Goal: Task Accomplishment & Management: Manage account settings

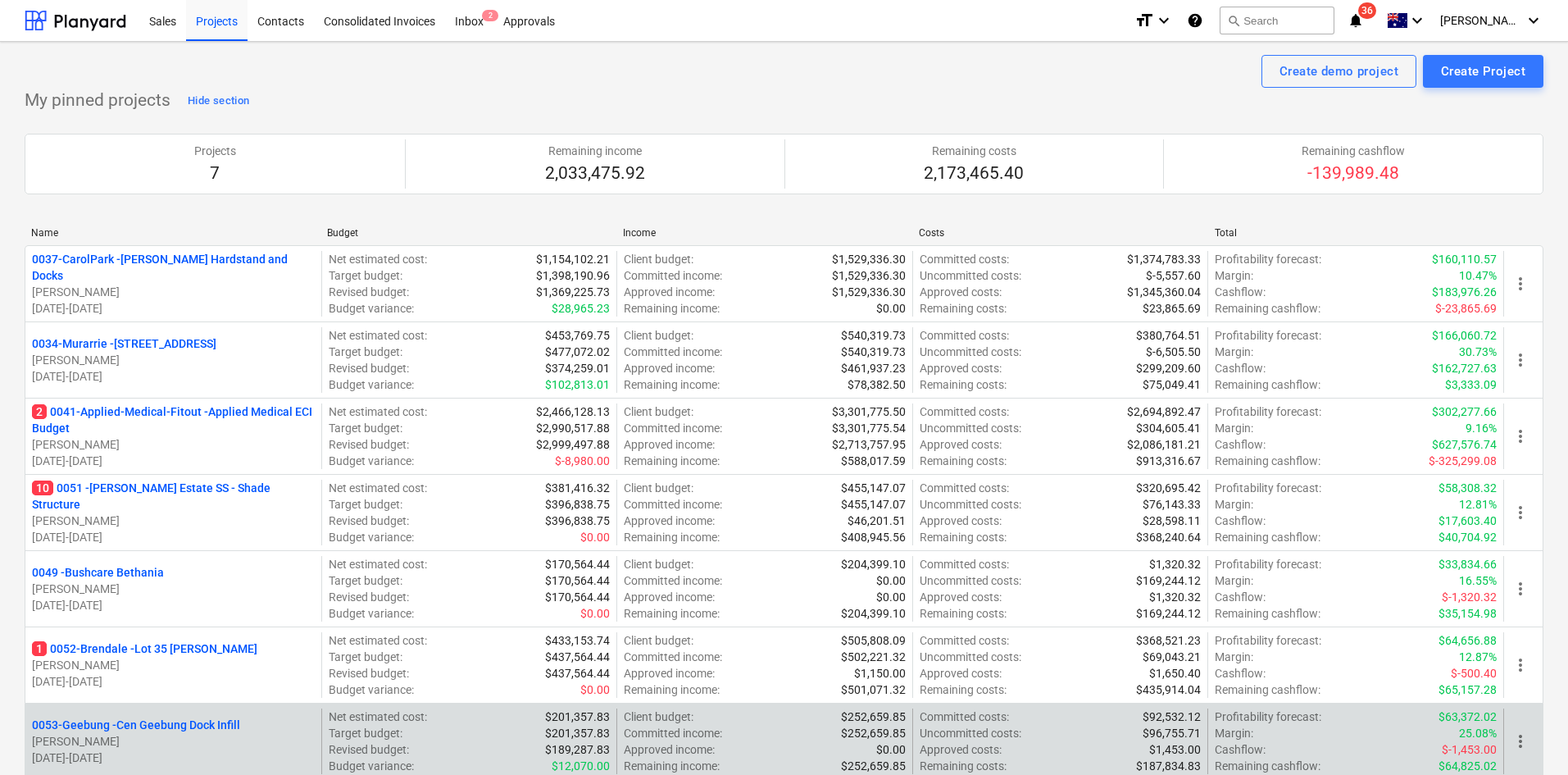
click at [155, 725] on p "0053-Geebung - Cen Geebung Dock Infill" at bounding box center [136, 725] width 209 height 16
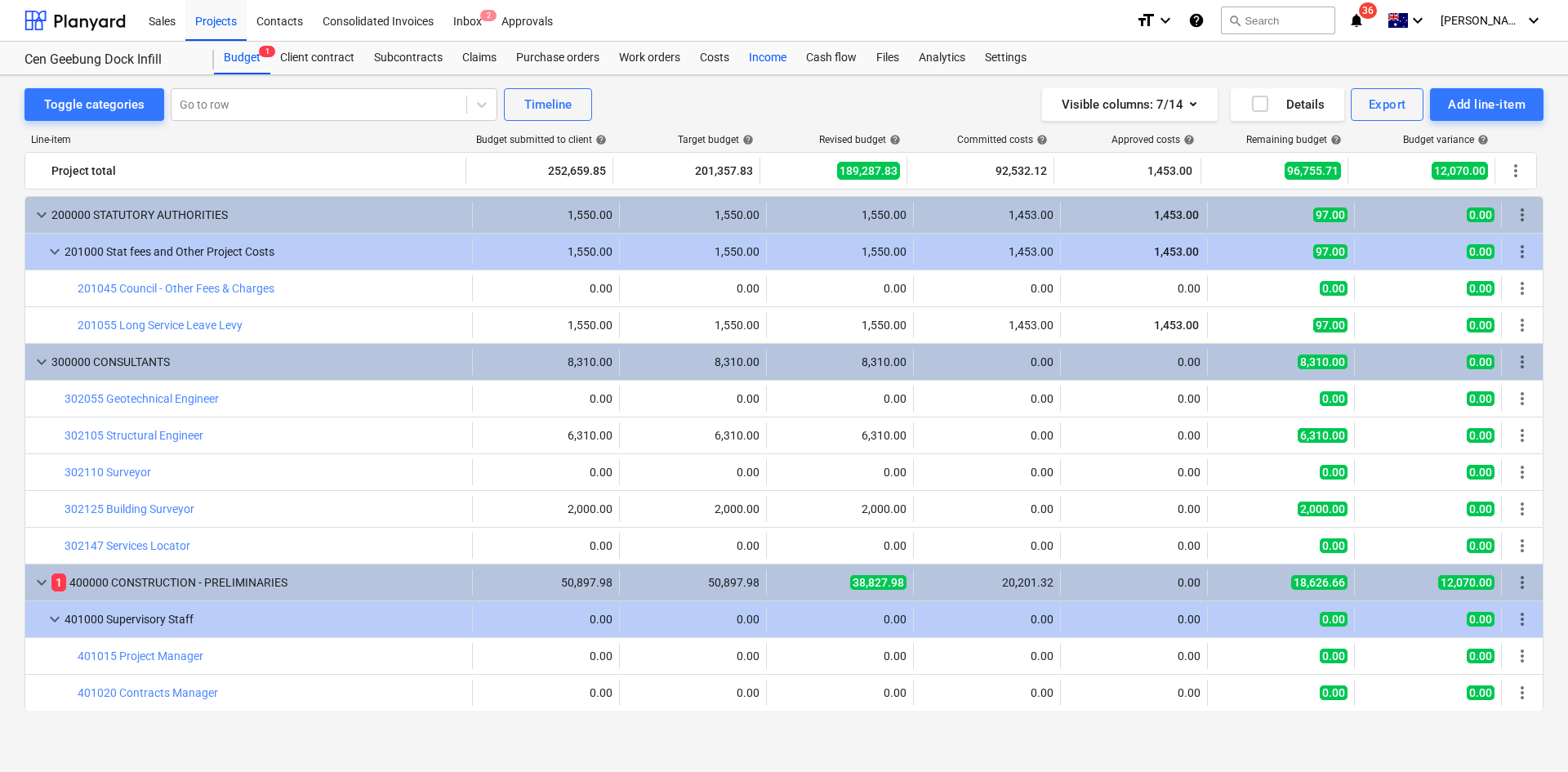
click at [743, 60] on div "Income" at bounding box center [767, 58] width 57 height 33
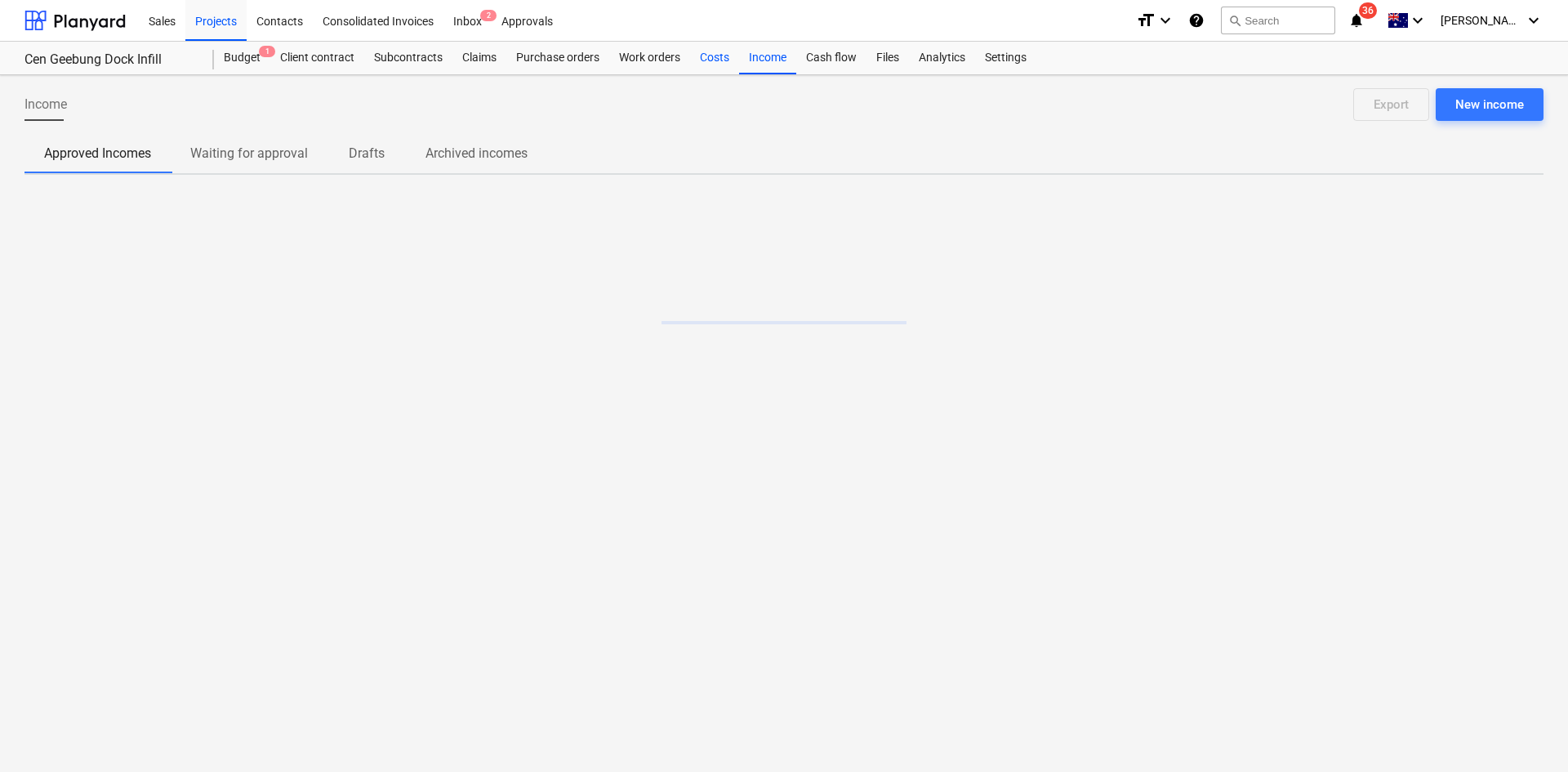
click at [706, 60] on div "Costs" at bounding box center [714, 58] width 49 height 33
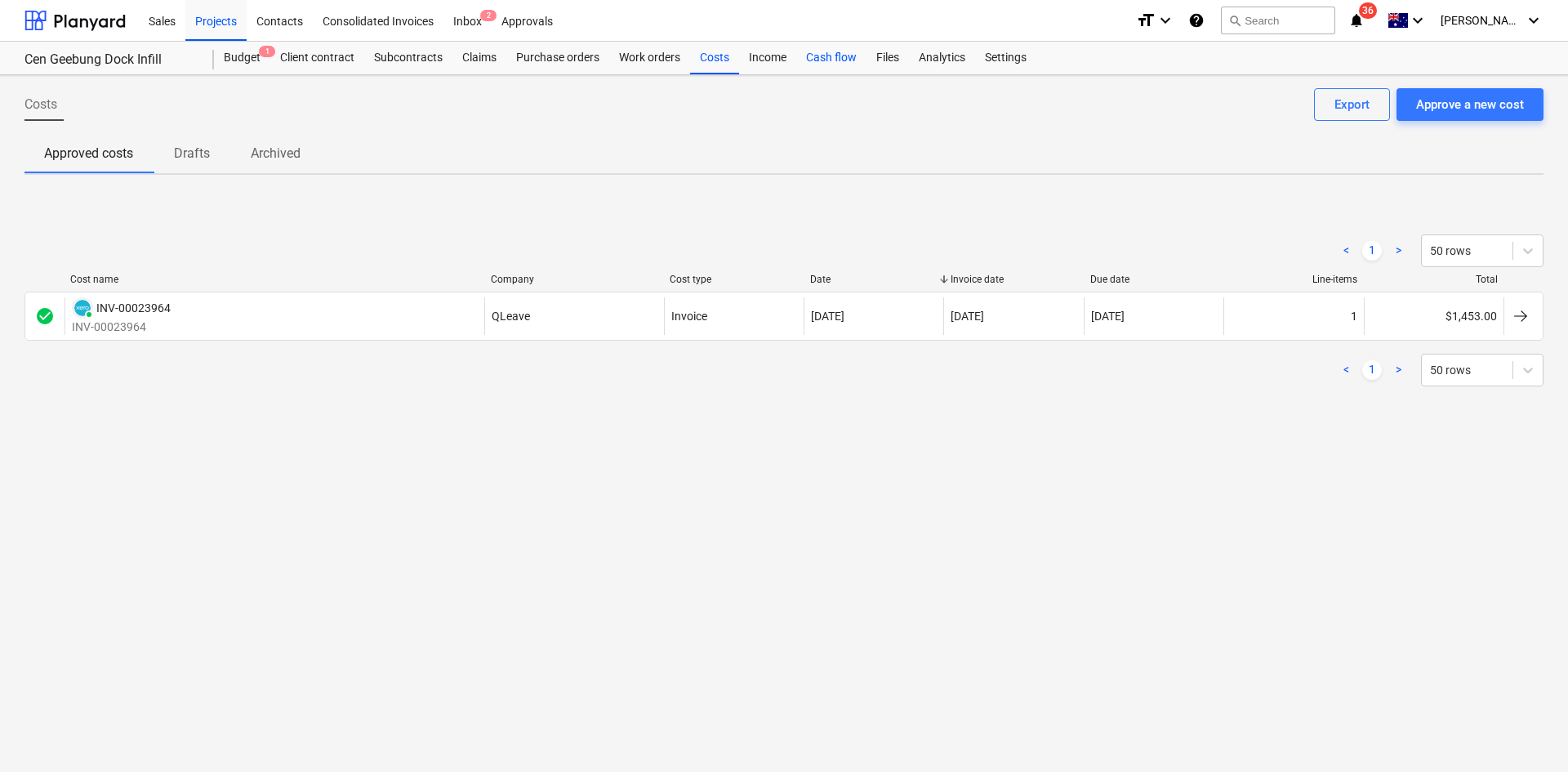
click at [832, 63] on div "Cash flow" at bounding box center [831, 58] width 70 height 33
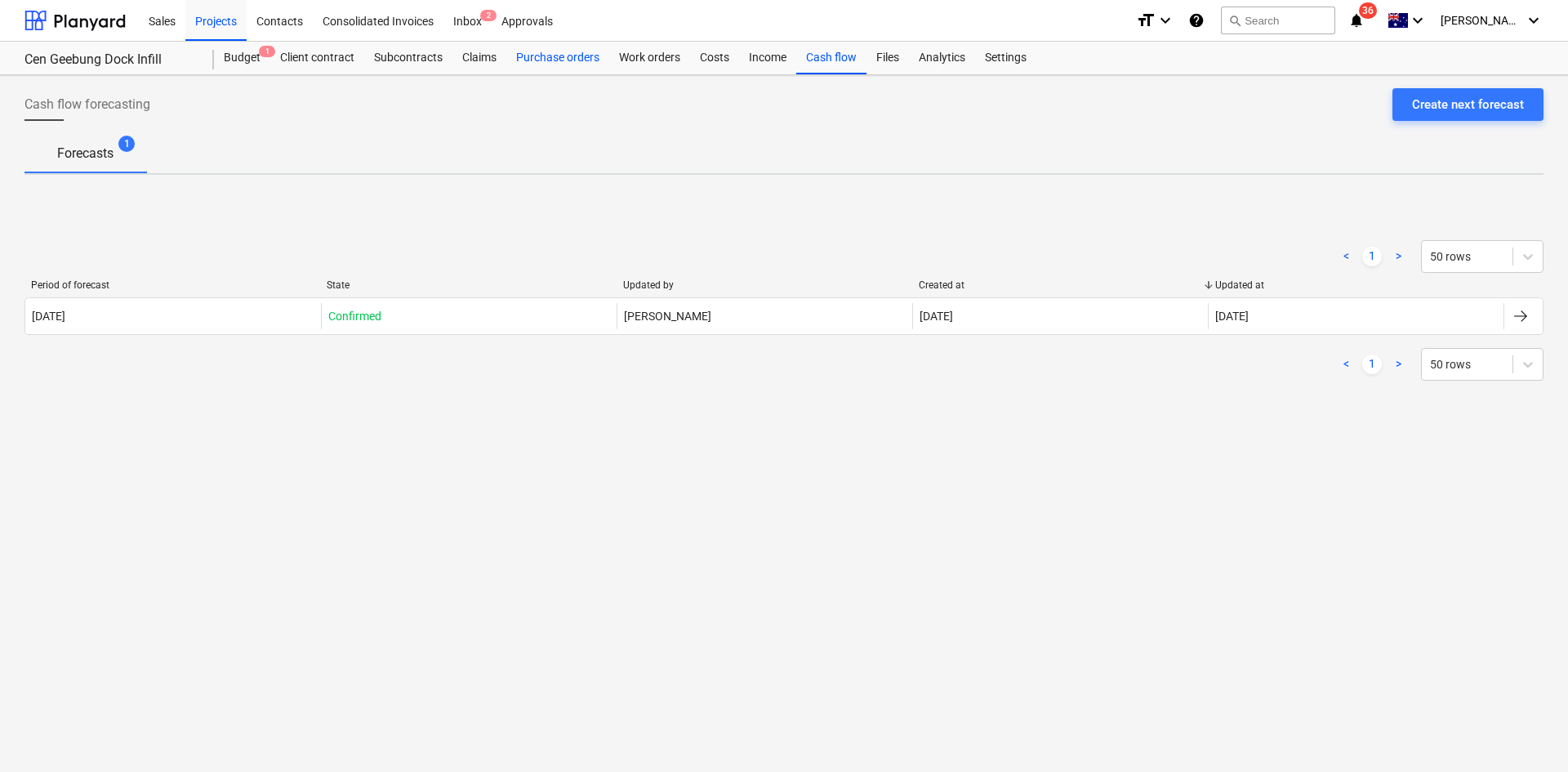
click at [549, 57] on div "Purchase orders" at bounding box center [557, 58] width 103 height 33
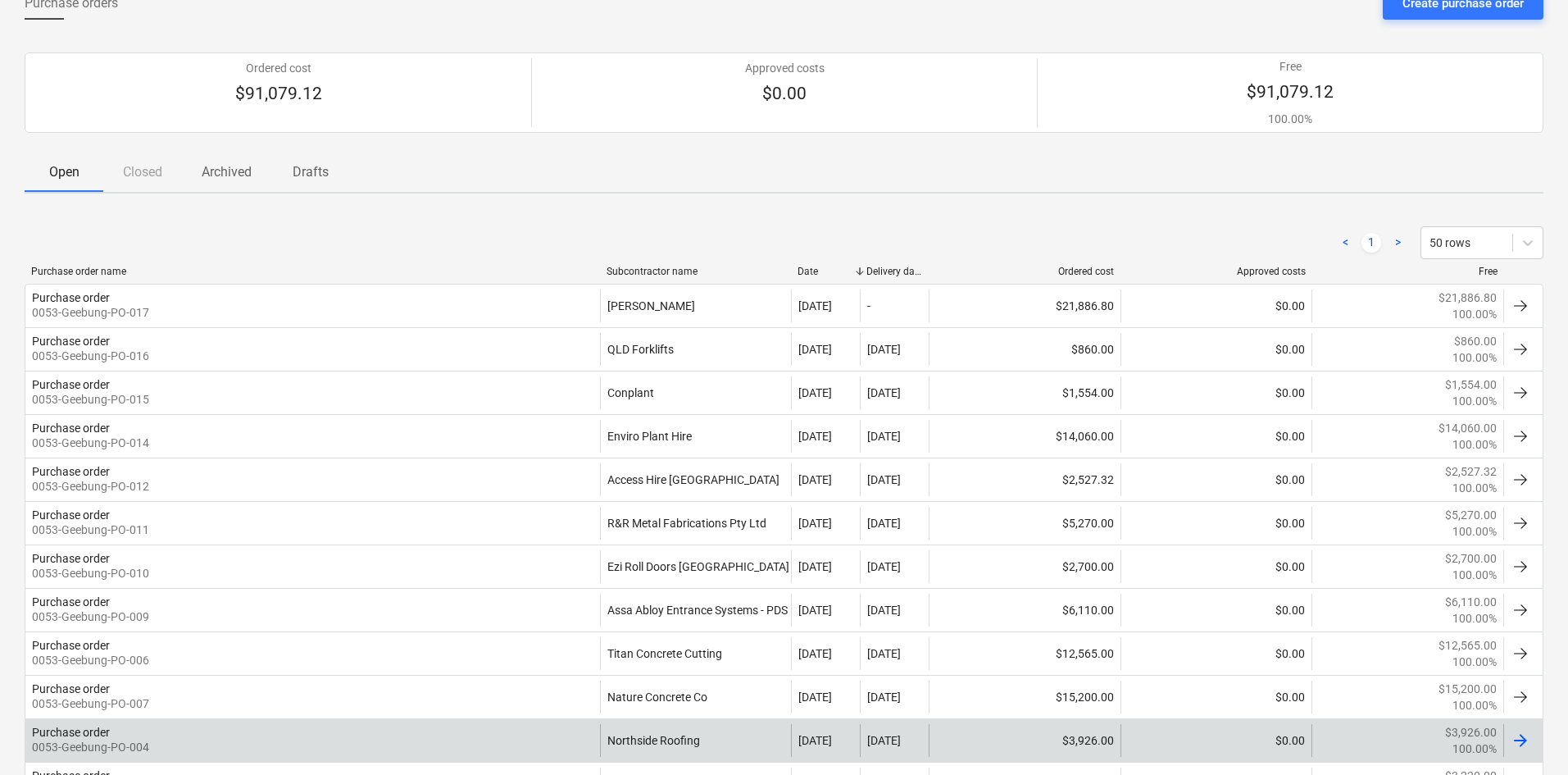
scroll to position [268, 0]
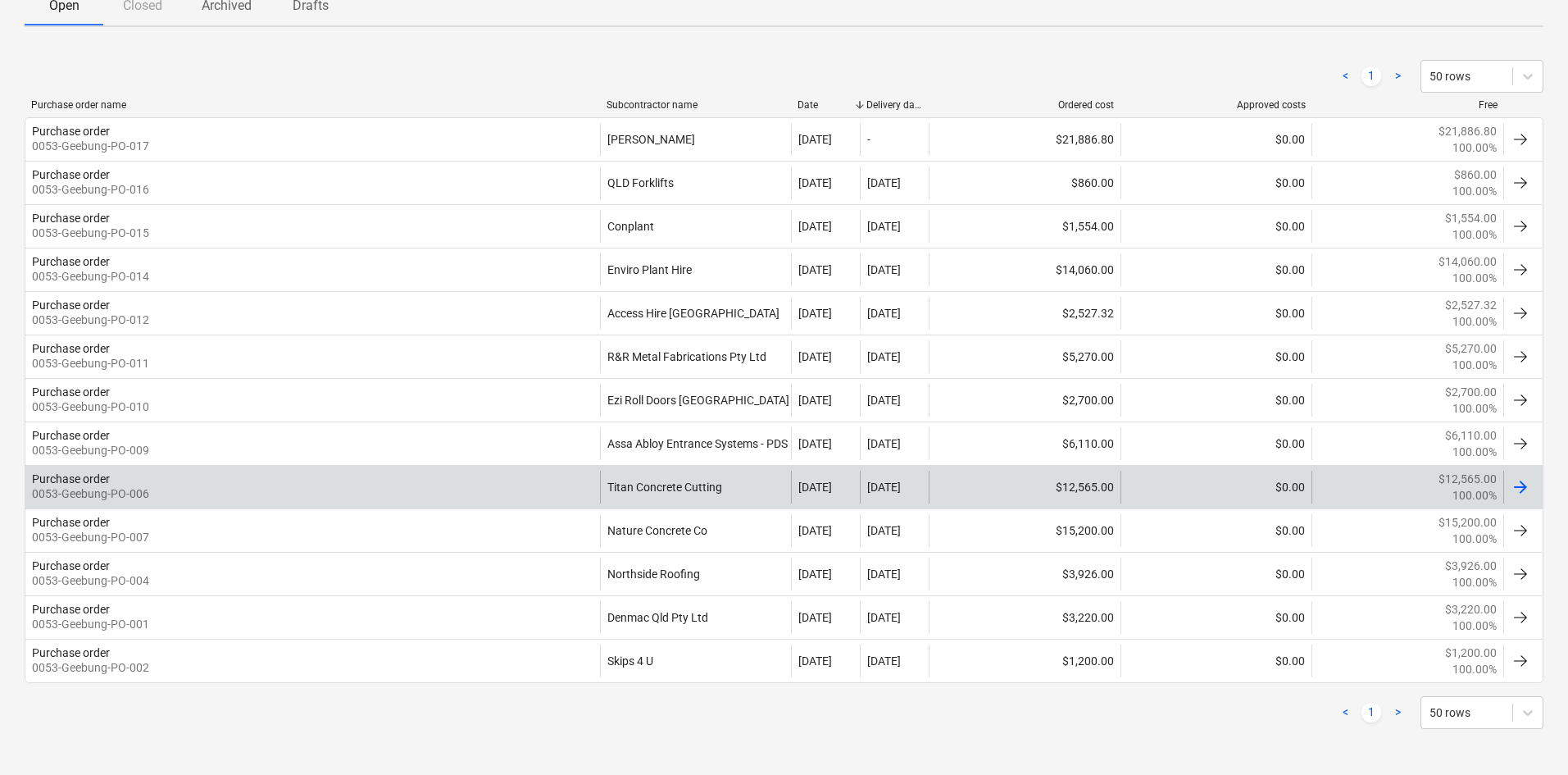
click at [372, 490] on div "Purchase order 0053-Geebung-PO-006" at bounding box center [312, 487] width 575 height 33
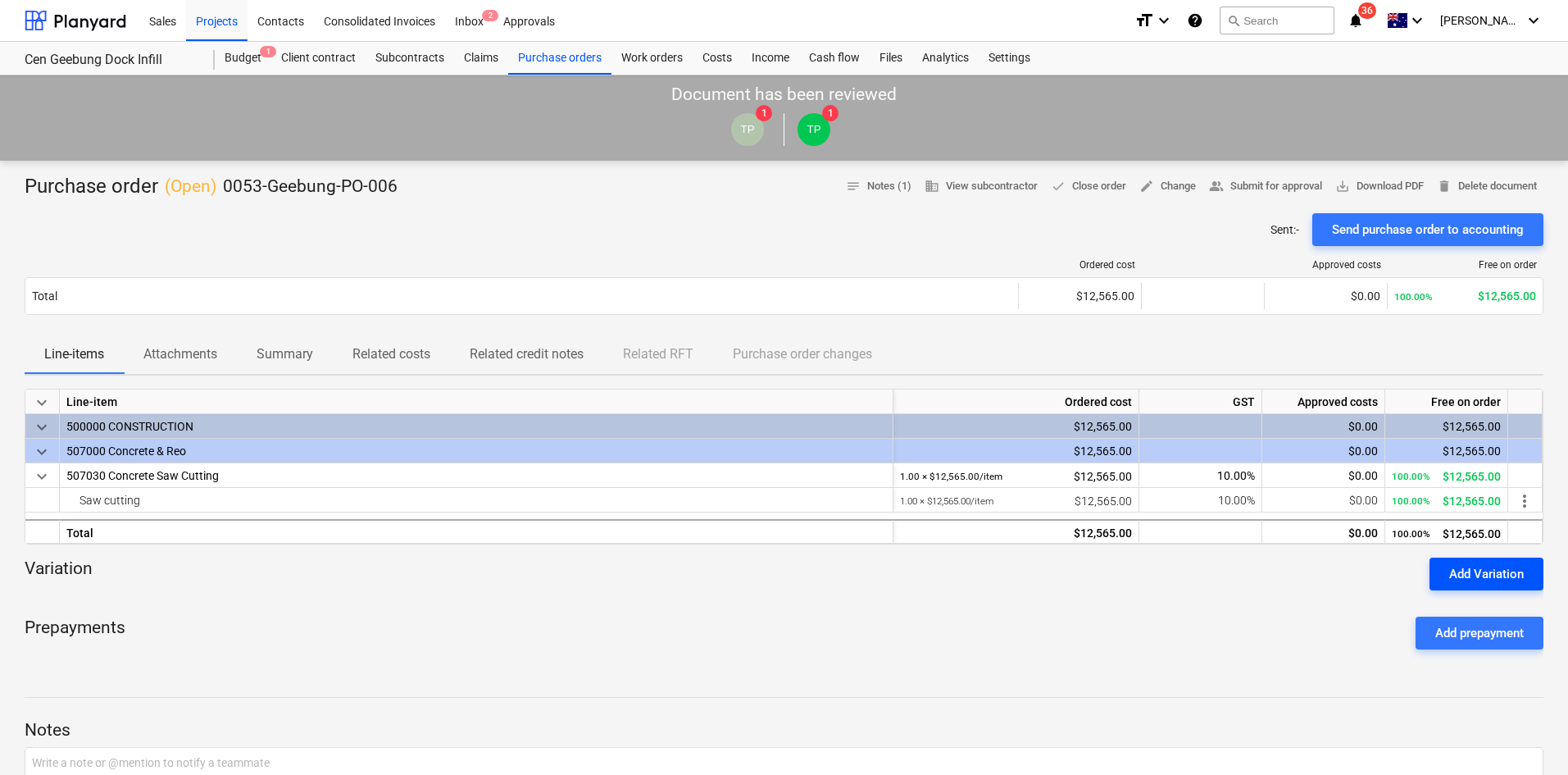
click at [1457, 574] on div "Add Variation" at bounding box center [1486, 574] width 74 height 21
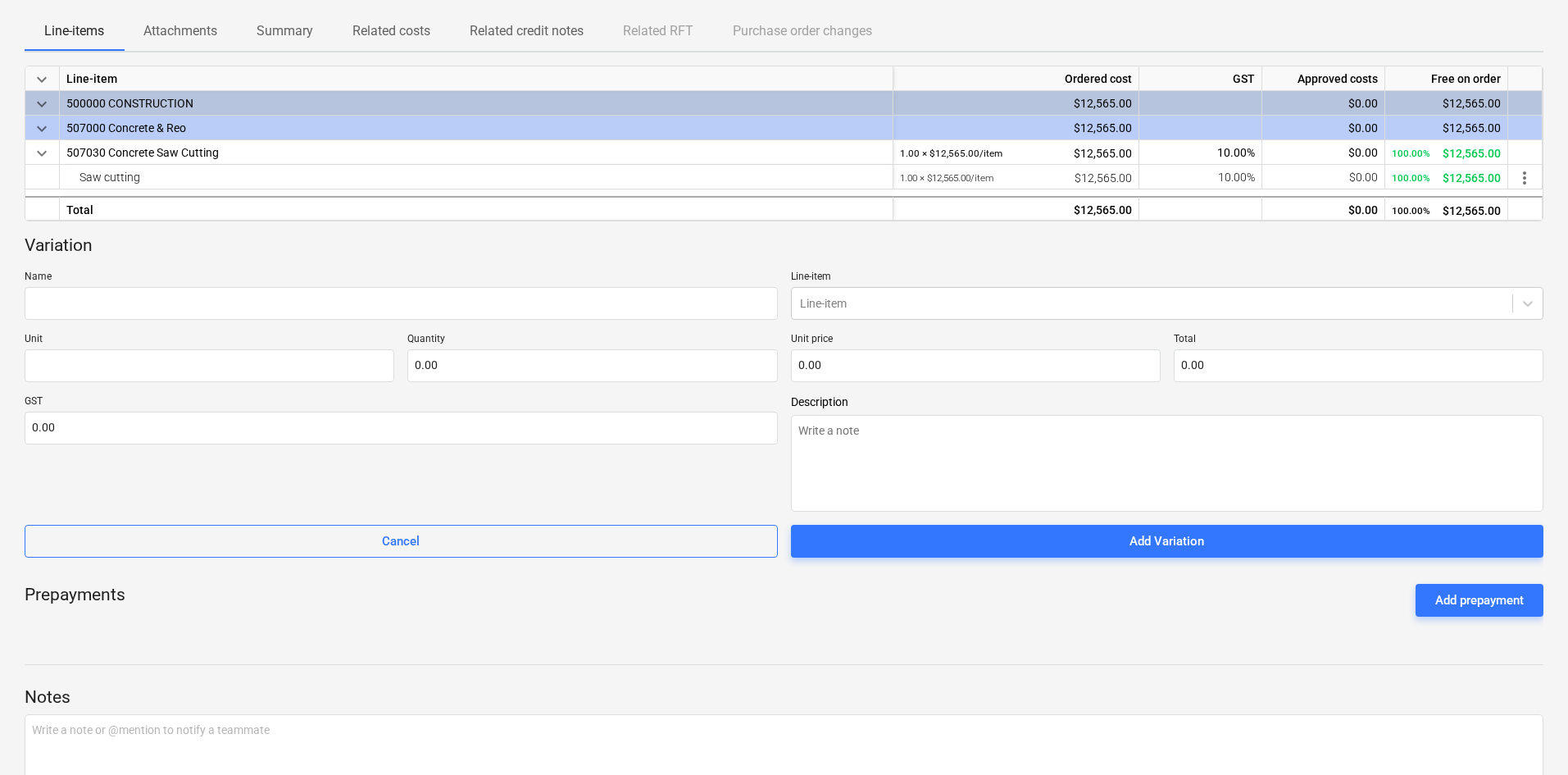
scroll to position [328, 0]
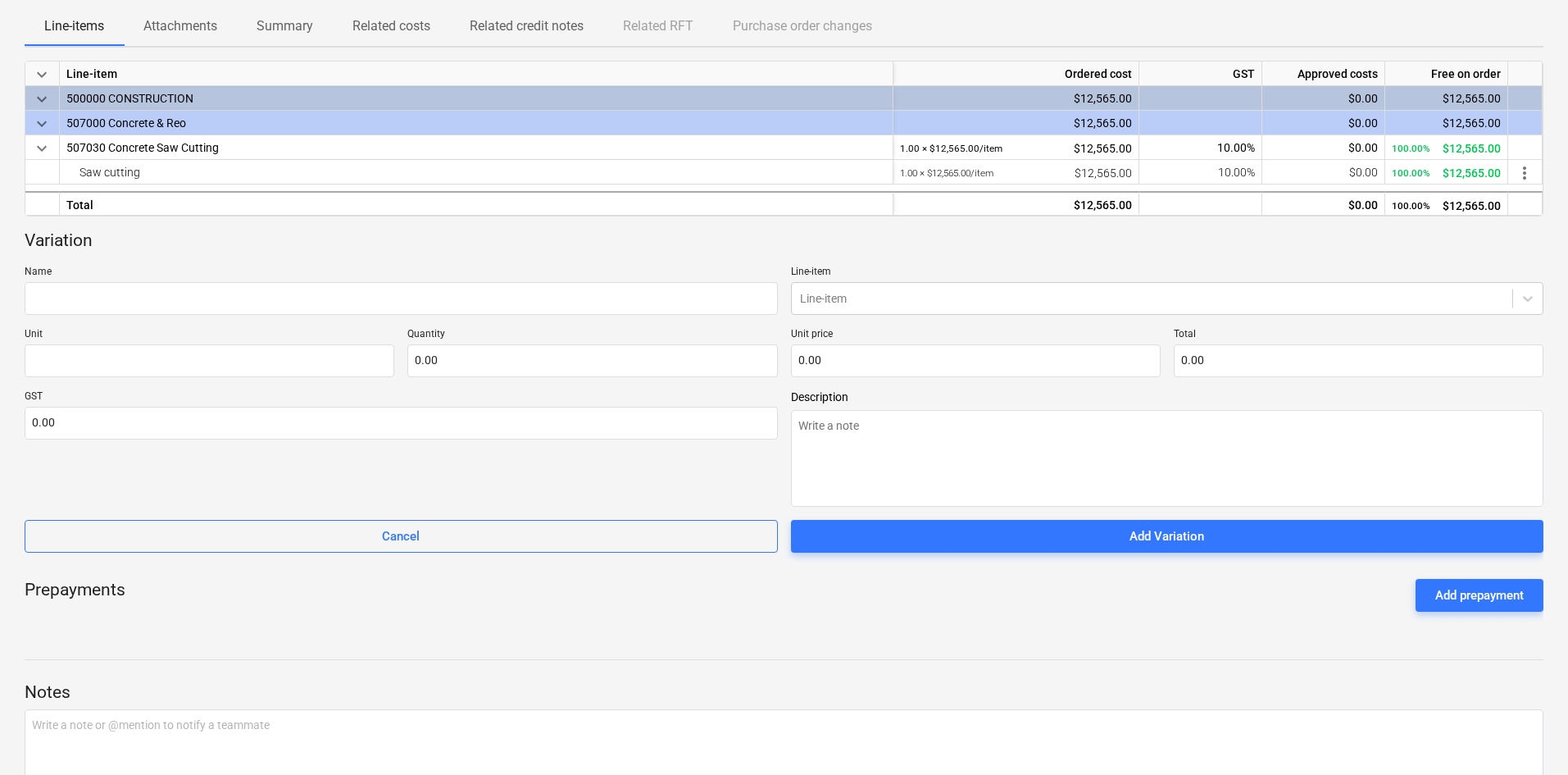
click at [177, 275] on p "Name" at bounding box center [401, 273] width 754 height 16
click at [132, 293] on input "text" at bounding box center [401, 299] width 754 height 33
type textarea "x"
type input "A"
type textarea "x"
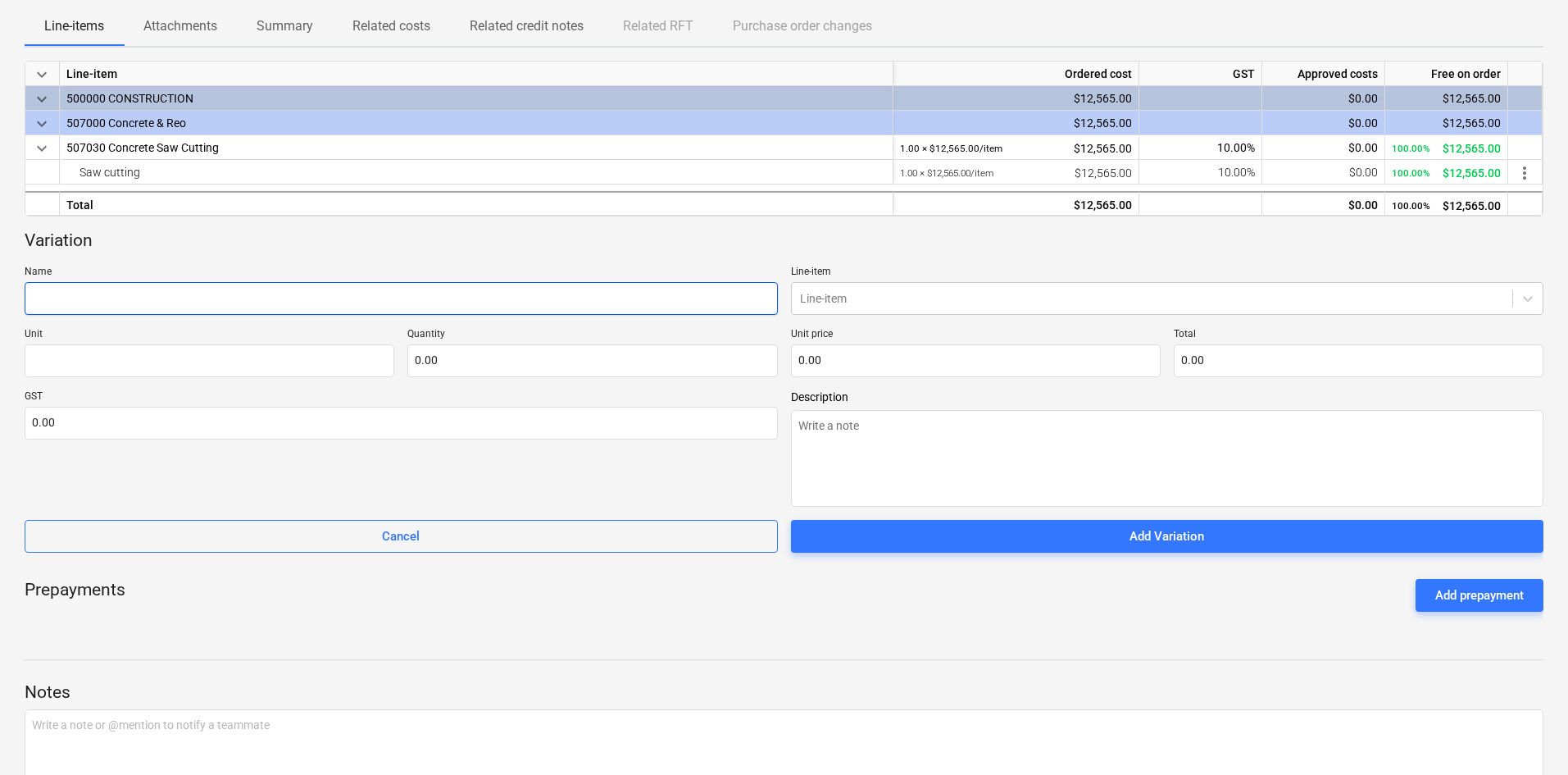
click at [138, 302] on input "text" at bounding box center [401, 299] width 754 height 33
type textarea "x"
type input "S"
type textarea "x"
type input "Sa"
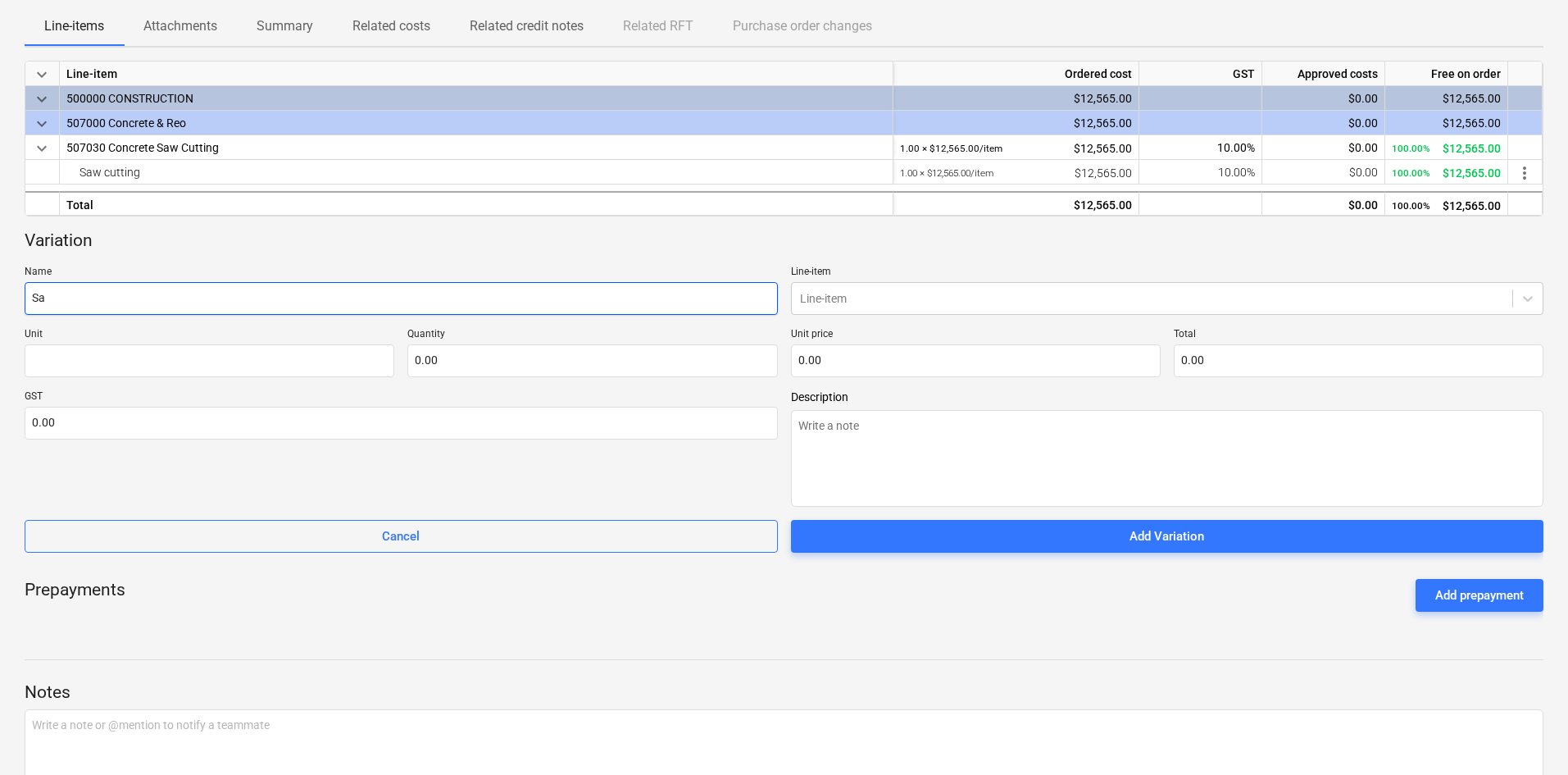
type textarea "x"
type input "SaW"
type textarea "x"
type input "SaW"
type textarea "x"
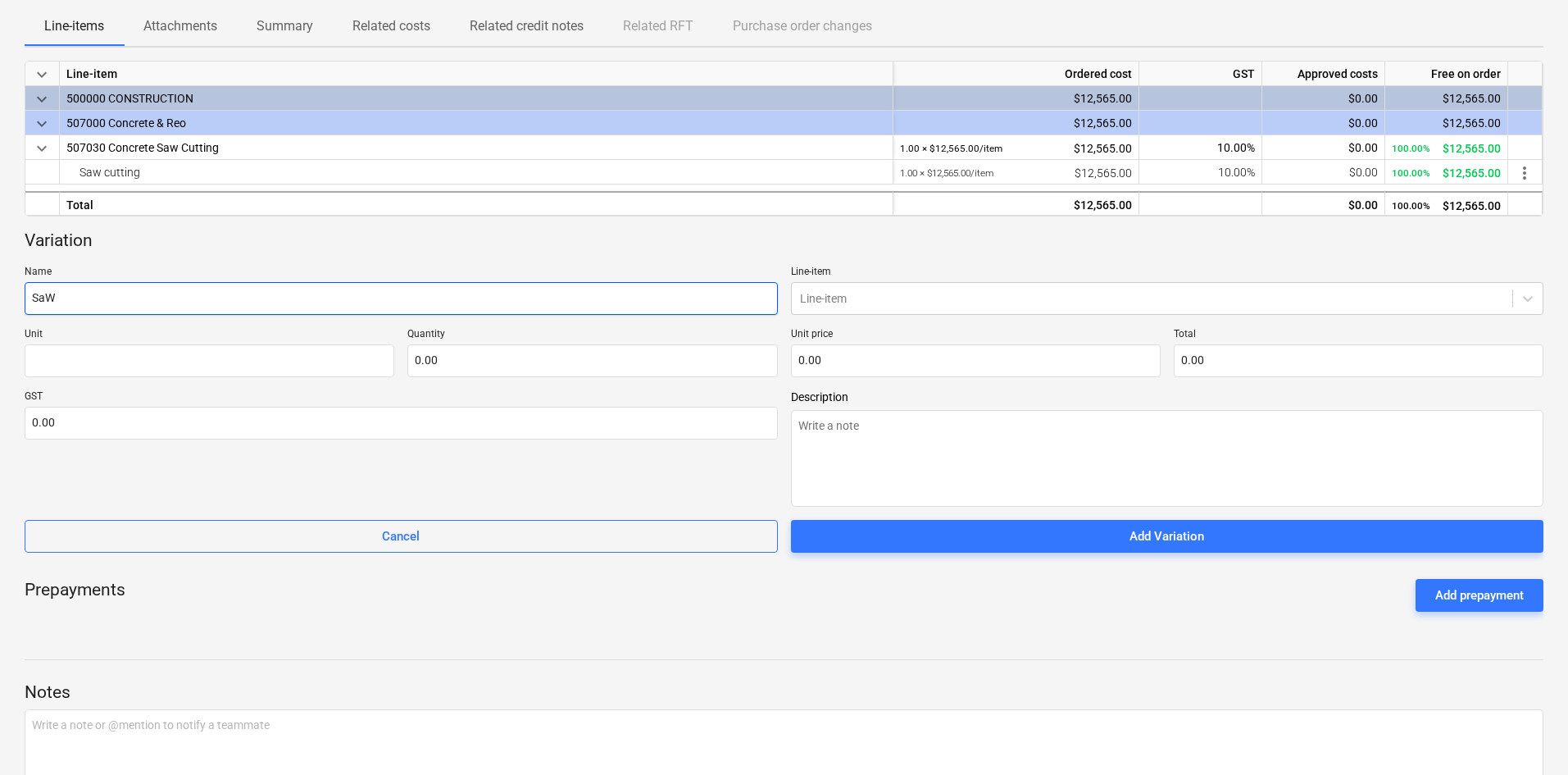
type input "SaW C"
type textarea "x"
type input "SaW CU"
type textarea "x"
type input "SaW CUT"
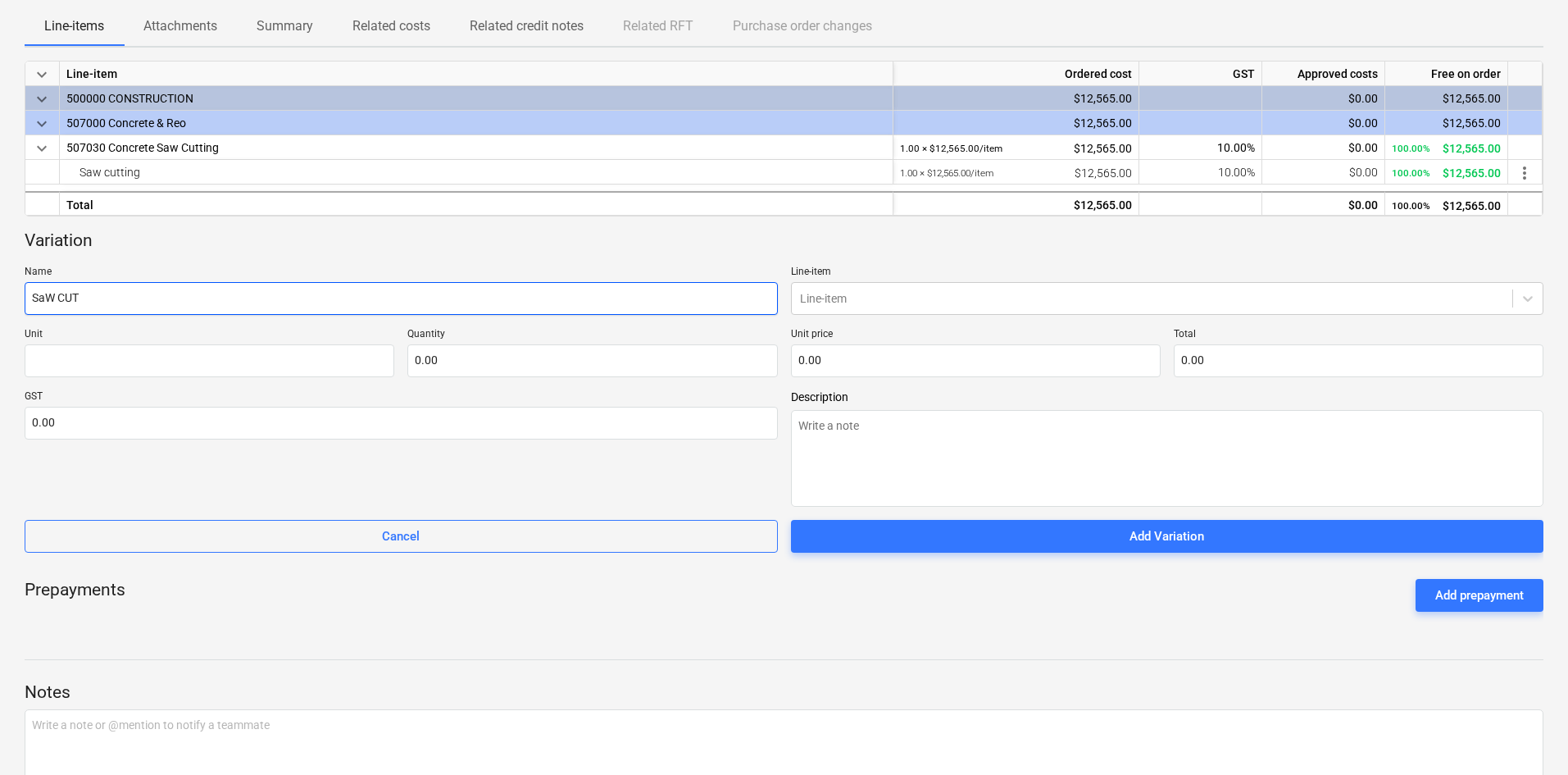
type textarea "x"
type input "SaW CUT"
type textarea "x"
type input "SaW CUT T"
type textarea "x"
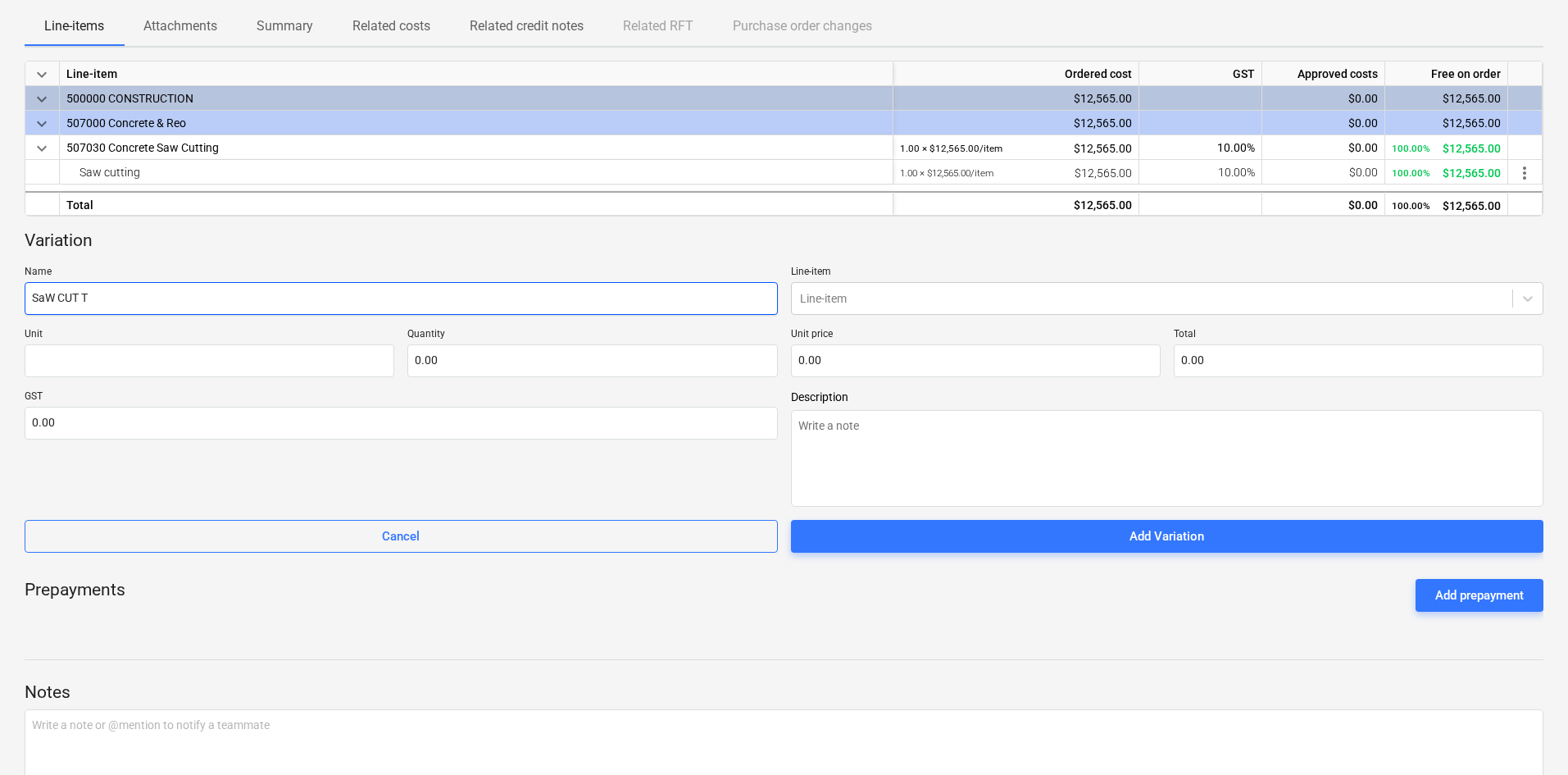
type input "SaW CUT TO"
type textarea "x"
type input "SaW CUT TO"
type textarea "x"
type input "SaW CUT TO C"
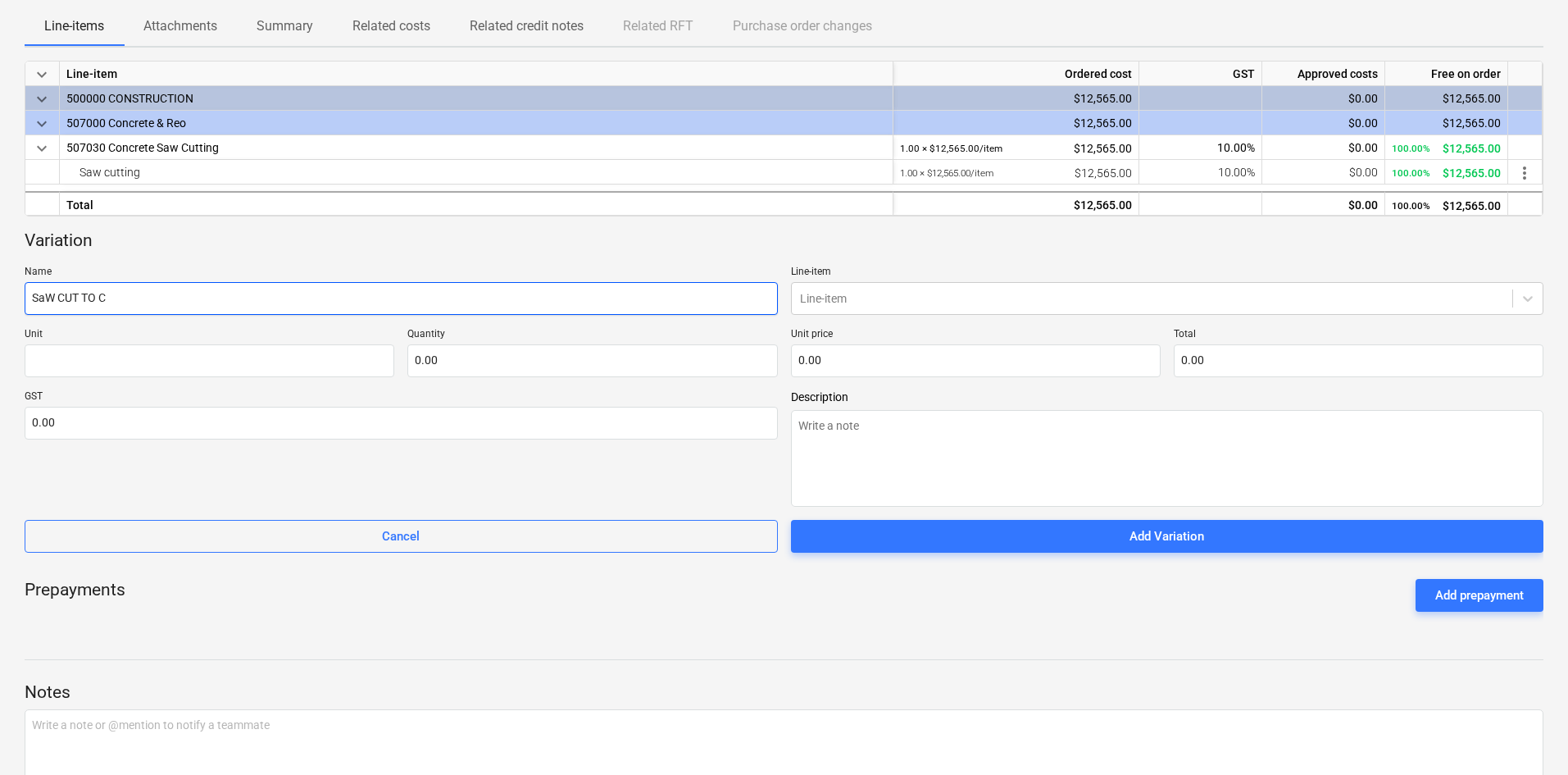
type textarea "x"
type input "SaW CUT TO CO"
type textarea "x"
type input "SaW CUT TO CON"
type textarea "x"
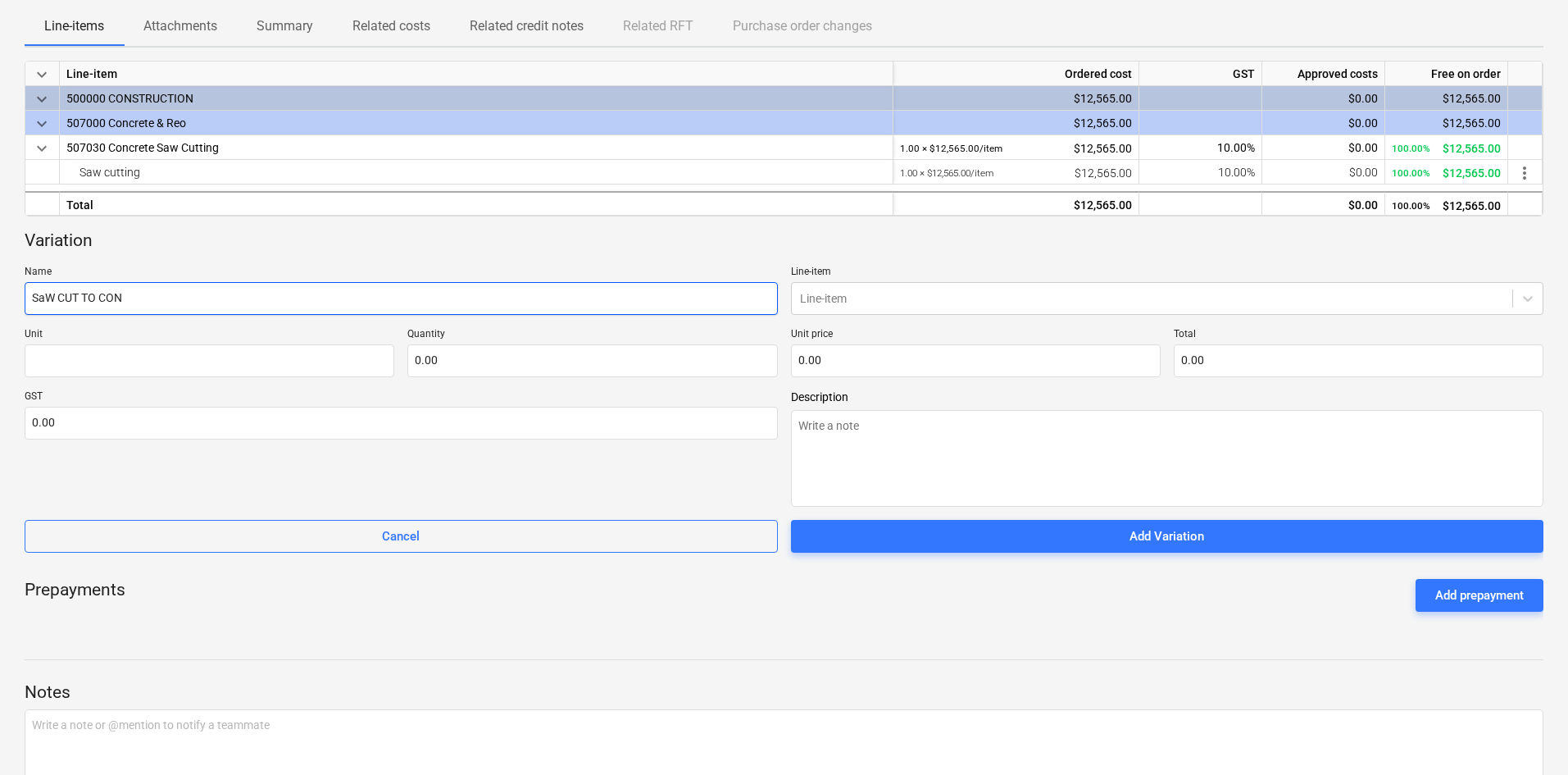
type input "SaW CUT TO CONC"
type textarea "x"
type input "SaW CUT TO CONCR"
type textarea "x"
type input "SaW CUT TO CONCRET"
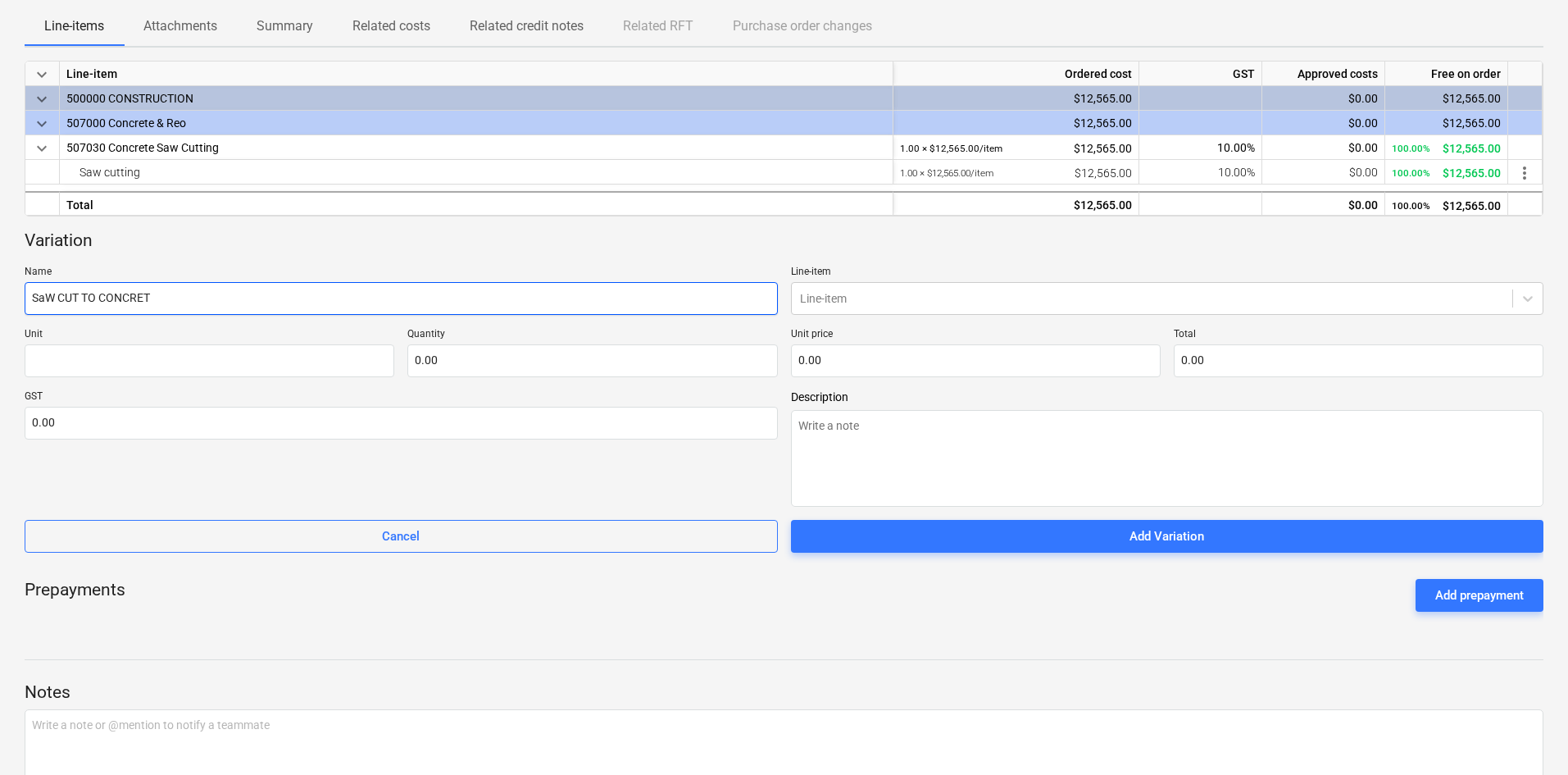
type textarea "x"
type input "SaW CUT TO CONCRETE"
type textarea "x"
type input "SaW CUT TO CONCRETE"
type textarea "x"
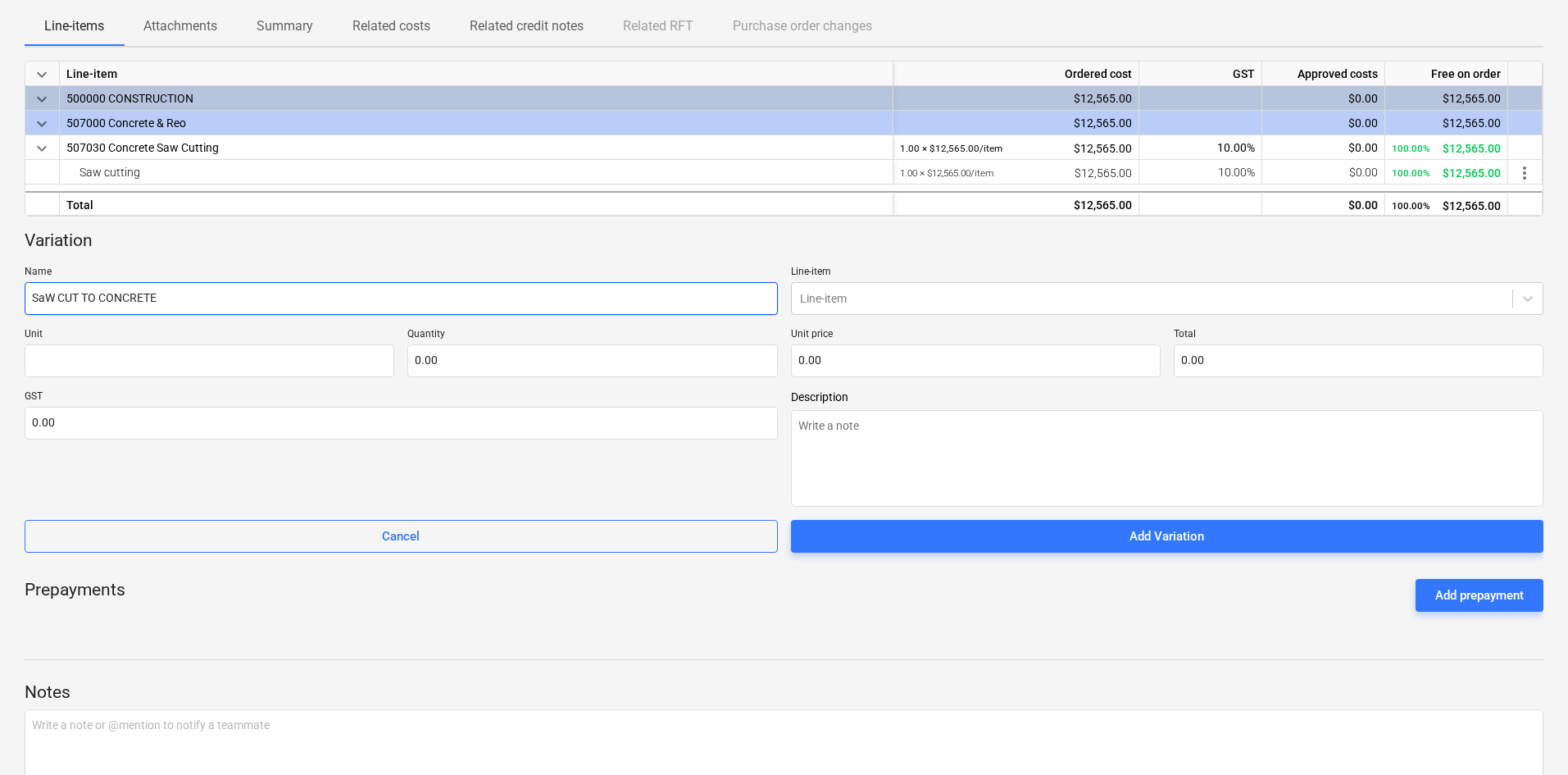
type input "SaW CUT TO CONCRETE S"
type textarea "x"
type input "SaW CUT TO CONCRETE SL"
type textarea "x"
type input "SaW CUT TO CONCRETE SLA"
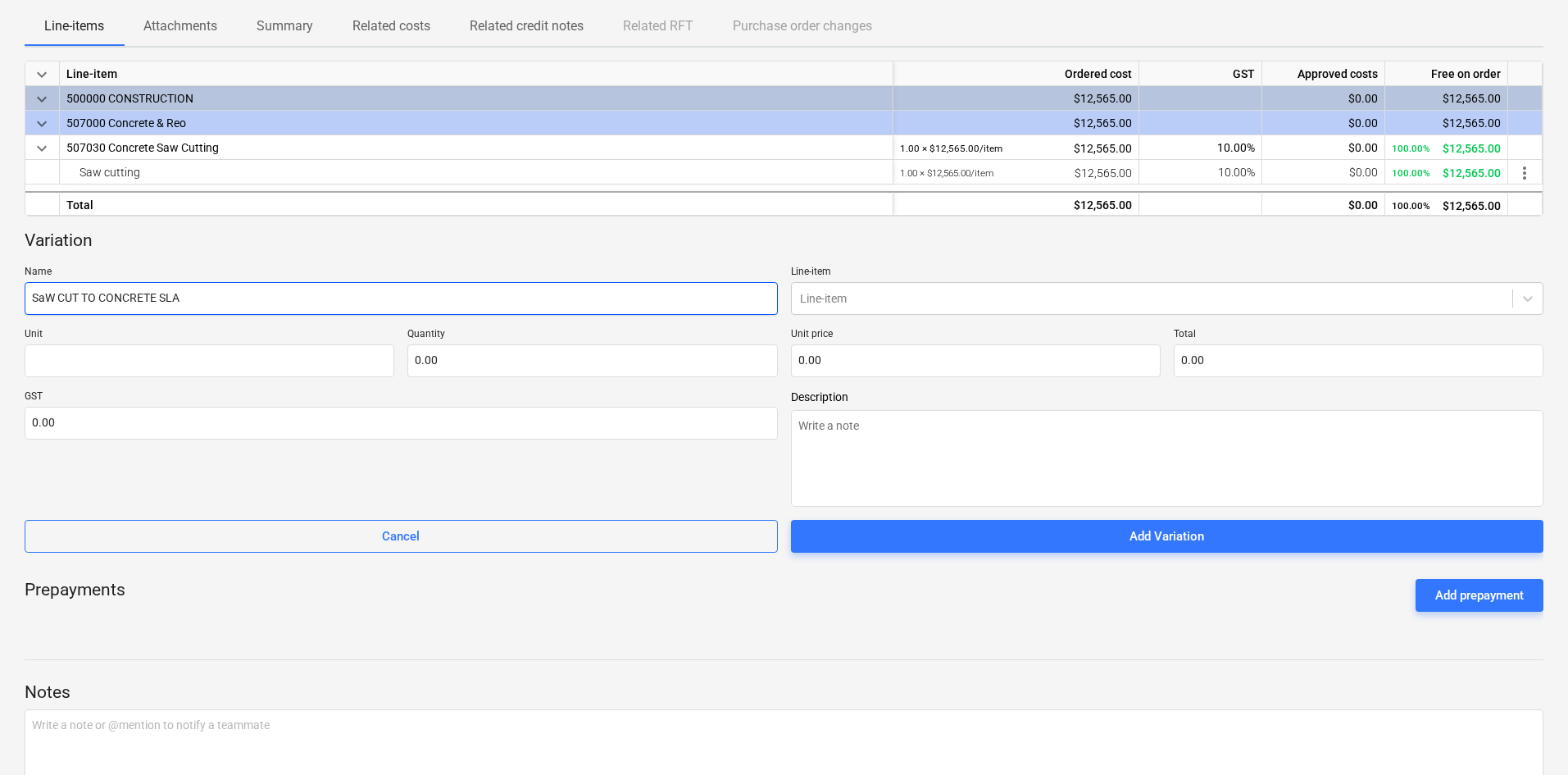
type textarea "x"
type input "SaW CUT TO CONCRETE SLAB"
type textarea "x"
type input "SaW CUT TO CONCRETE SLAB"
type textarea "x"
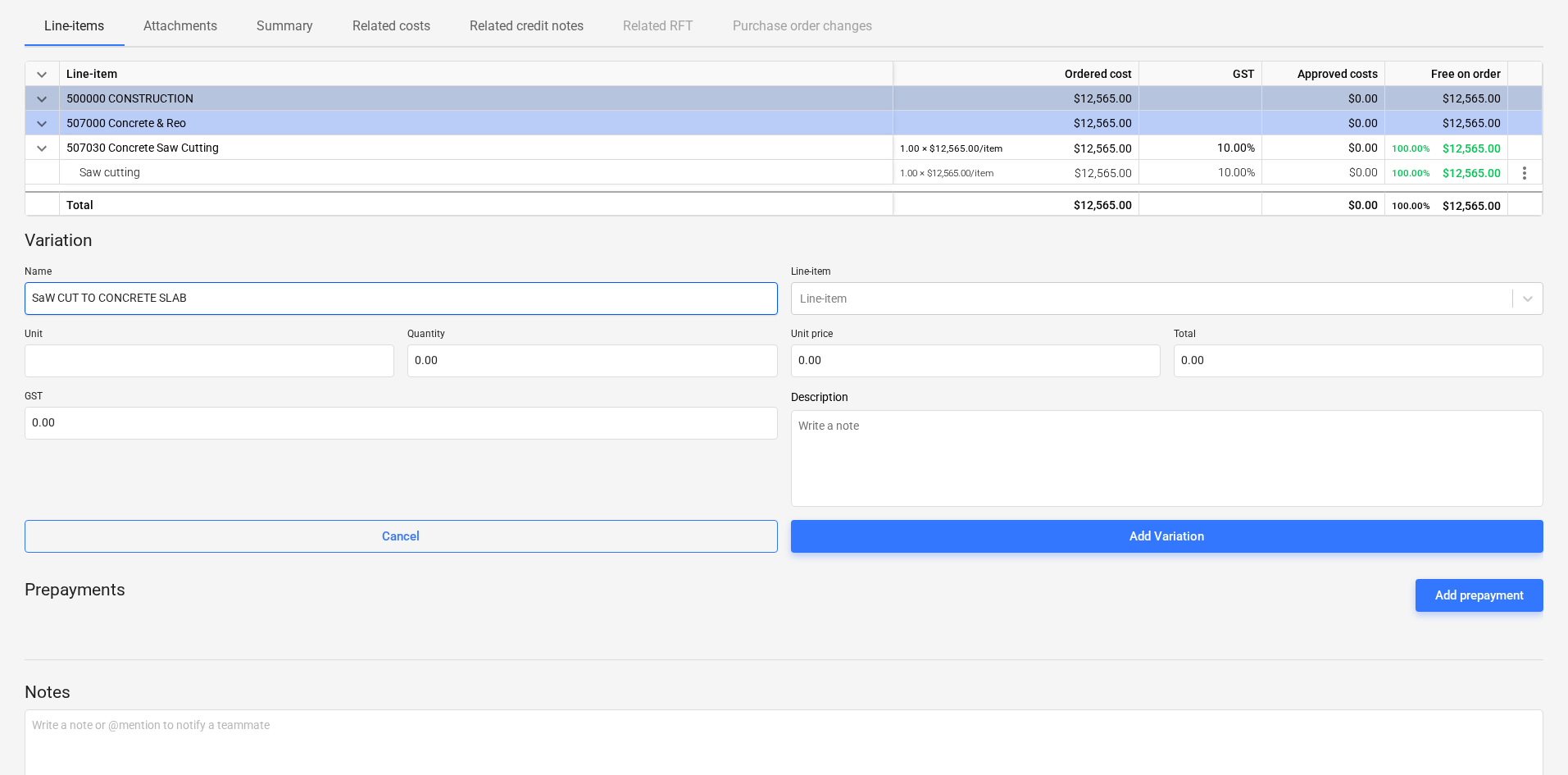
type input "SaW CUT TO CONCRETE SLAB"
type textarea "x"
type input "SaW CUT TO CONCRETE SLA"
type textarea "x"
type input "SaW CUT TO CONCRETE SL"
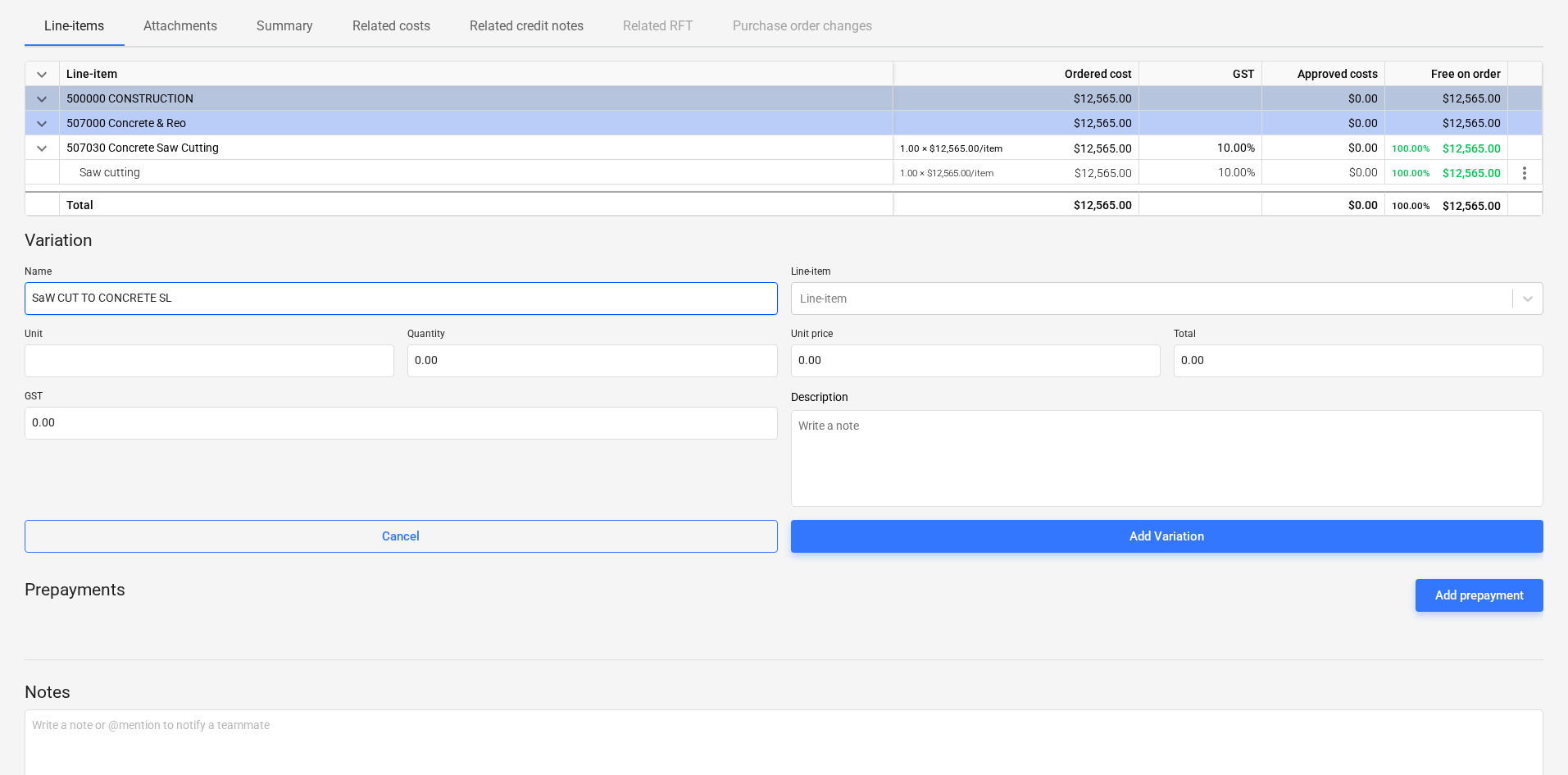
type textarea "x"
type input "SaW CUT TO CONCRETE S"
type textarea "x"
type input "SaW CUT TO CONCRETE"
type textarea "x"
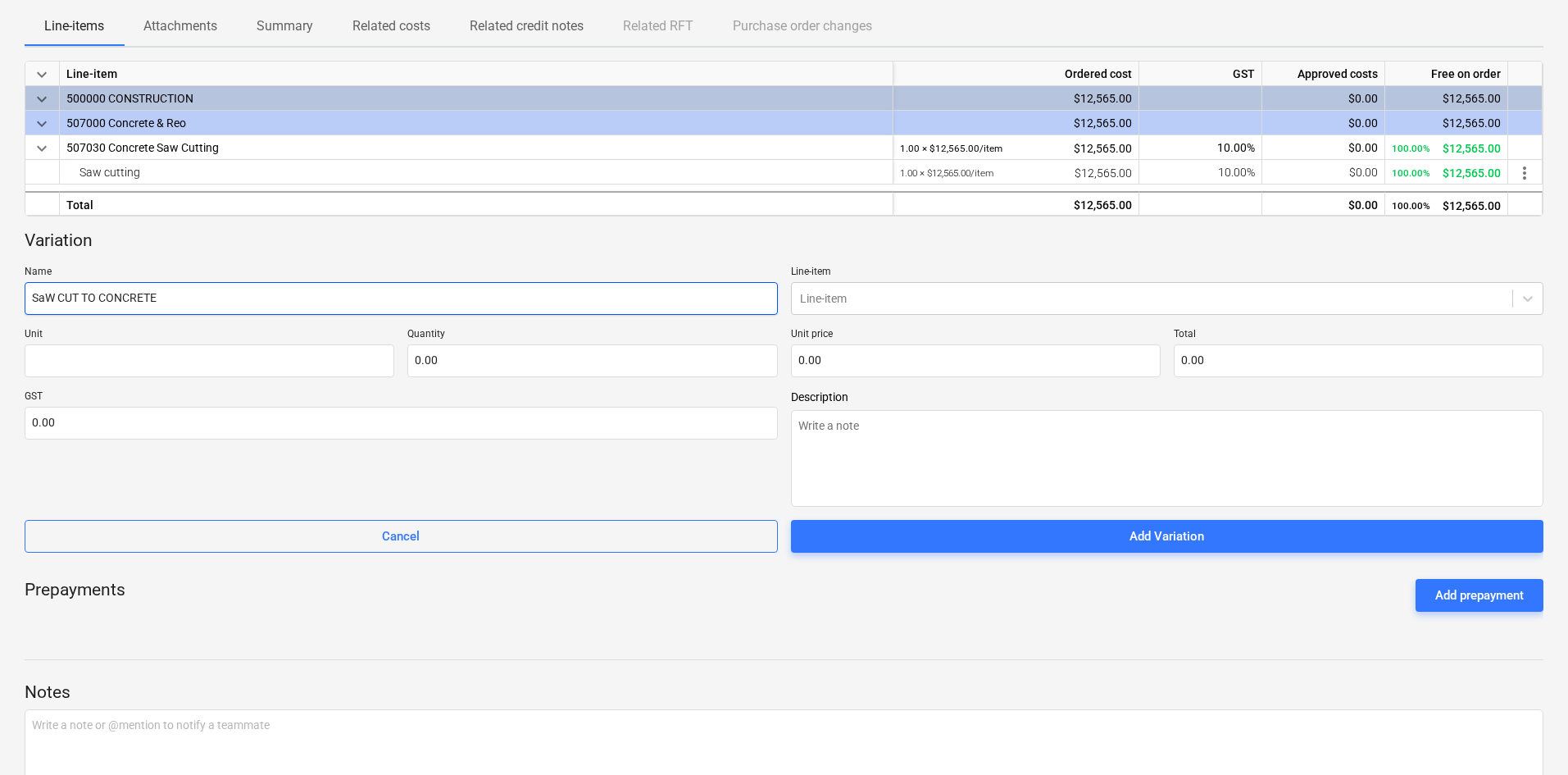
type input "SaW CUT TO CONCRETE"
type textarea "x"
type input "SaW CUT TO CONCRET"
type textarea "x"
type input "SaW CUT TO CONCRE"
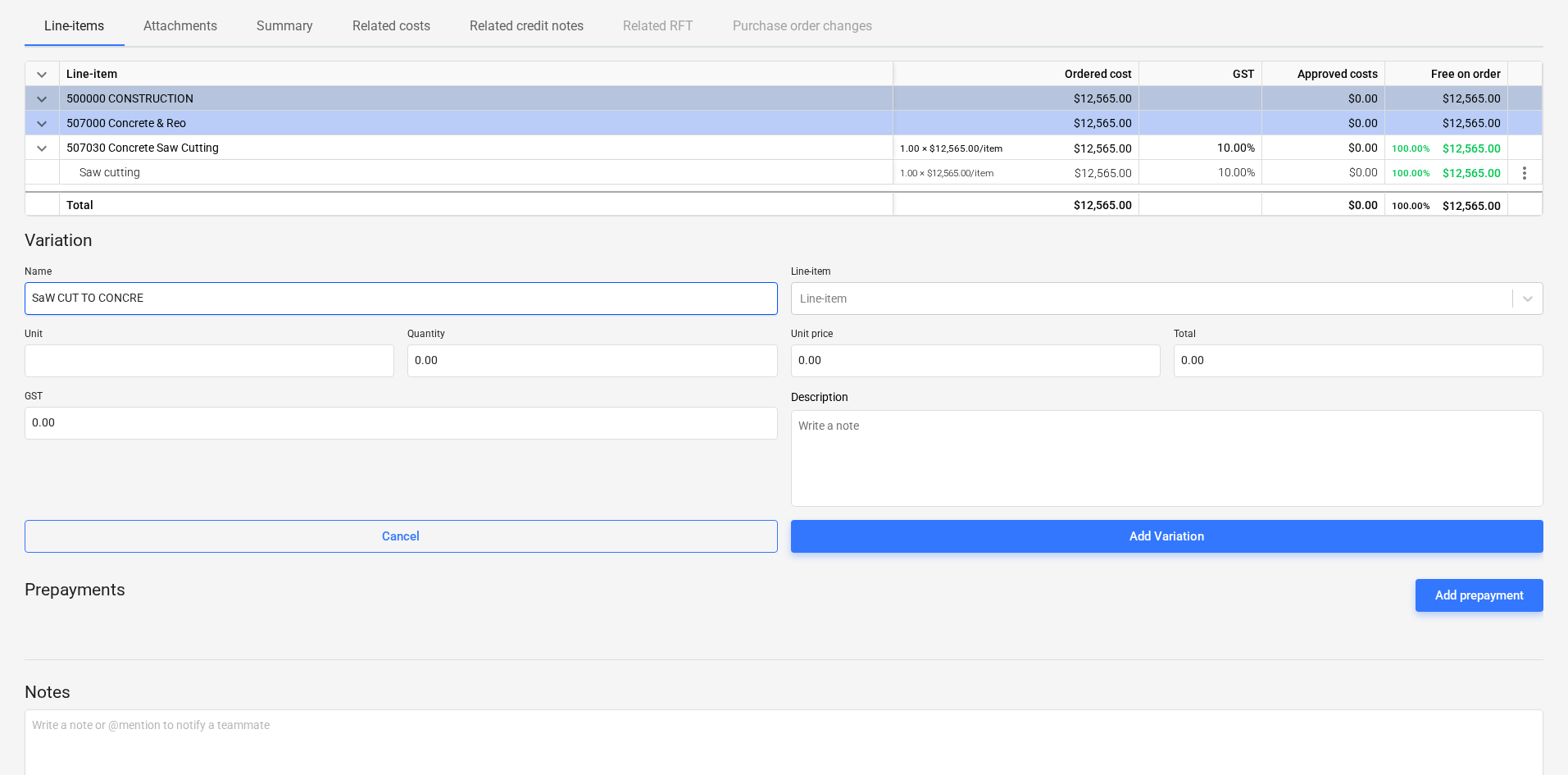
type textarea "x"
type input "SaW CUT TO CONCR"
type textarea "x"
type input "SaW CUT TO CONC"
type textarea "x"
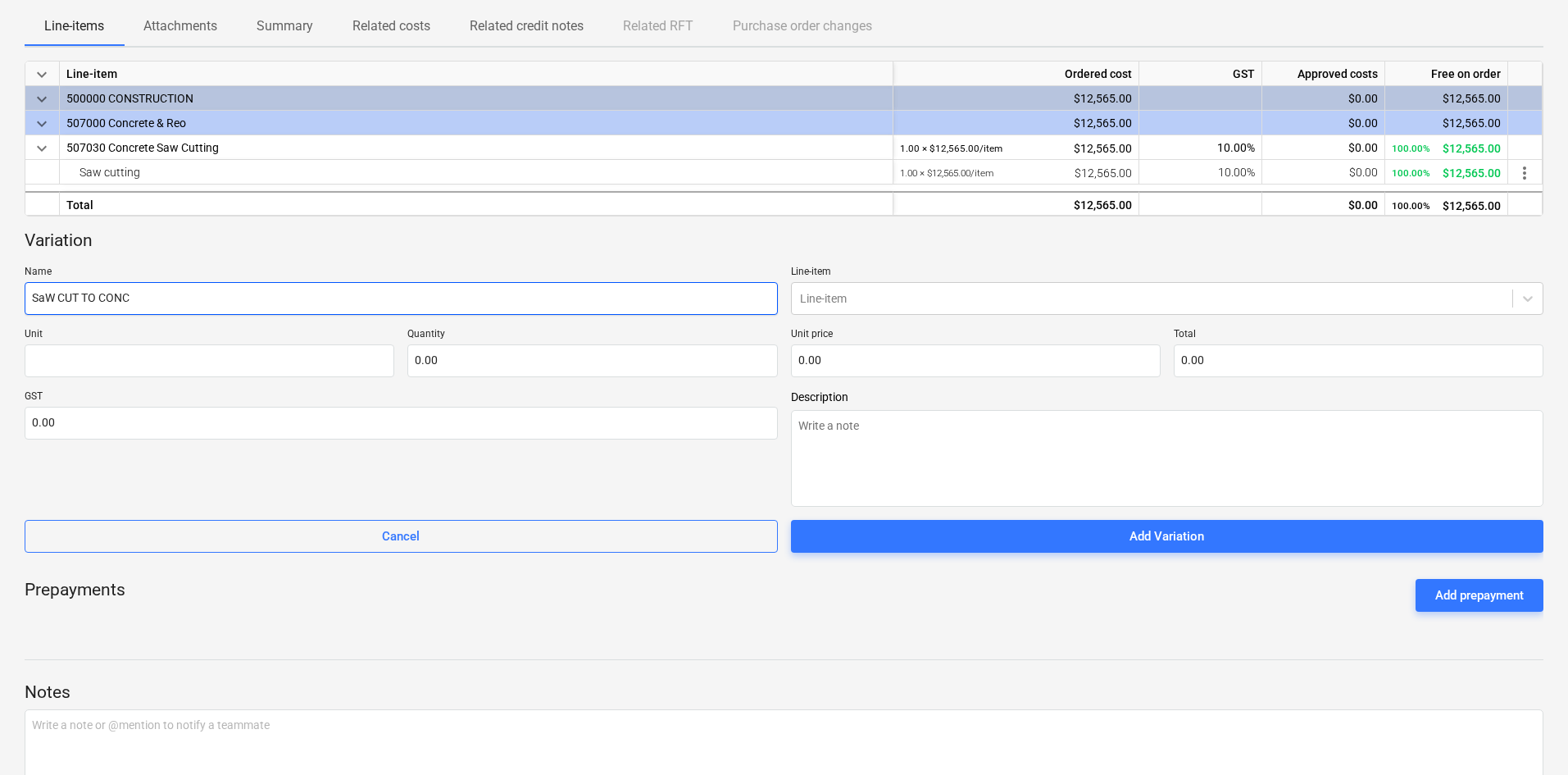
type input "SaW CUT TO CON"
type textarea "x"
type input "SaW CUT TO CO"
type textarea "x"
type input "SaW CUT TO C"
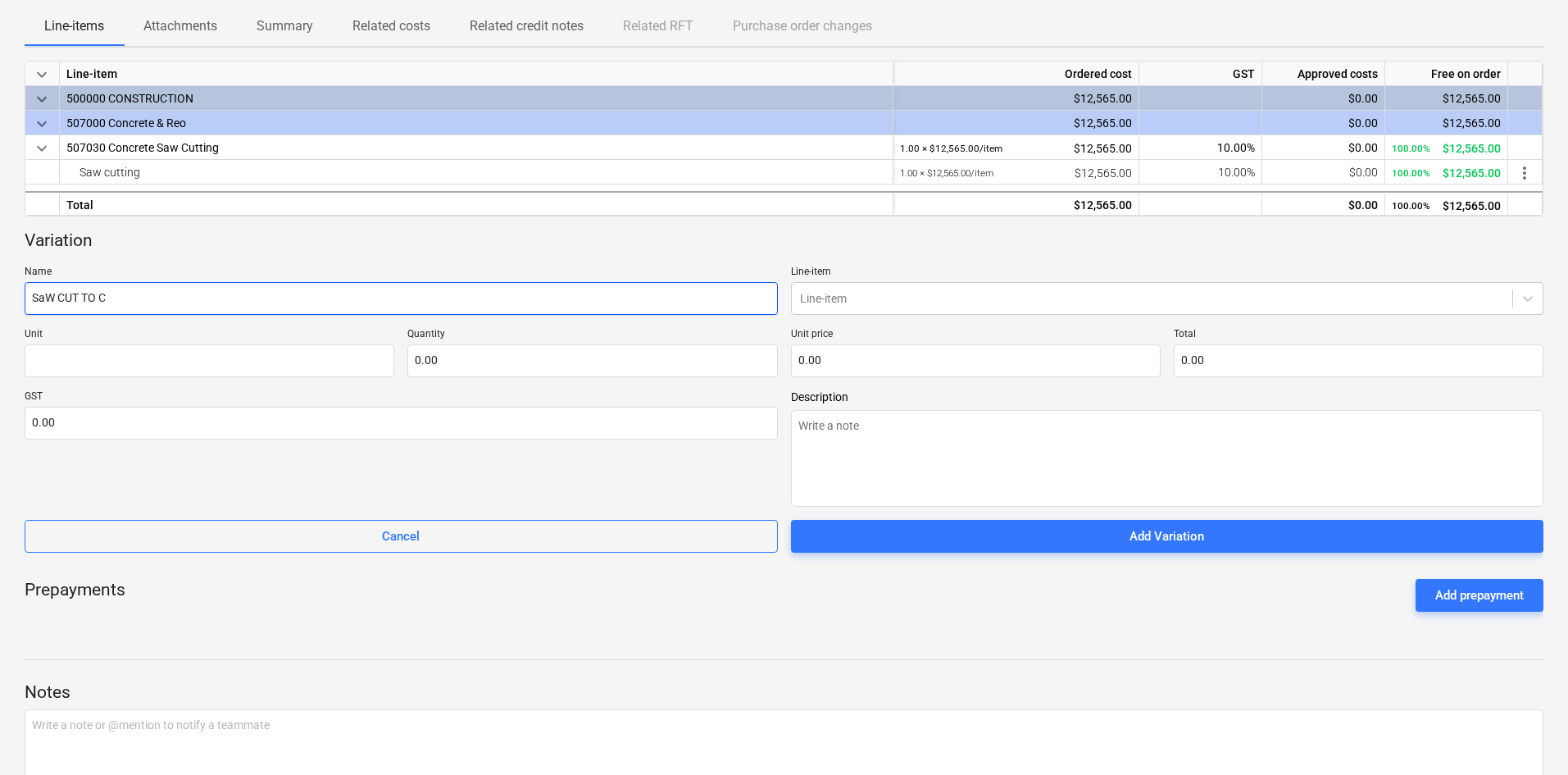
type textarea "x"
type input "SaW CUT TO"
type textarea "x"
type input "SaW CUT TO"
type textarea "x"
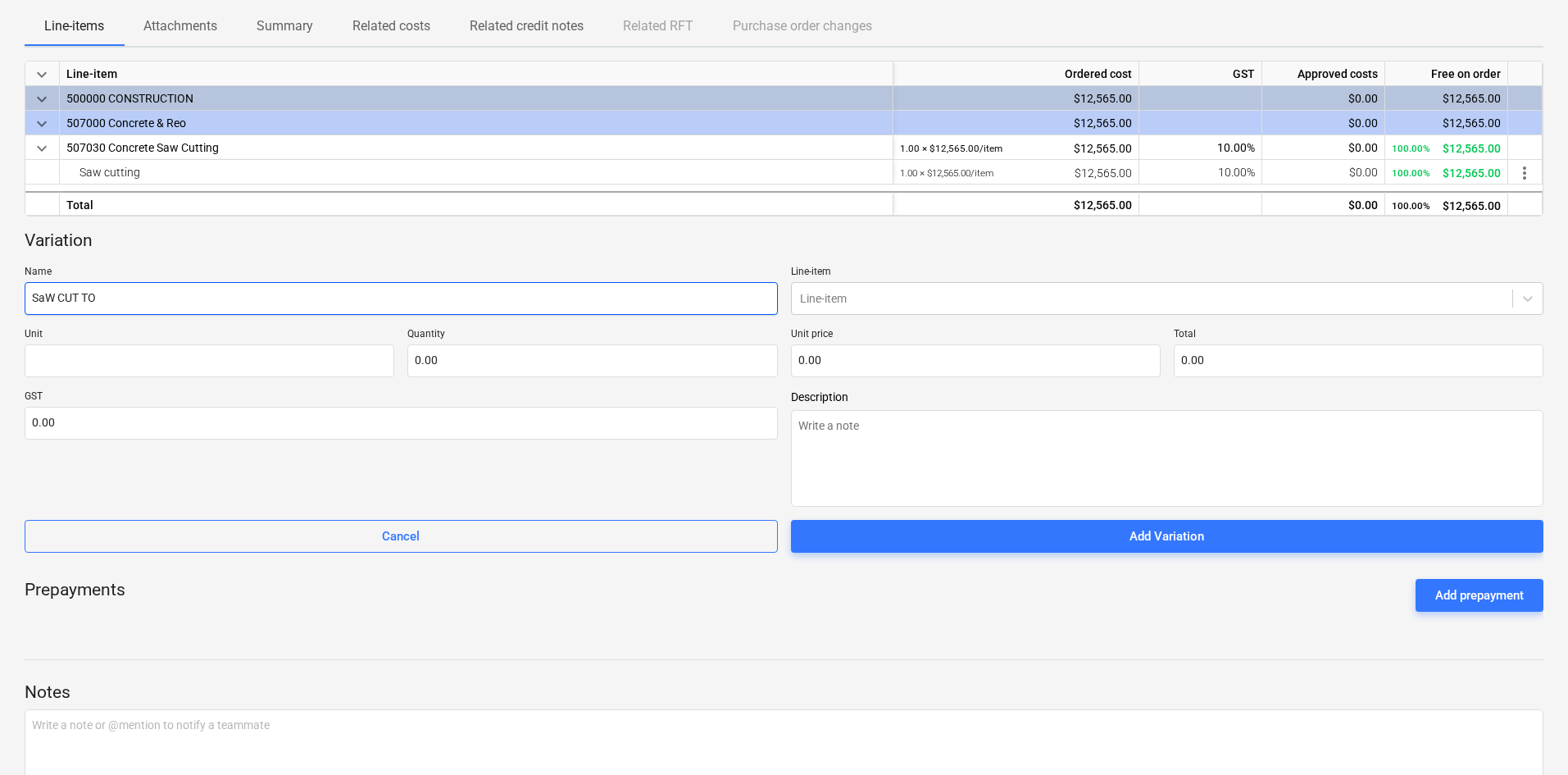
type input "SaW CUT T"
type textarea "x"
type input "SaW CUT"
type textarea "x"
type input "SaW CUT"
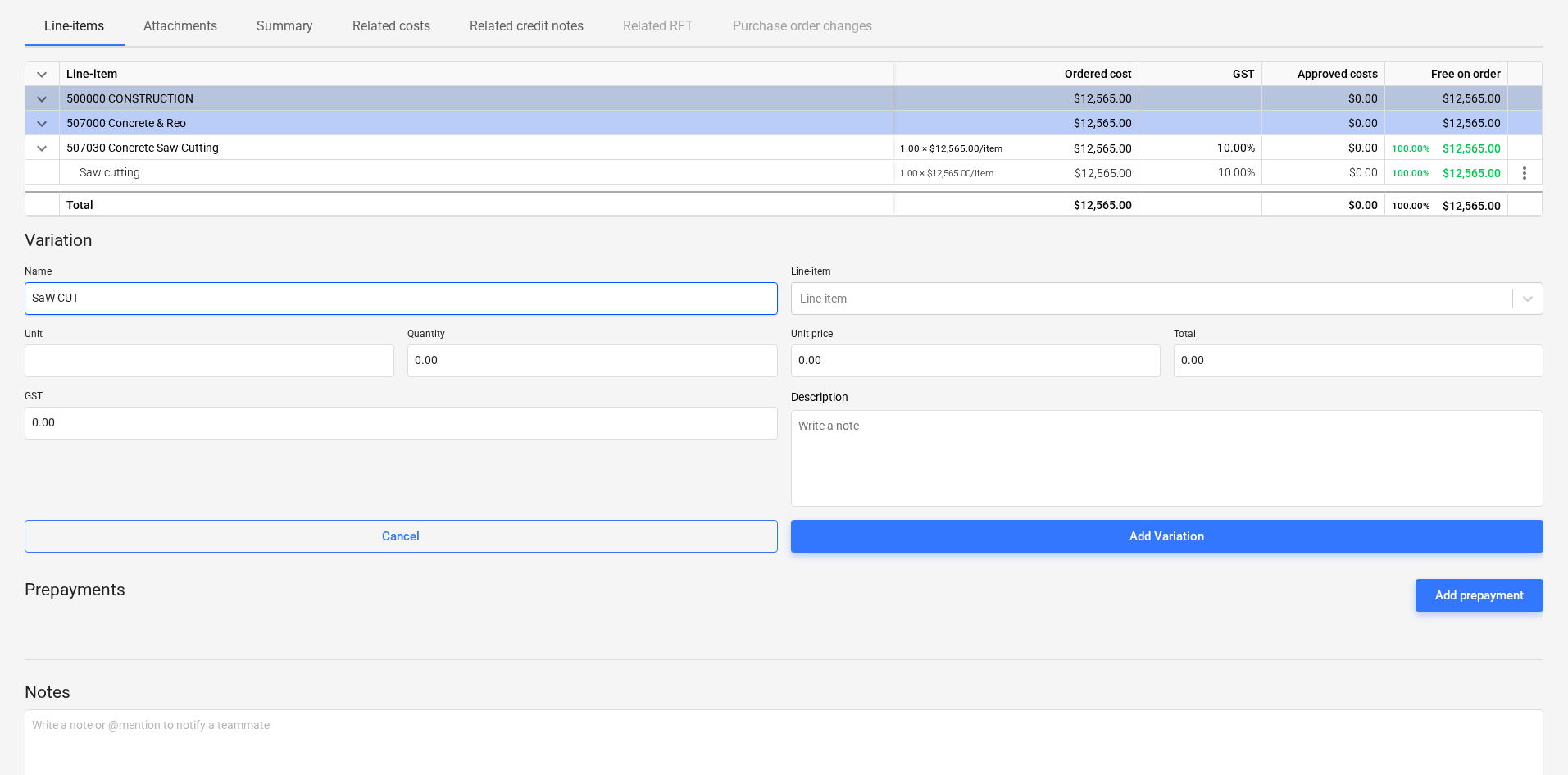
type textarea "x"
type input "SaW CU"
type textarea "x"
type input "SaW C"
type textarea "x"
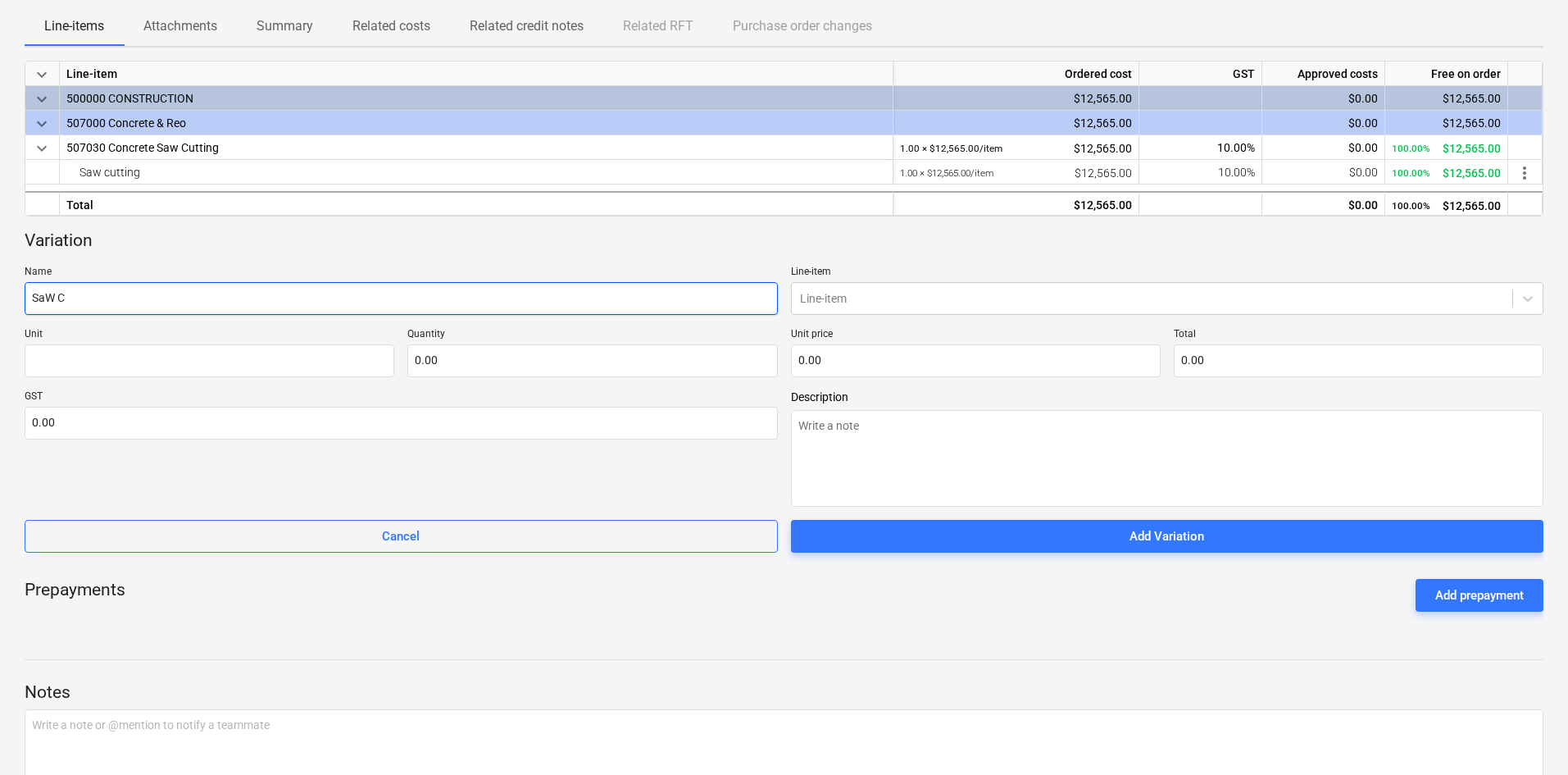
type input "SaW"
type textarea "x"
type input "SaW"
type textarea "x"
type input "Sa"
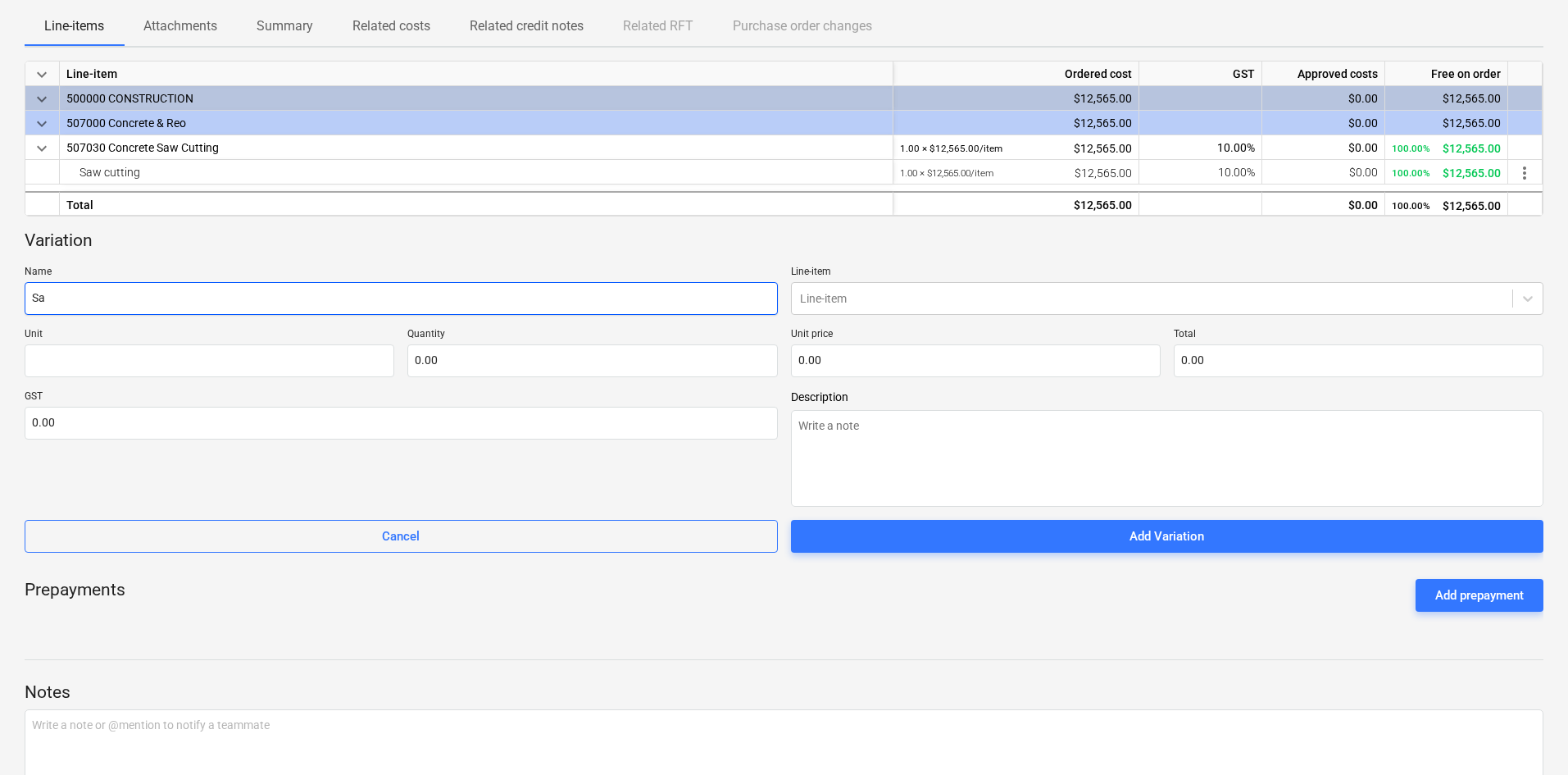
type textarea "x"
type input "Saw"
type textarea "x"
type input "Saw"
type textarea "x"
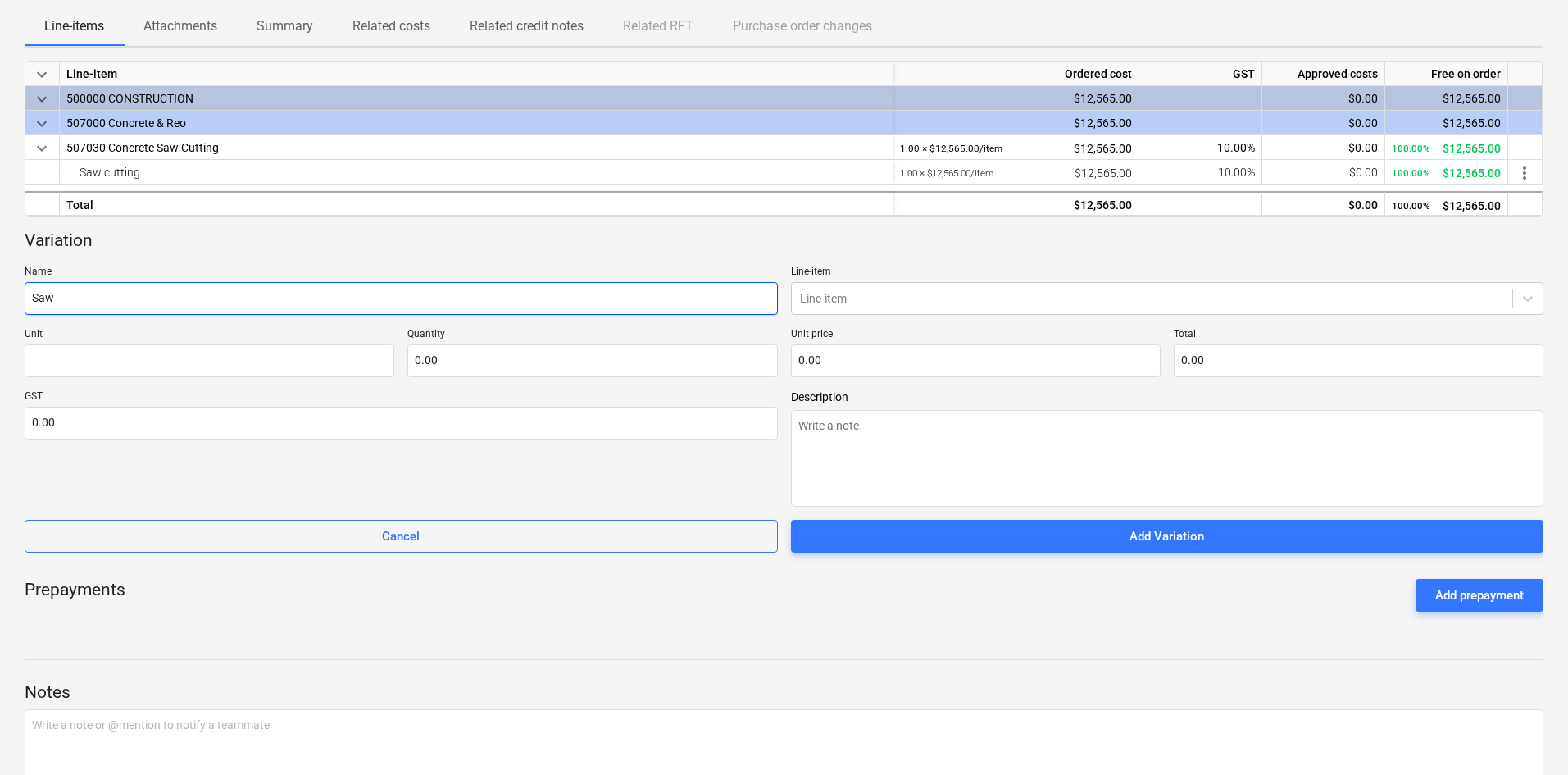
type input "Saw c"
type textarea "x"
type input "Saw cu"
type textarea "x"
type input "Saw cut"
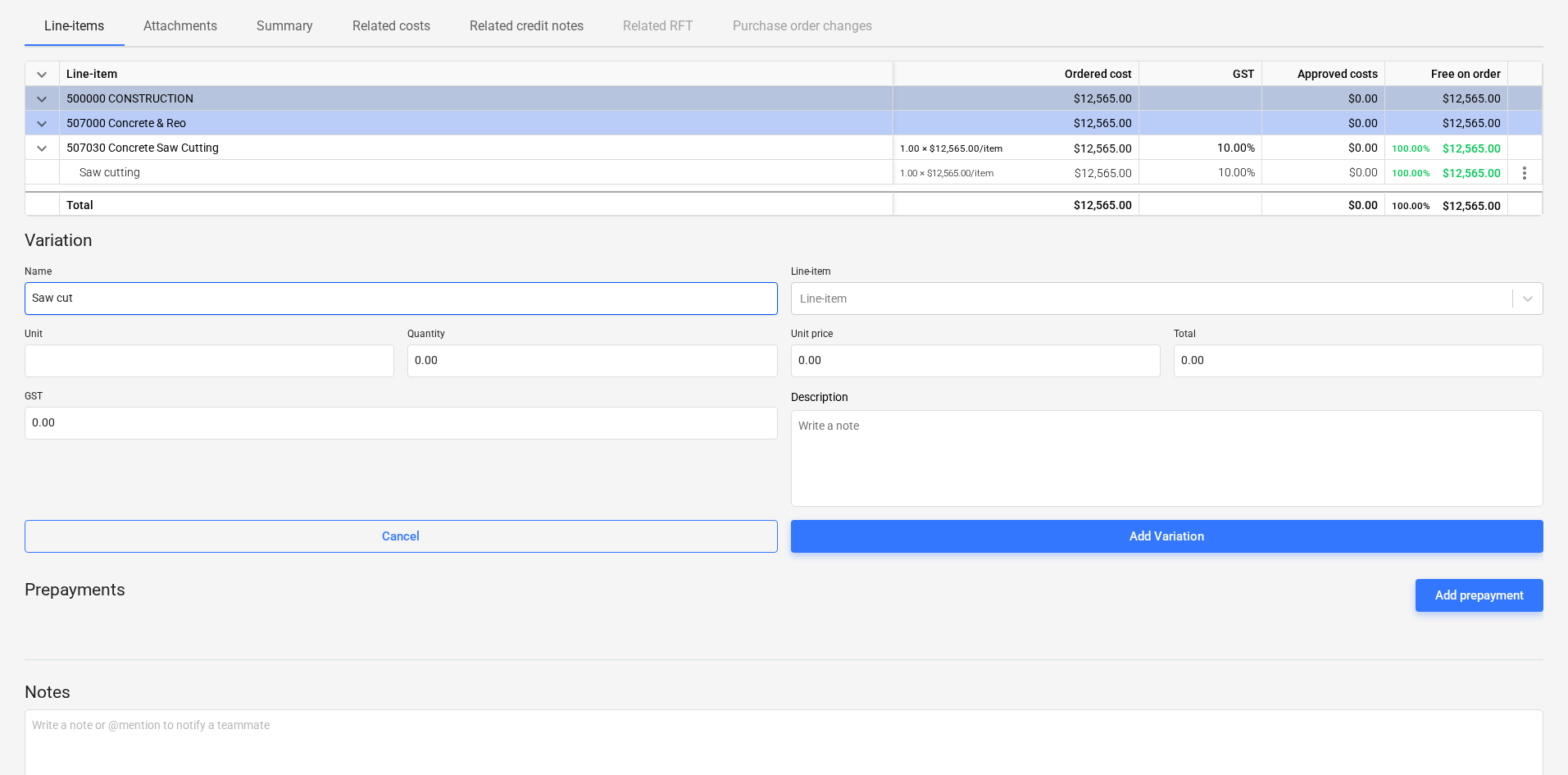
type textarea "x"
type input "Saw cut"
type textarea "x"
type input "Saw cut t"
type textarea "x"
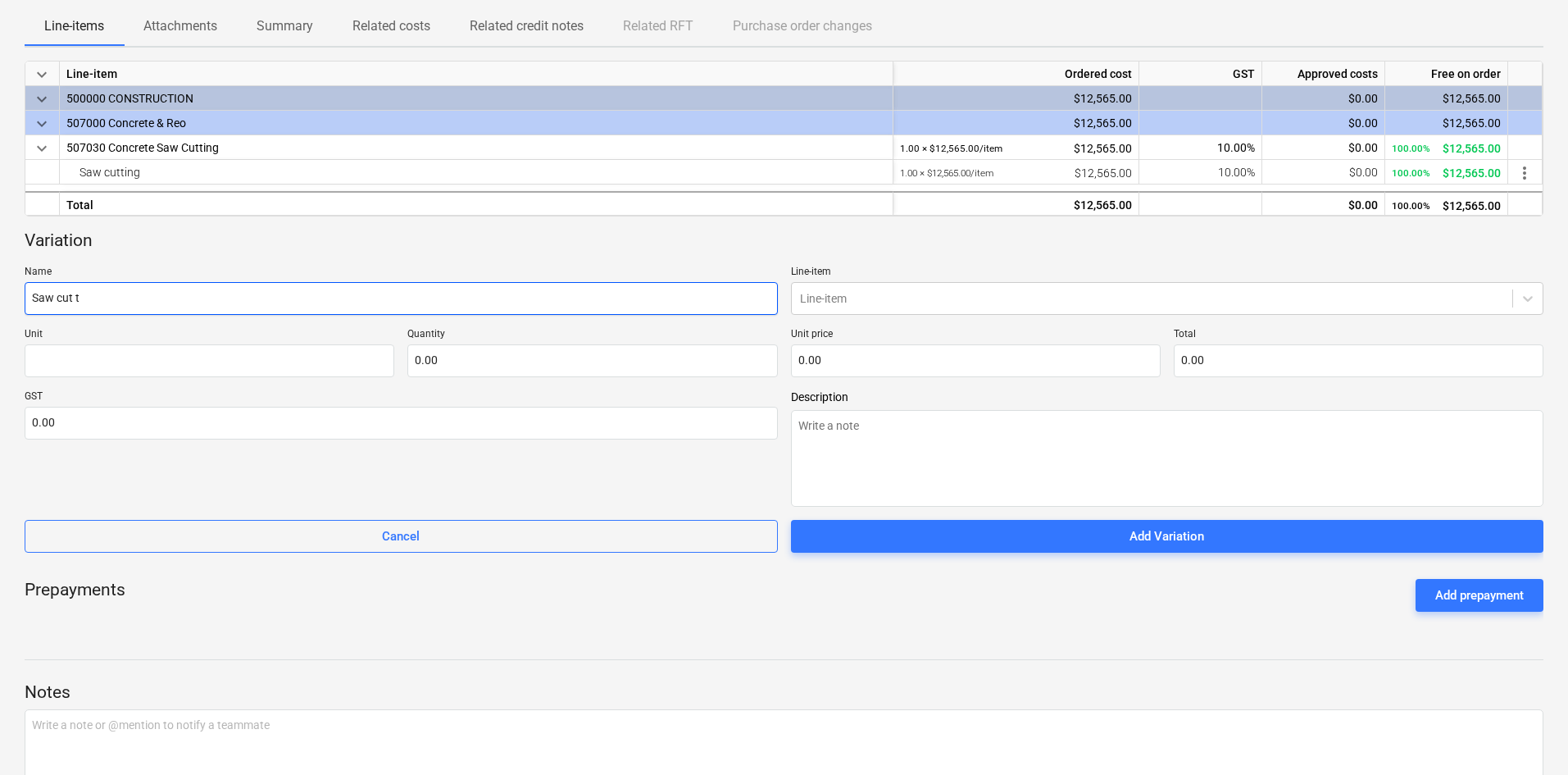
type input "Saw cut to"
type textarea "x"
type input "Saw cut to"
type textarea "x"
type input "Saw cut to c"
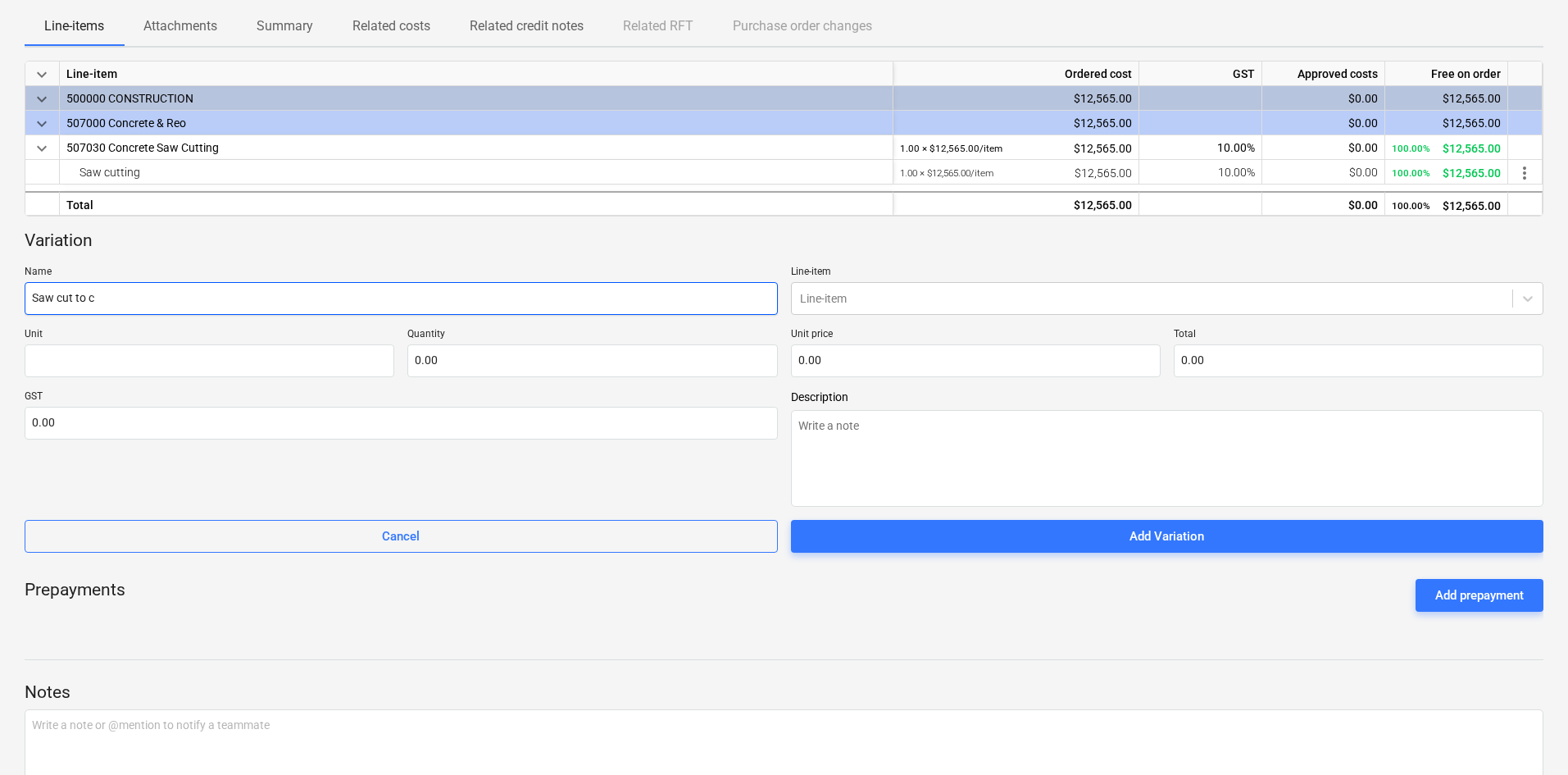
type textarea "x"
type input "Saw cut to co"
type textarea "x"
type input "Saw cut to con"
type textarea "x"
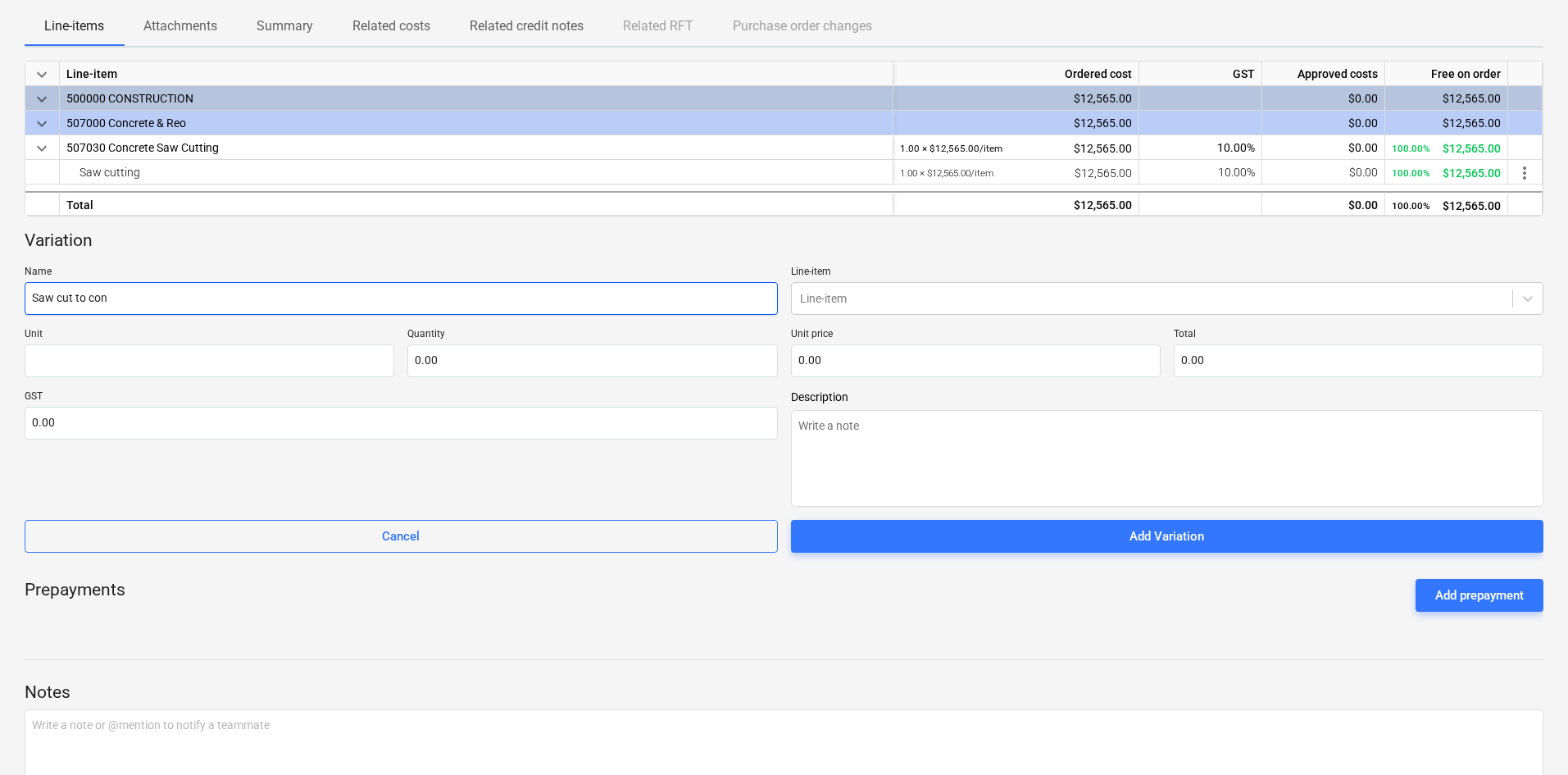
type input "Saw cut to conc"
type textarea "x"
type input "Saw cut to concr"
type textarea "x"
type input "Saw cut to concre"
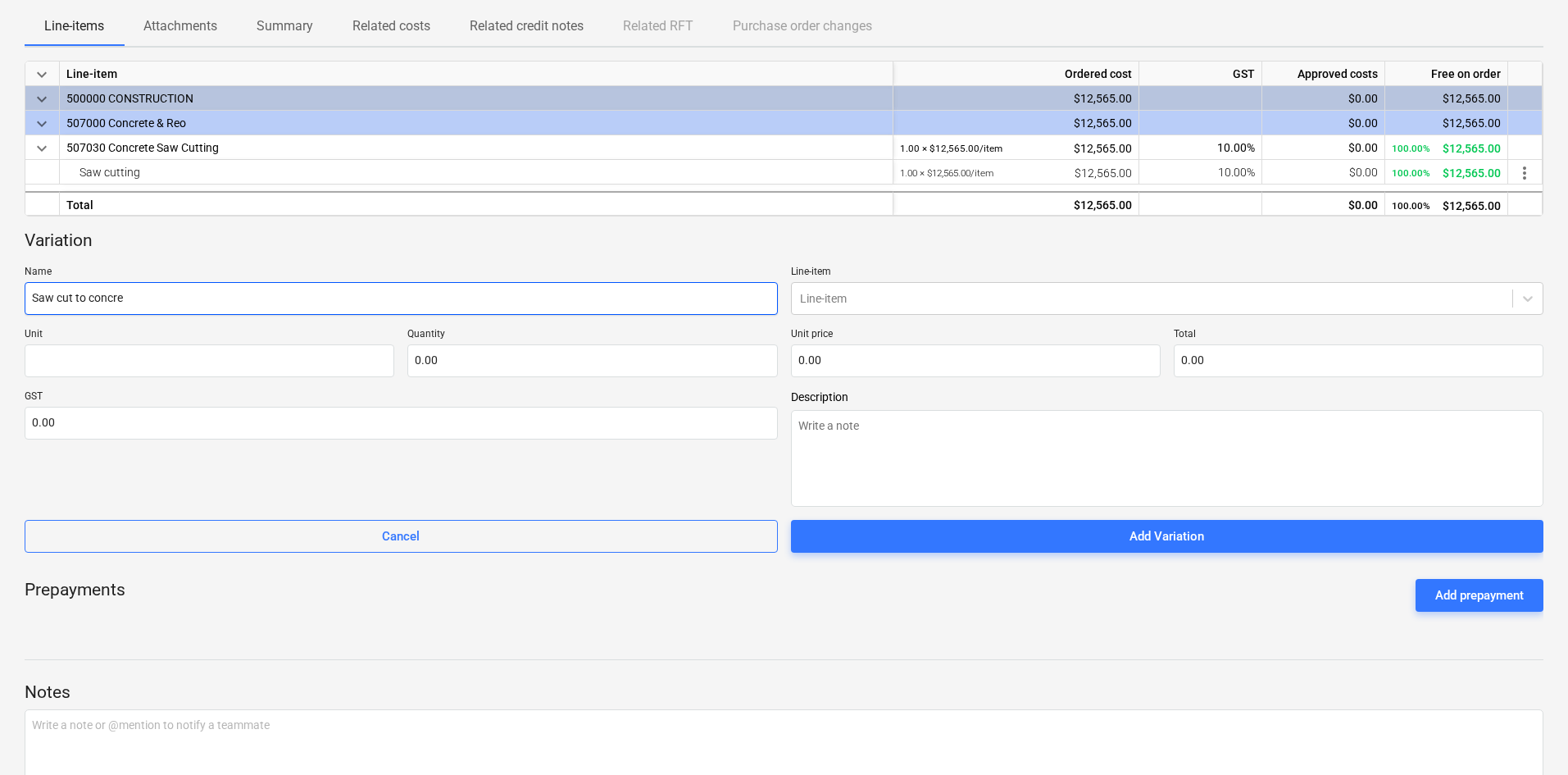
type textarea "x"
type input "Saw cut to concret"
type textarea "x"
type input "Saw cut to concrete"
type textarea "x"
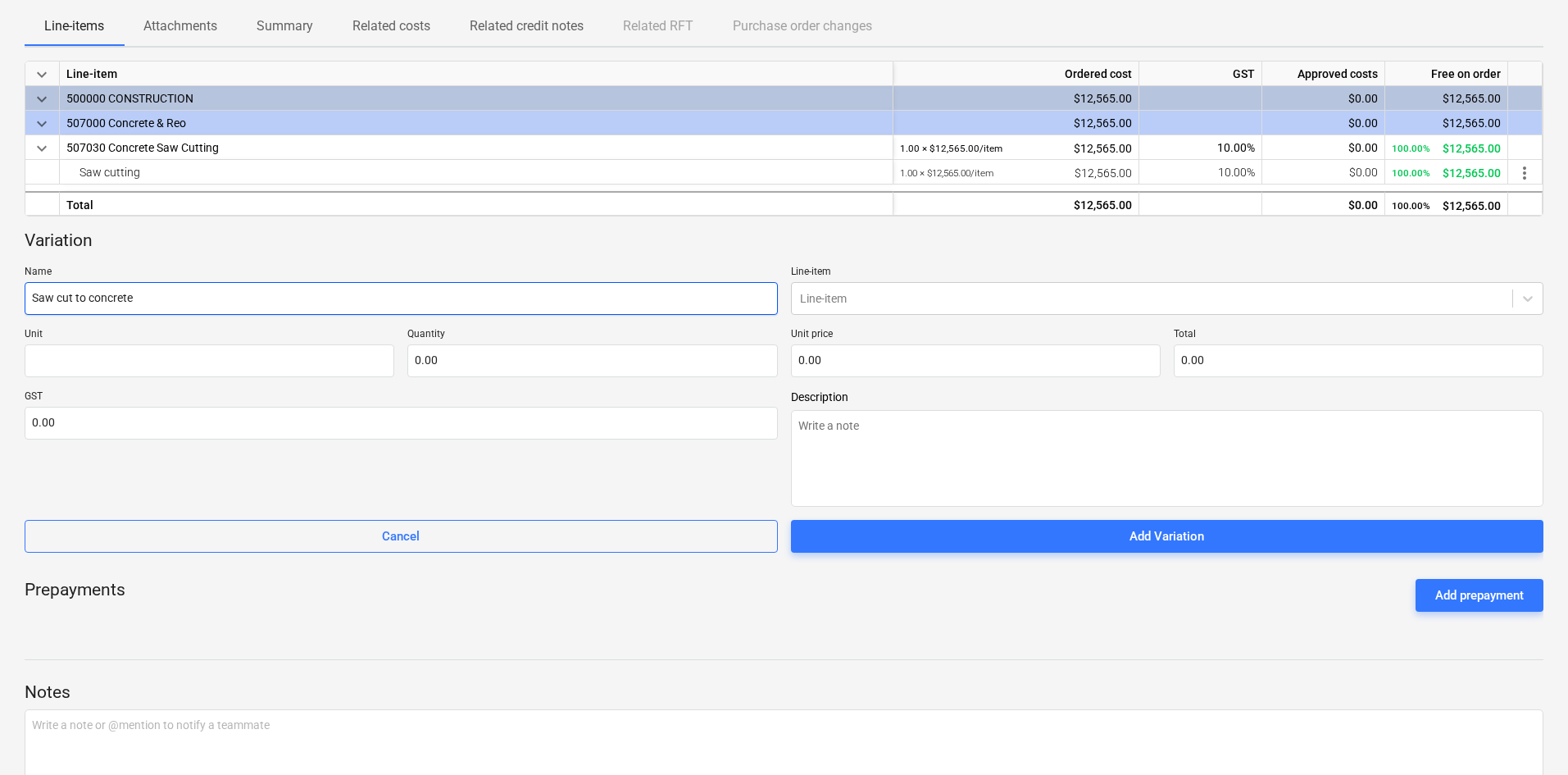
type input "Saw cut to concrete"
type textarea "x"
type input "Saw cut to concrete s"
type textarea "x"
type input "Saw cut to concrete sl"
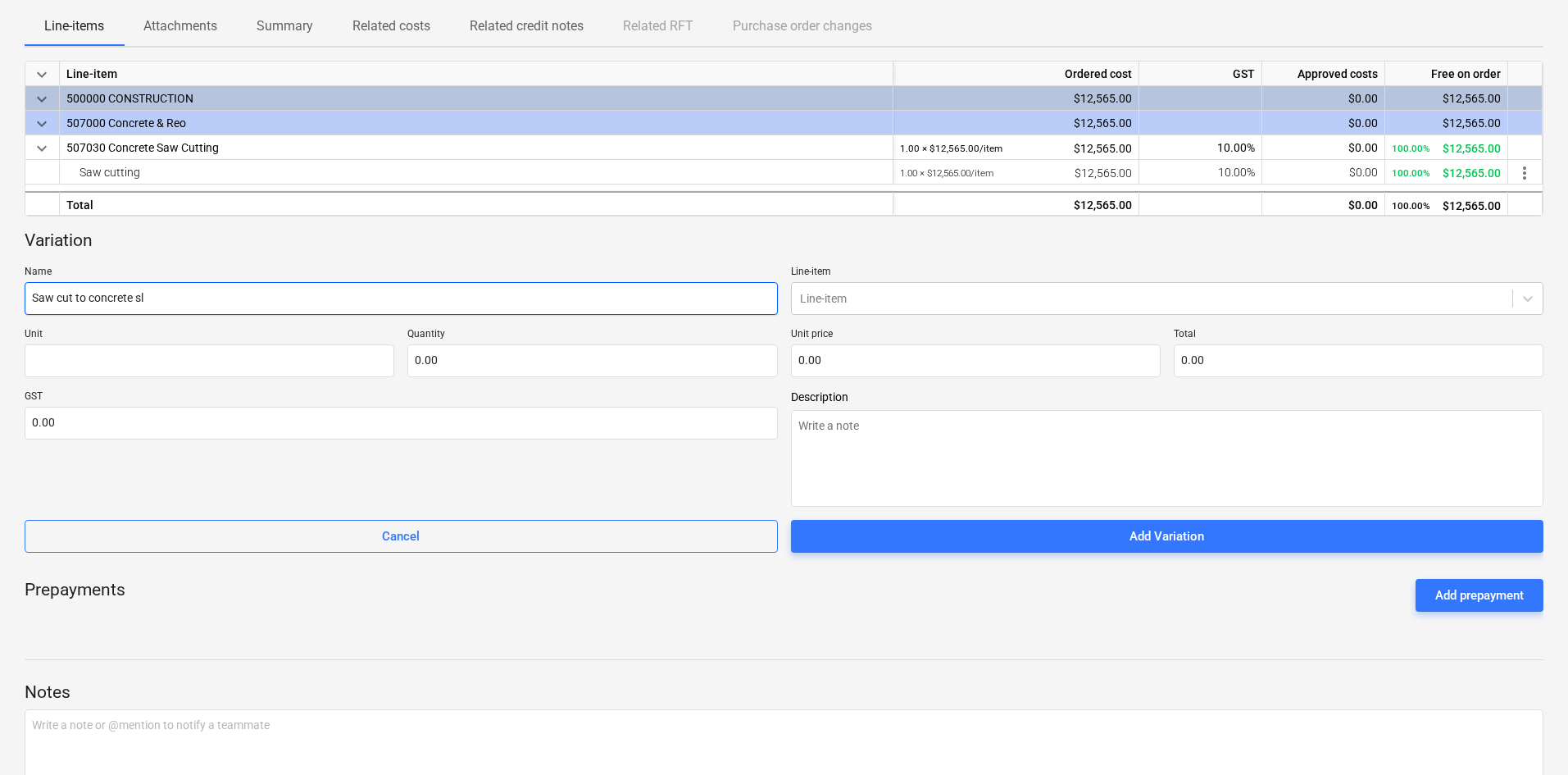
type textarea "x"
type input "Saw cut to concrete sla"
type textarea "x"
type input "Saw cut to concrete slab"
type textarea "x"
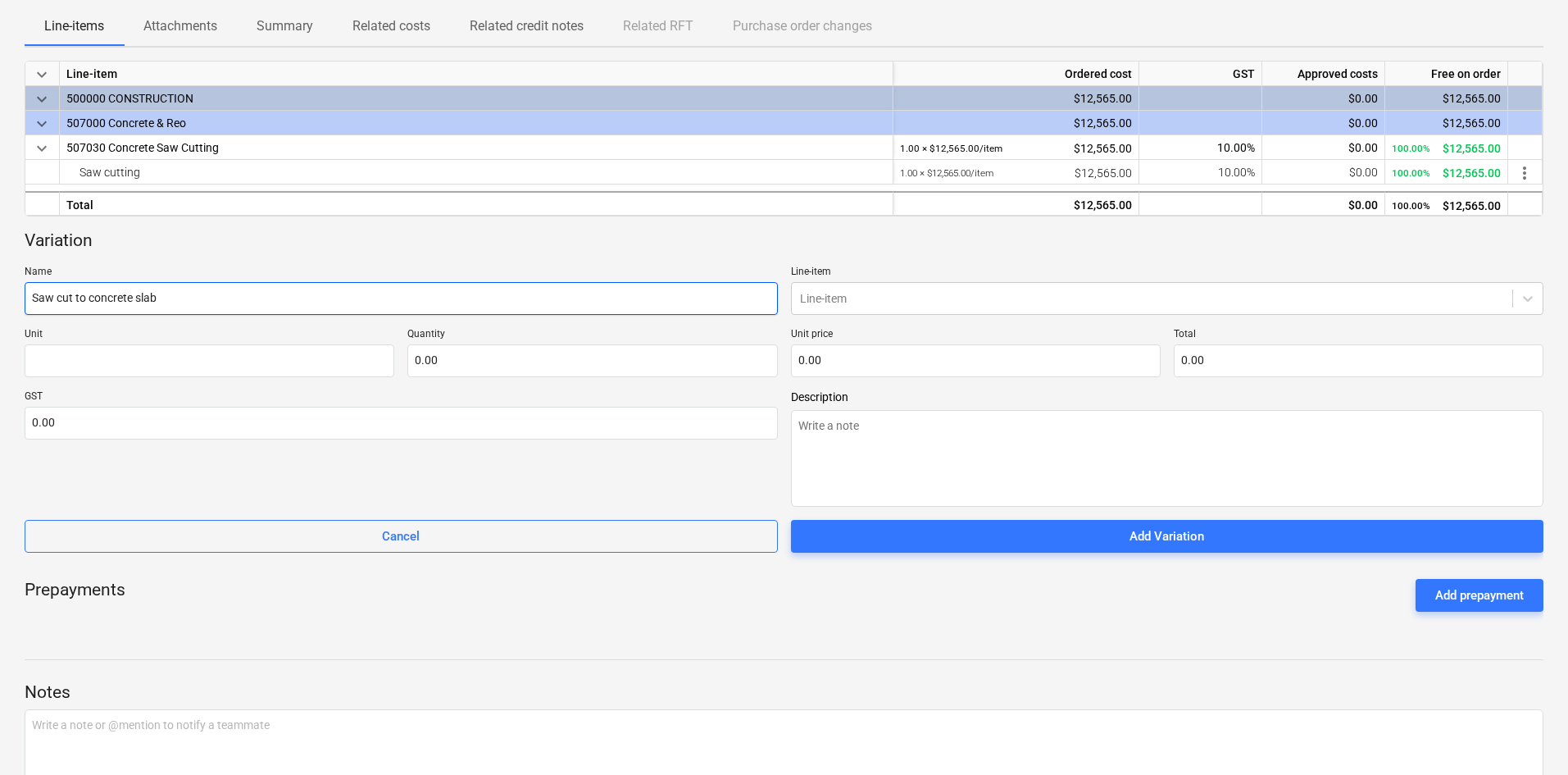
type input "Saw cut to concrete slab"
type textarea "x"
type input "Saw cut to concrete slab"
click at [847, 295] on div at bounding box center [1153, 298] width 705 height 16
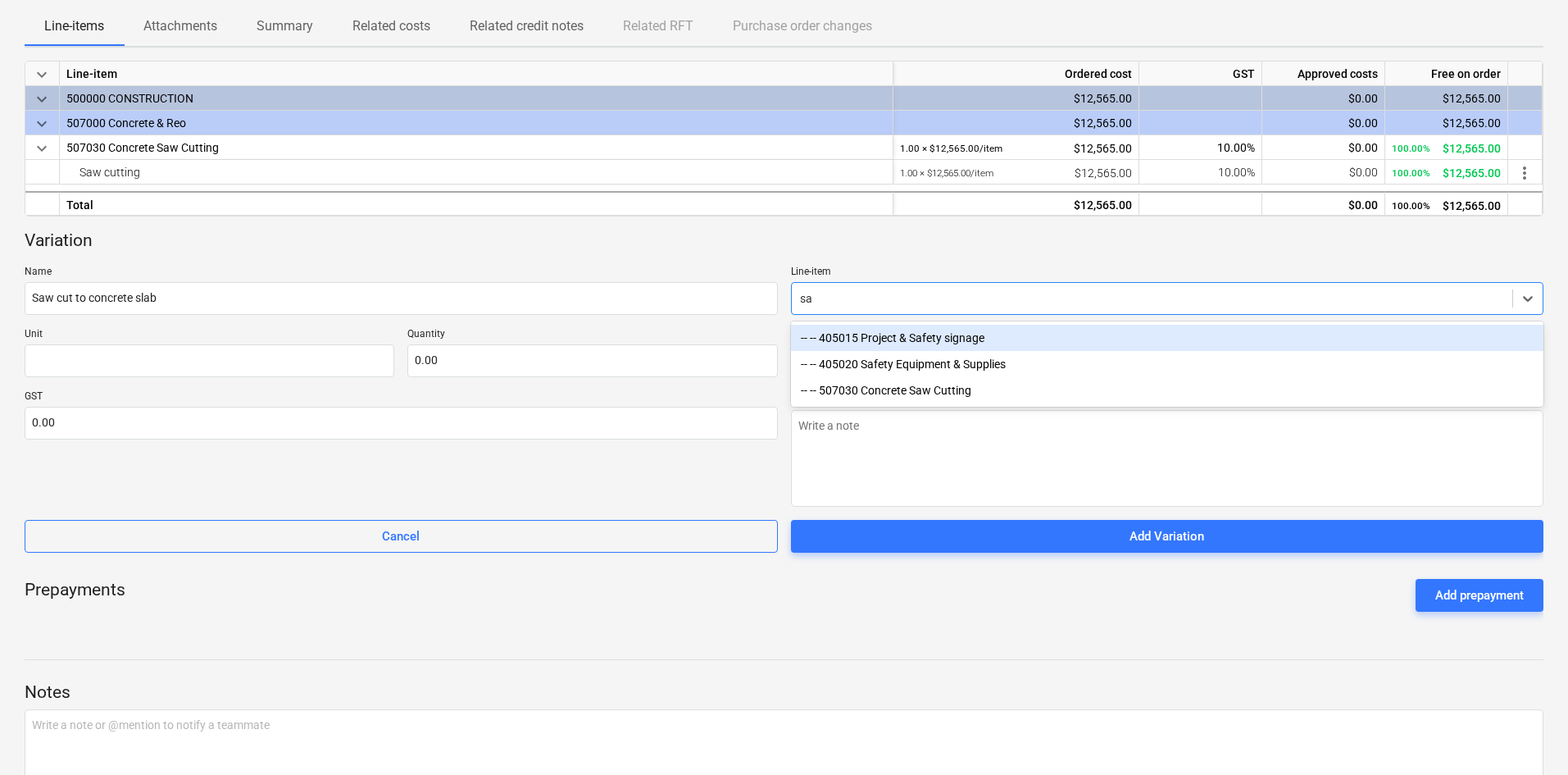
type input "saw"
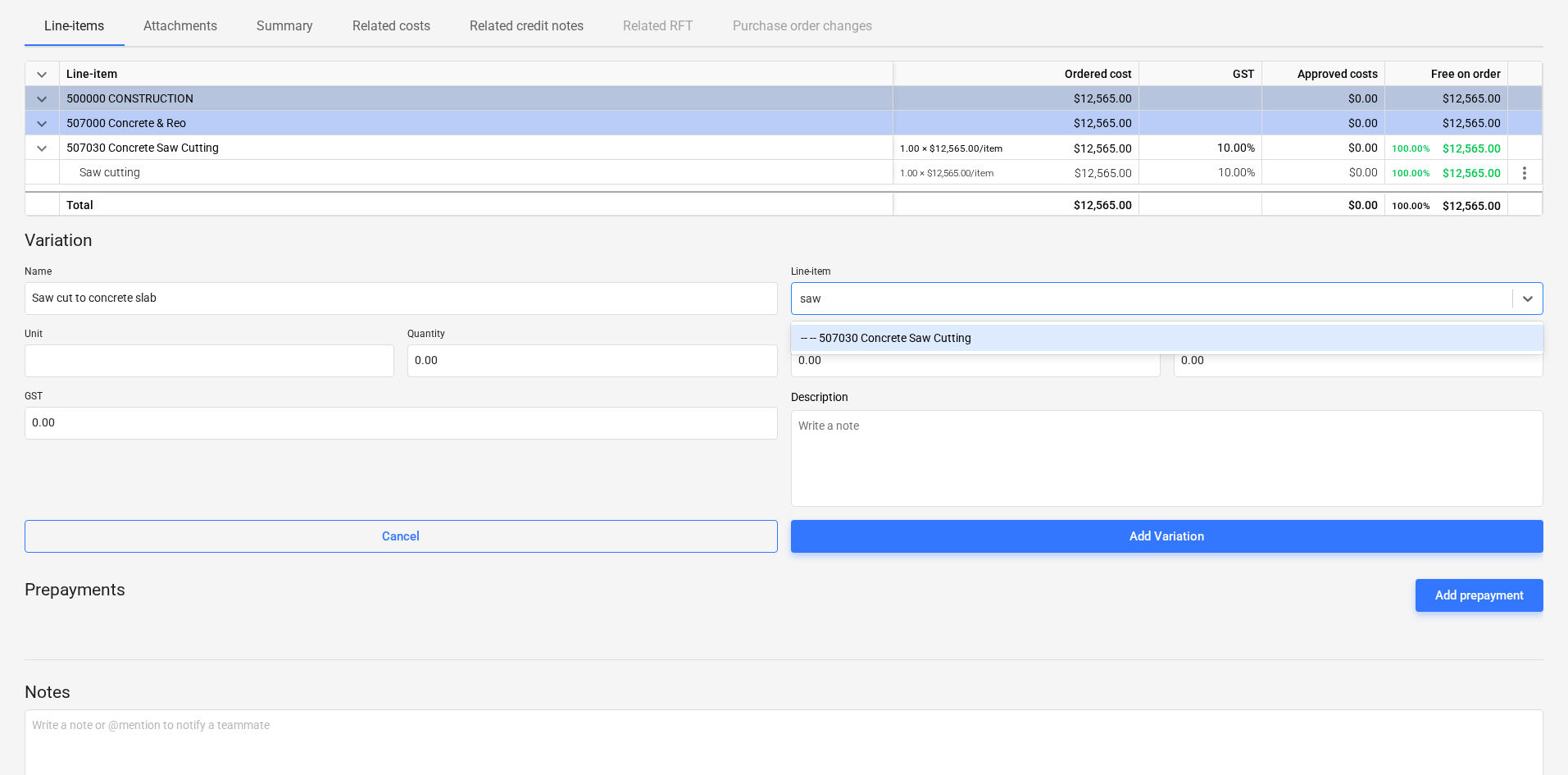
type textarea "x"
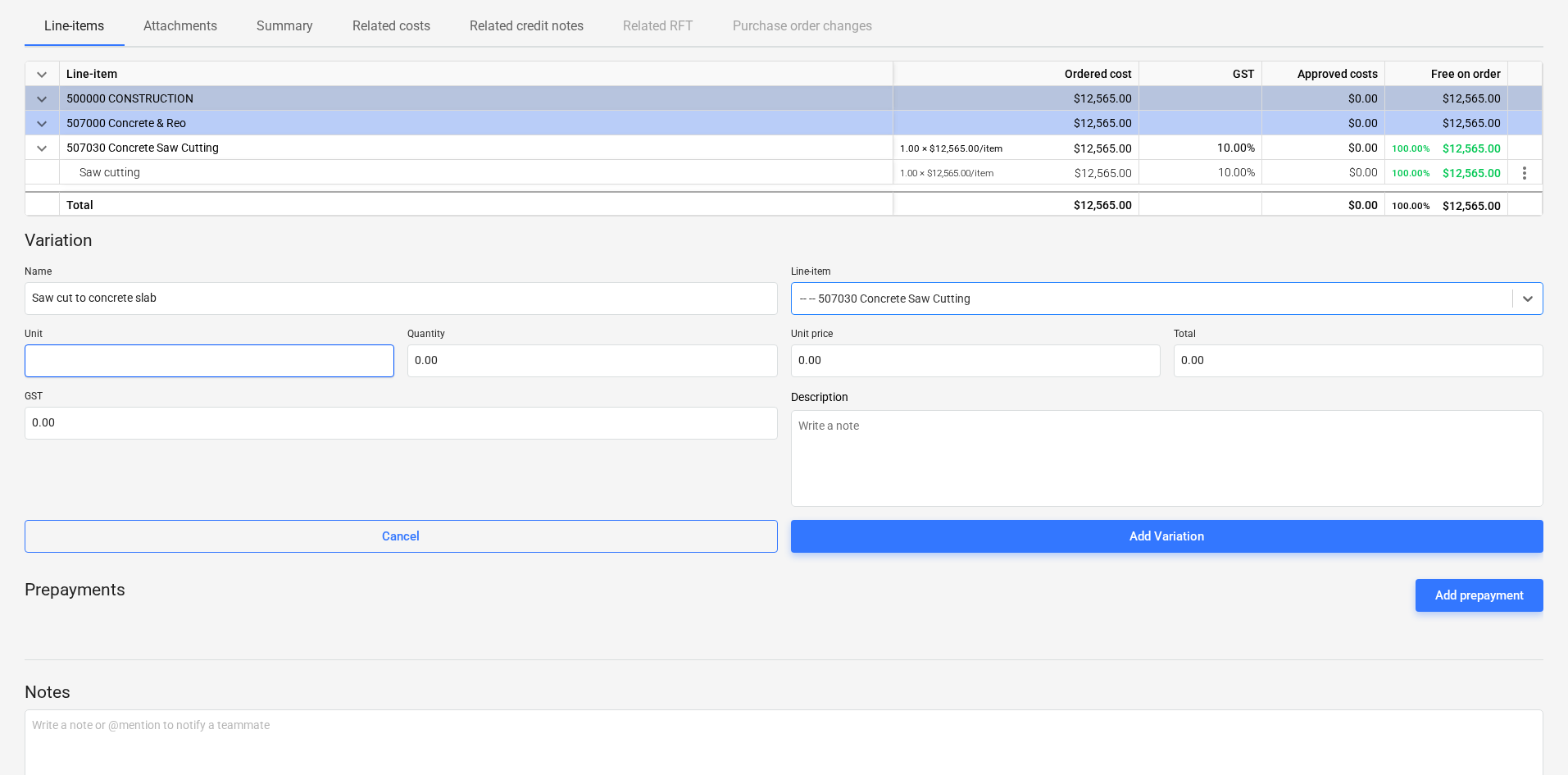
click at [139, 371] on input "text" at bounding box center [209, 360] width 370 height 33
type textarea "x"
type input "i"
type textarea "x"
type input "it"
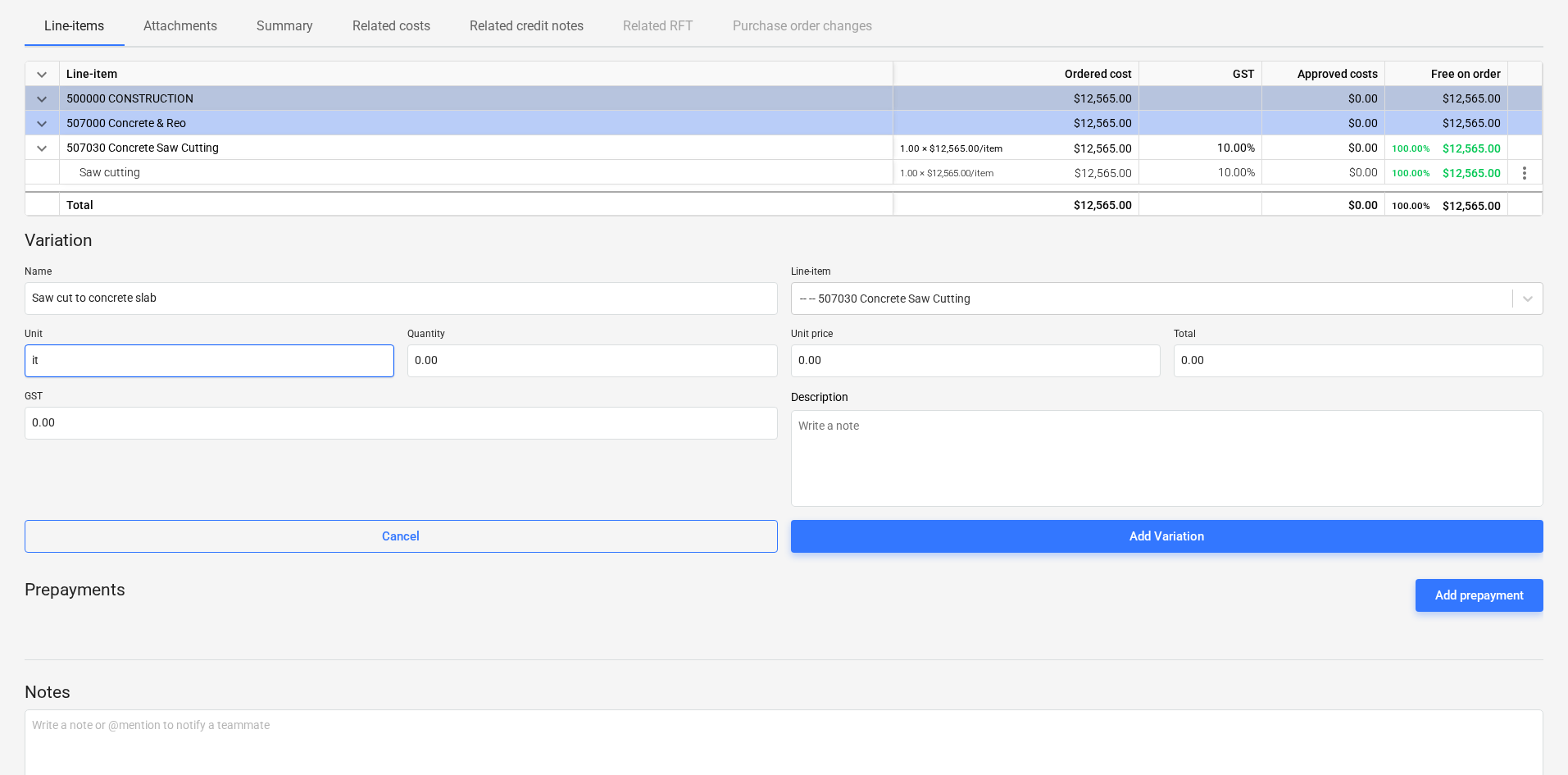
type textarea "x"
type input "ite"
type textarea "x"
type input "item"
type textarea "x"
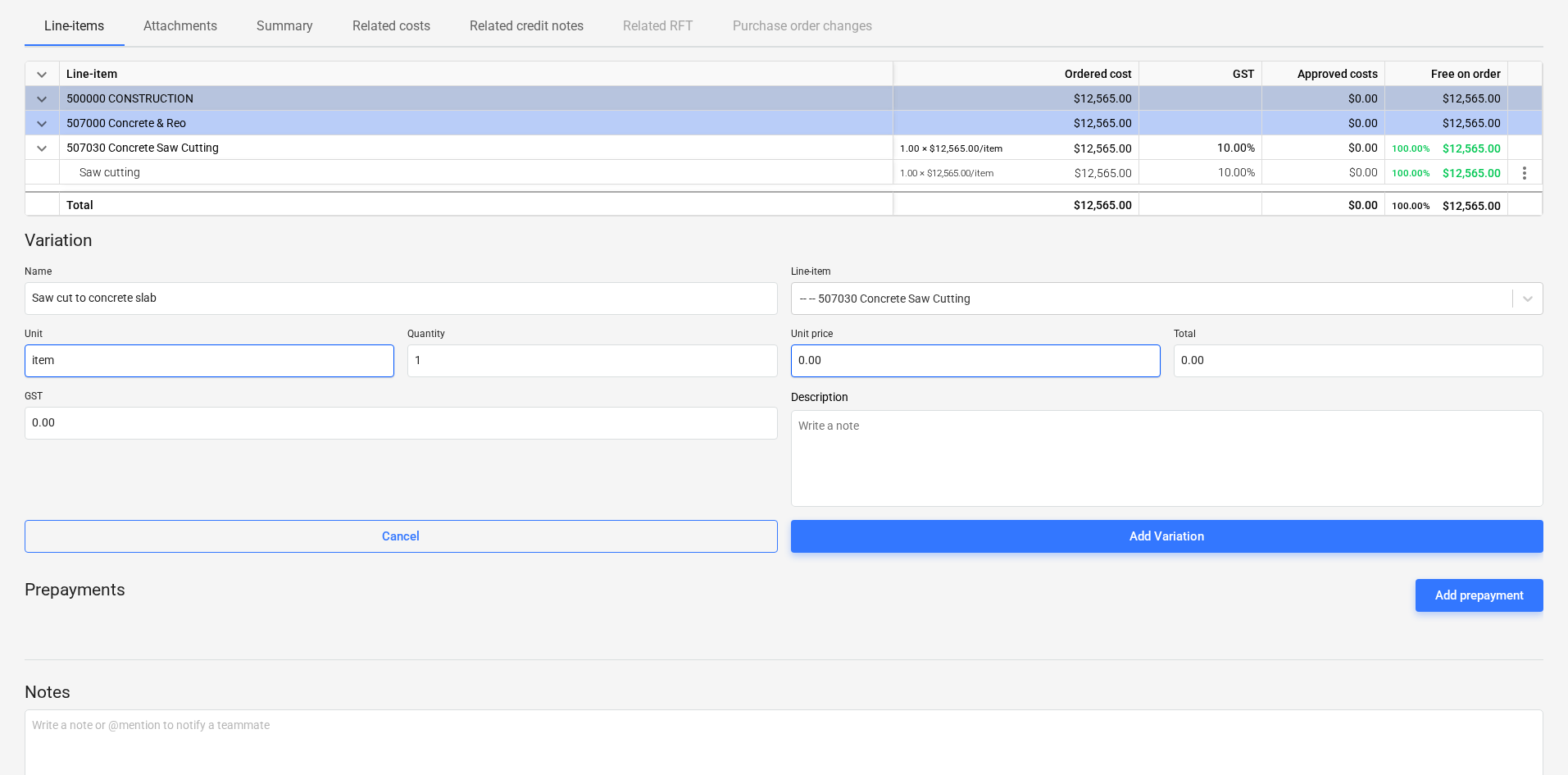
type input "1.00"
type textarea "x"
type input "9"
type input "9.00"
type textarea "x"
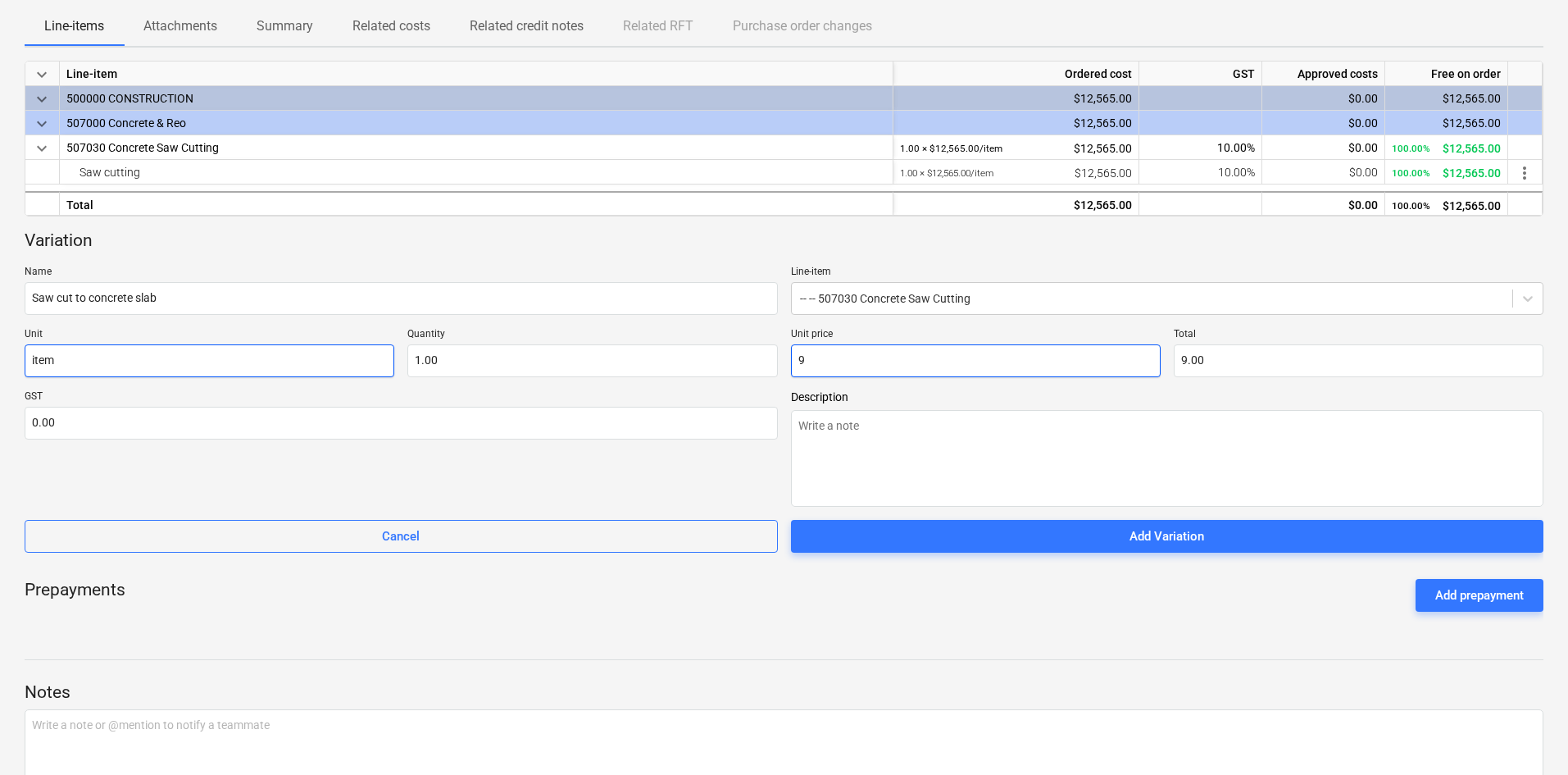
type input "95"
type input "95.00"
type textarea "x"
type input "951"
type input "951.00"
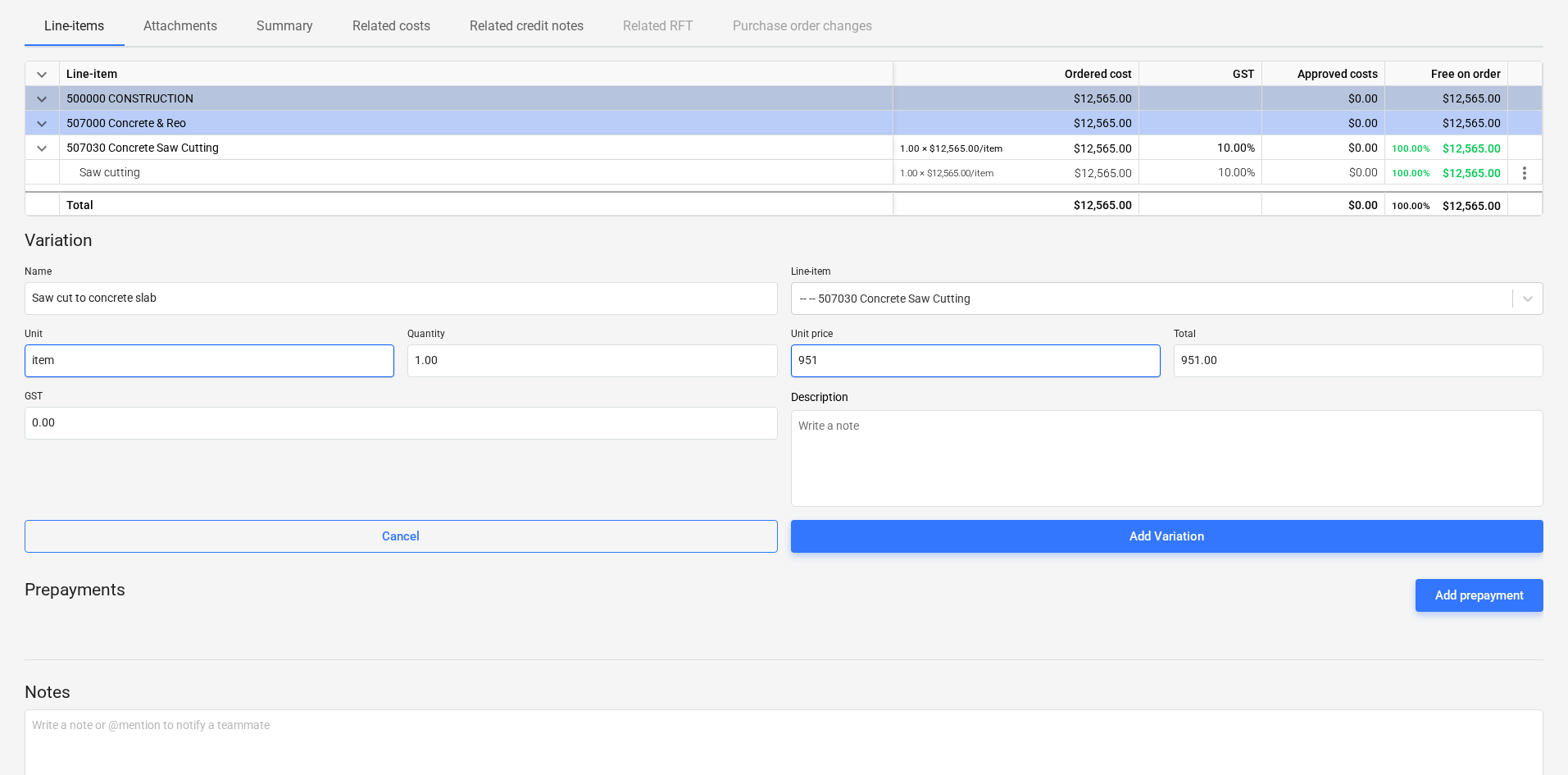
type textarea "x"
type input "951."
type textarea "x"
type input "951.6"
type input "951.60"
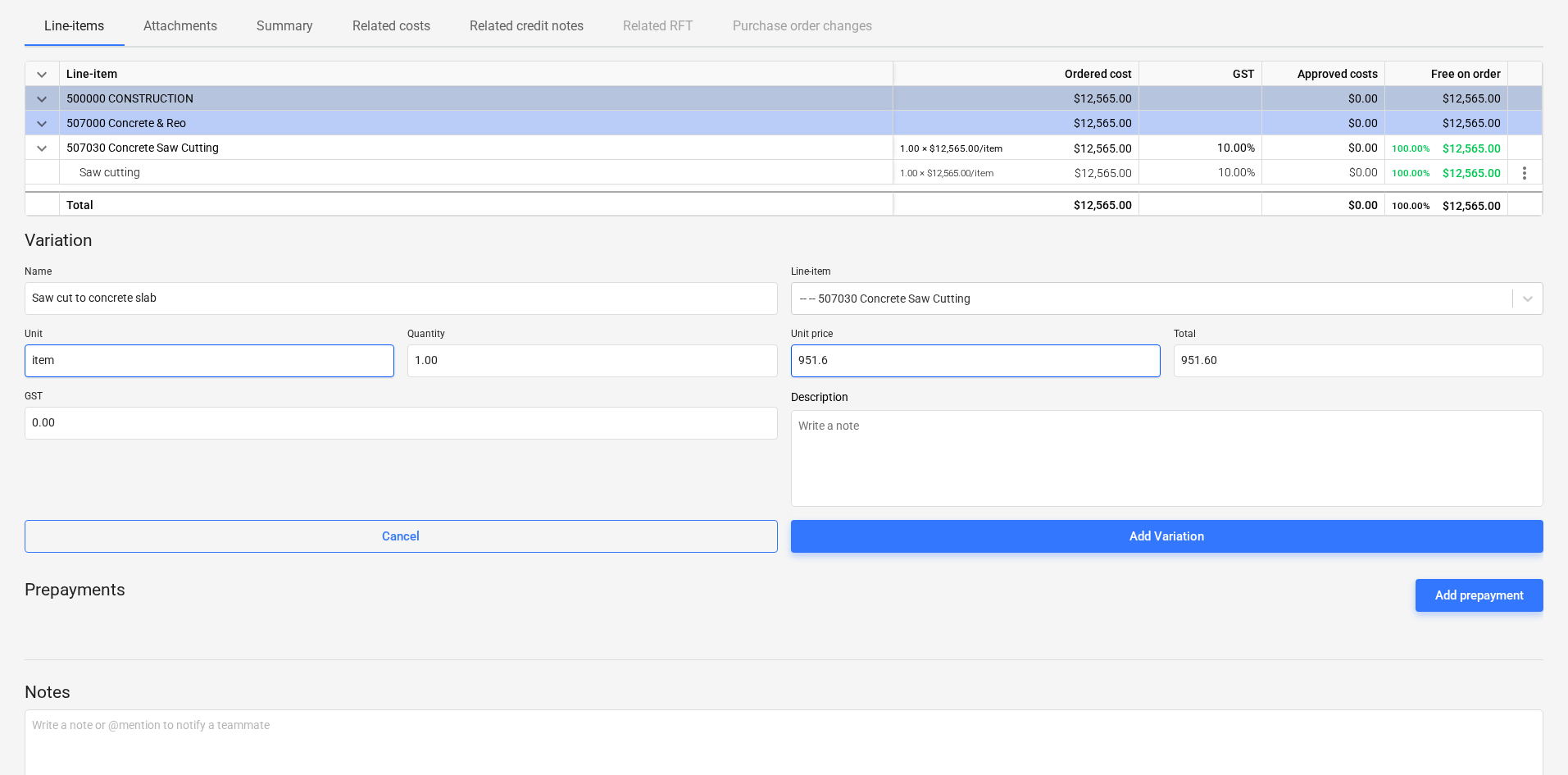
type textarea "x"
type input "951.63"
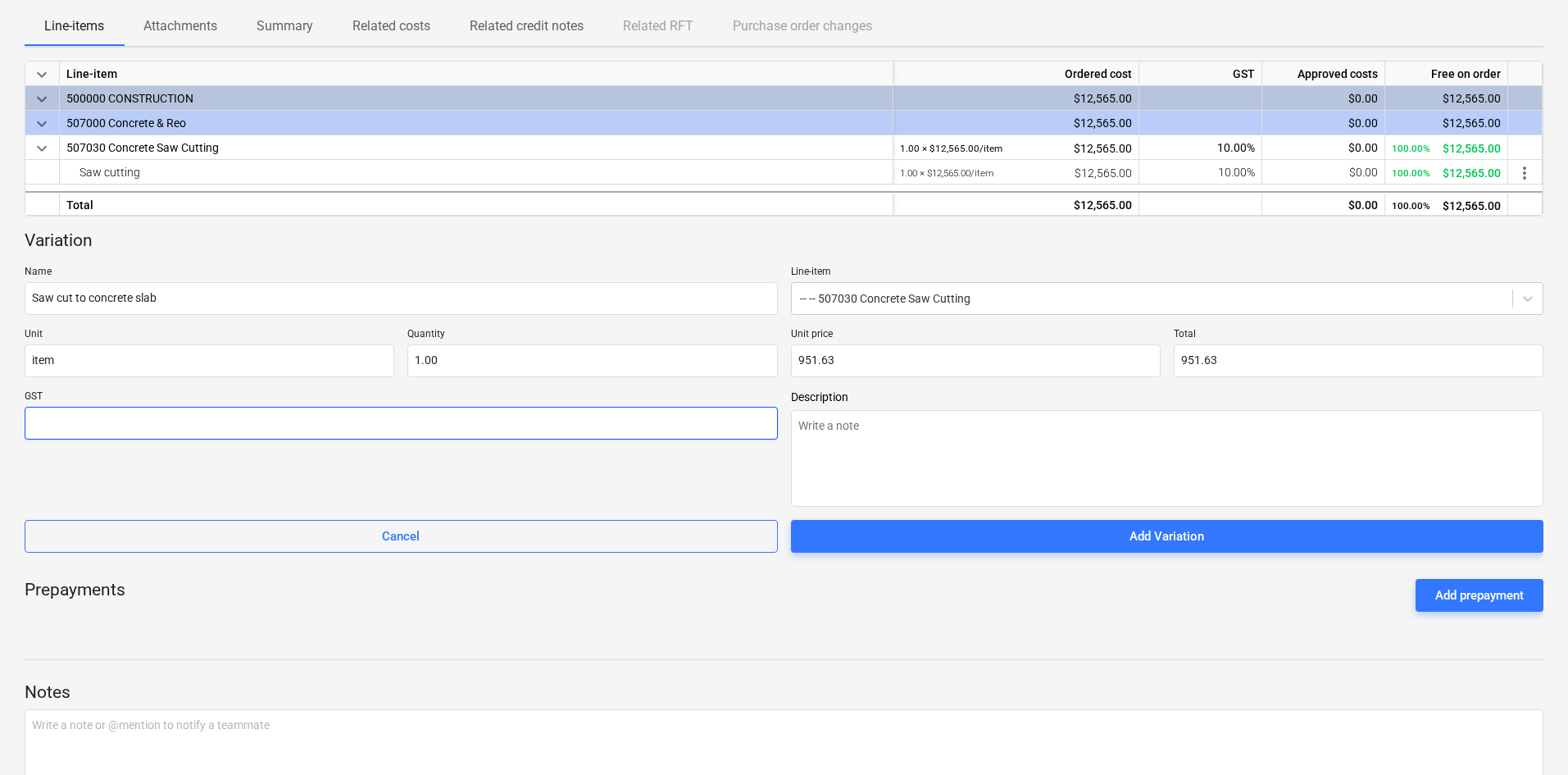
click at [53, 415] on input "text" at bounding box center [401, 423] width 754 height 33
type textarea "x"
type input "1"
type textarea "x"
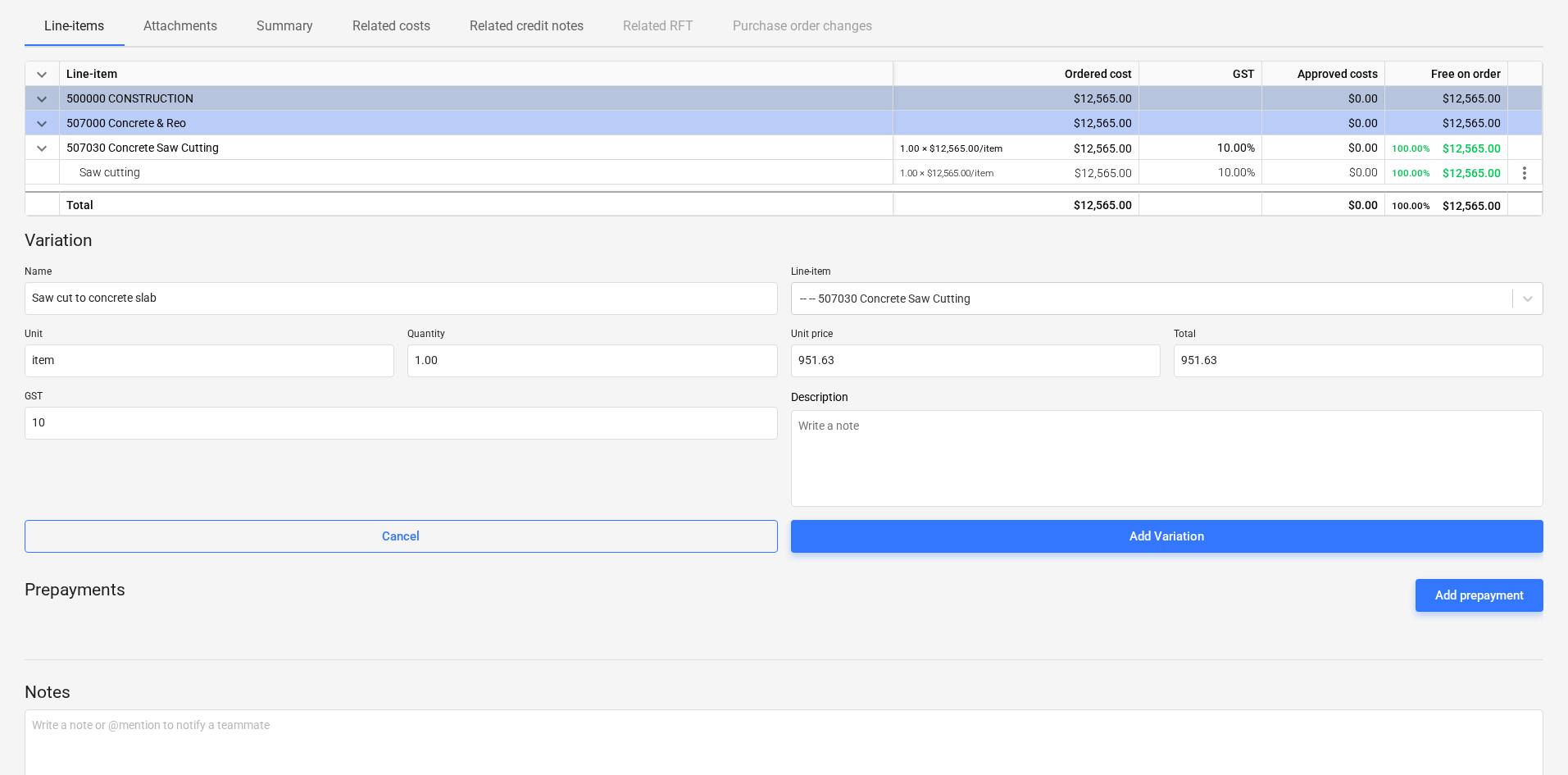
type input "10.00"
click at [197, 244] on div "Variation" at bounding box center [784, 242] width 1519 height 23
click at [418, 468] on div "GST 10.00" at bounding box center [401, 448] width 754 height 116
click at [884, 528] on span "Add Variation" at bounding box center [1167, 536] width 714 height 21
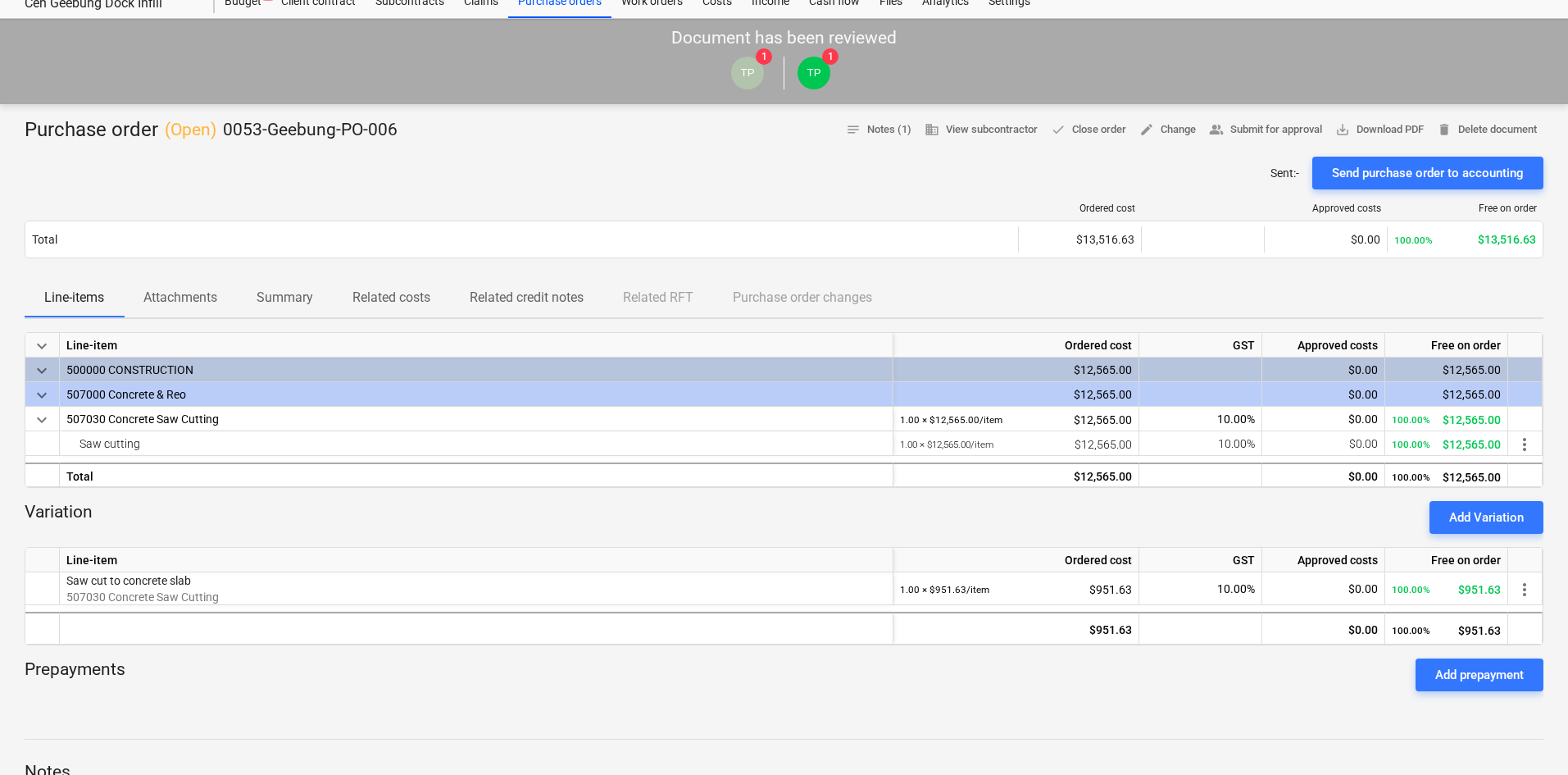
scroll to position [0, 0]
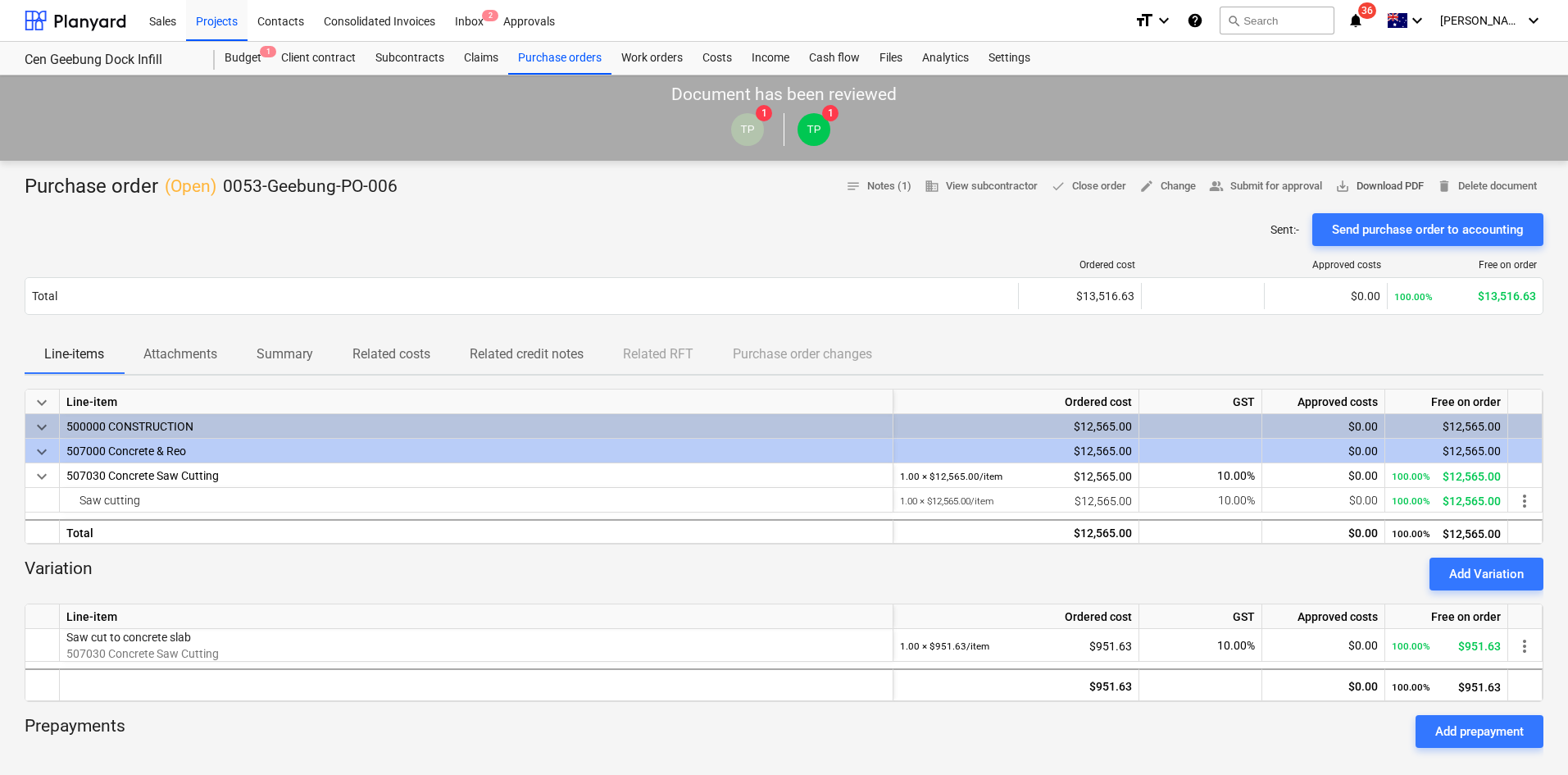
click at [1366, 187] on span "save_alt Download PDF" at bounding box center [1380, 187] width 89 height 19
click at [487, 221] on div "Sent : - Send purchase order to accounting" at bounding box center [784, 230] width 1519 height 33
click at [1364, 23] on icon "notifications" at bounding box center [1355, 20] width 16 height 19
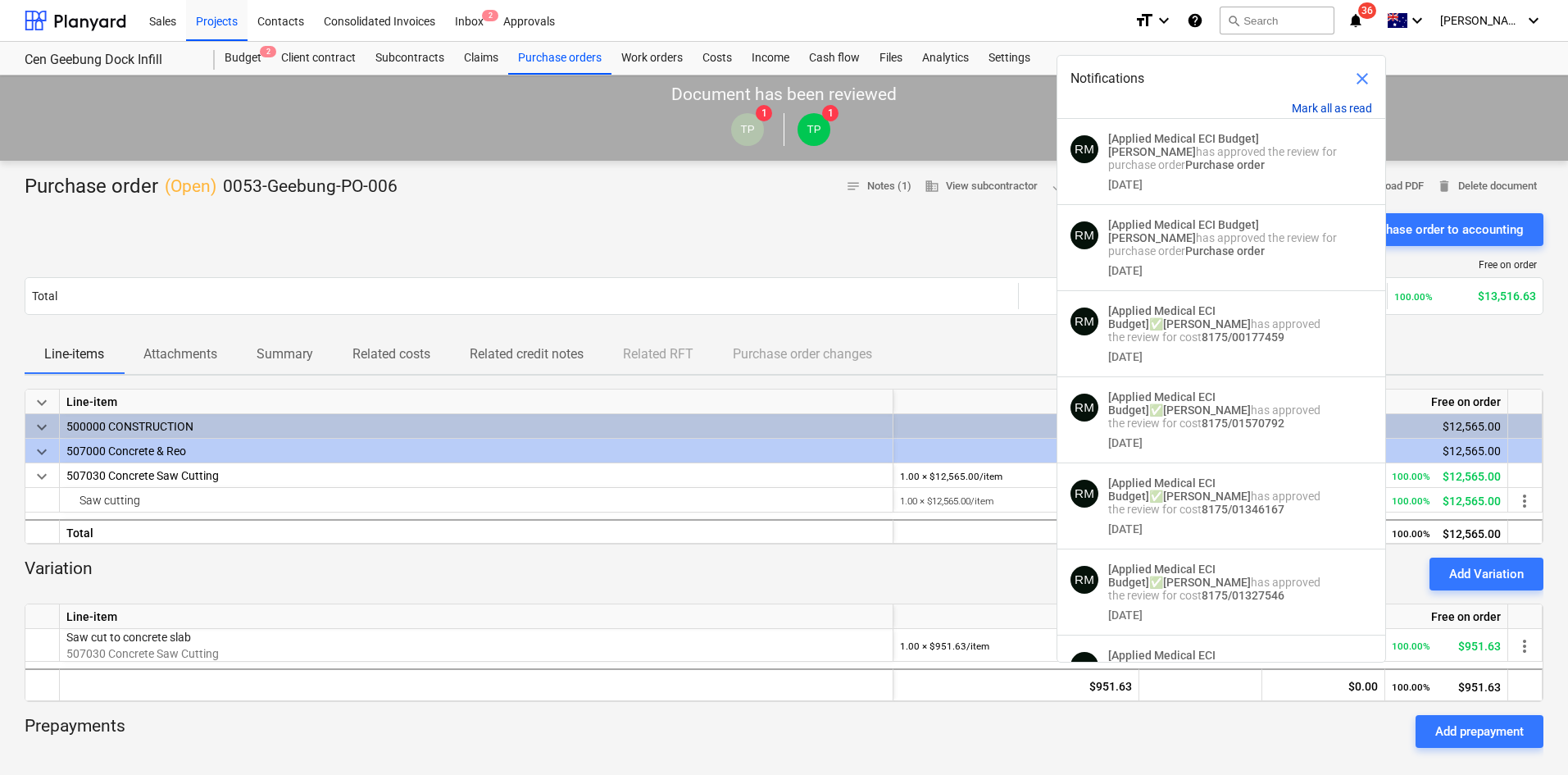
click at [1310, 105] on button "Mark all as read" at bounding box center [1331, 108] width 80 height 14
drag, startPoint x: 1310, startPoint y: 105, endPoint x: 1381, endPoint y: 55, distance: 86.8
click at [1315, 102] on button "Mark all as read" at bounding box center [1331, 108] width 80 height 14
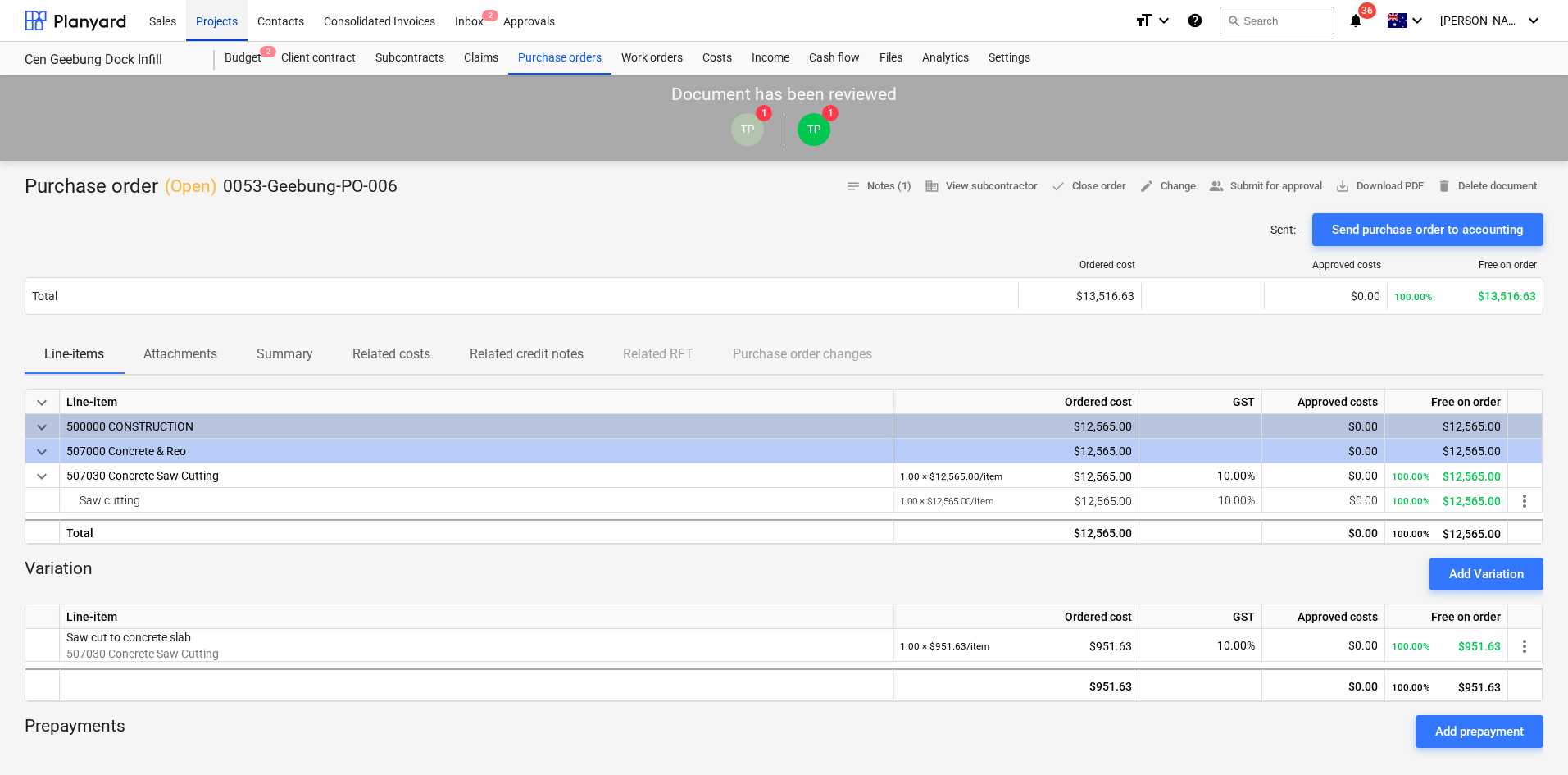
click at [234, 23] on div "Projects" at bounding box center [217, 19] width 62 height 42
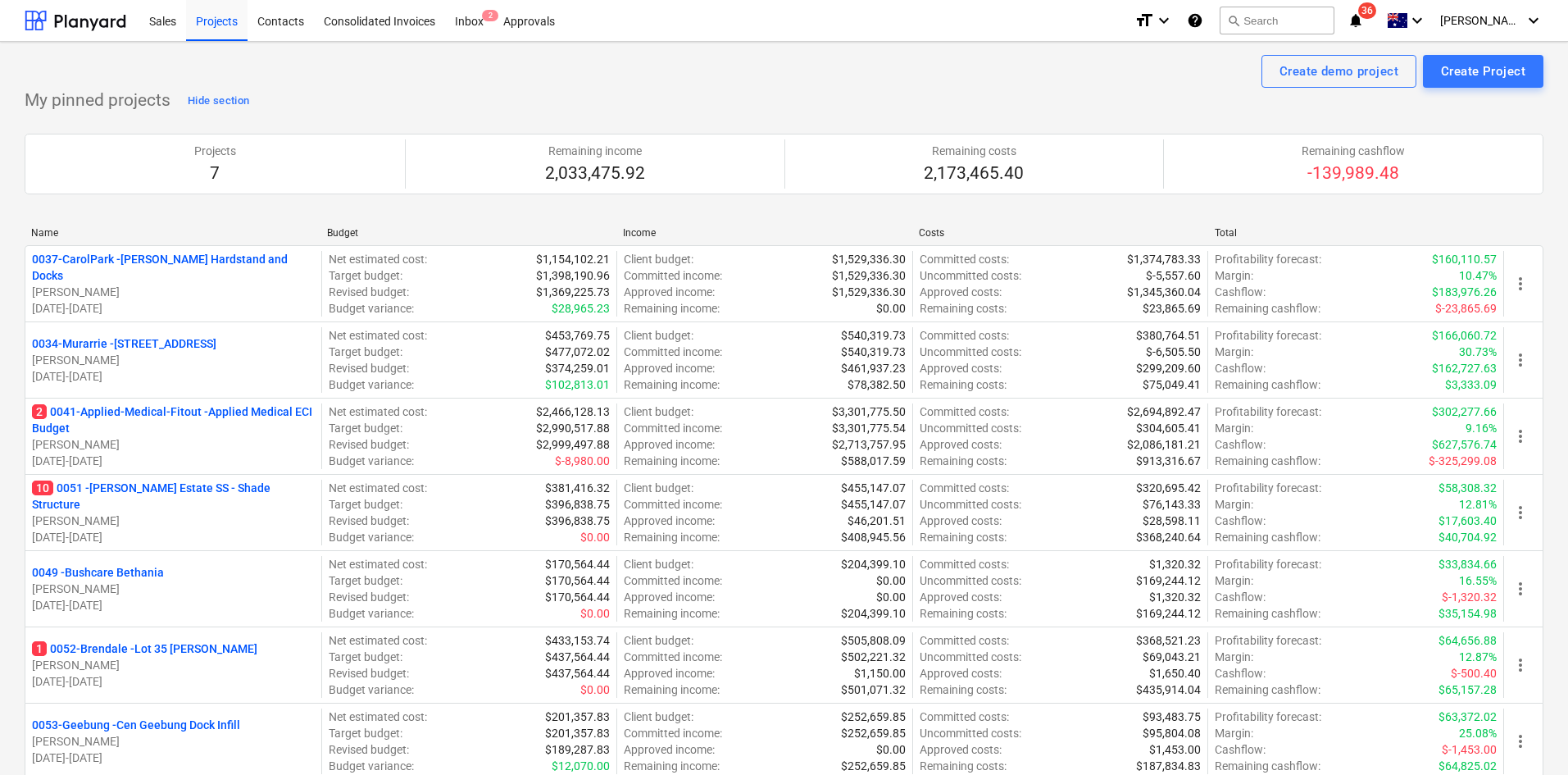
click at [175, 726] on p "0053-Geebung - Cen Geebung Dock Infill" at bounding box center [136, 725] width 209 height 16
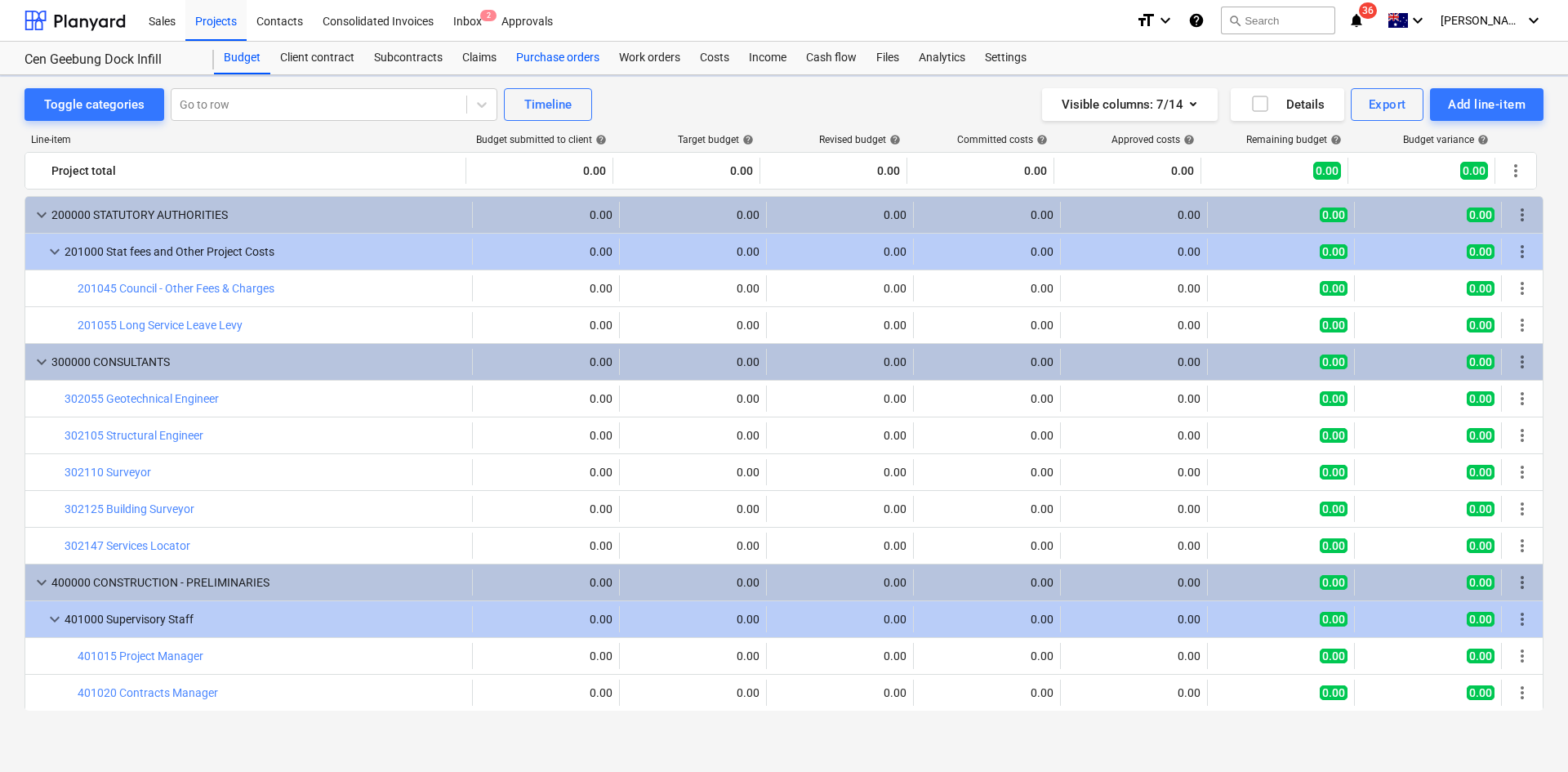
click at [571, 55] on div "Purchase orders" at bounding box center [557, 58] width 103 height 33
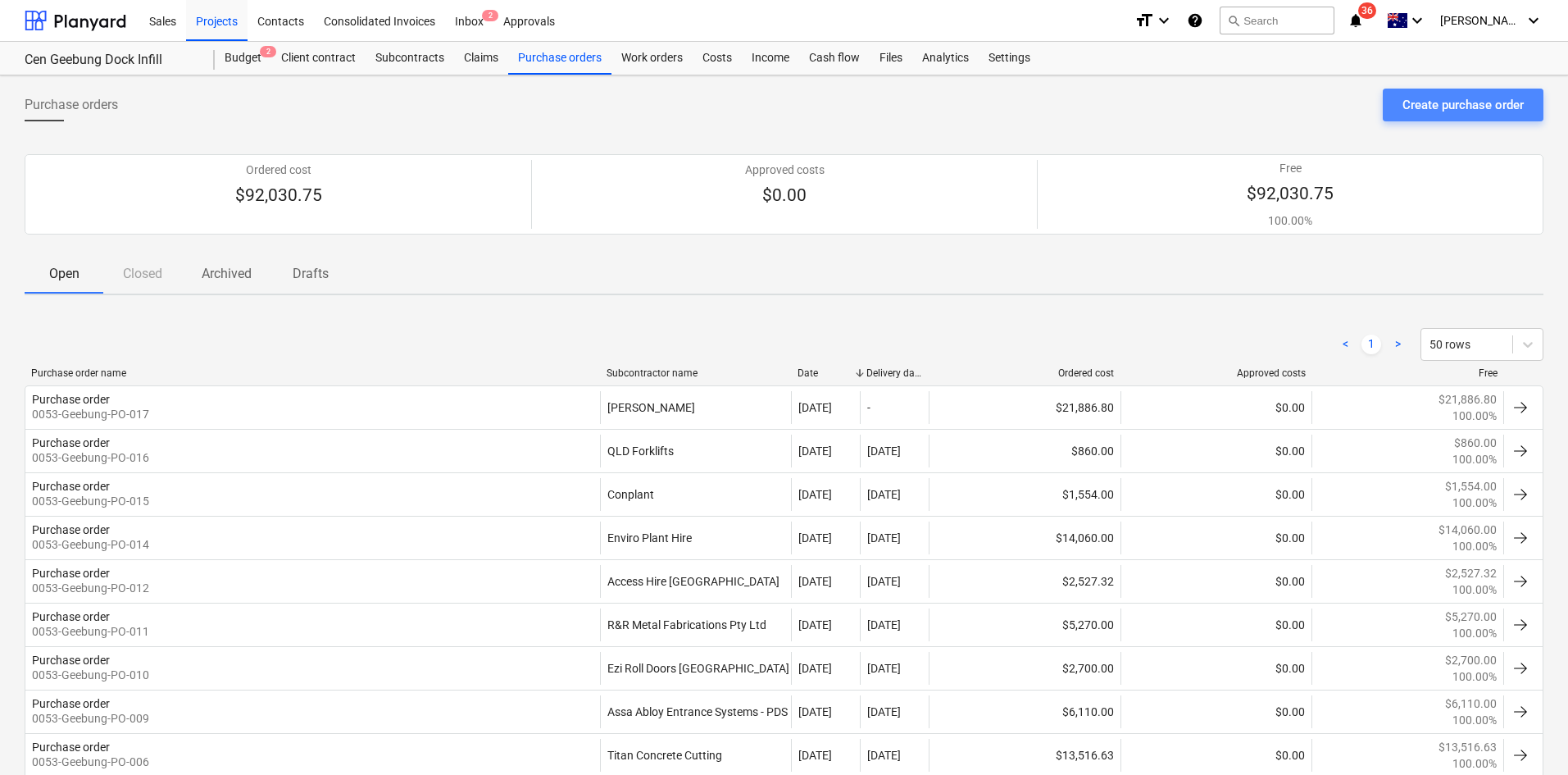
click at [1457, 102] on div "Create purchase order" at bounding box center [1464, 105] width 122 height 21
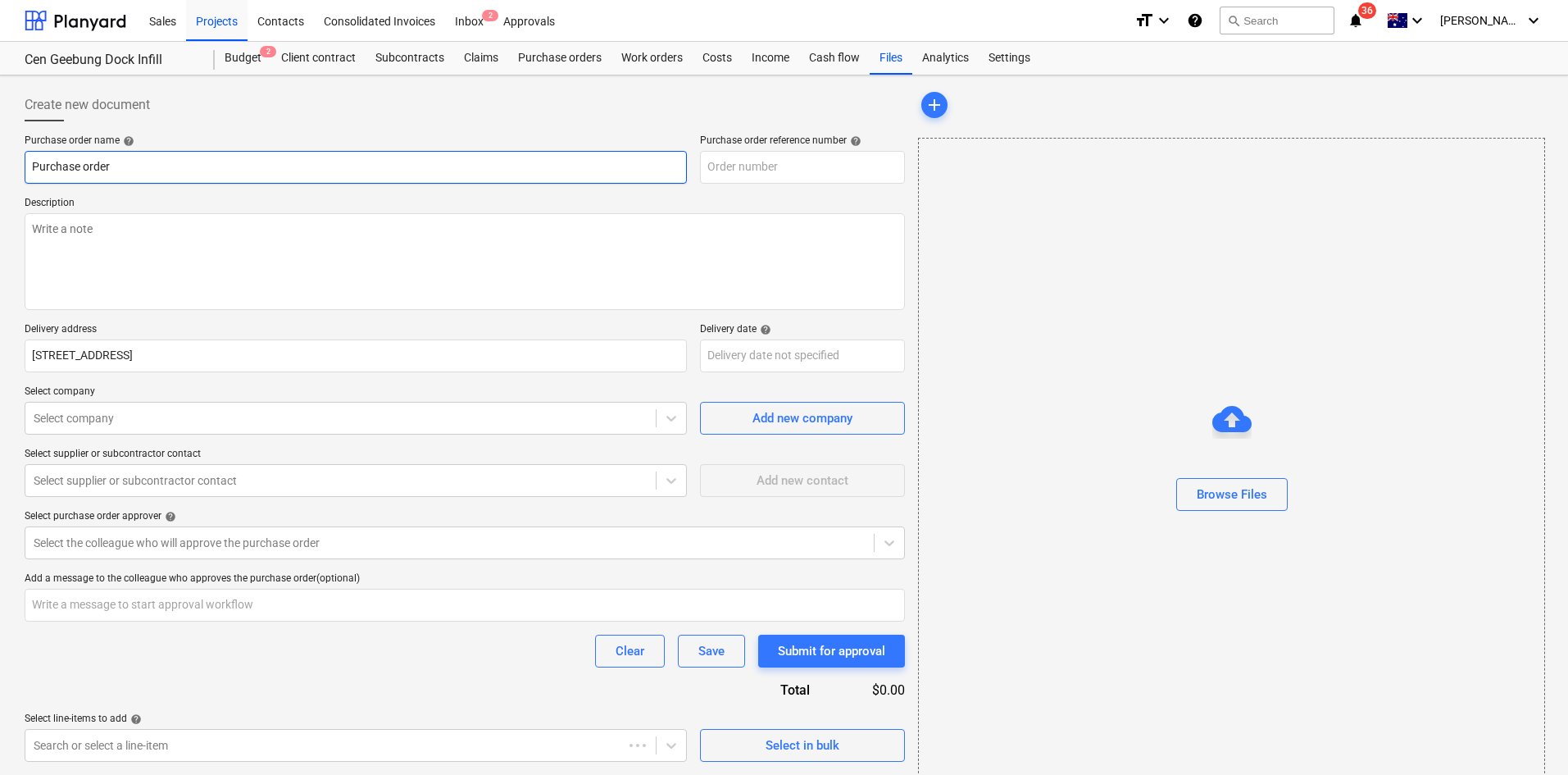
type textarea "x"
type input "0053-Geebung-PO-018"
type textarea "x"
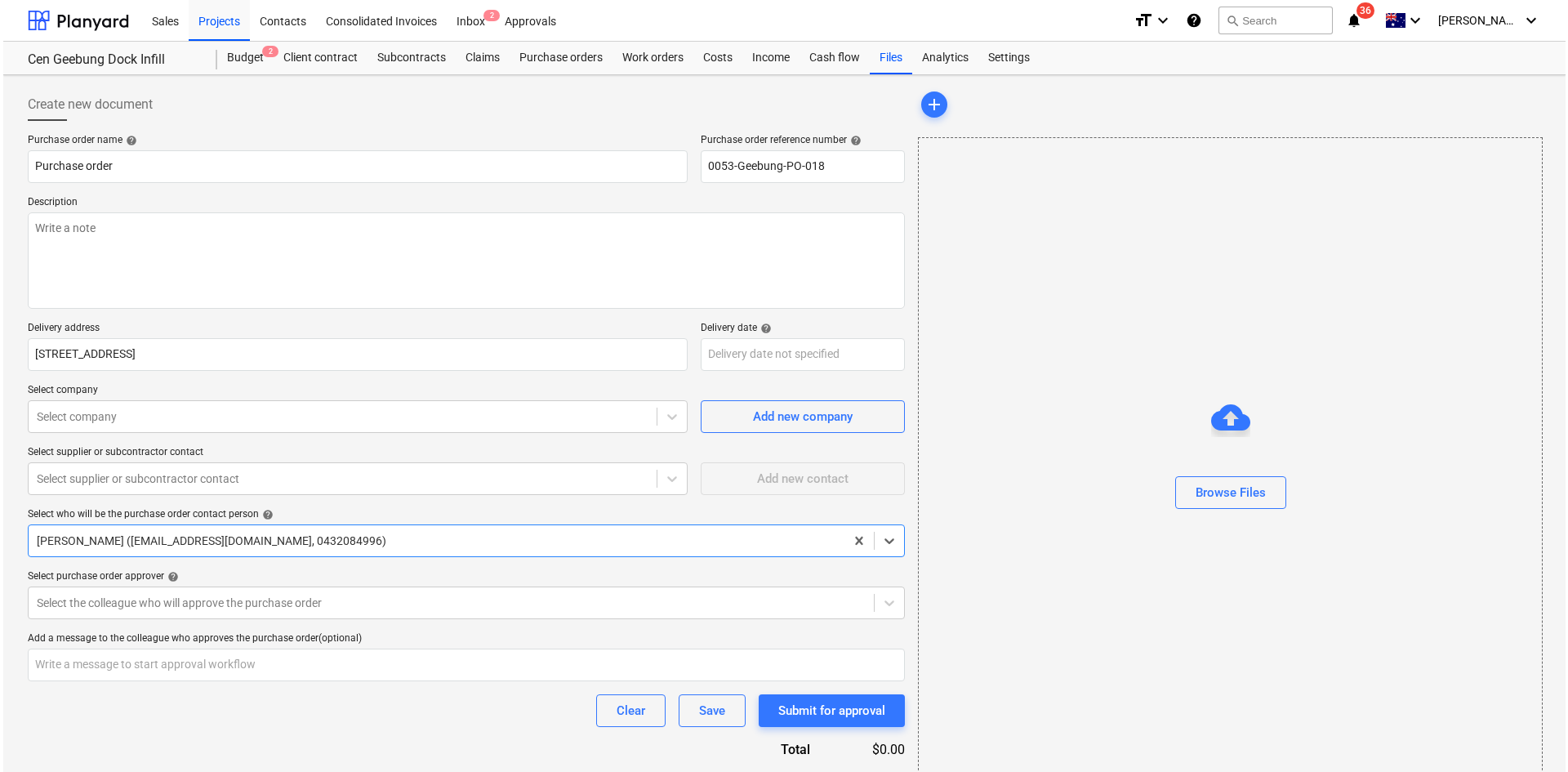
scroll to position [62, 0]
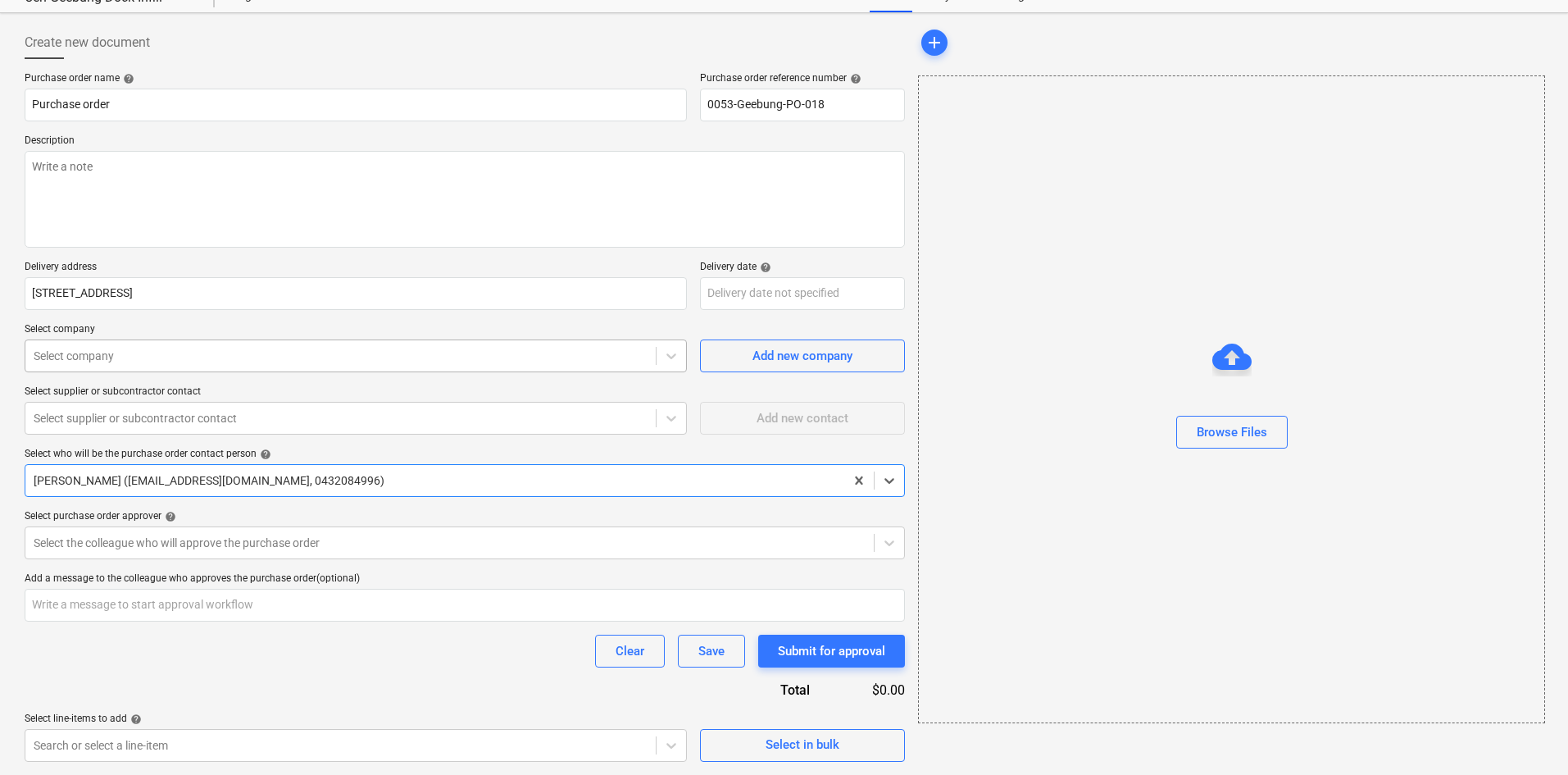
click at [236, 359] on div at bounding box center [341, 356] width 614 height 16
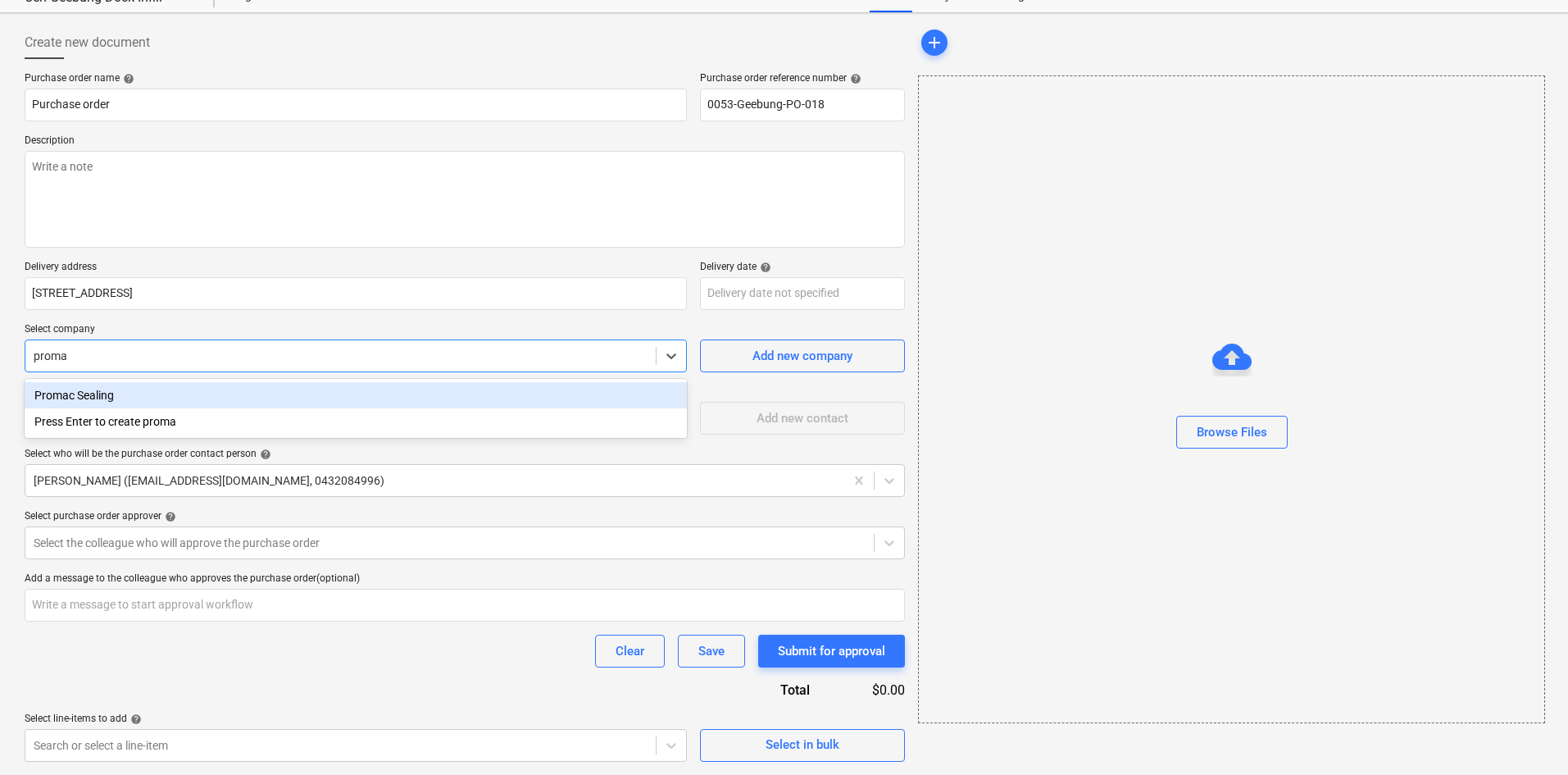
type input "promac"
type textarea "x"
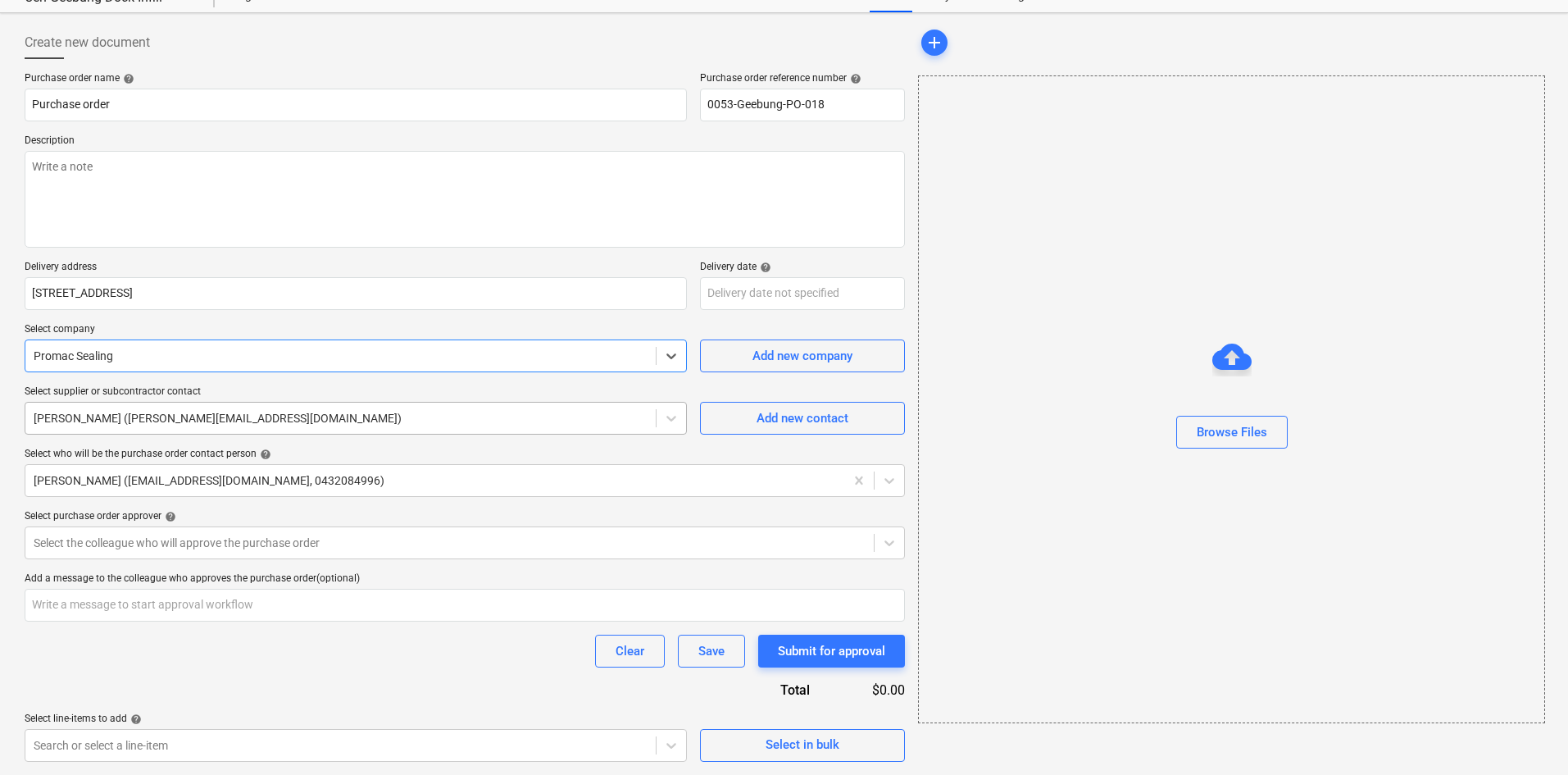
click at [227, 415] on div at bounding box center [341, 417] width 614 height 16
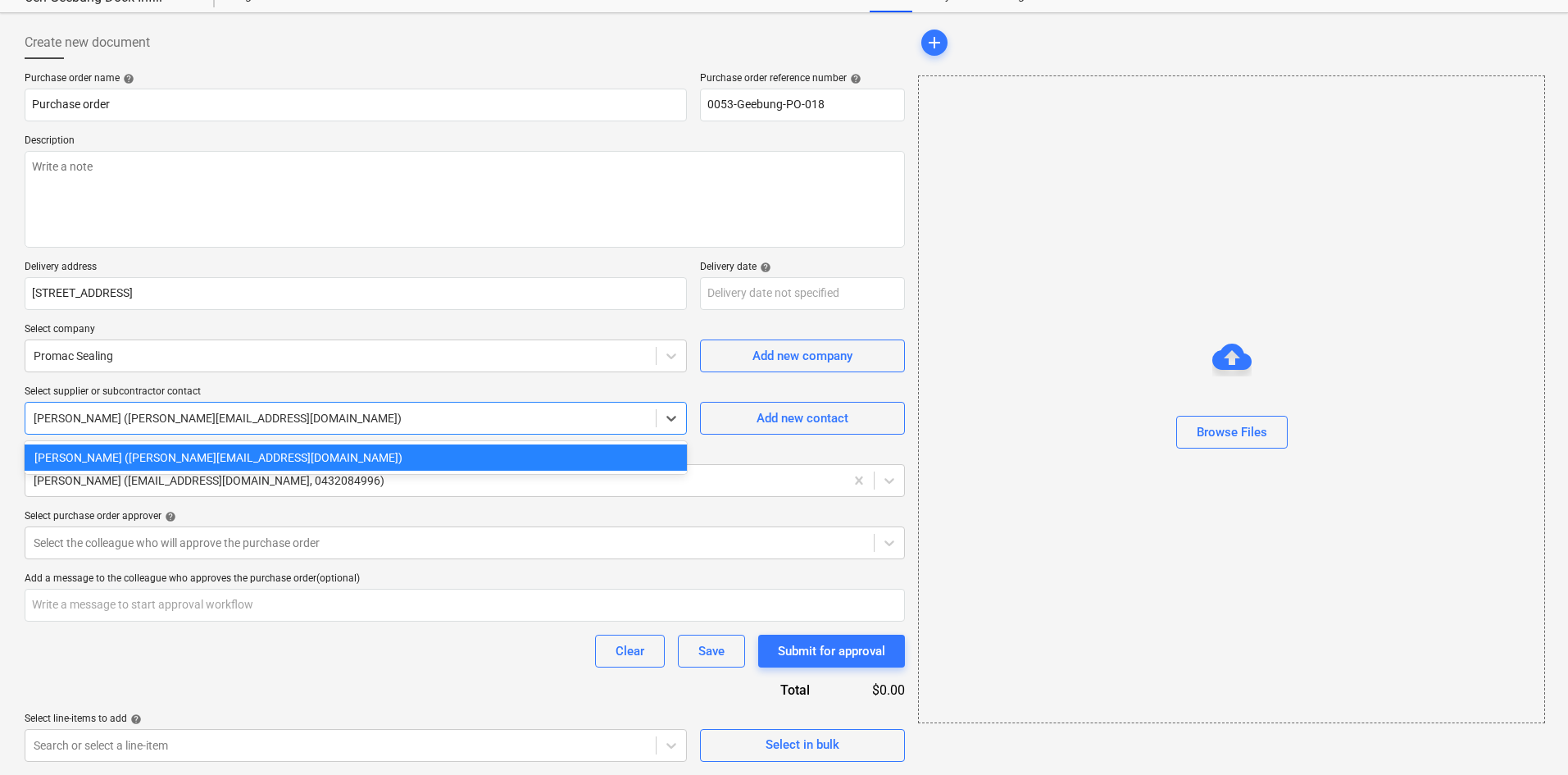
click at [227, 415] on div at bounding box center [341, 417] width 614 height 16
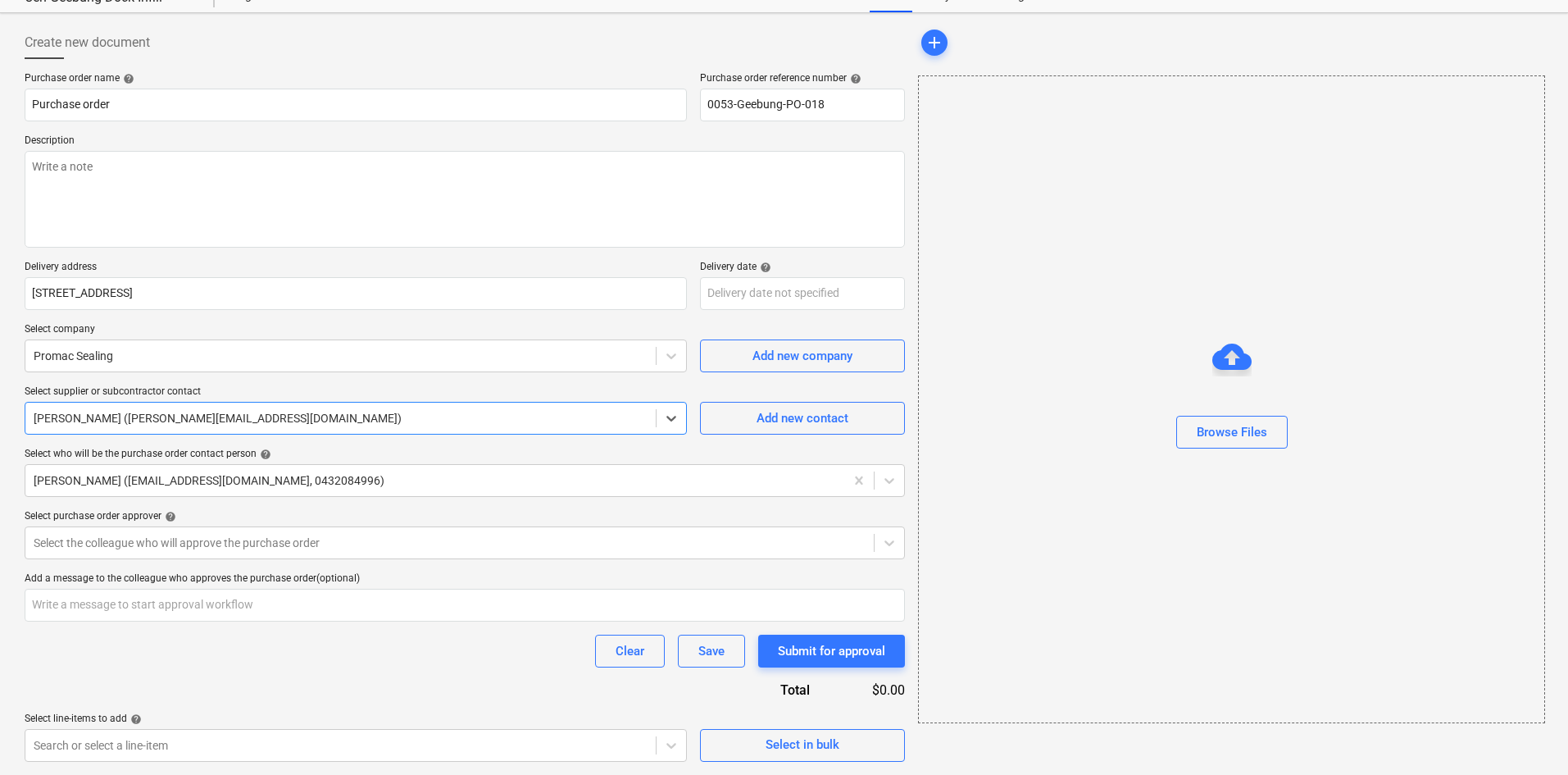
click at [240, 380] on div "Purchase order name help Purchase order Purchase order reference number help 00…" at bounding box center [464, 417] width 880 height 690
click at [793, 290] on body "Sales Projects Contacts Consolidated Invoices Inbox 2 Approvals format_size key…" at bounding box center [784, 326] width 1568 height 775
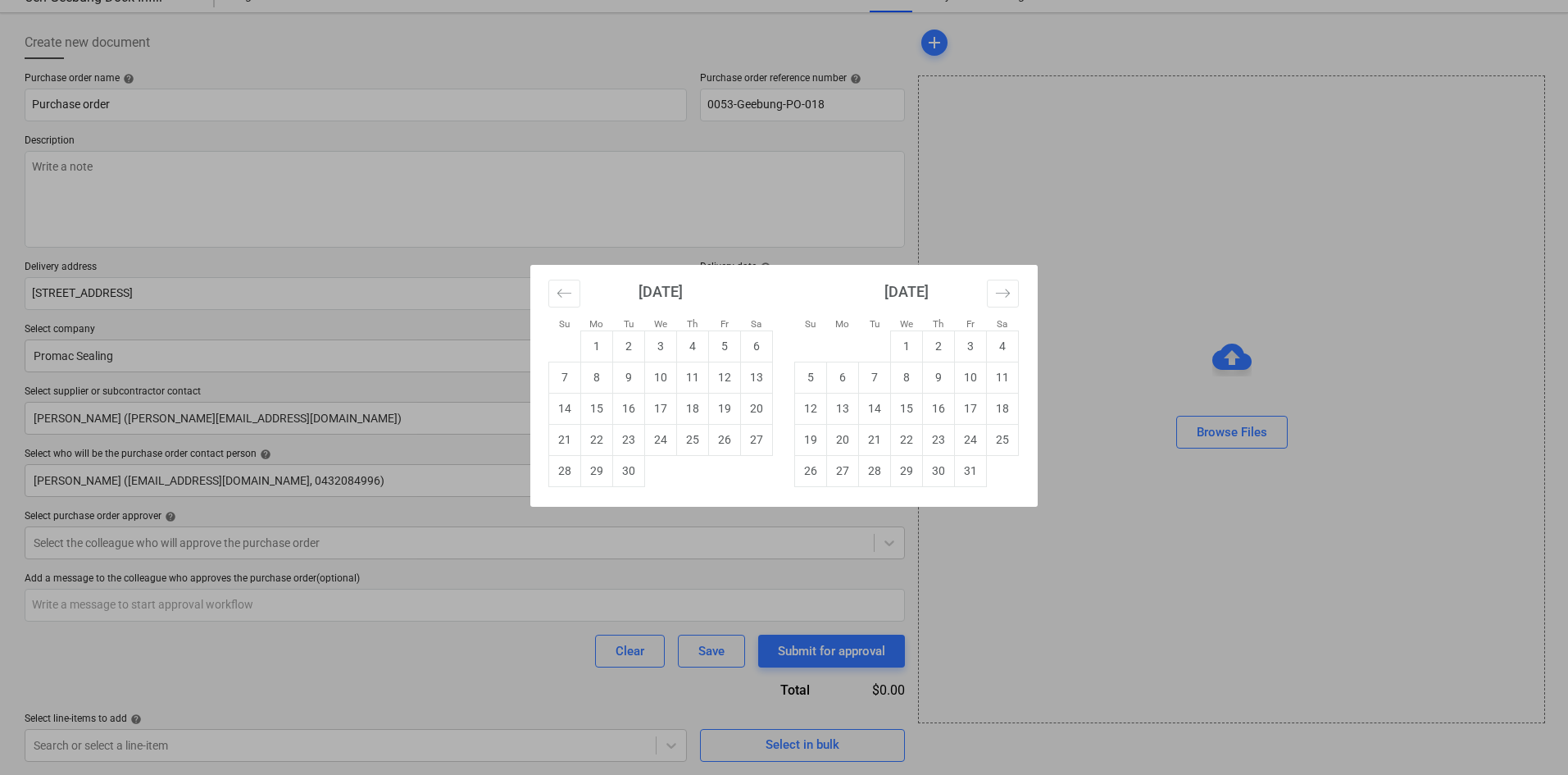
click at [915, 209] on div "Su Mo Tu We Th Fr Sa Su Mo Tu We Th Fr Sa [DATE] 1 2 3 4 5 6 7 8 9 10 11 12 13 …" at bounding box center [784, 388] width 1568 height 775
click at [755, 297] on body "Sales Projects Contacts Consolidated Invoices Inbox 2 Approvals format_size key…" at bounding box center [784, 326] width 1568 height 775
click at [687, 201] on div "Su Mo Tu We Th Fr Sa Su Mo Tu We Th Fr Sa [DATE] 1 2 3 4 5 6 7 8 9 10 11 12 13 …" at bounding box center [784, 388] width 1568 height 775
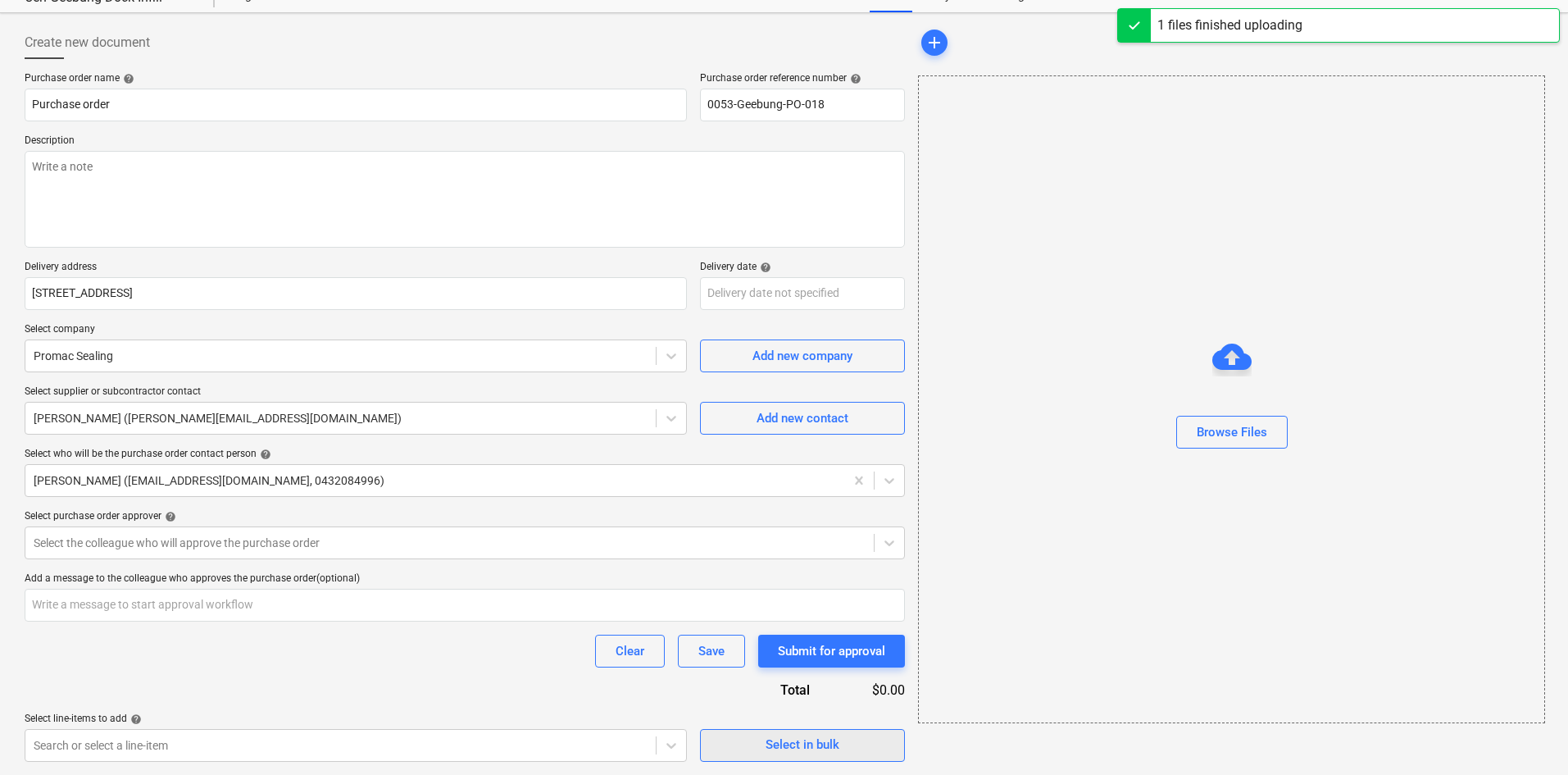
click at [817, 733] on button "Select in bulk" at bounding box center [803, 745] width 205 height 33
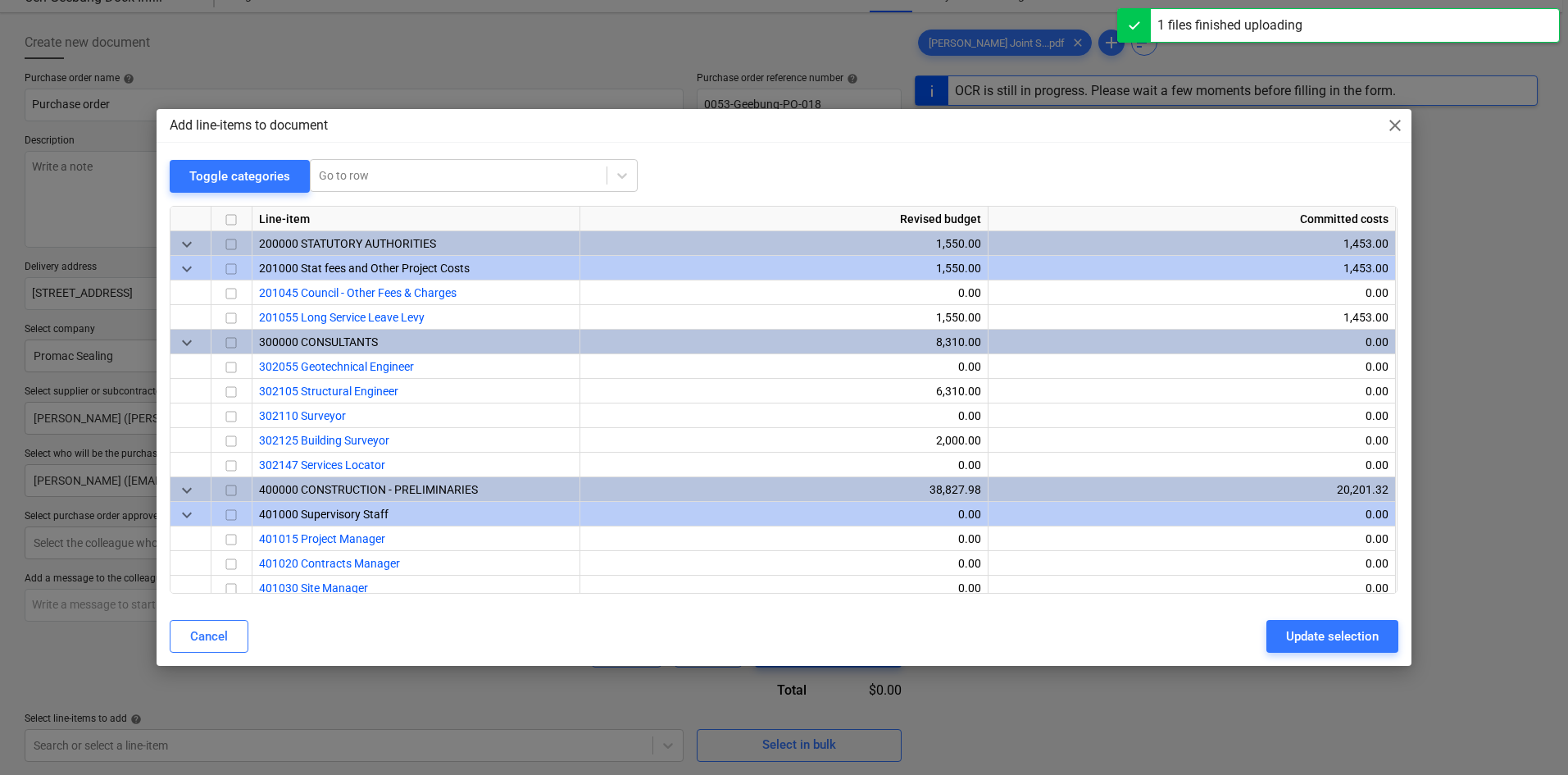
type textarea "x"
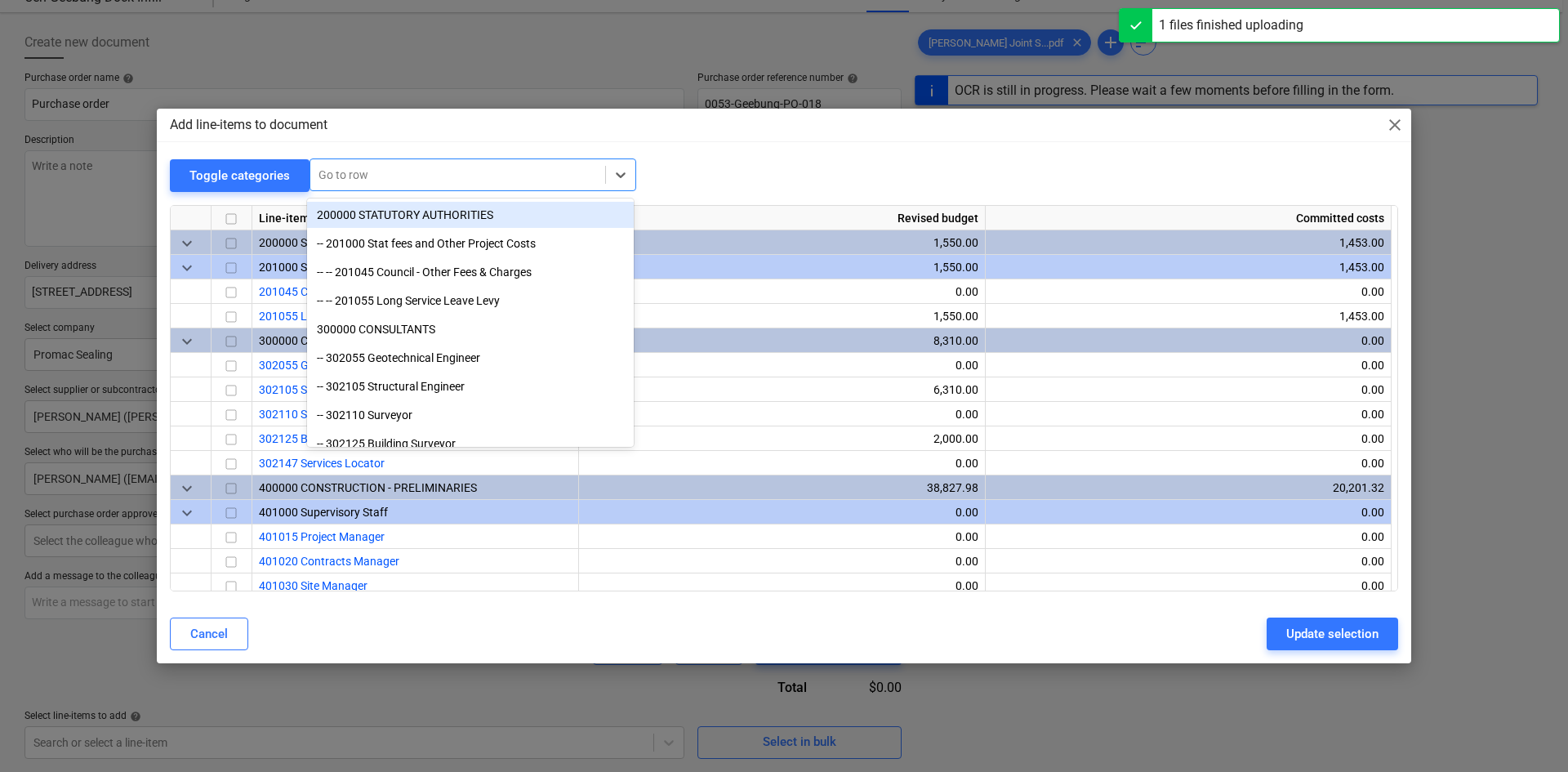
click at [393, 167] on div at bounding box center [457, 174] width 278 height 16
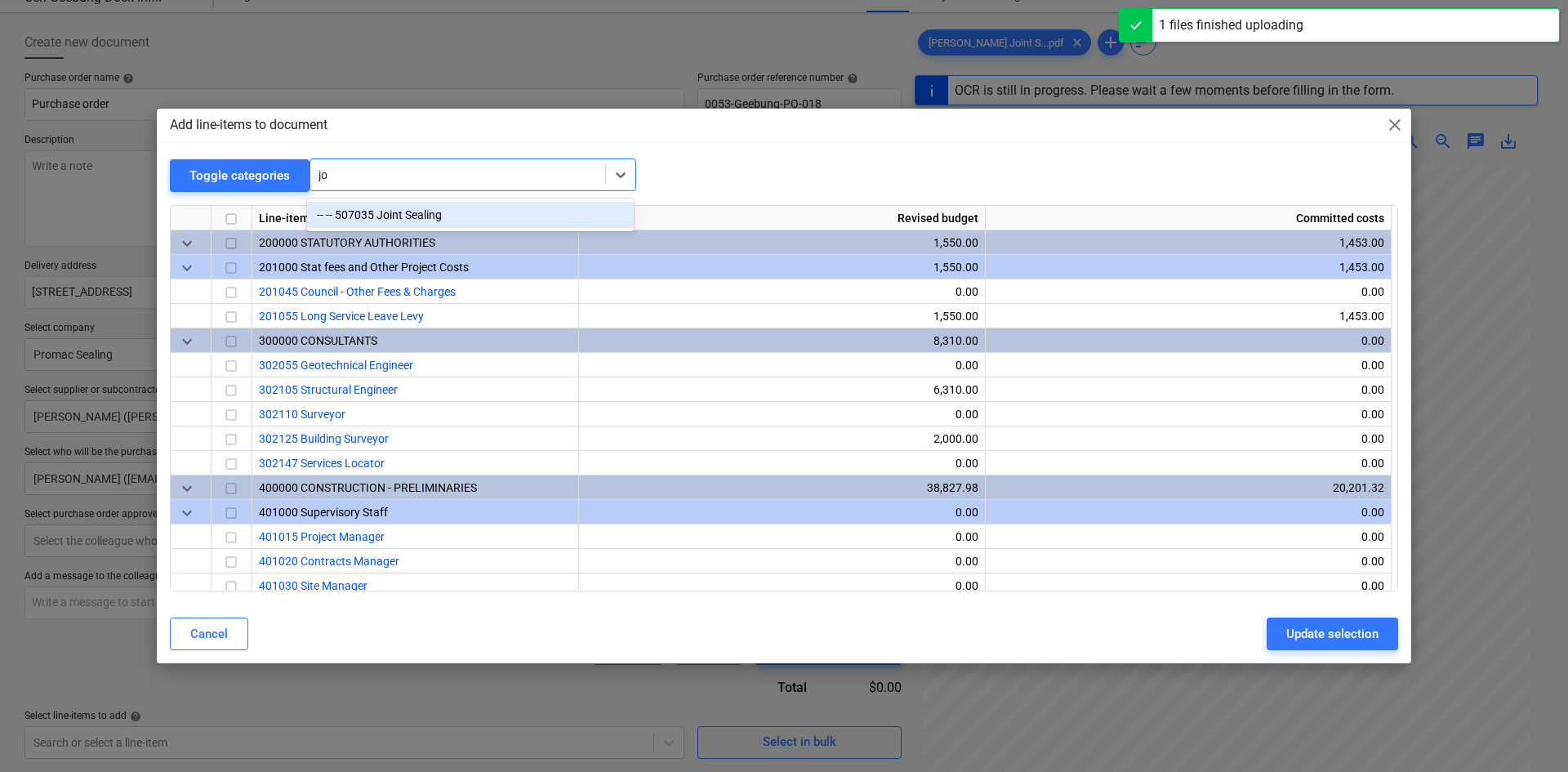
type input "joi"
type textarea "x"
type input "join"
type textarea "x"
type input "joint"
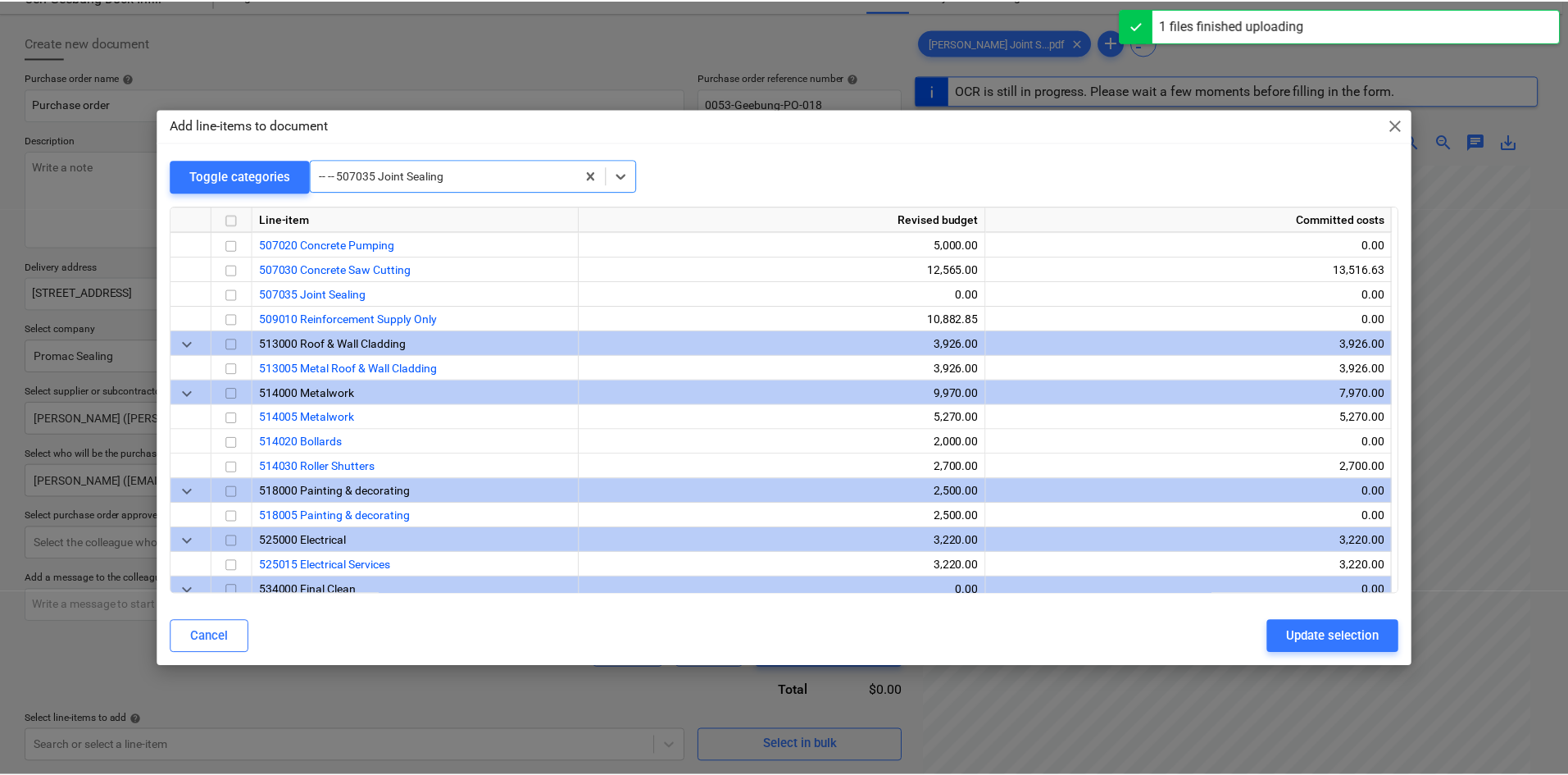
scroll to position [1304, 0]
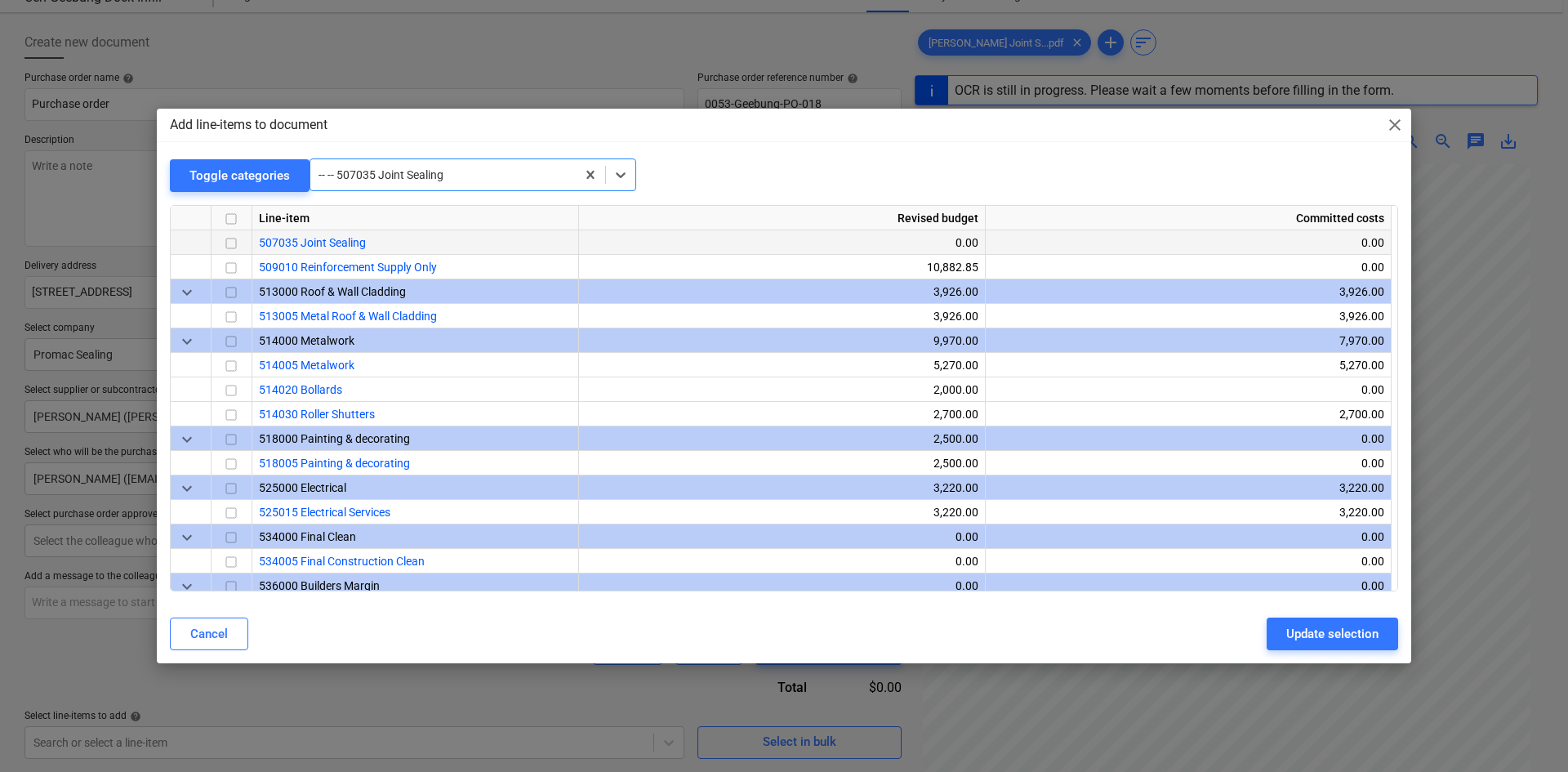
click at [234, 243] on input "checkbox" at bounding box center [231, 244] width 19 height 19
click at [1305, 622] on button "Update selection" at bounding box center [1332, 633] width 132 height 33
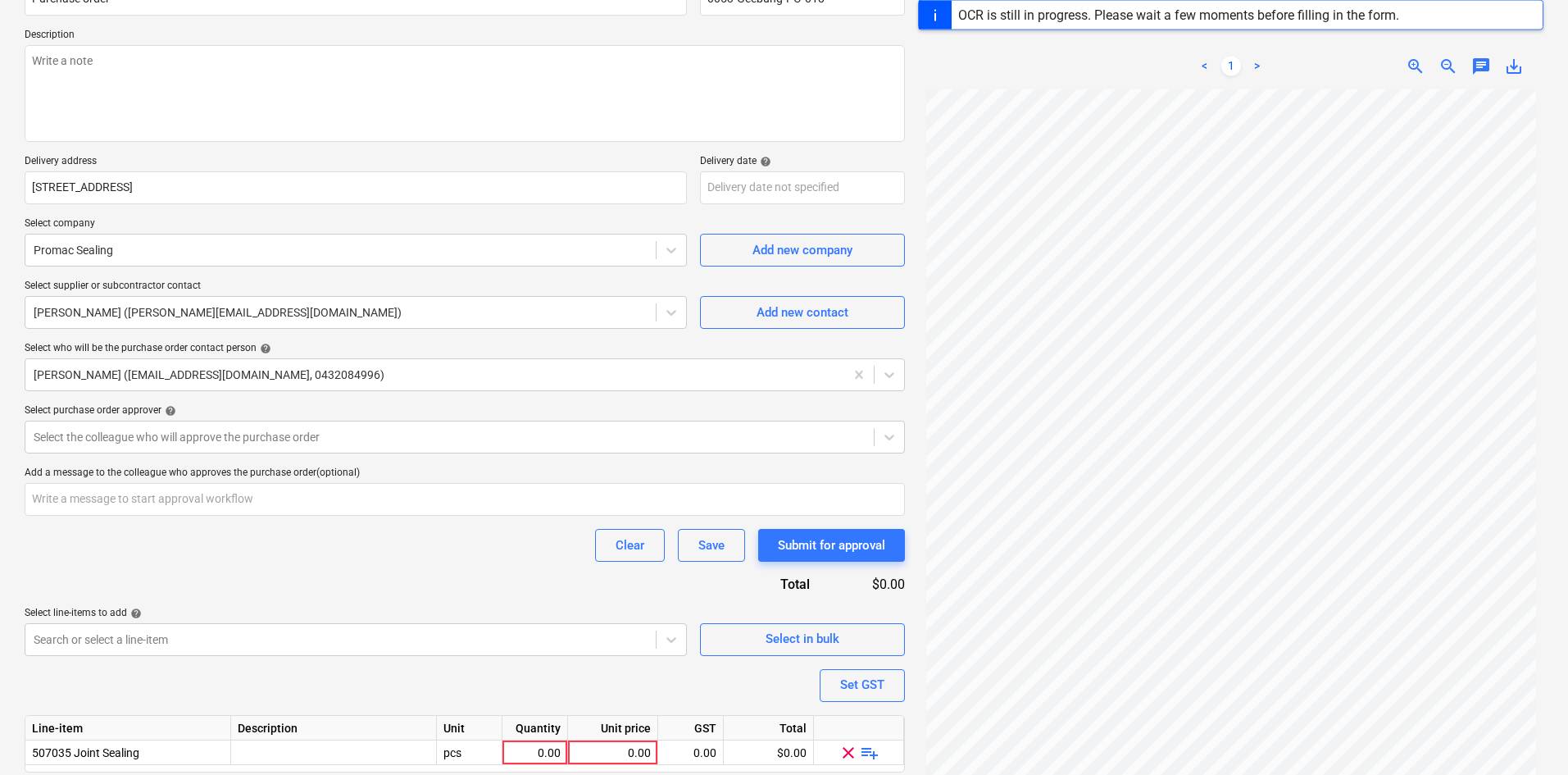
scroll to position [224, 0]
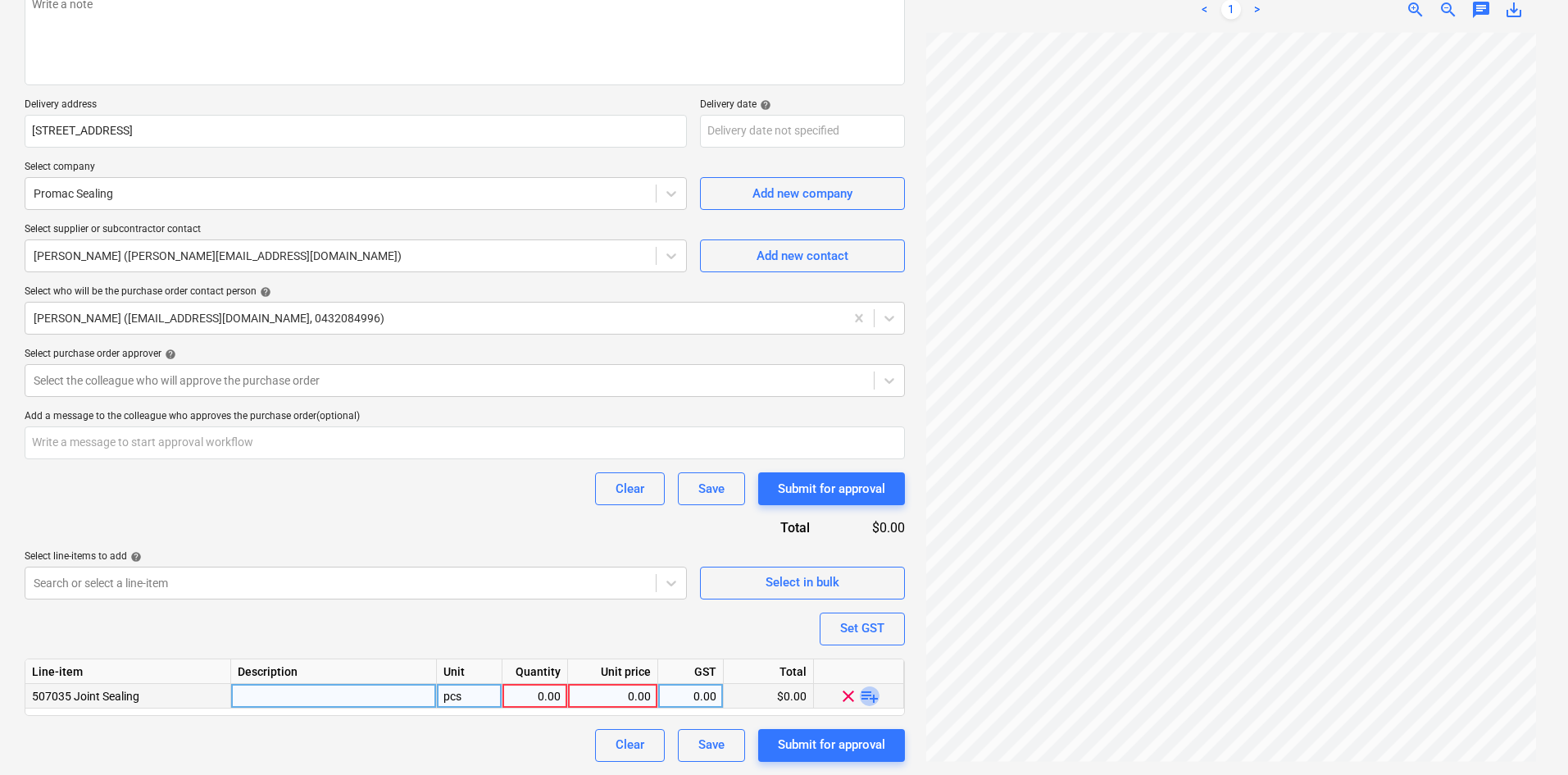
drag, startPoint x: 869, startPoint y: 702, endPoint x: 878, endPoint y: 696, distance: 10.8
click at [878, 696] on span "playlist_add" at bounding box center [870, 695] width 19 height 19
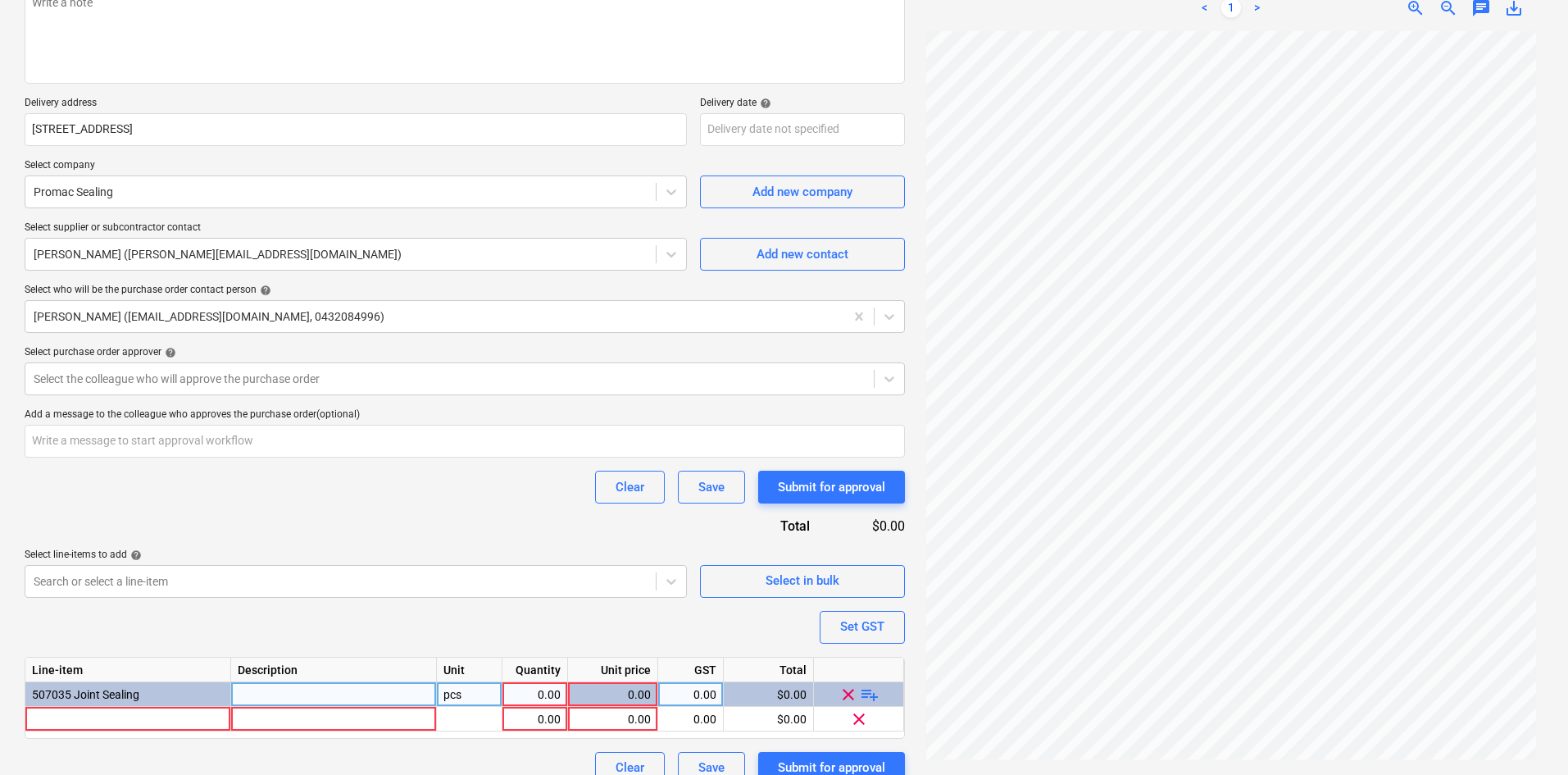
scroll to position [249, 0]
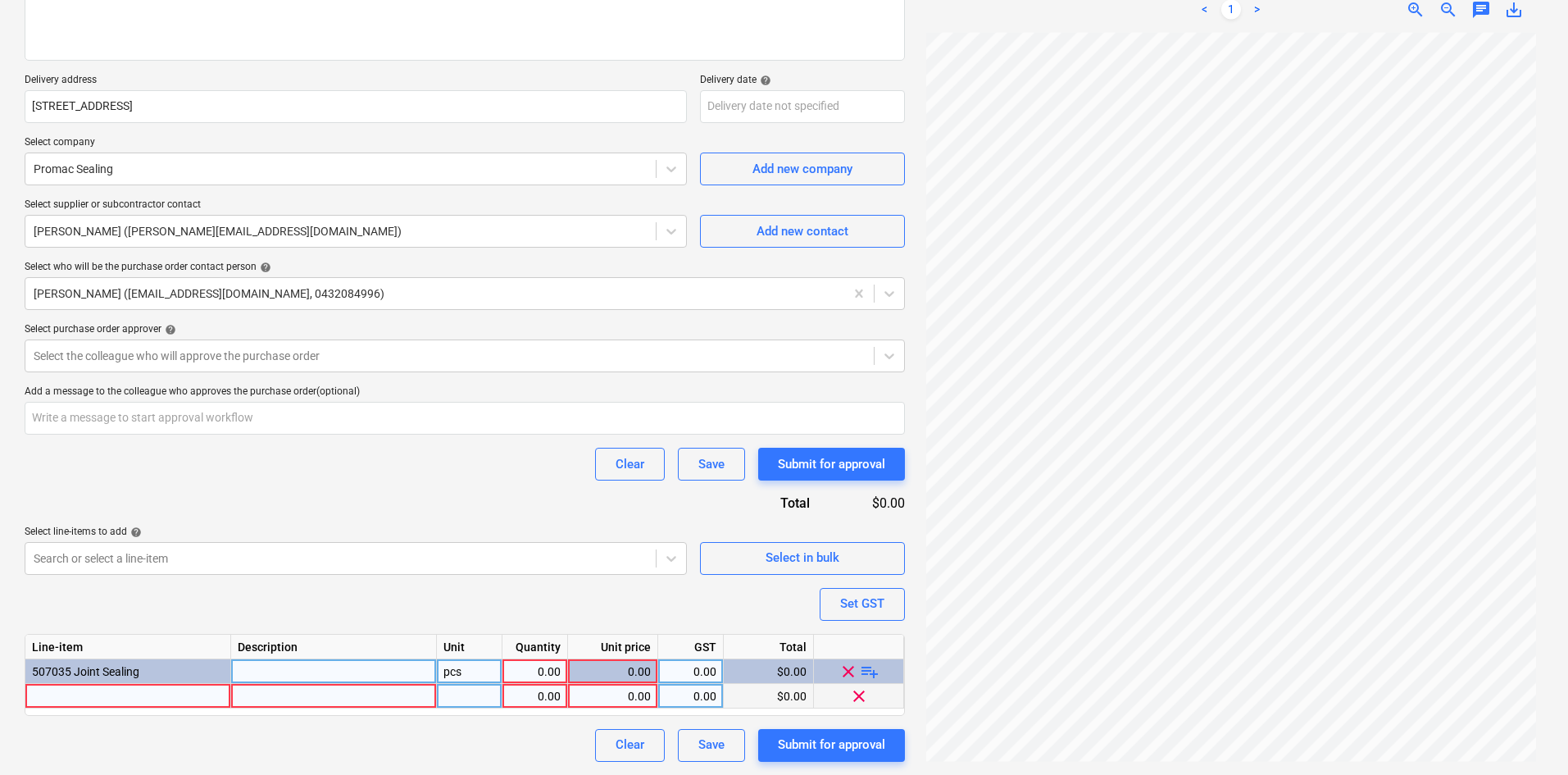
click at [106, 695] on div at bounding box center [128, 696] width 206 height 24
click at [76, 705] on div at bounding box center [128, 696] width 206 height 24
type textarea "x"
type input "10mm Ableflex Isolation Joint"
type textarea "x"
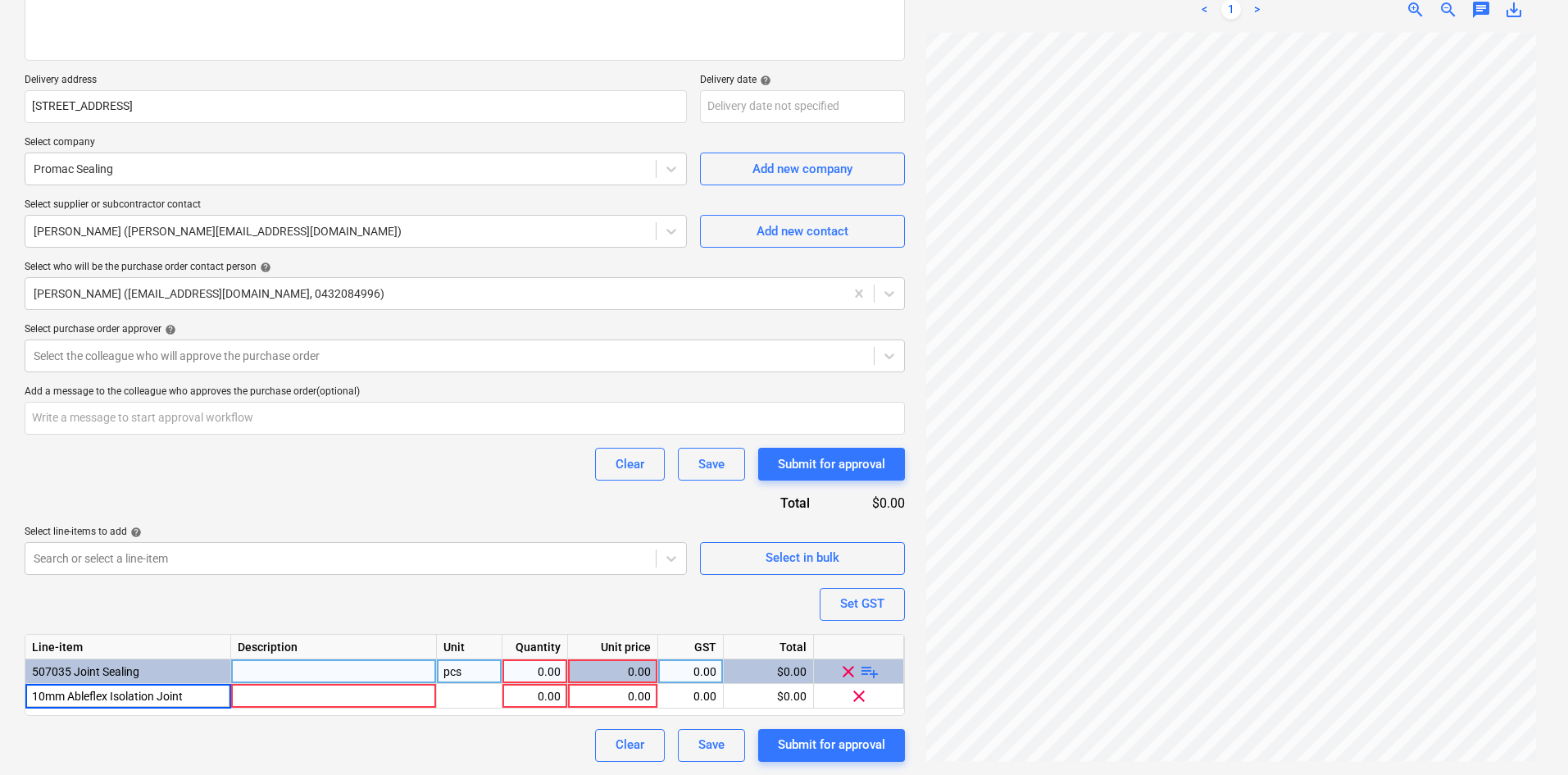
click at [472, 677] on div "pcs" at bounding box center [470, 671] width 66 height 24
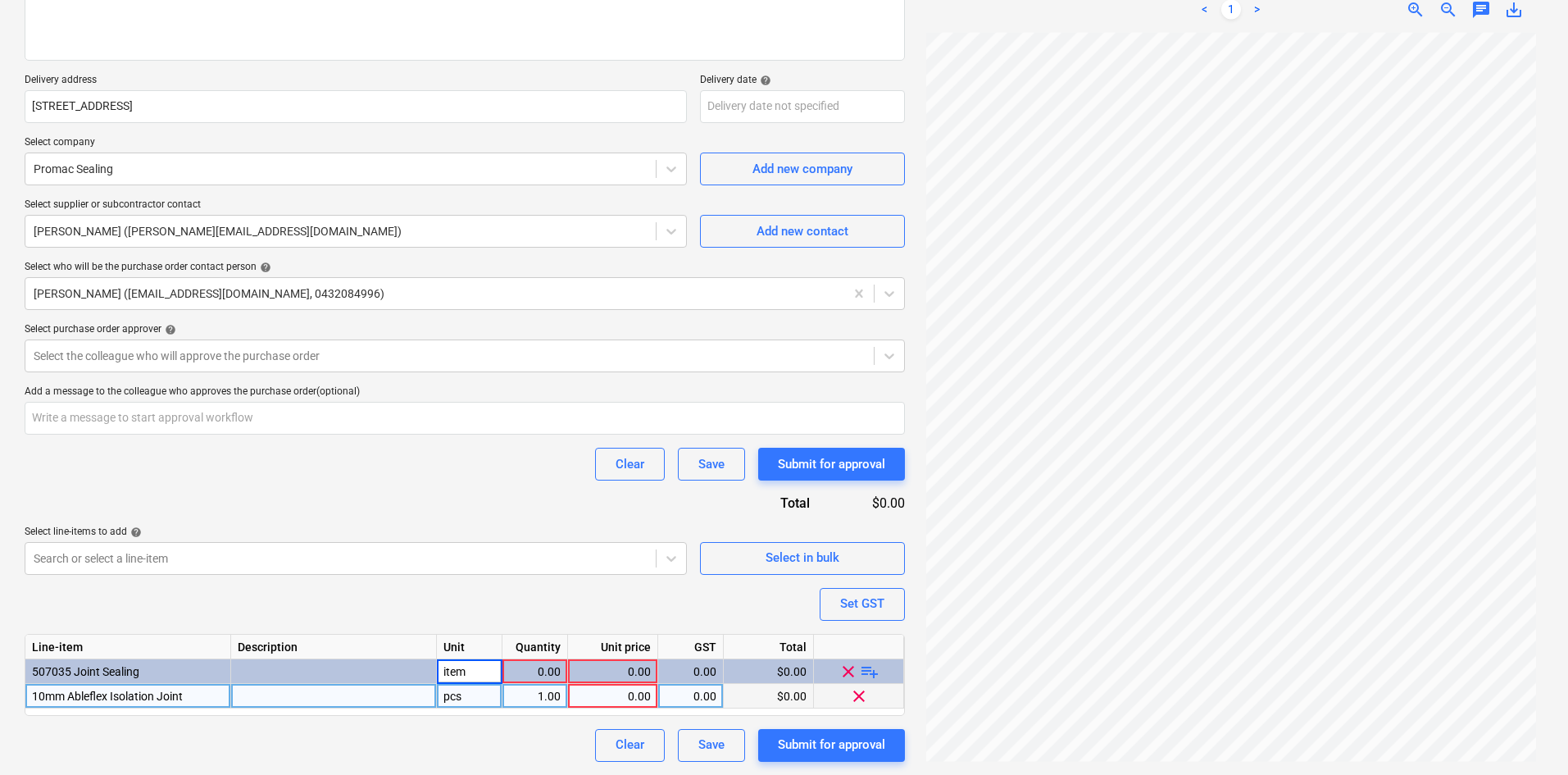
click at [479, 701] on div "pcs" at bounding box center [470, 696] width 66 height 24
click at [480, 672] on div "item" at bounding box center [470, 671] width 66 height 24
click at [469, 695] on div "pcs" at bounding box center [470, 696] width 66 height 24
click at [533, 671] on div "0.00" at bounding box center [534, 671] width 51 height 24
click at [625, 699] on div "0.00" at bounding box center [613, 696] width 76 height 24
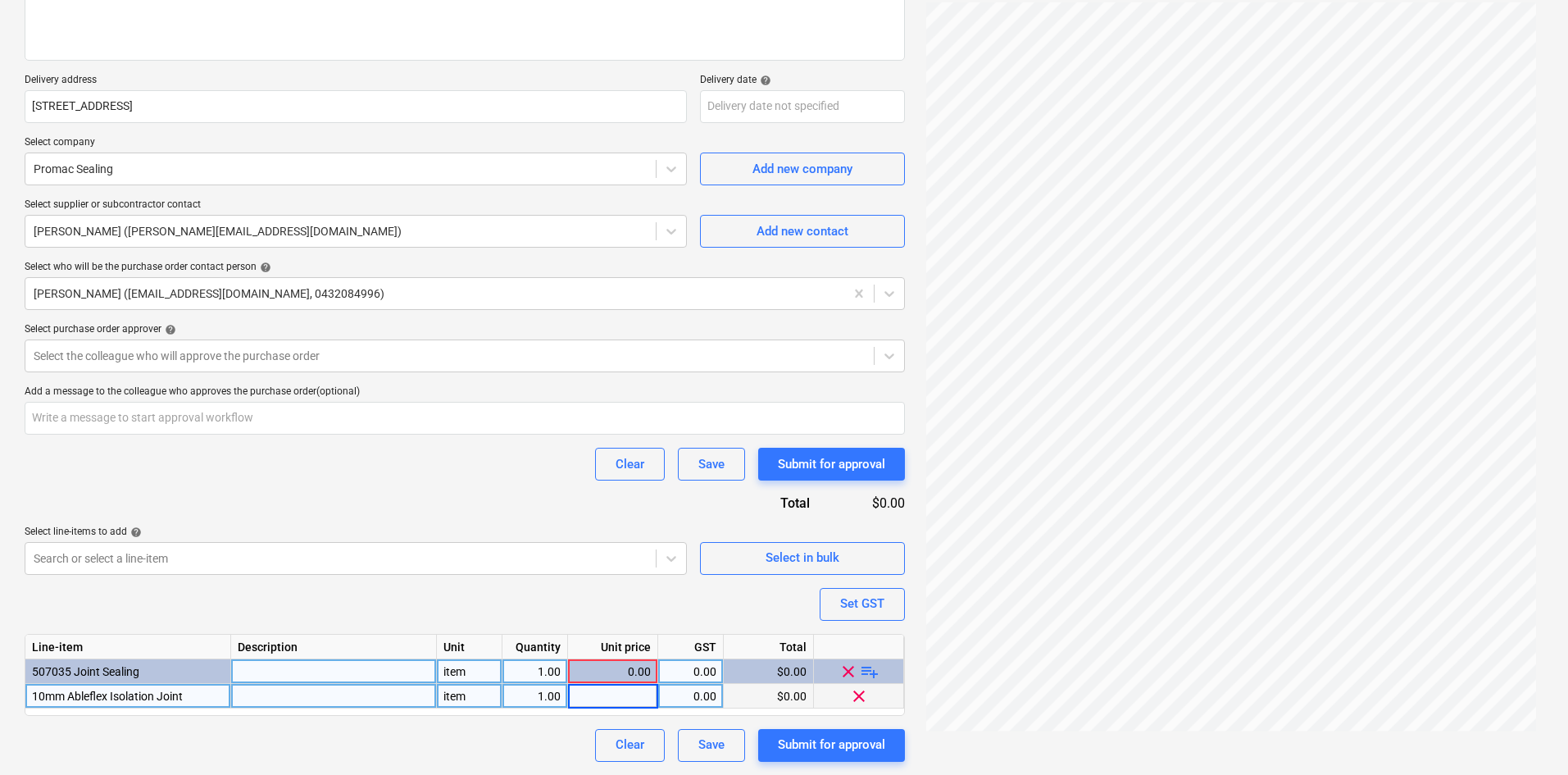
click at [538, 700] on div "1.00" at bounding box center [534, 696] width 51 height 24
click at [625, 696] on div "0.00" at bounding box center [613, 696] width 76 height 24
click at [544, 690] on div "1.00" at bounding box center [534, 696] width 51 height 24
click at [523, 695] on div "1.00" at bounding box center [534, 696] width 51 height 24
click at [455, 696] on div "item" at bounding box center [470, 696] width 66 height 24
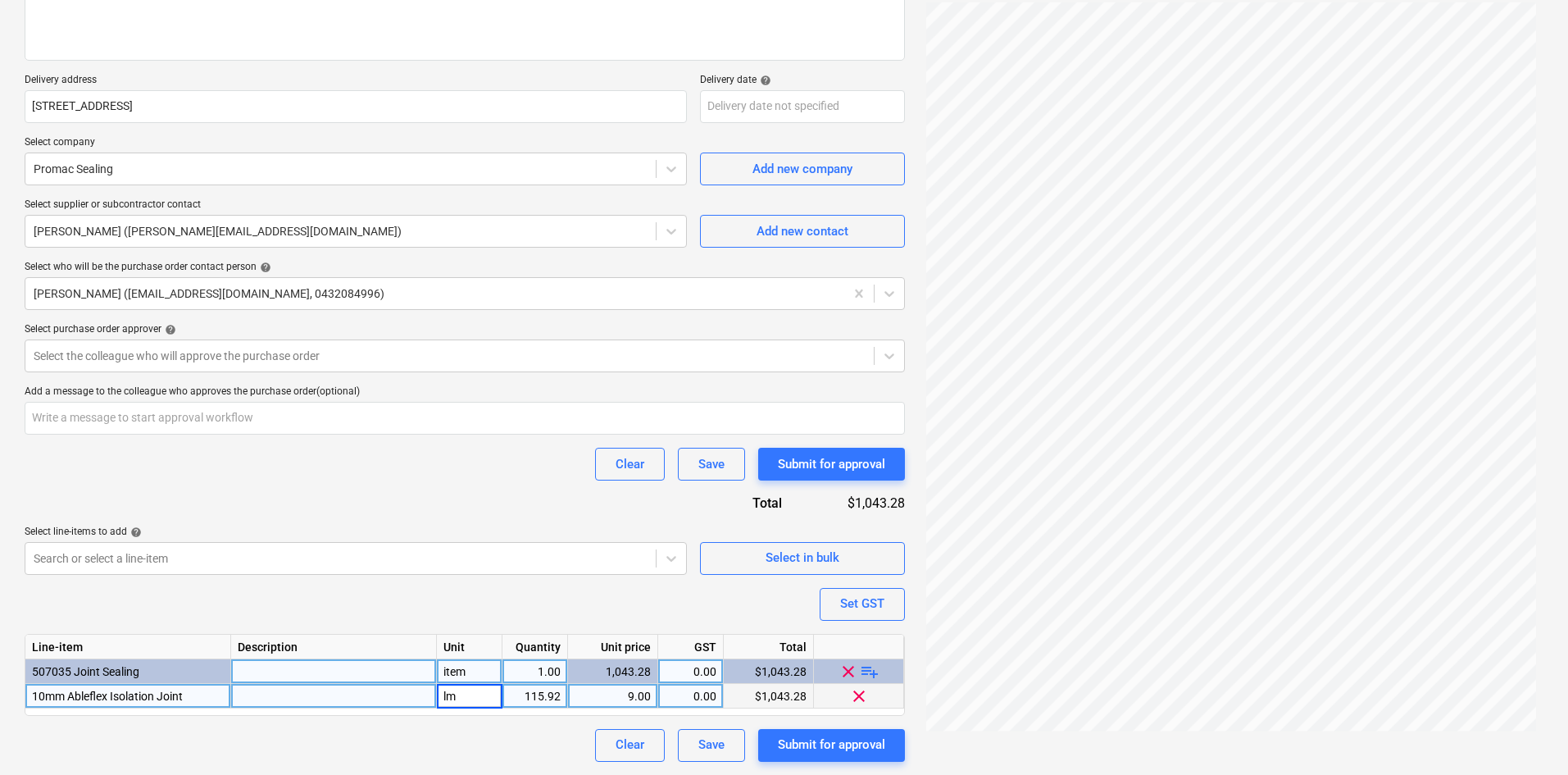
click at [337, 717] on div "Purchase order name help Purchase order Purchase order reference number help 00…" at bounding box center [464, 323] width 880 height 876
click at [405, 487] on div "Purchase order name help Purchase order Purchase order reference number help 00…" at bounding box center [464, 323] width 880 height 876
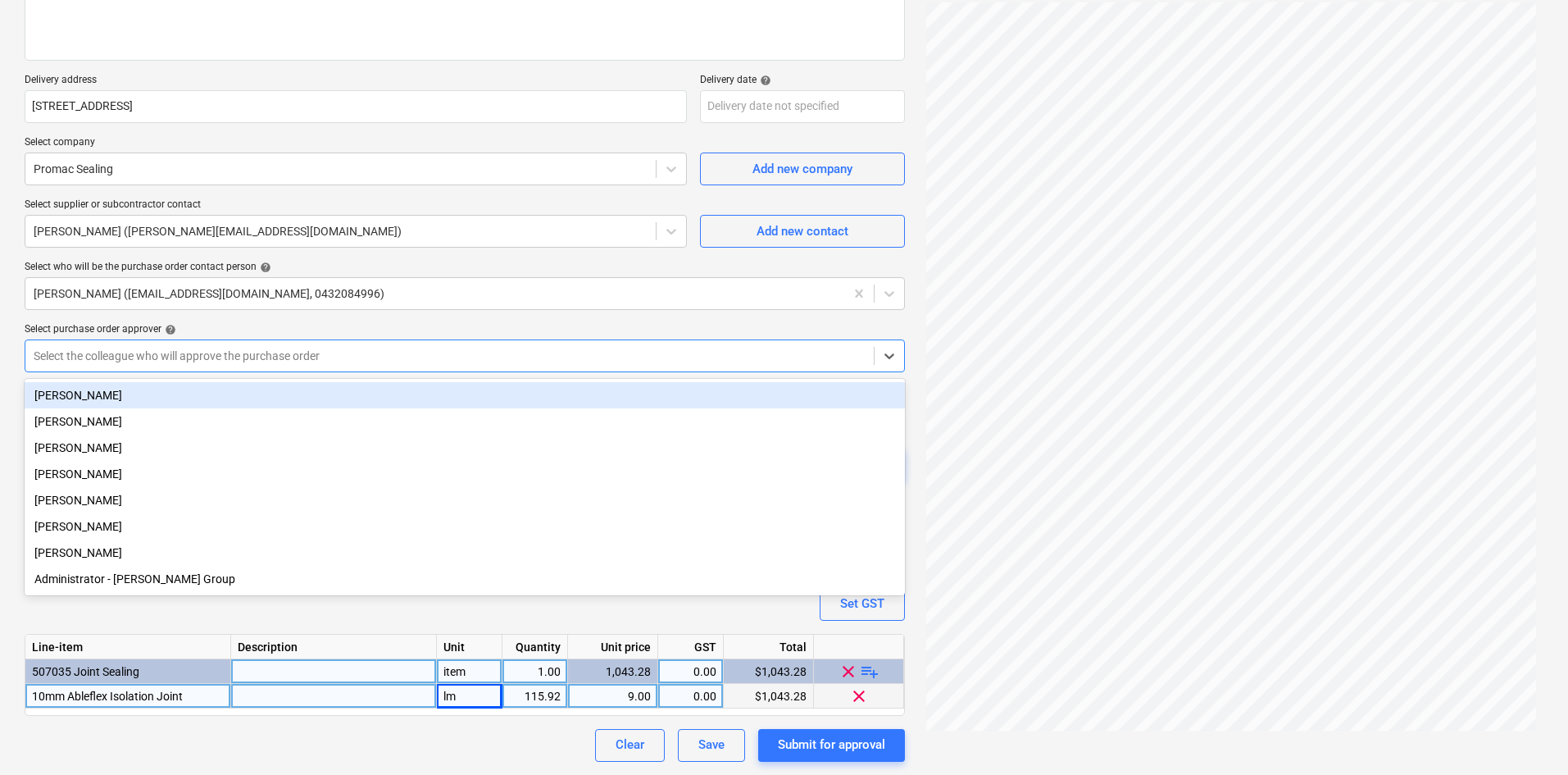
click at [178, 362] on div at bounding box center [449, 356] width 832 height 16
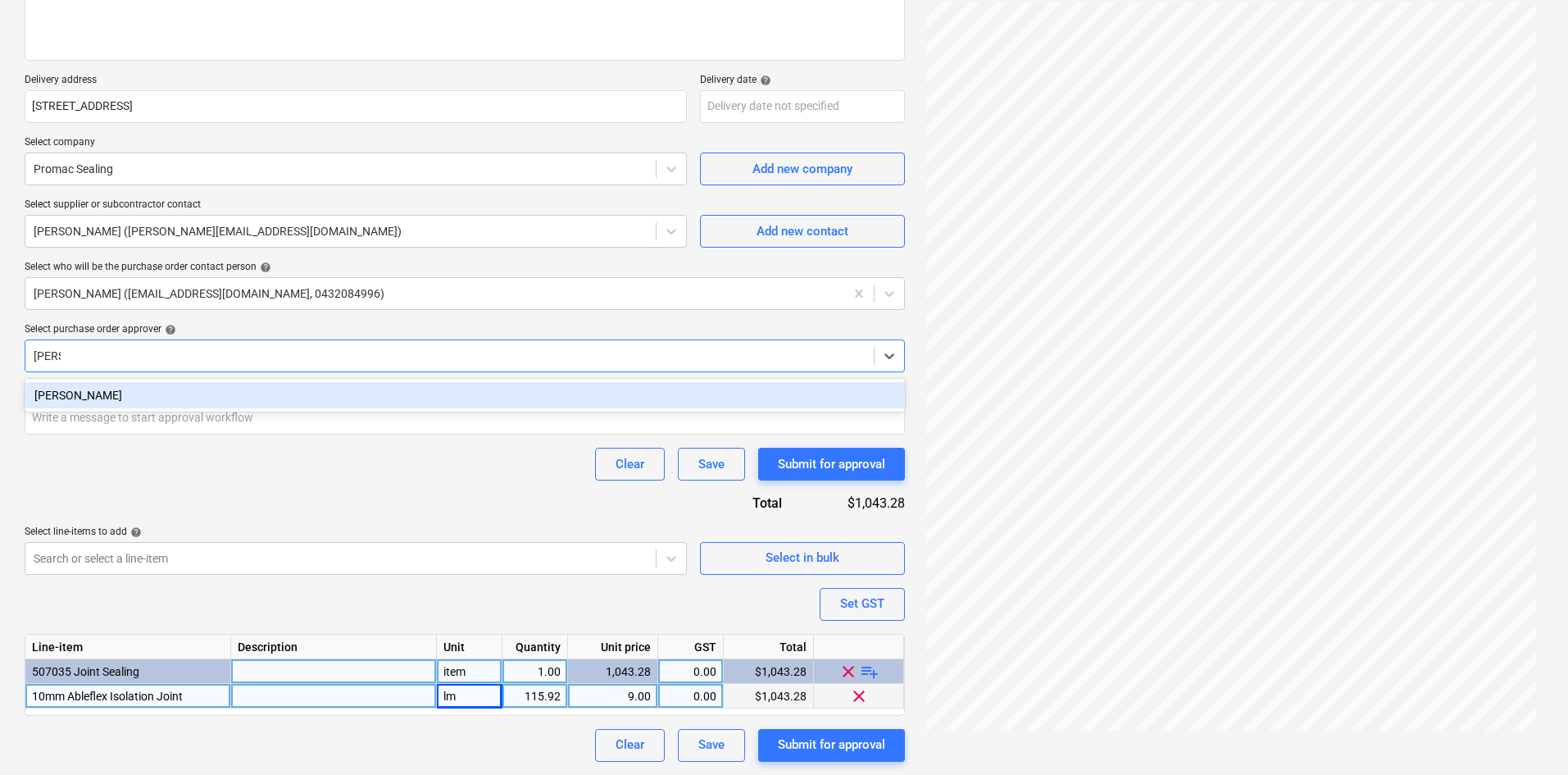
click at [214, 394] on div "[PERSON_NAME]" at bounding box center [464, 394] width 880 height 26
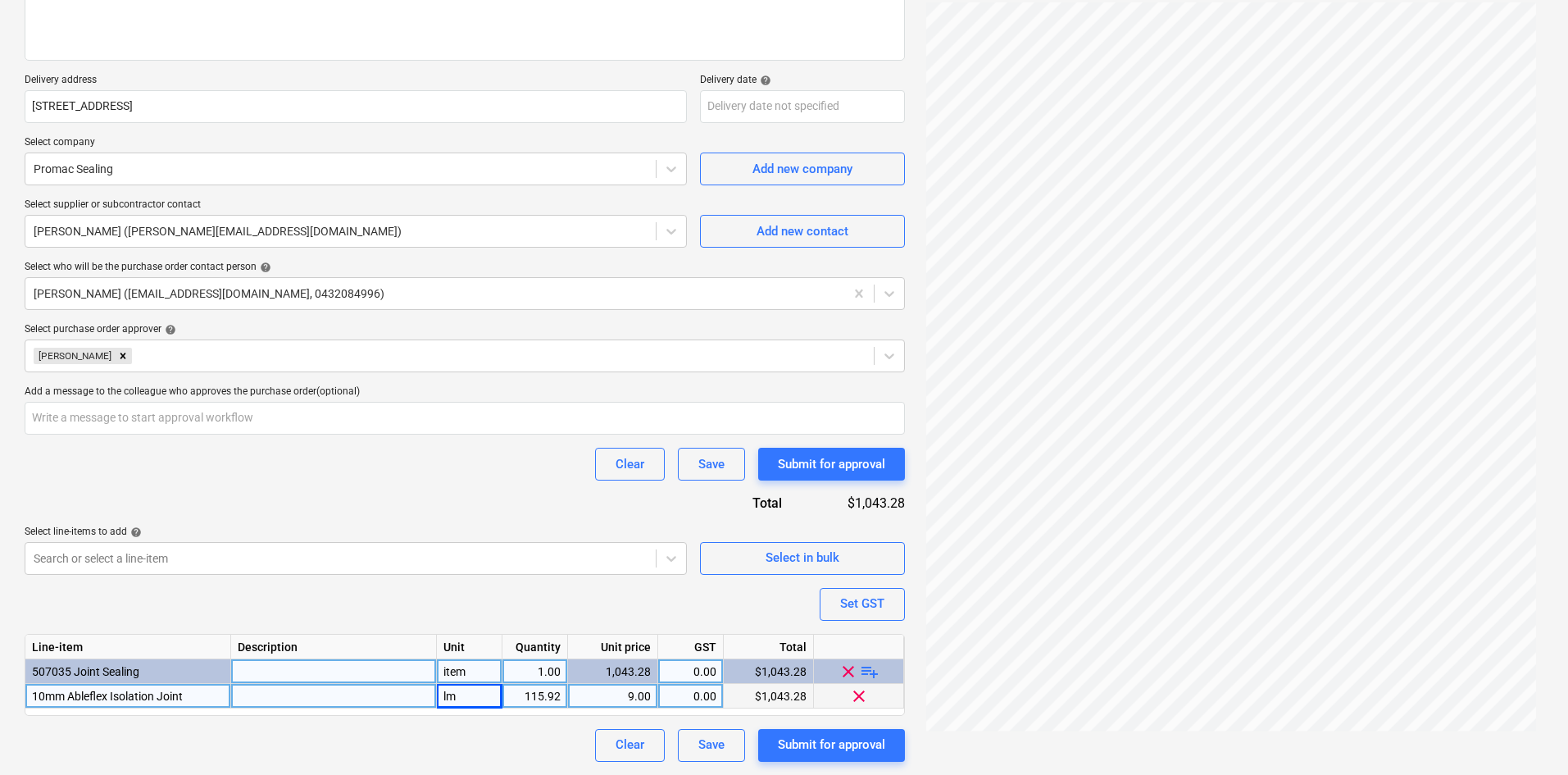
click at [514, 592] on div "Purchase order name help Purchase order Purchase order reference number help 00…" at bounding box center [464, 323] width 880 height 876
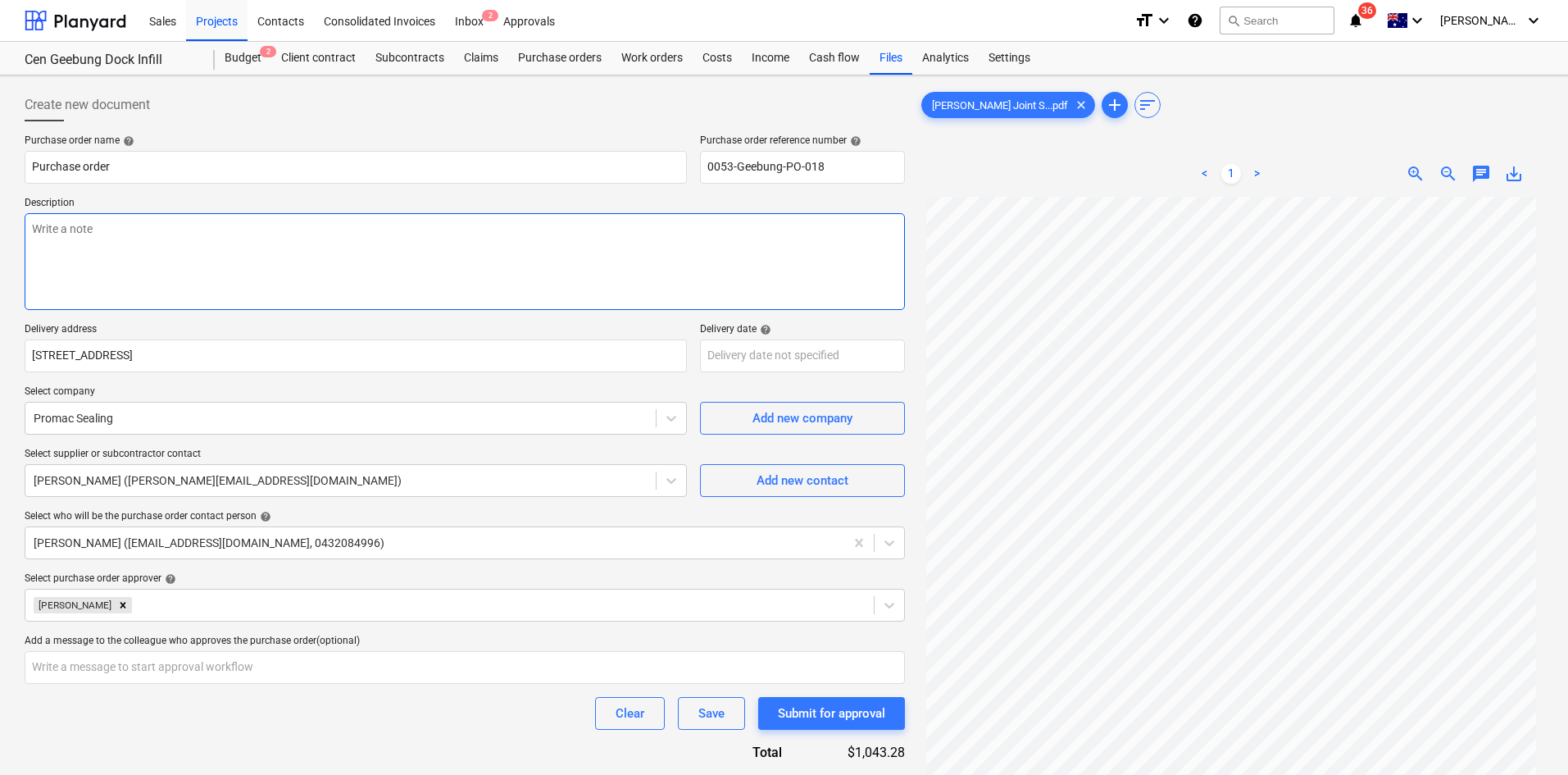
click at [301, 265] on textarea at bounding box center [464, 262] width 880 height 97
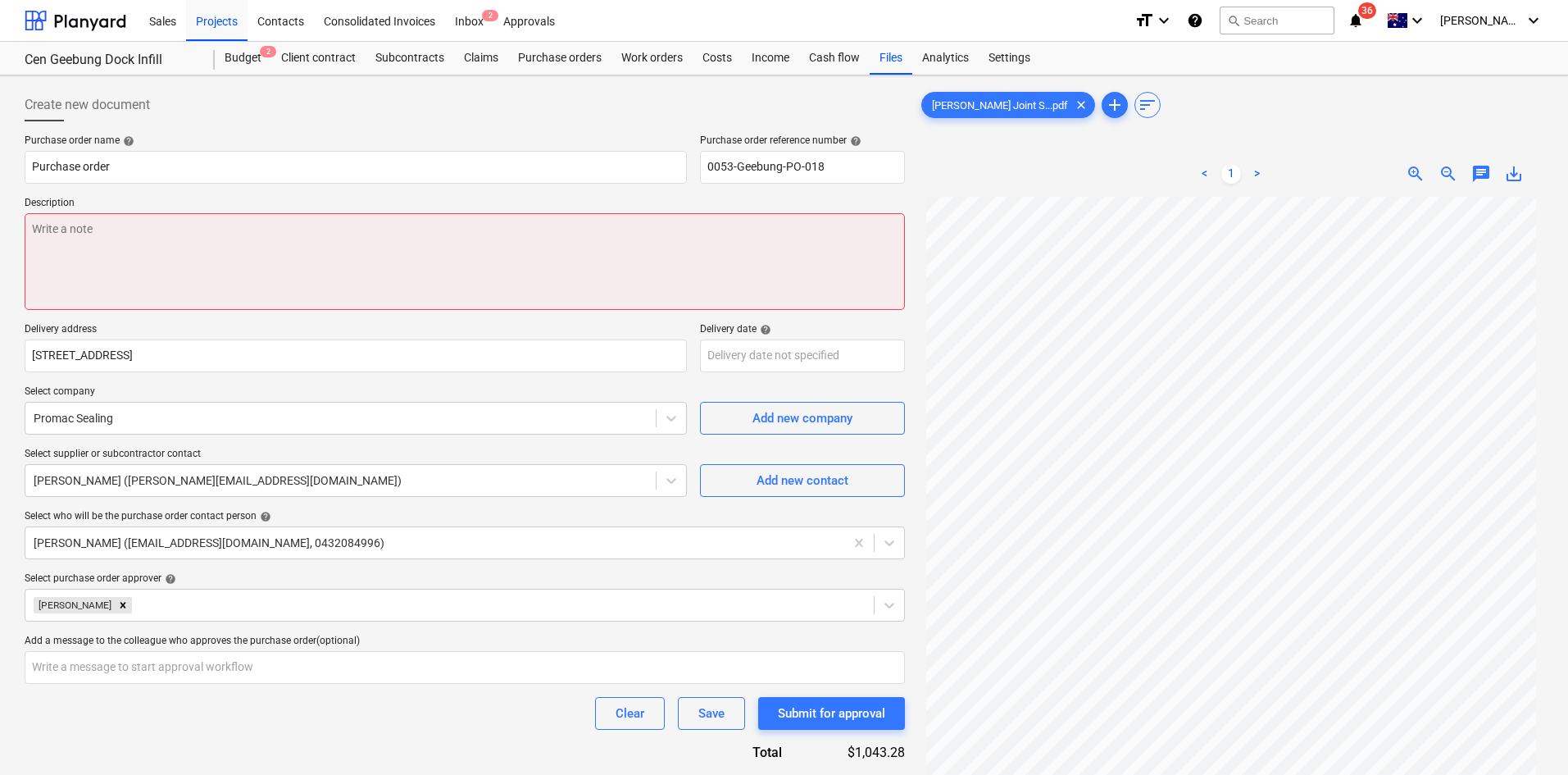
click at [275, 243] on textarea at bounding box center [464, 262] width 880 height 97
paste textarea "Site contact : [PERSON_NAME] - [PHONE_NUMBER]"
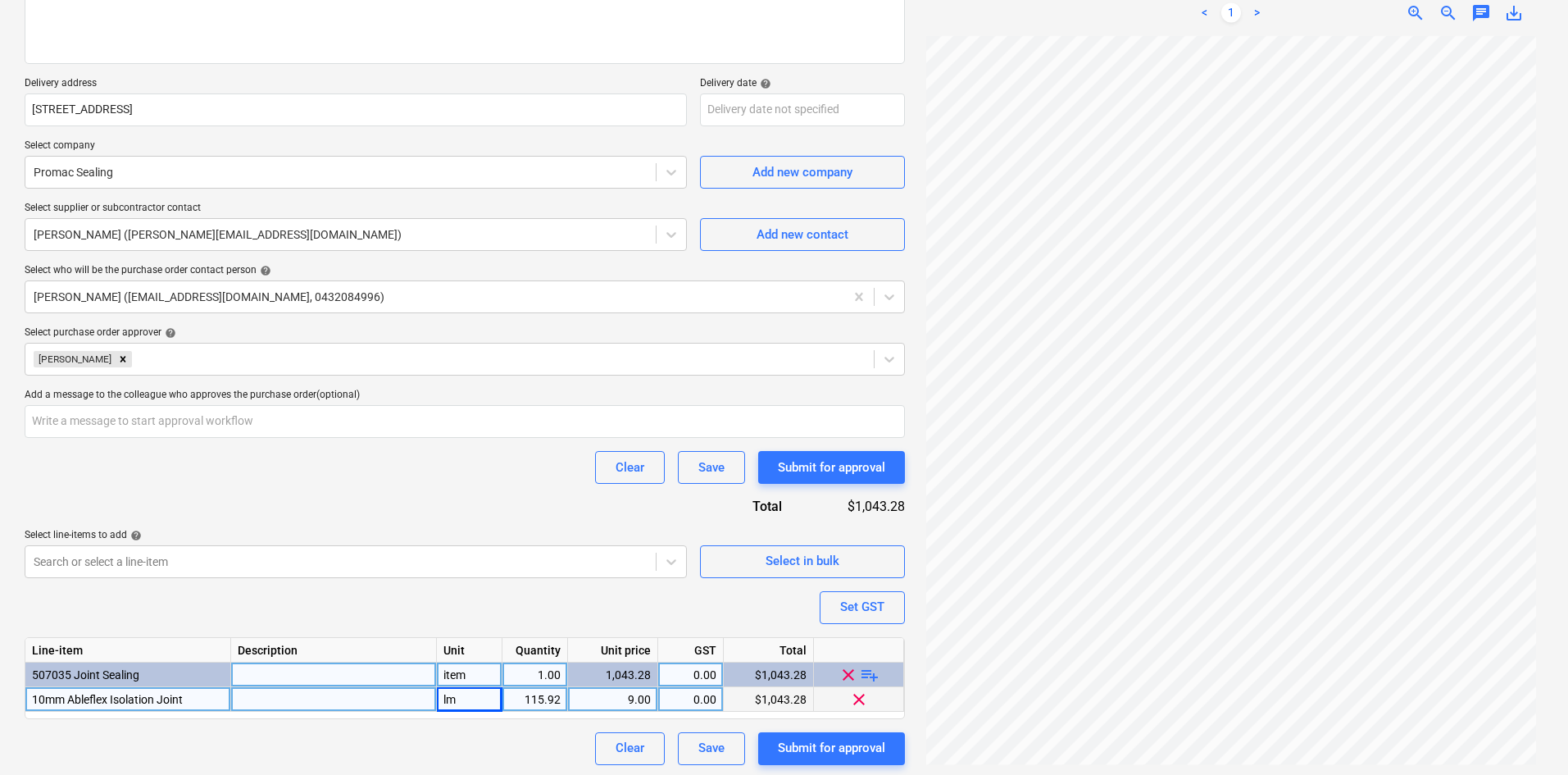
scroll to position [249, 0]
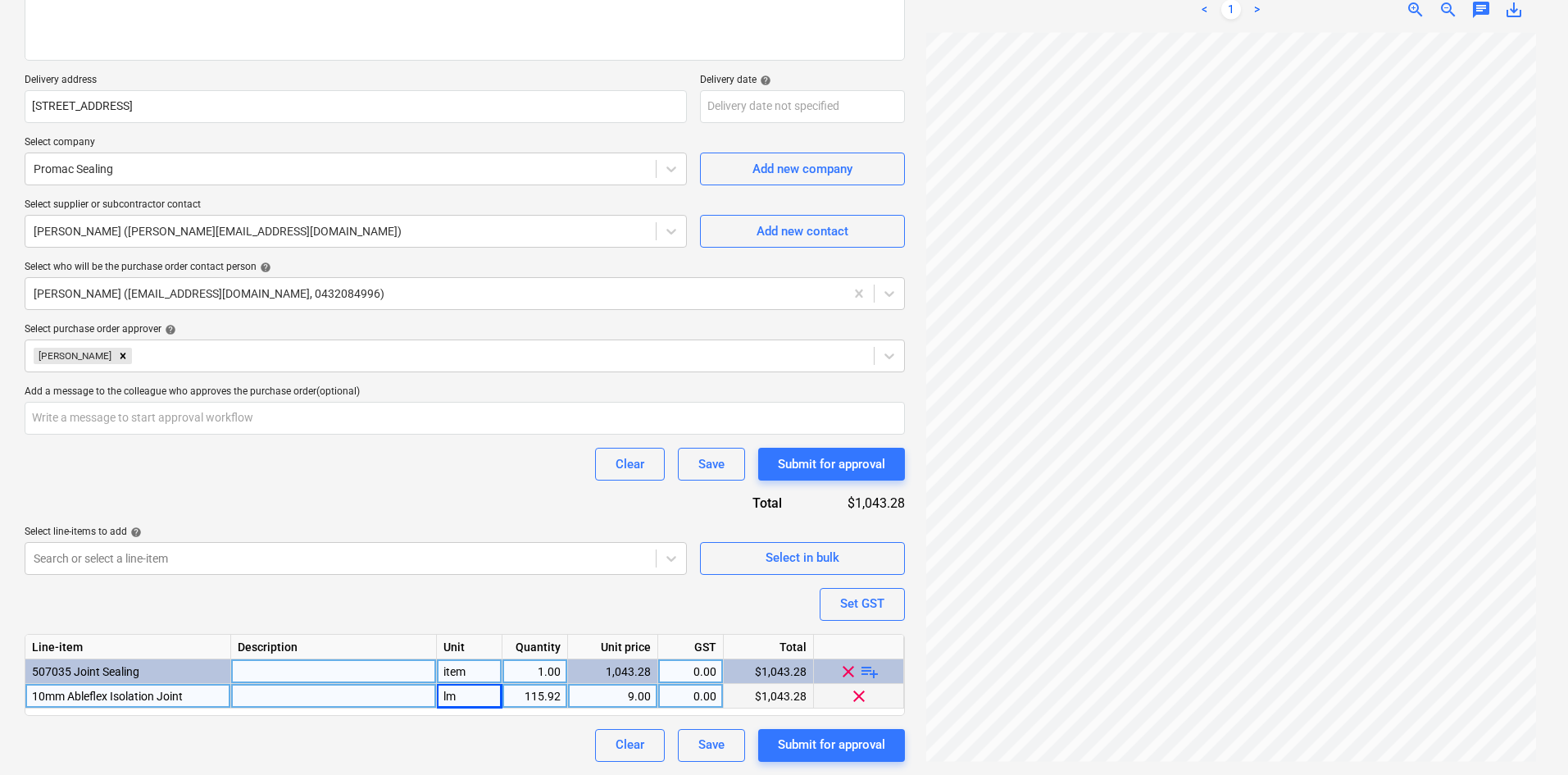
click at [313, 479] on div "Clear Save Submit for approval" at bounding box center [464, 464] width 880 height 33
click at [355, 461] on div "Clear Save Submit for approval" at bounding box center [464, 464] width 880 height 33
click at [850, 744] on div "Submit for approval" at bounding box center [831, 744] width 107 height 21
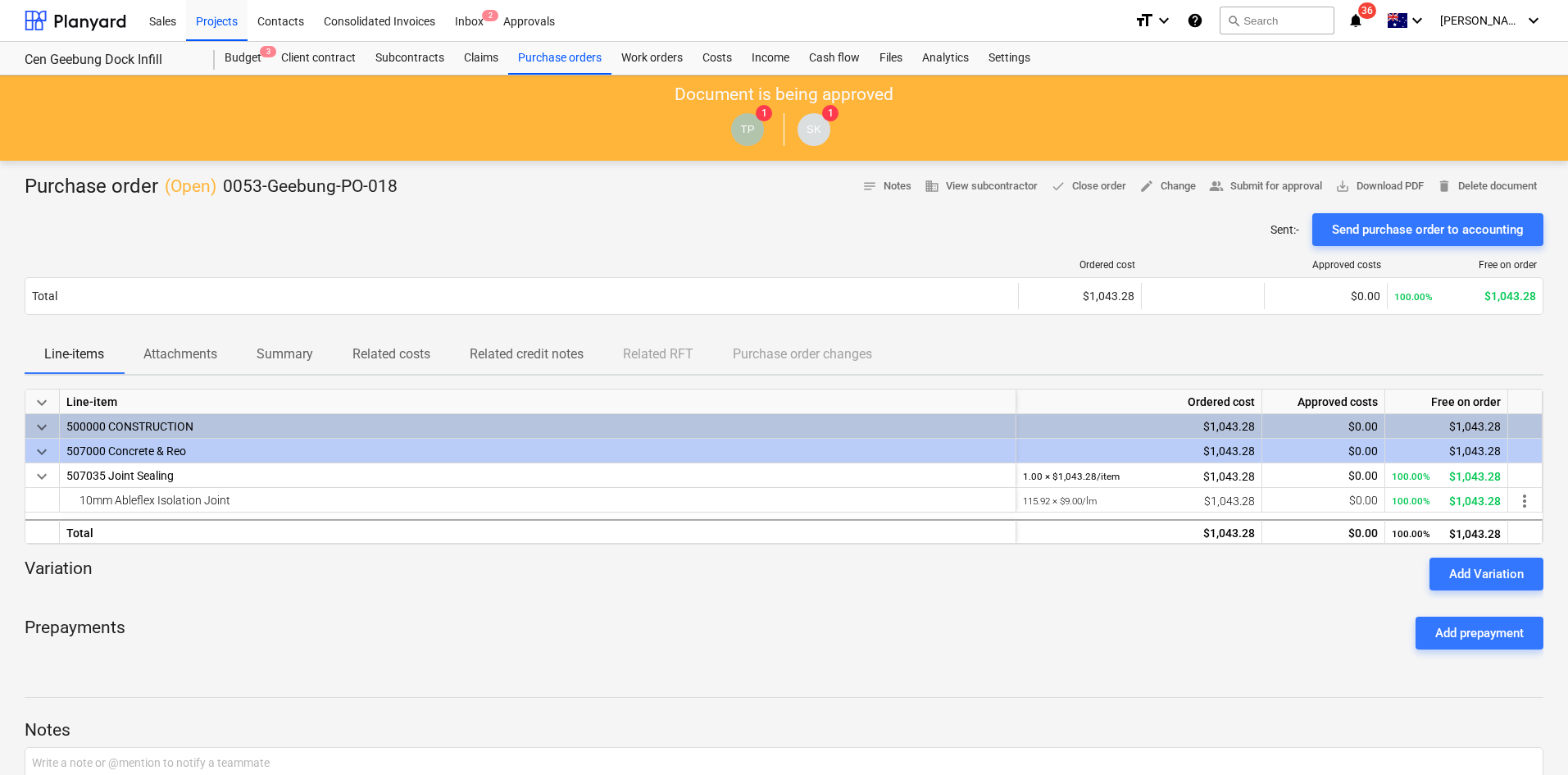
drag, startPoint x: 387, startPoint y: 591, endPoint x: 404, endPoint y: 566, distance: 30.2
click at [392, 582] on div "keyboard_arrow_down Line-item Ordered cost Approved costs Free on order keyboar…" at bounding box center [784, 525] width 1519 height 273
click at [237, 13] on div "Projects" at bounding box center [217, 19] width 62 height 42
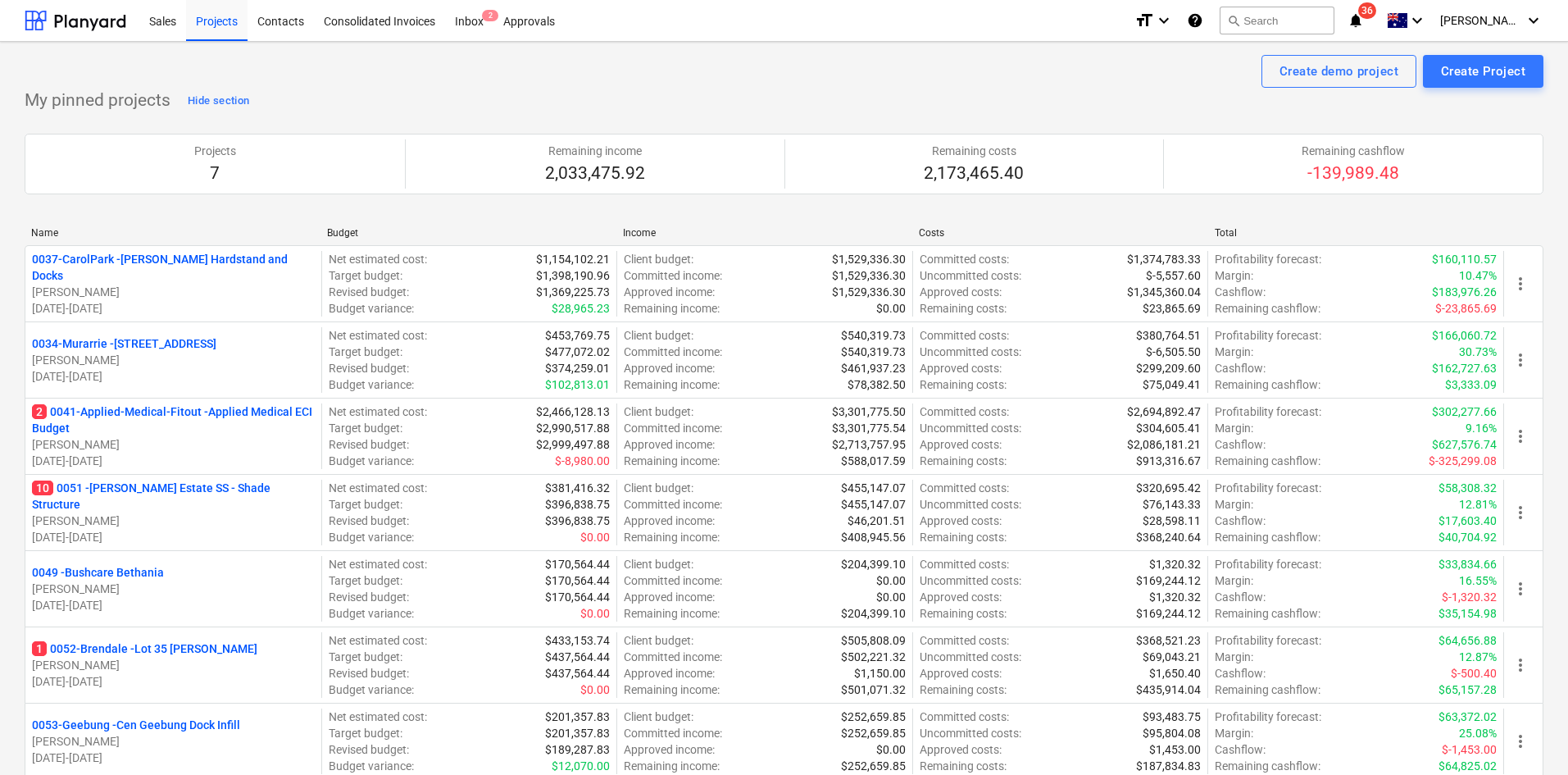
drag, startPoint x: 459, startPoint y: 42, endPoint x: 452, endPoint y: 49, distance: 9.9
drag, startPoint x: 133, startPoint y: 501, endPoint x: 147, endPoint y: 498, distance: 14.3
click at [134, 501] on p "10 0051 - [PERSON_NAME] Estate SS - Shade Structure" at bounding box center [173, 496] width 283 height 33
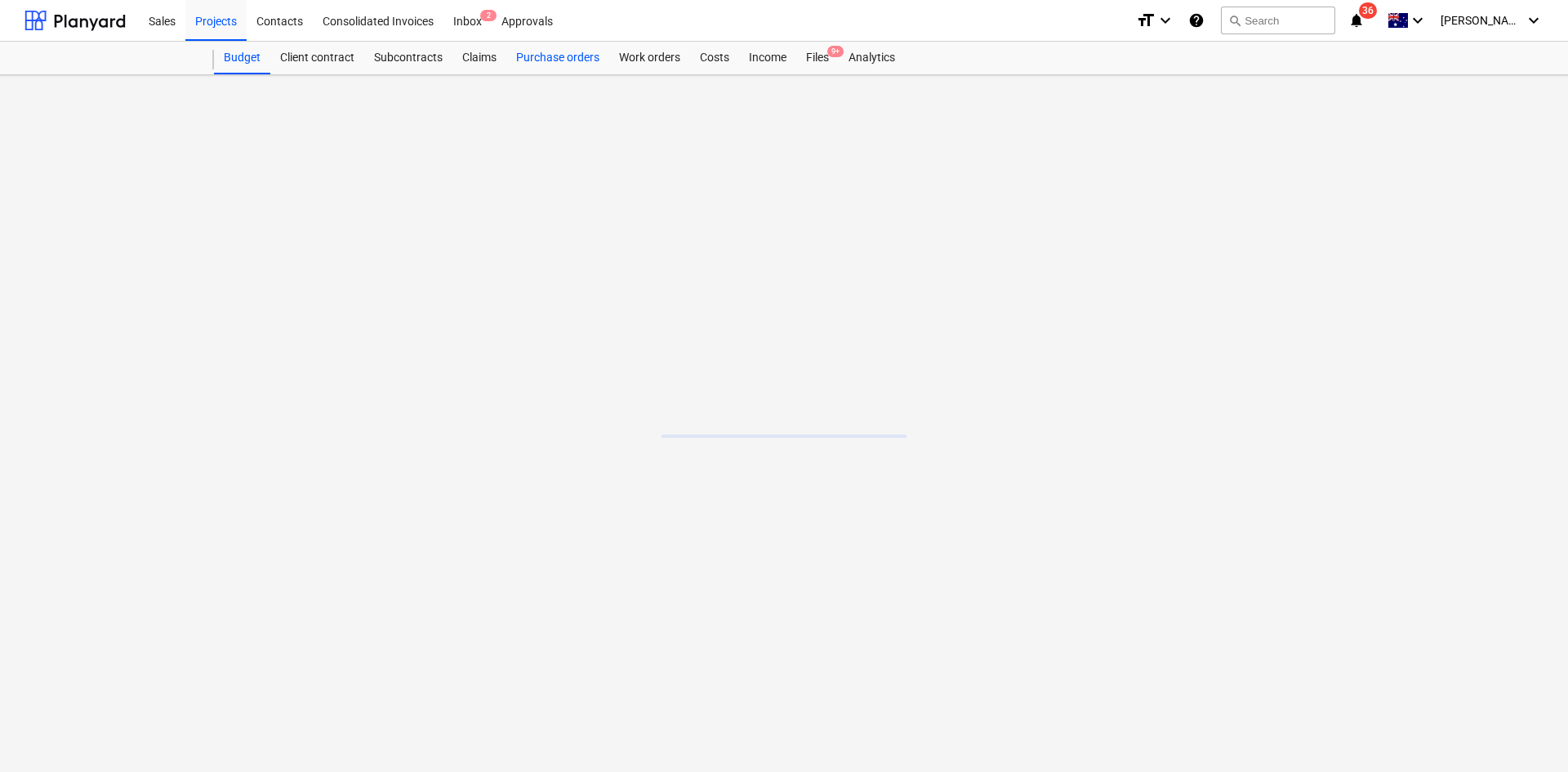
click at [542, 57] on div "Purchase orders" at bounding box center [557, 58] width 103 height 33
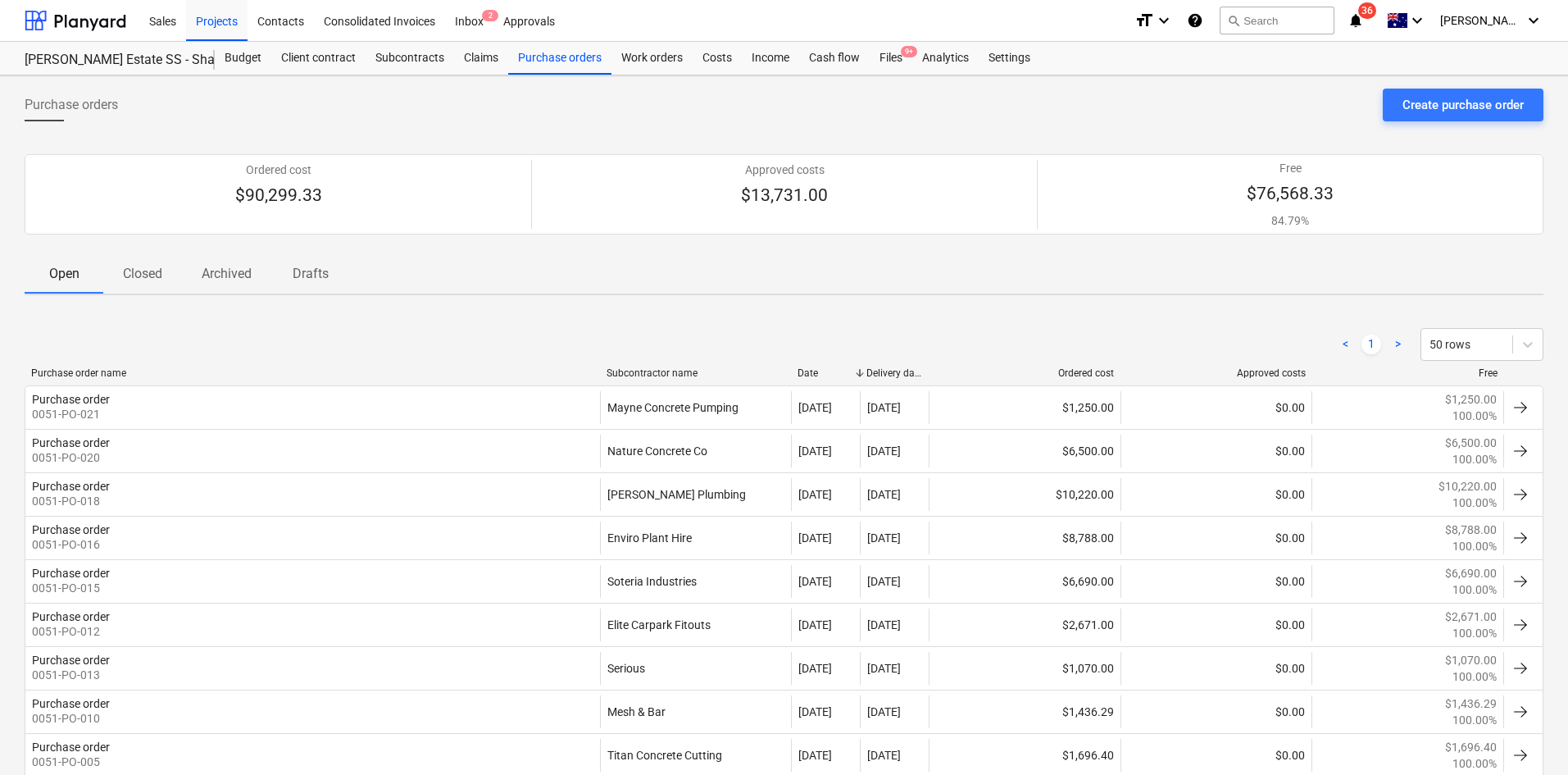
click at [157, 275] on p "Closed" at bounding box center [142, 273] width 40 height 19
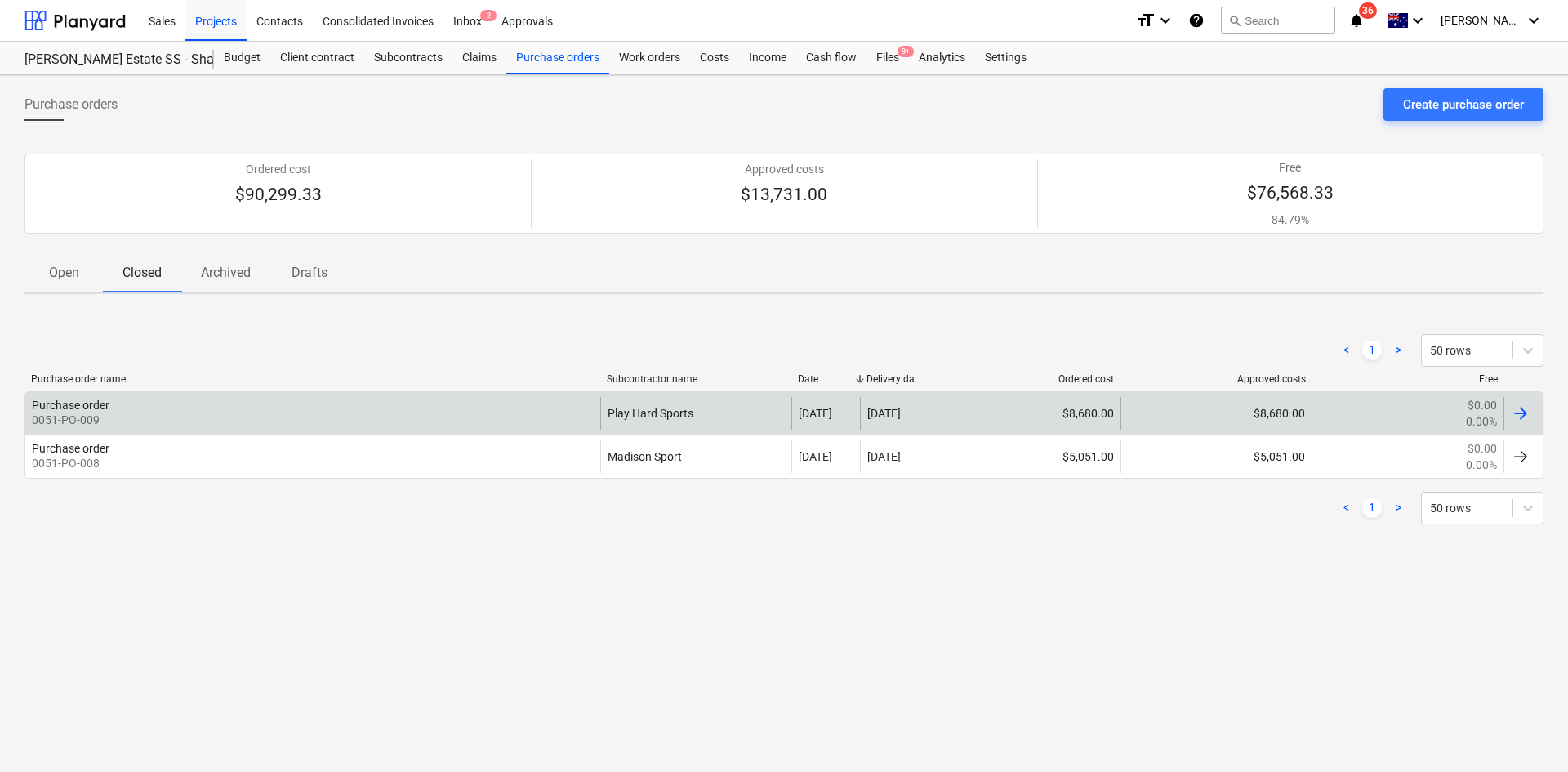
click at [425, 423] on div "Purchase order 0051-PO-009" at bounding box center [312, 413] width 575 height 33
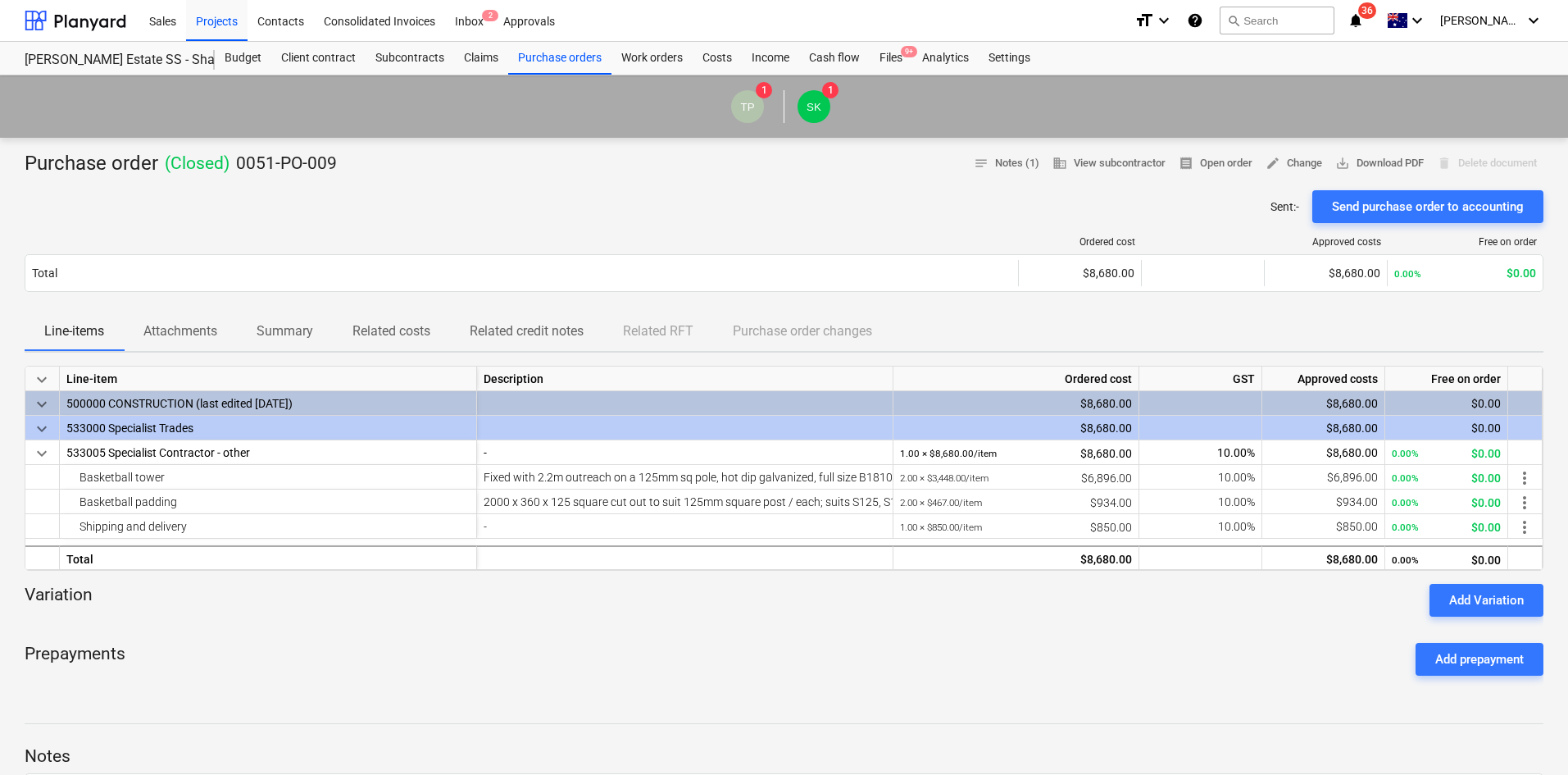
click at [592, 647] on div "Prepayments Add prepayment" at bounding box center [784, 659] width 1519 height 59
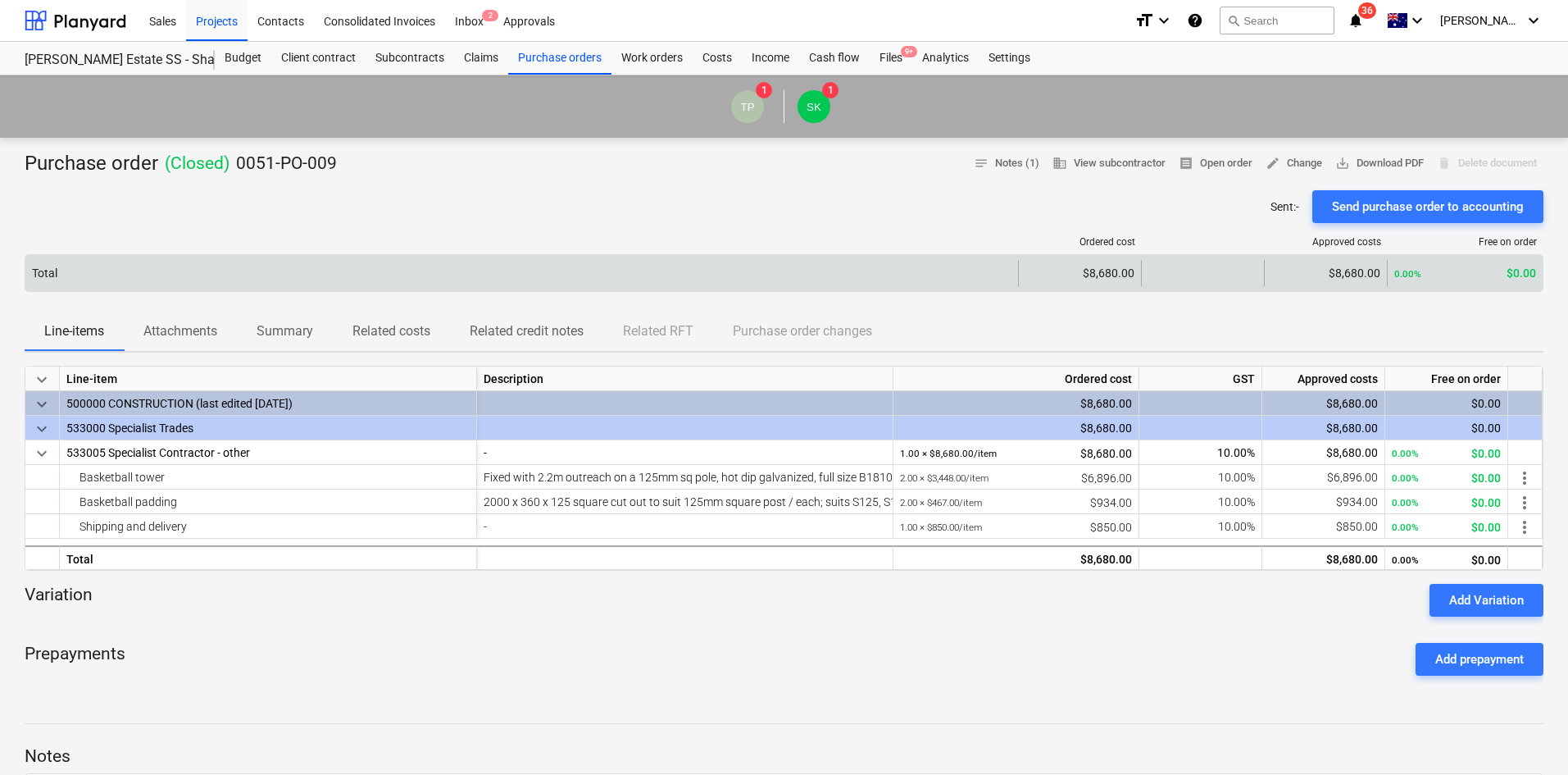
drag, startPoint x: 583, startPoint y: 232, endPoint x: 244, endPoint y: 262, distance: 340.3
click at [583, 232] on div "Ordered cost Approved costs Free on order Total $8,680.00 $8,680.00 0.00% $0.00…" at bounding box center [784, 268] width 1519 height 89
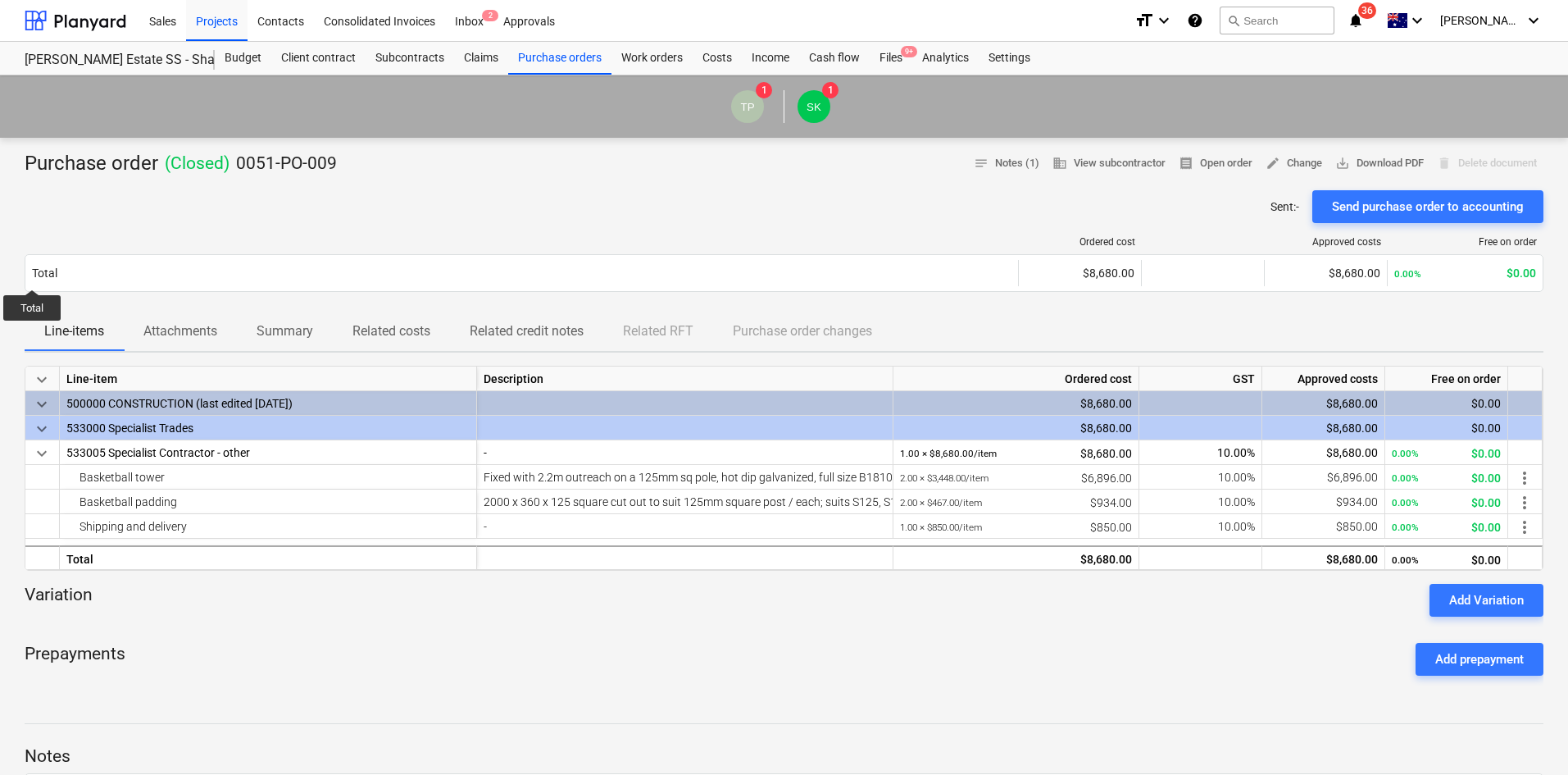
click at [678, 674] on div "Prepayments Add prepayment" at bounding box center [784, 659] width 1519 height 59
click at [734, 175] on div "Purchase order ( Closed ) 0051-PO-009 notes Notes (1) business View subcontract…" at bounding box center [784, 163] width 1519 height 26
click at [899, 50] on div "Files 9+" at bounding box center [891, 58] width 43 height 33
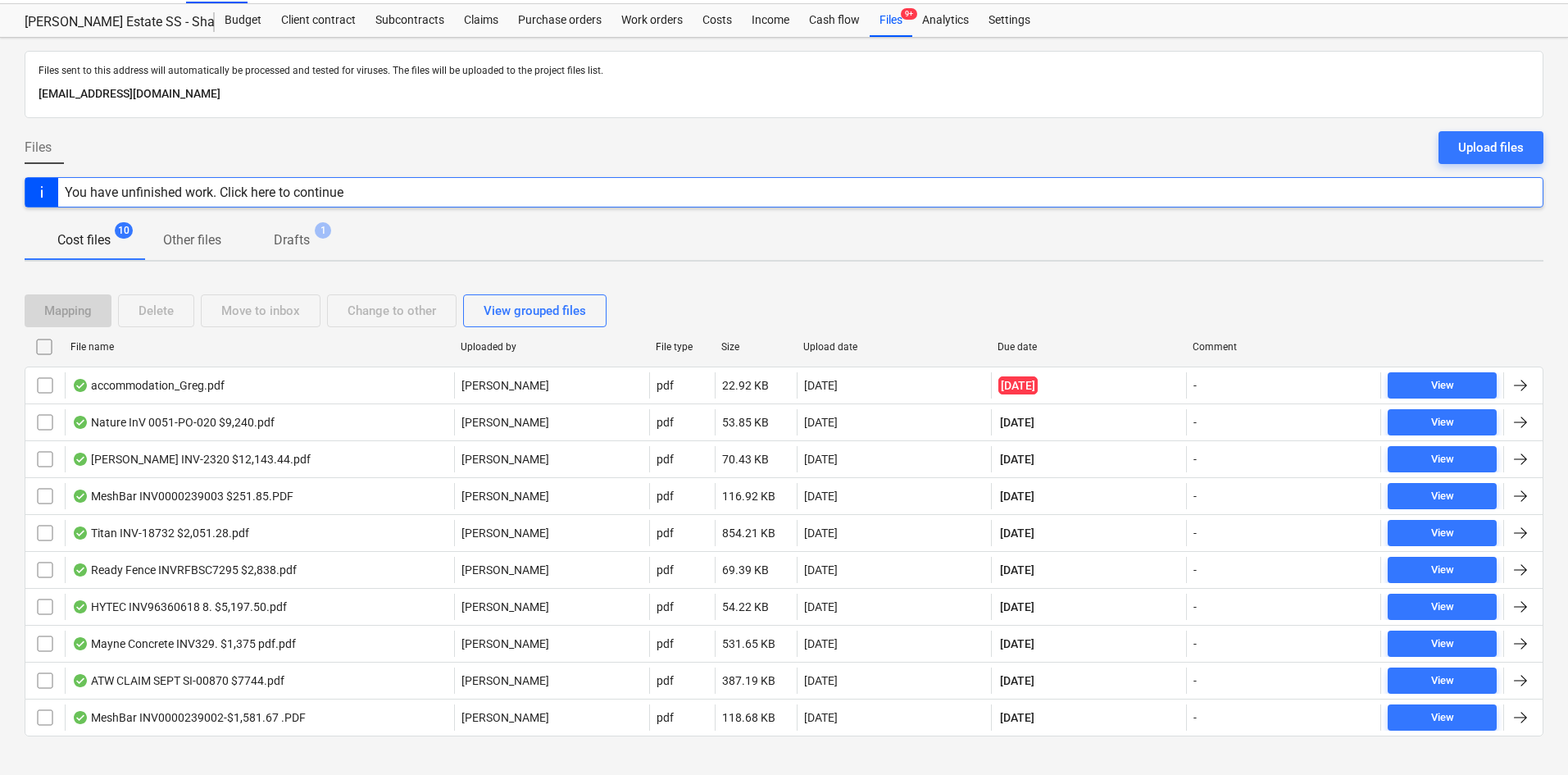
scroll to position [58, 0]
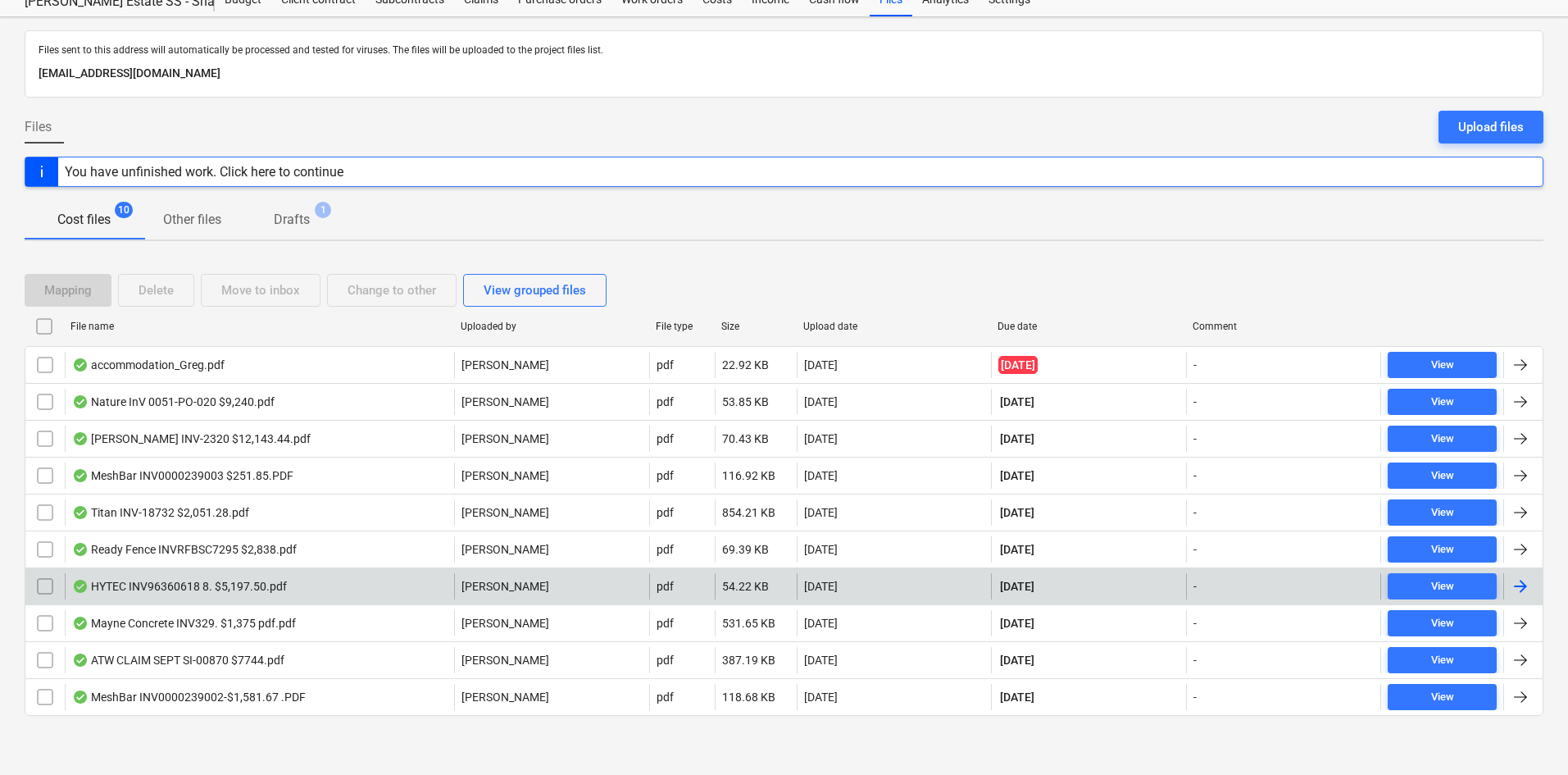
click at [333, 593] on div "HYTEC INV96360618 8. $5,197.50.pdf" at bounding box center [259, 586] width 389 height 26
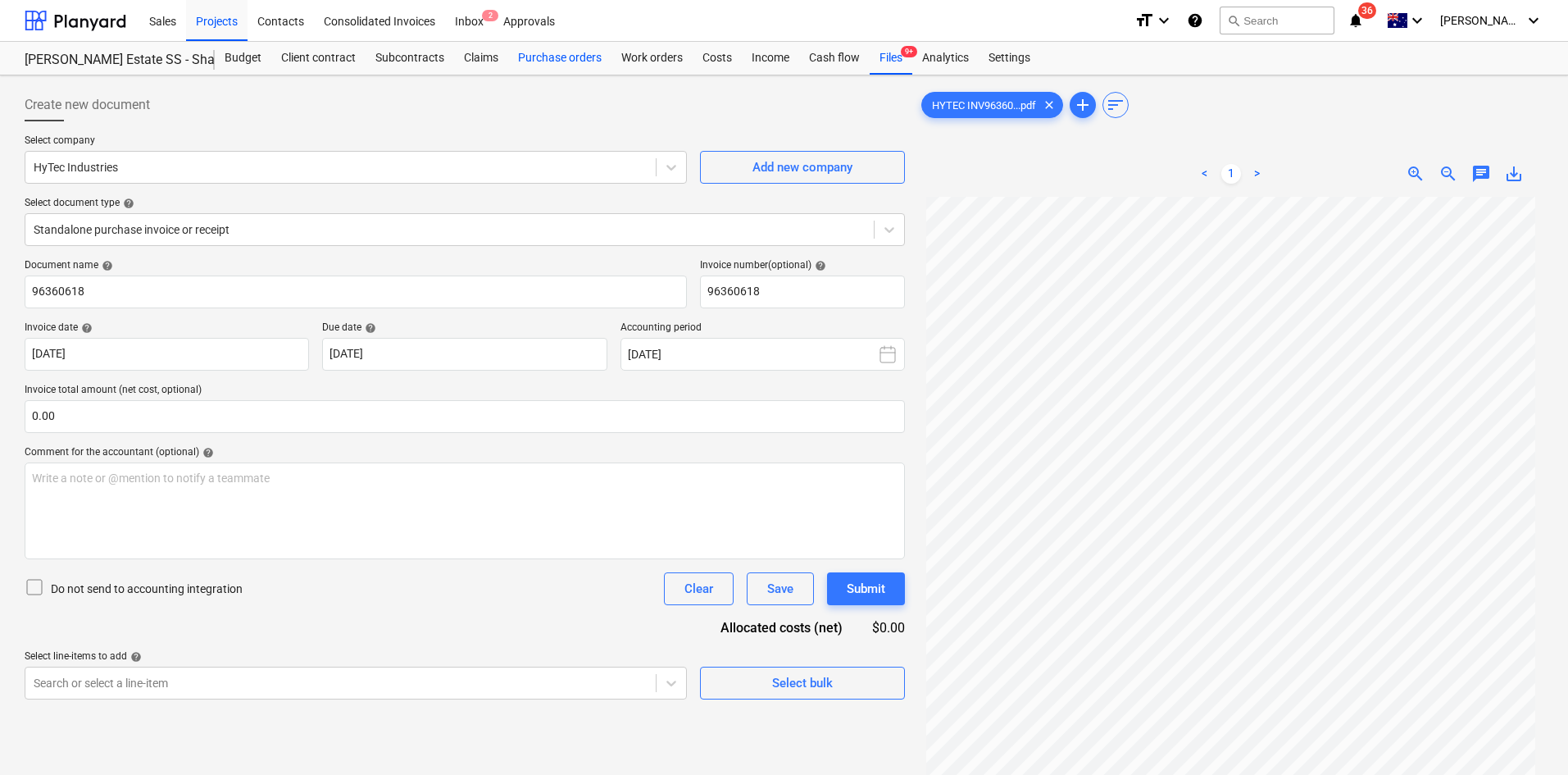
click at [584, 55] on div "Purchase orders" at bounding box center [559, 58] width 103 height 33
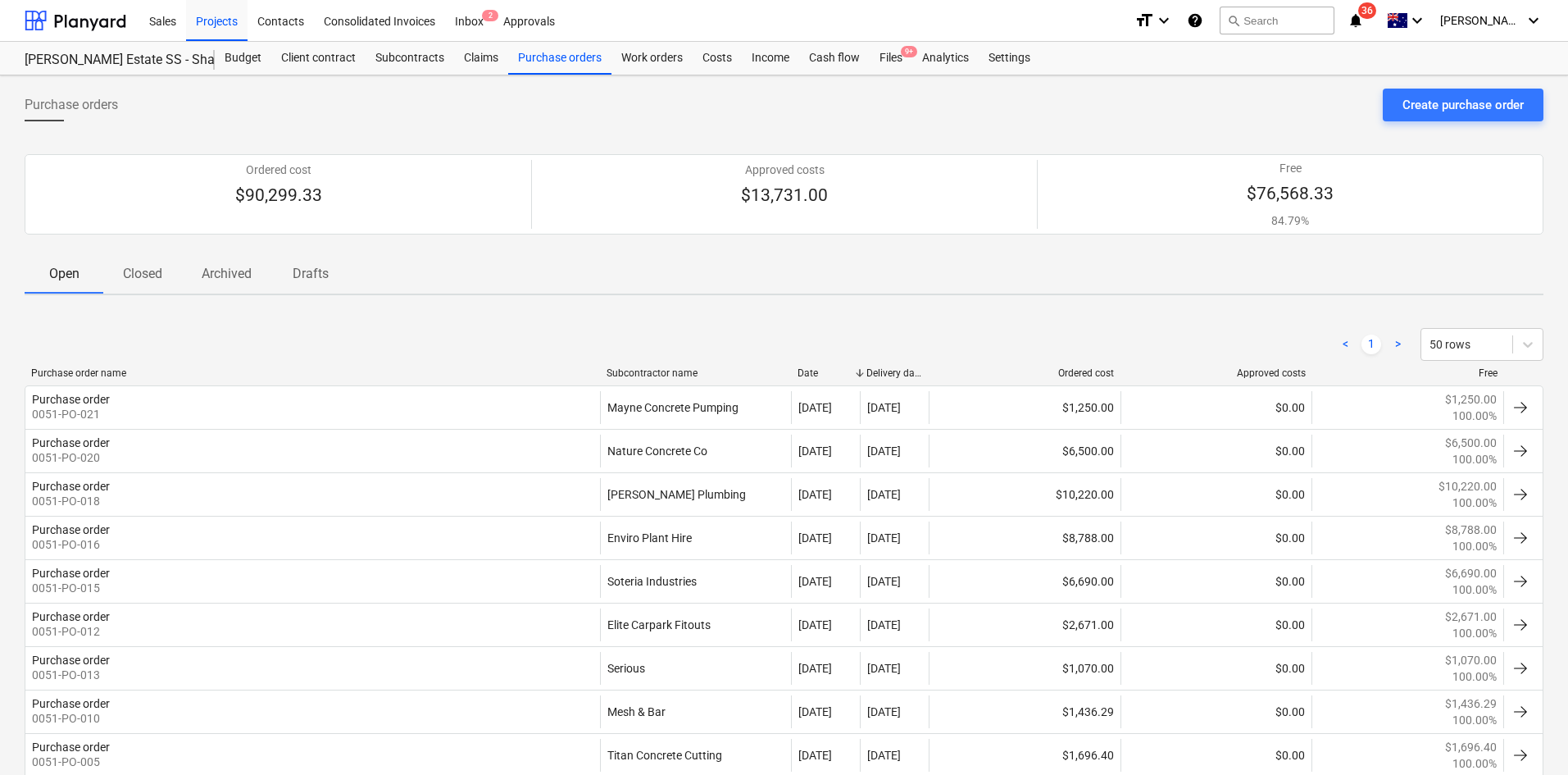
click at [817, 109] on div "Purchase orders Create purchase order" at bounding box center [784, 112] width 1519 height 46
click at [910, 64] on div "Files 9+" at bounding box center [891, 58] width 43 height 33
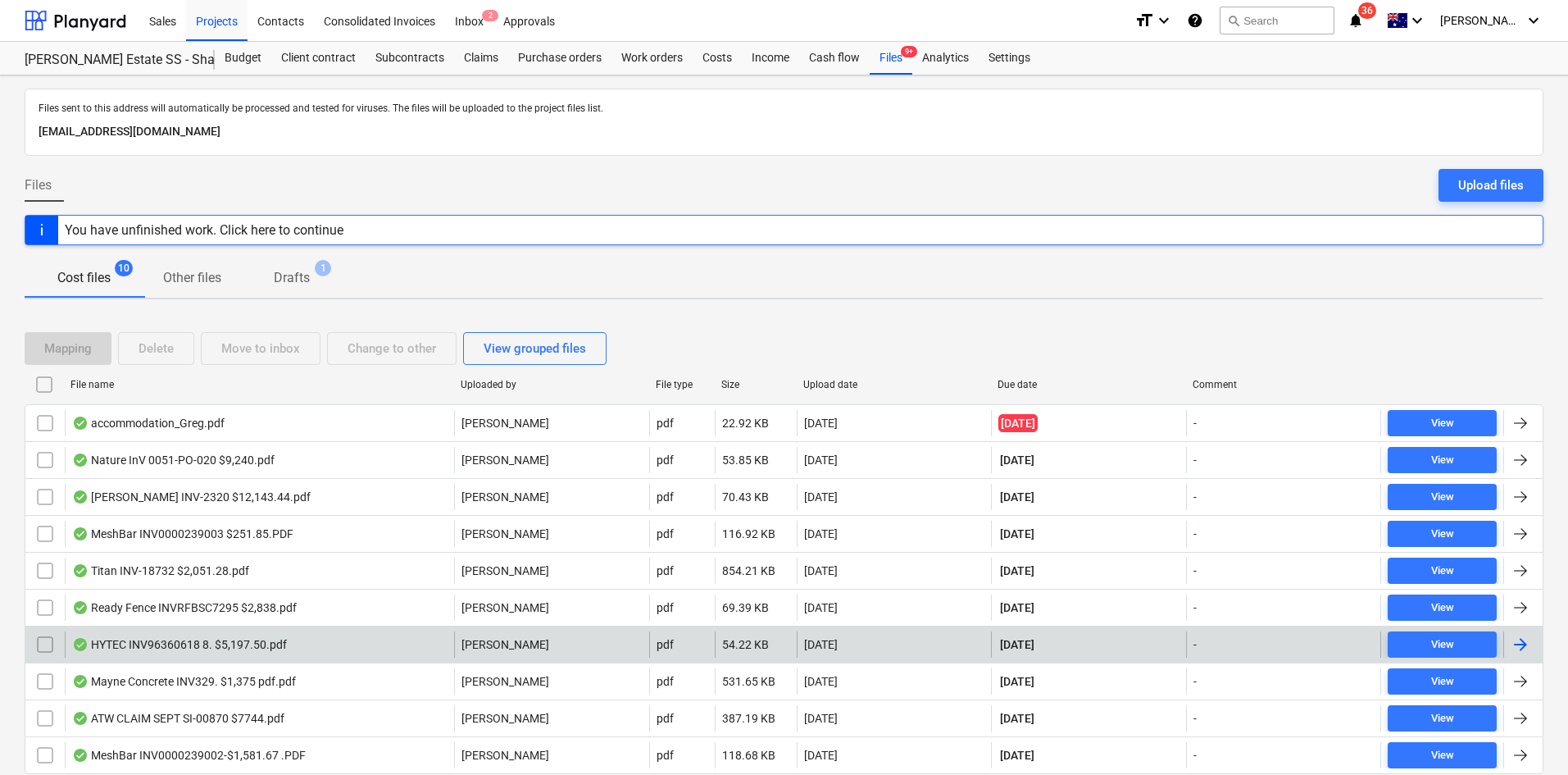
click at [231, 626] on div "HYTEC INV96360618 8. $5,197.50.pdf [PERSON_NAME] pdf 54.22 KB [DATE] [DATE] - V…" at bounding box center [784, 644] width 1519 height 37
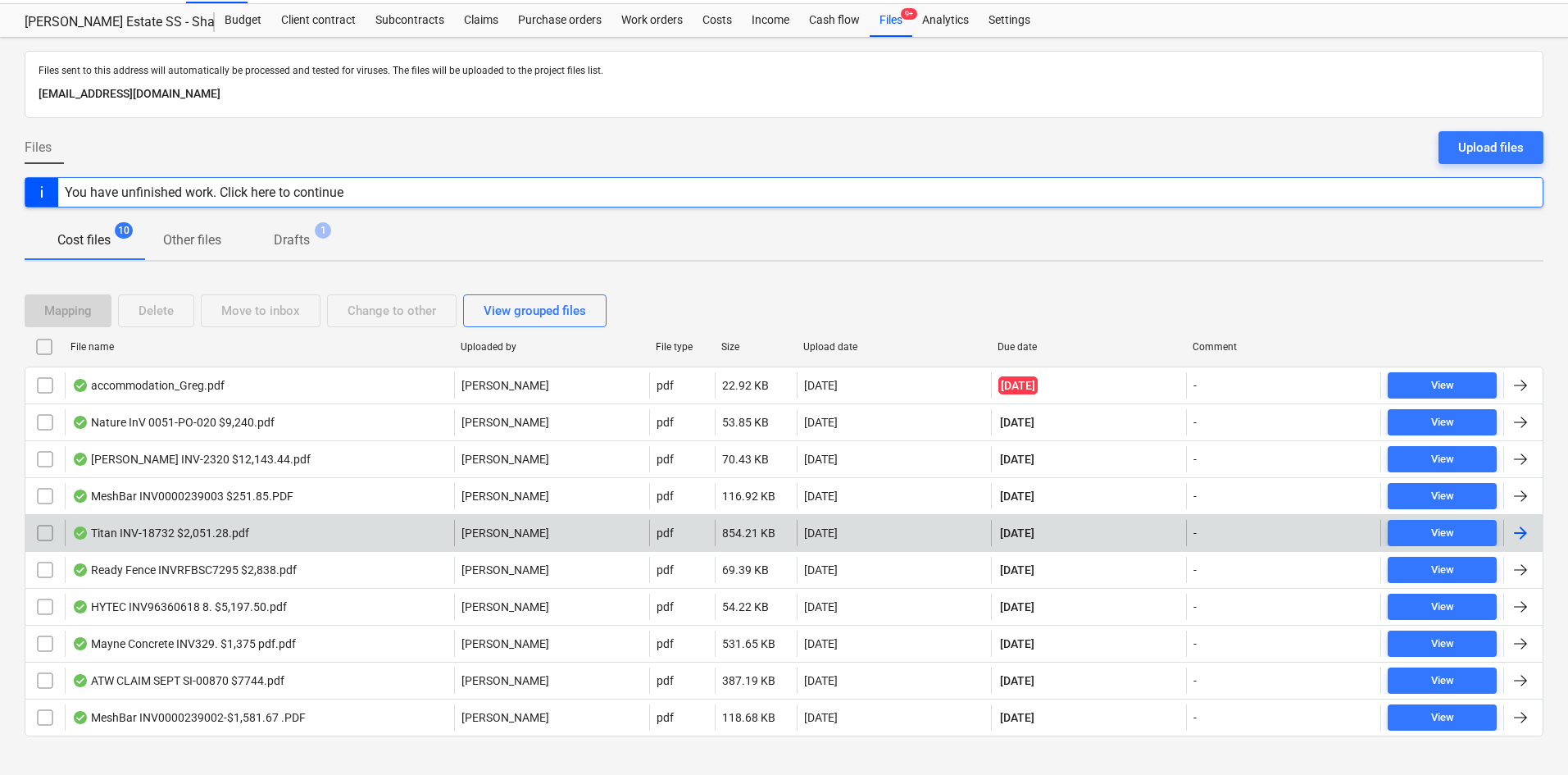
scroll to position [58, 0]
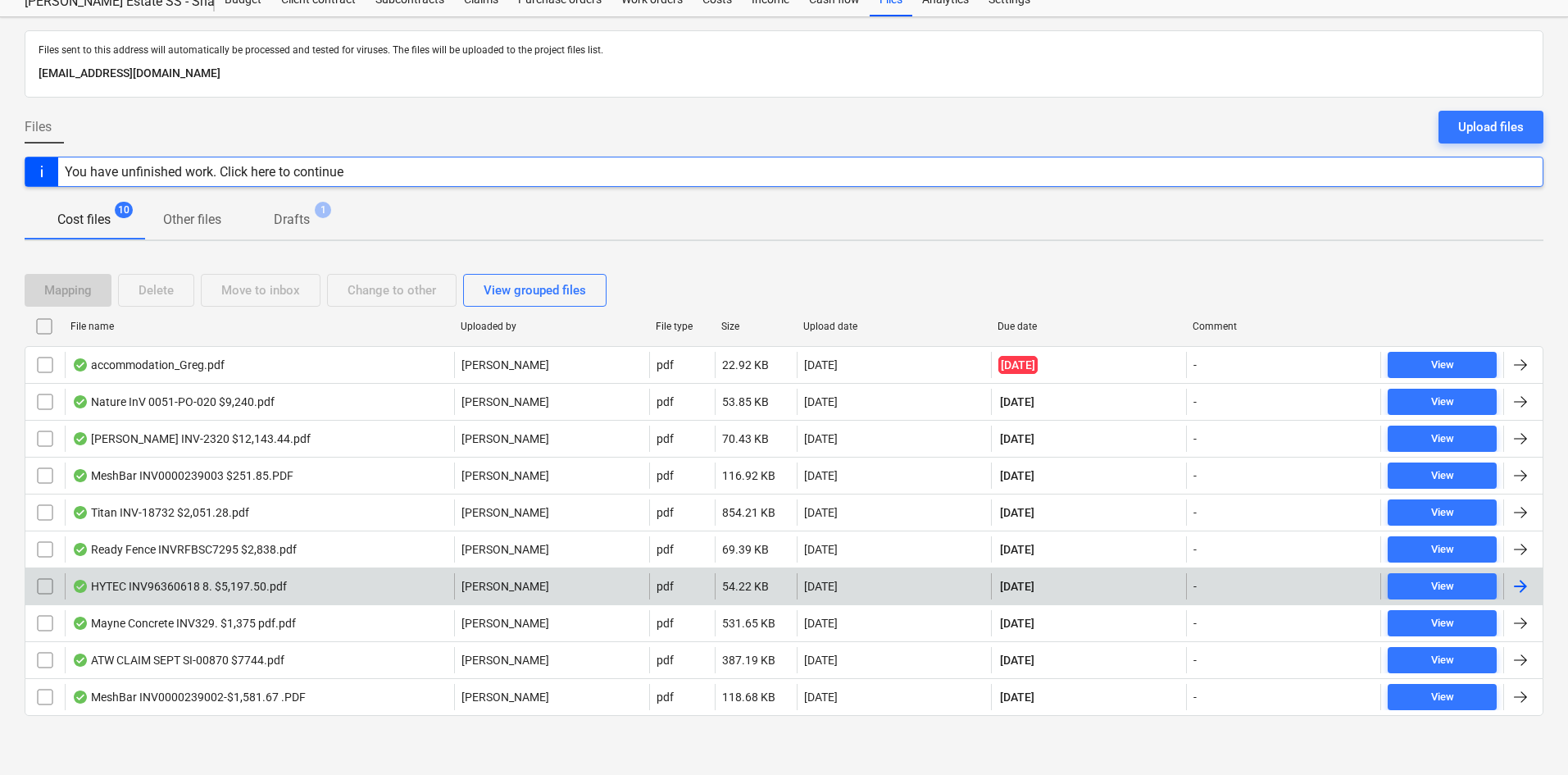
click at [203, 588] on div "HYTEC INV96360618 8. $5,197.50.pdf" at bounding box center [180, 587] width 214 height 14
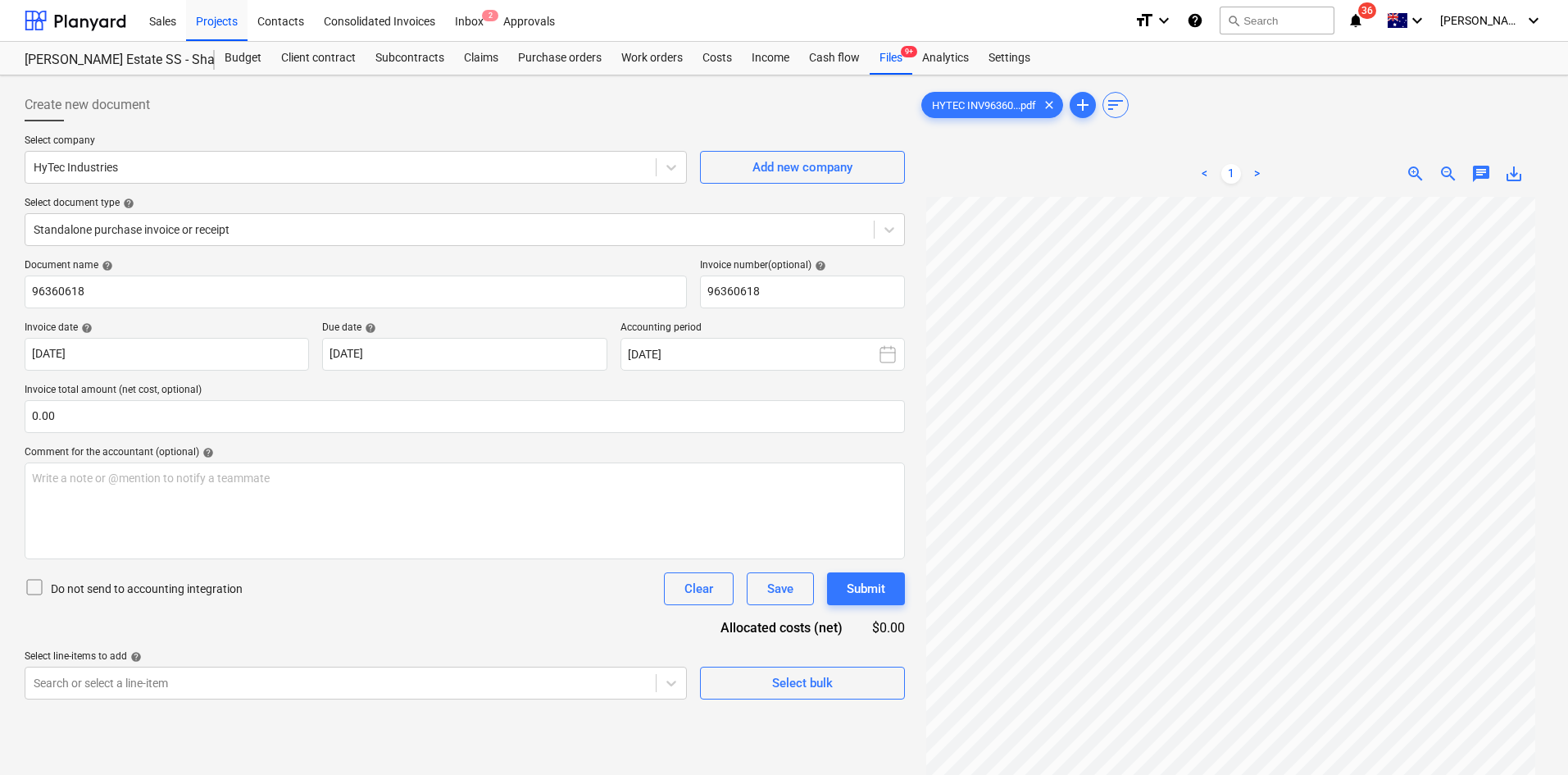
click at [633, 119] on div "Create new document" at bounding box center [464, 105] width 880 height 33
click at [216, 30] on div "Projects" at bounding box center [217, 19] width 62 height 42
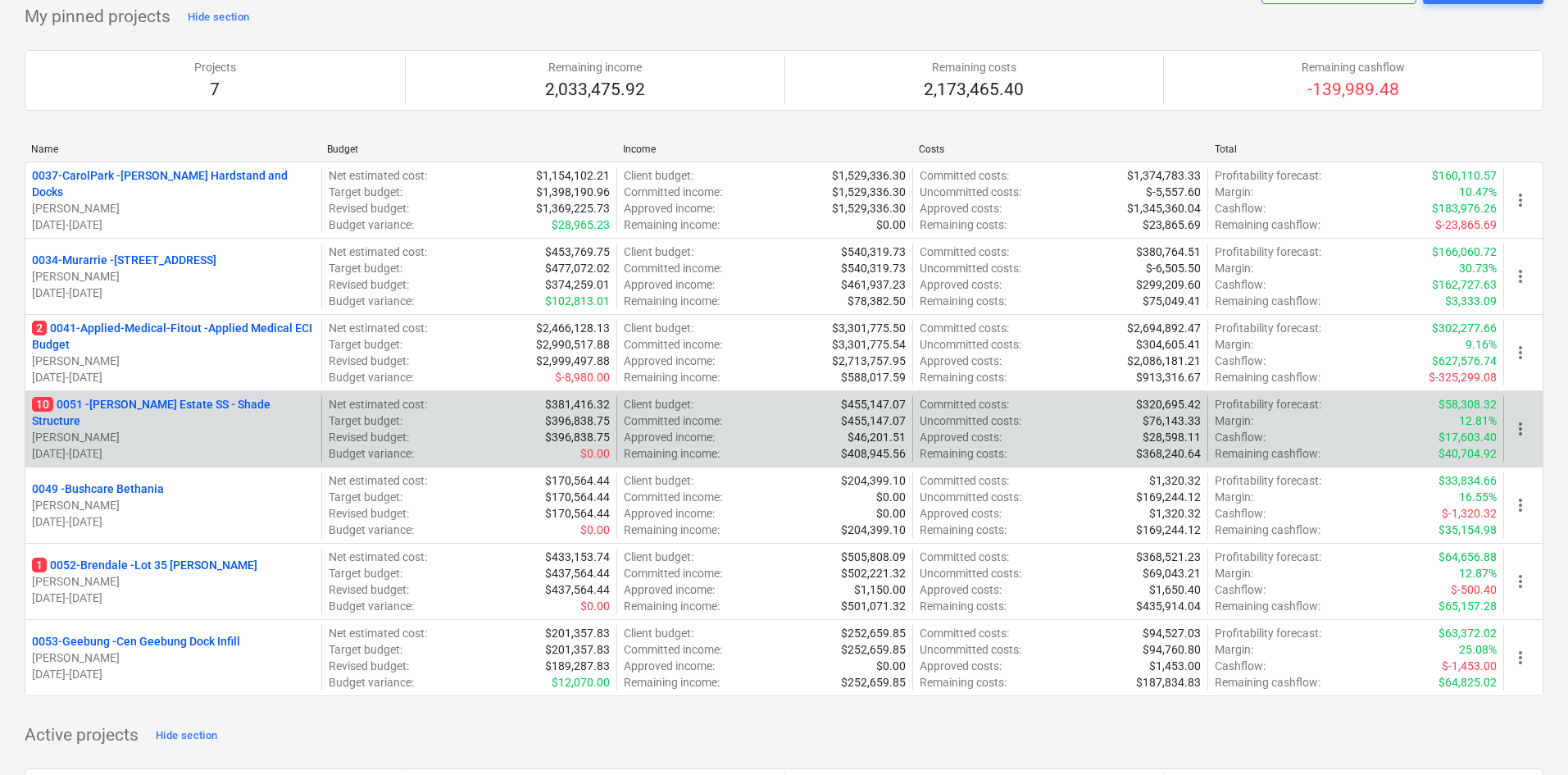
scroll to position [82, 0]
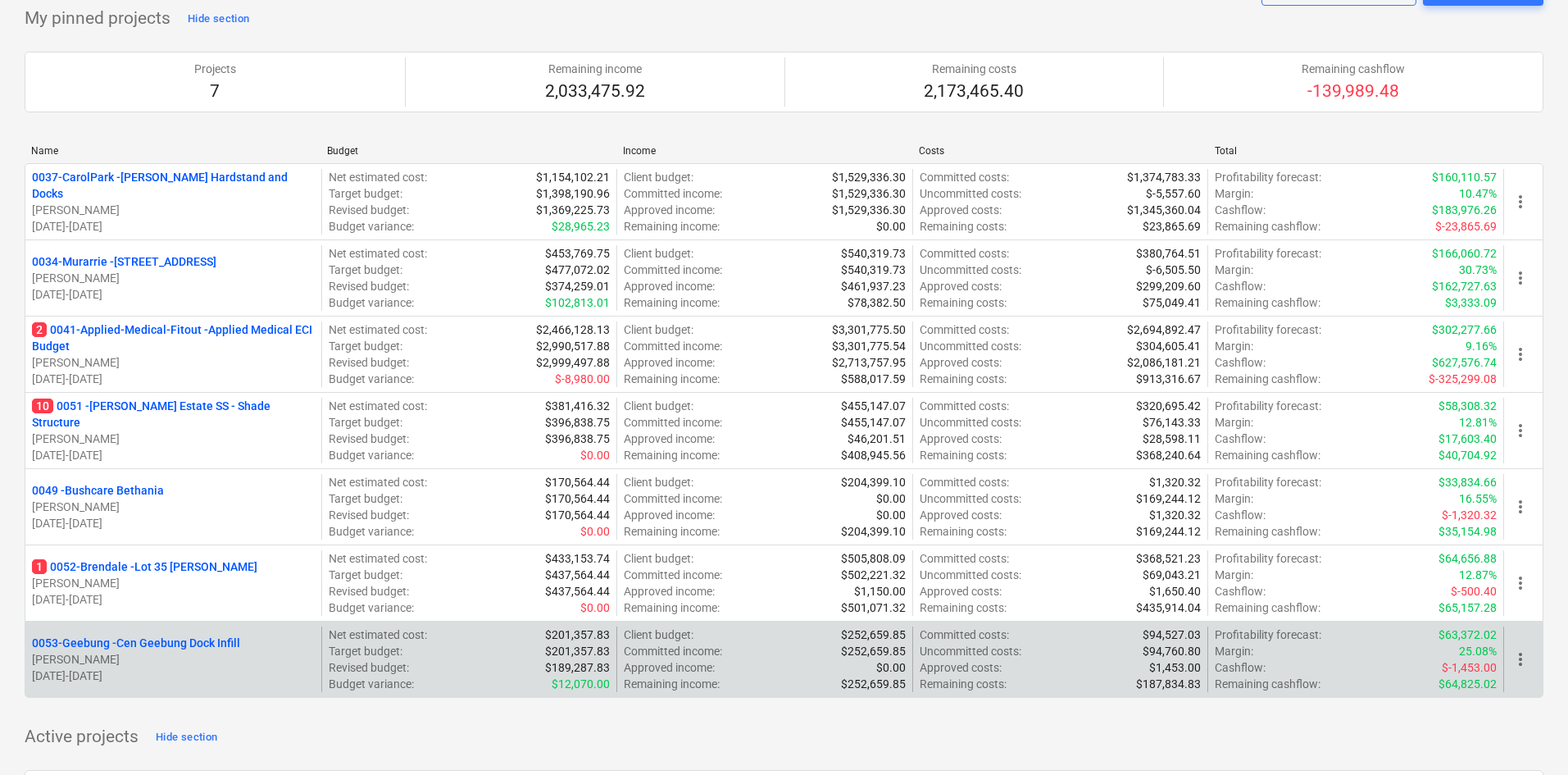
click at [132, 625] on div "0053-Geebung - Cen Geebung Dock Infill [PERSON_NAME] [DATE] - [DATE] Net estima…" at bounding box center [784, 659] width 1519 height 77
click at [129, 636] on p "0053-Geebung - Cen Geebung Dock Infill" at bounding box center [136, 643] width 209 height 16
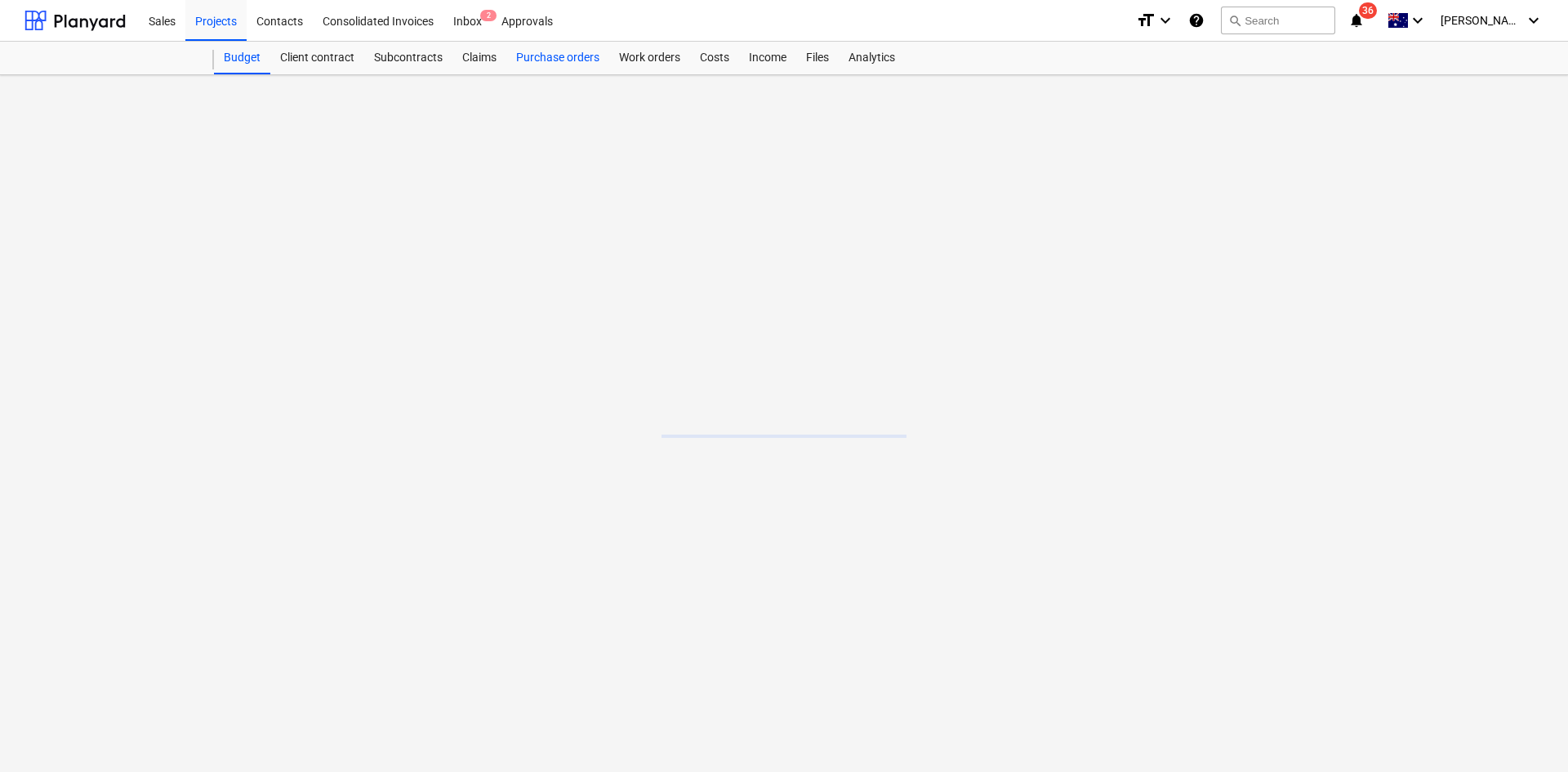
click at [557, 56] on div "Purchase orders" at bounding box center [557, 58] width 103 height 33
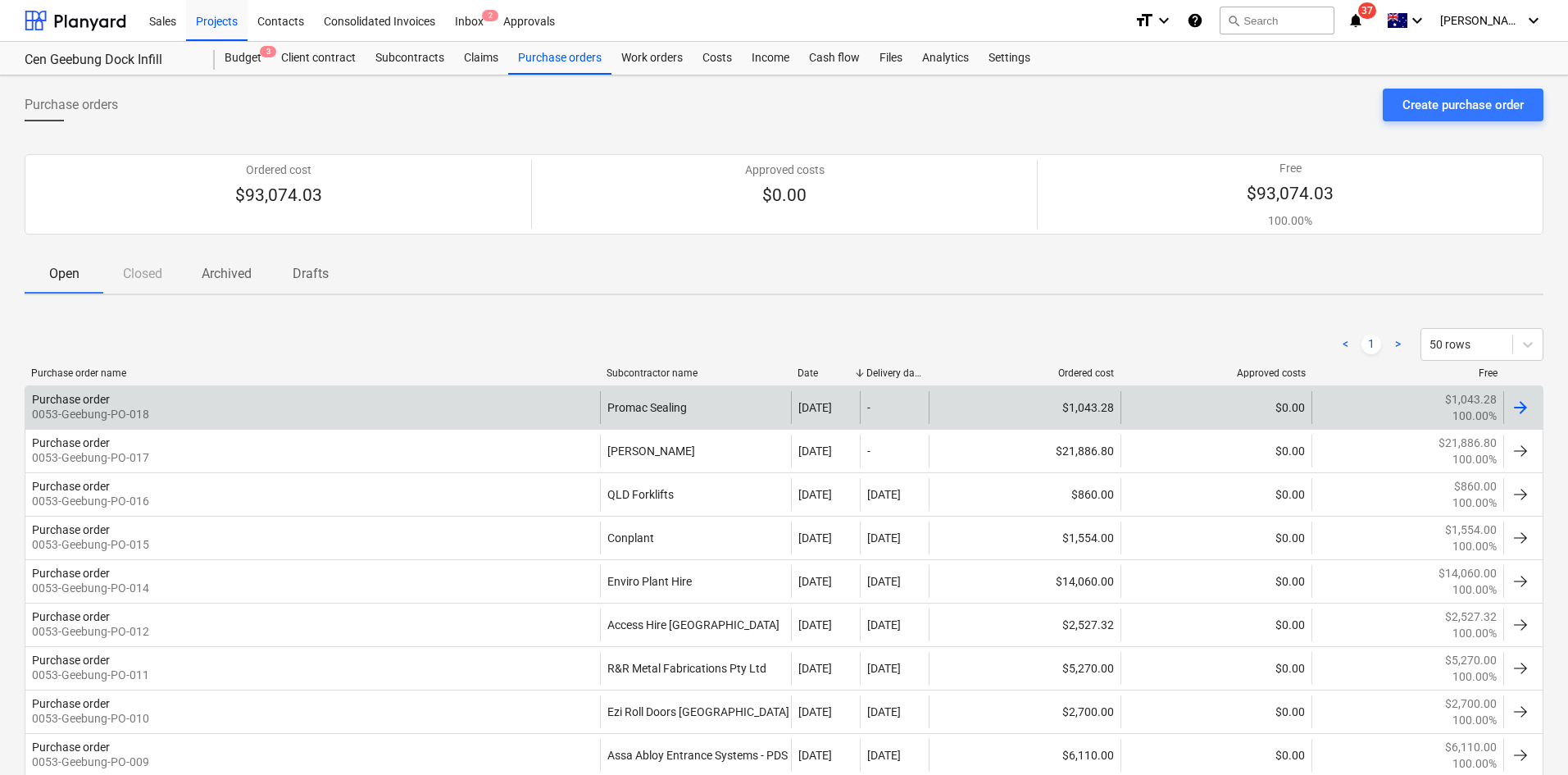
click at [388, 407] on div "Purchase order 0053-Geebung-PO-018" at bounding box center [312, 408] width 575 height 33
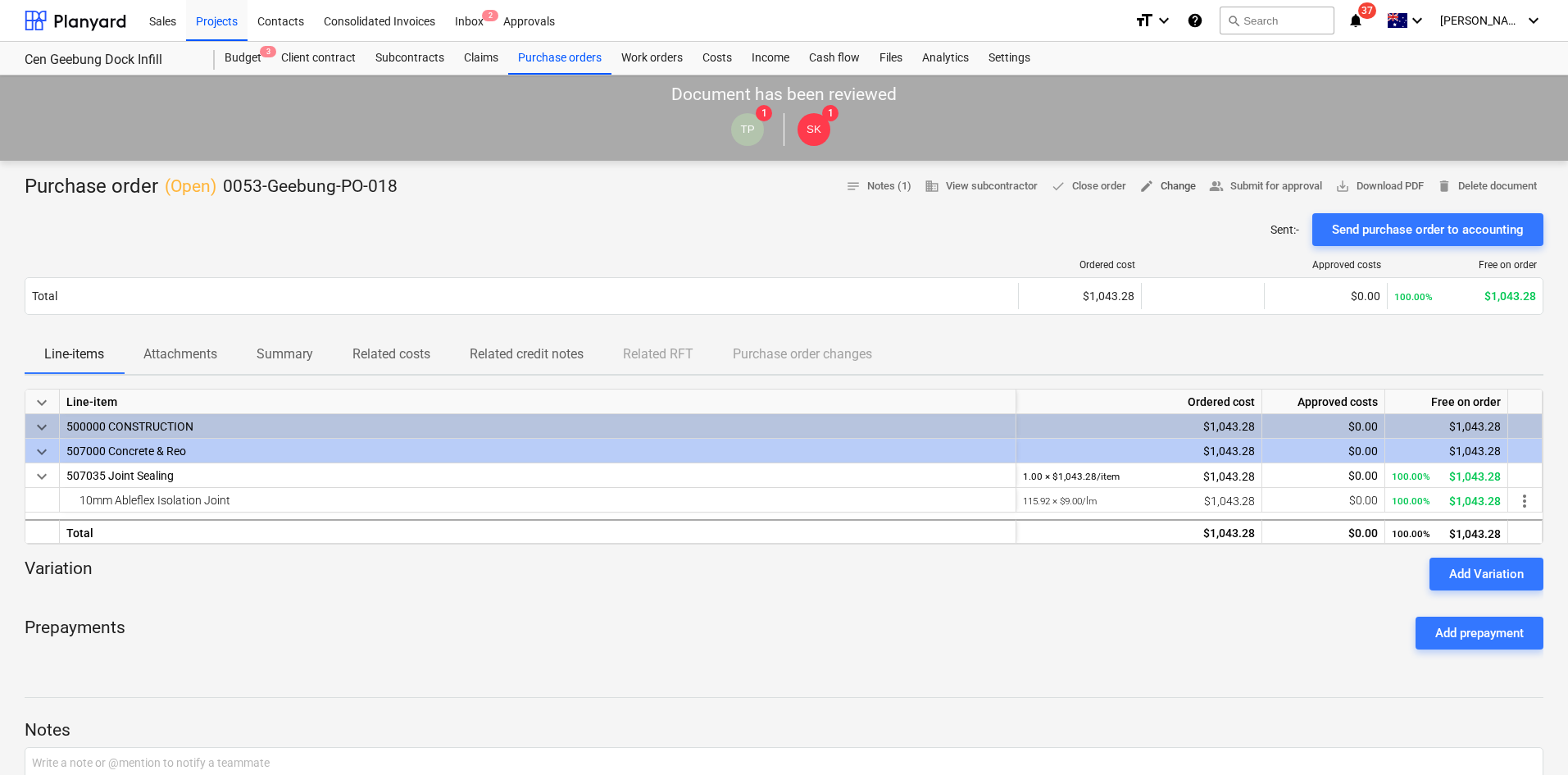
click at [1156, 192] on span "edit Change" at bounding box center [1167, 187] width 57 height 19
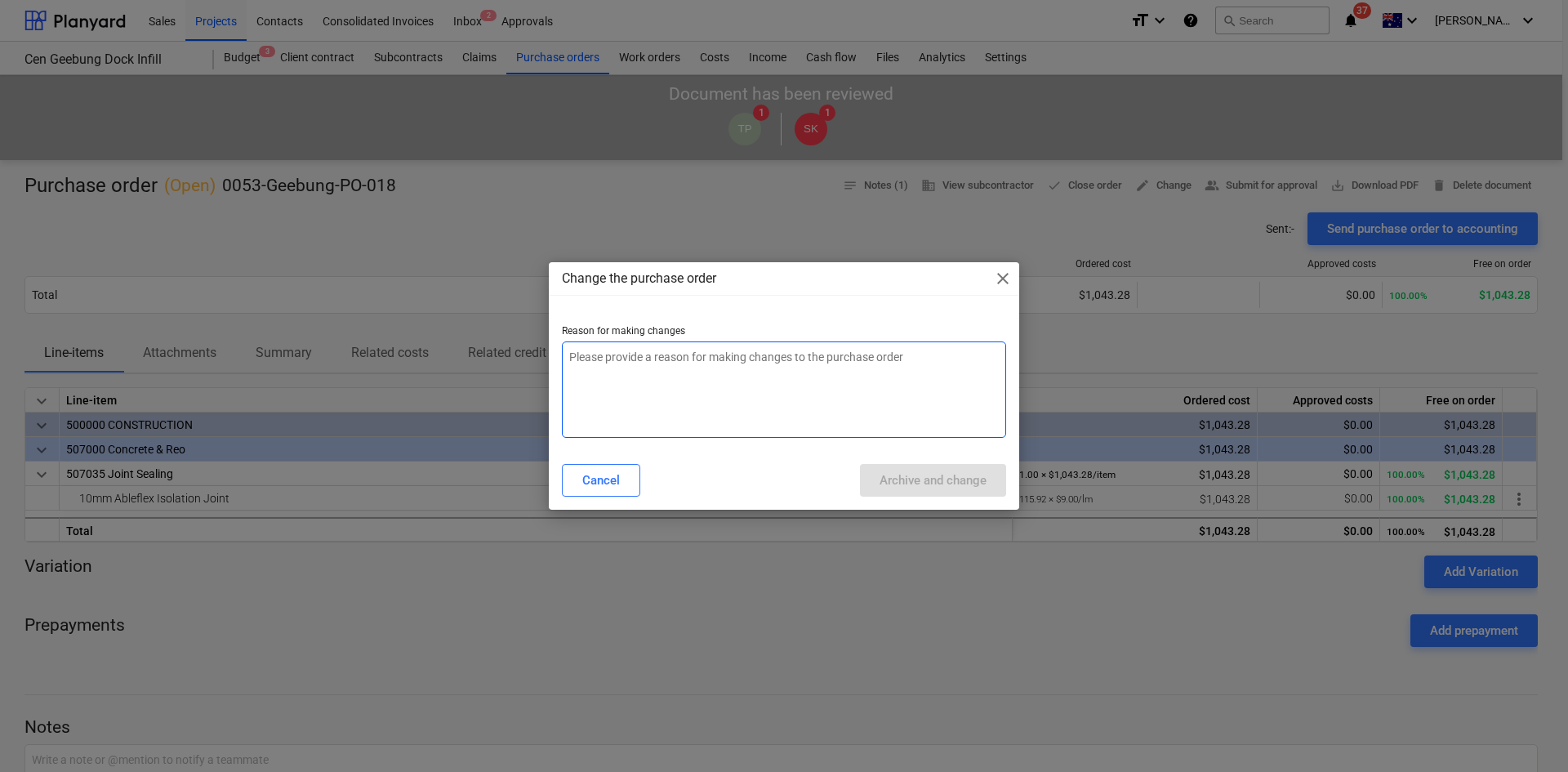
click at [779, 375] on textarea at bounding box center [784, 390] width 445 height 96
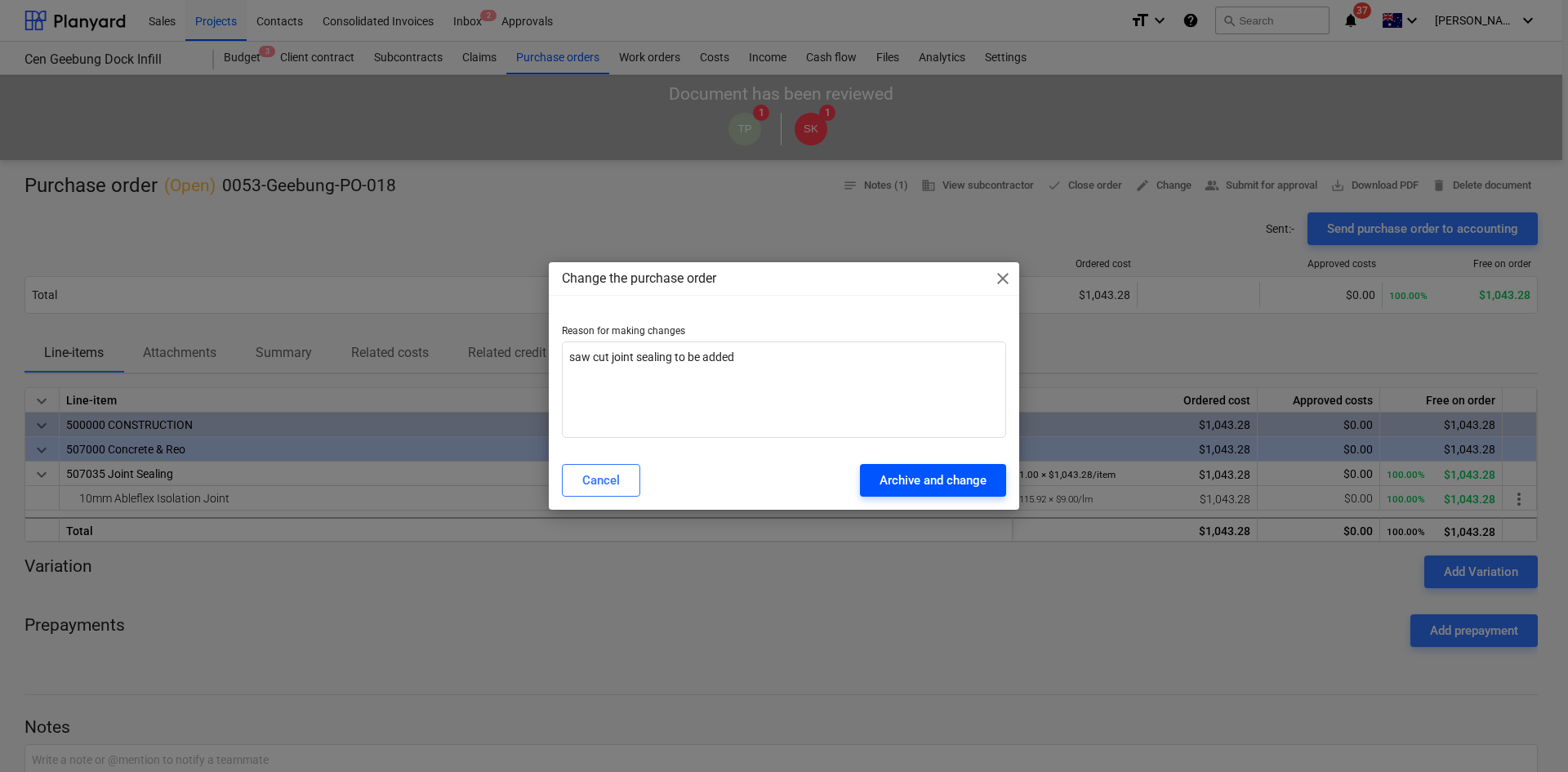
click at [902, 490] on div "Archive and change" at bounding box center [933, 480] width 107 height 21
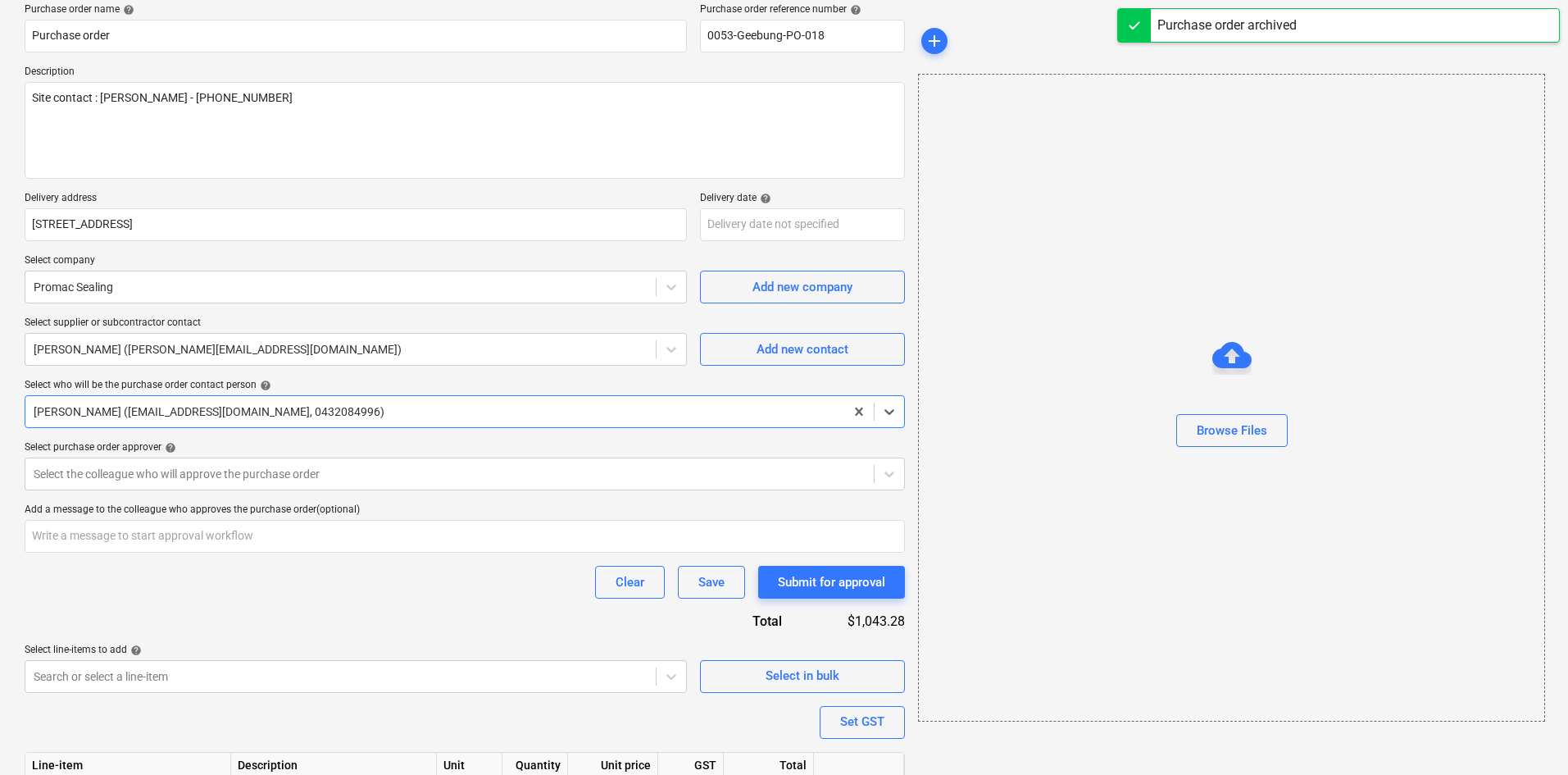
scroll to position [249, 0]
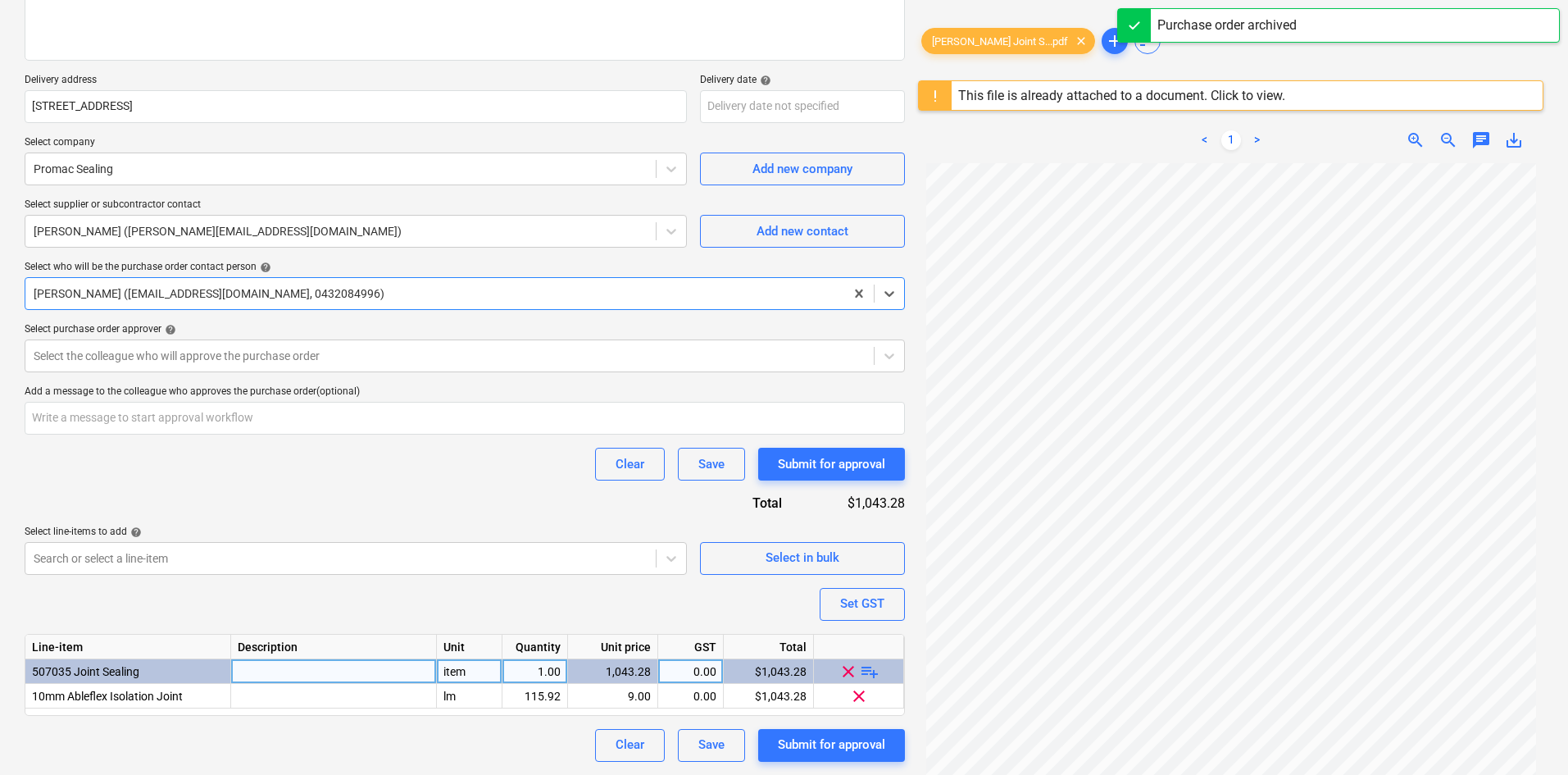
click at [871, 675] on span "playlist_add" at bounding box center [870, 671] width 19 height 19
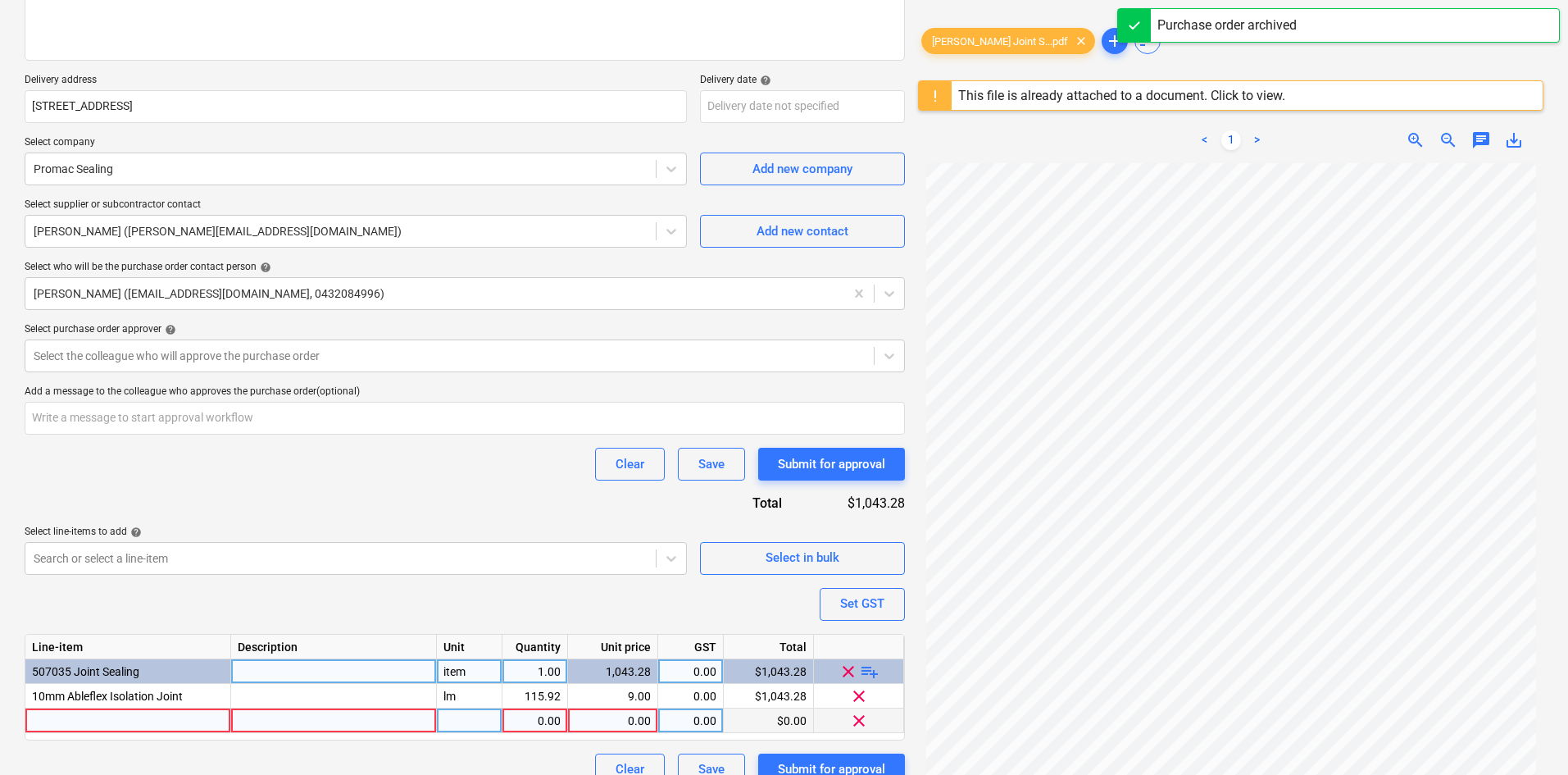
click at [125, 721] on div at bounding box center [128, 720] width 206 height 24
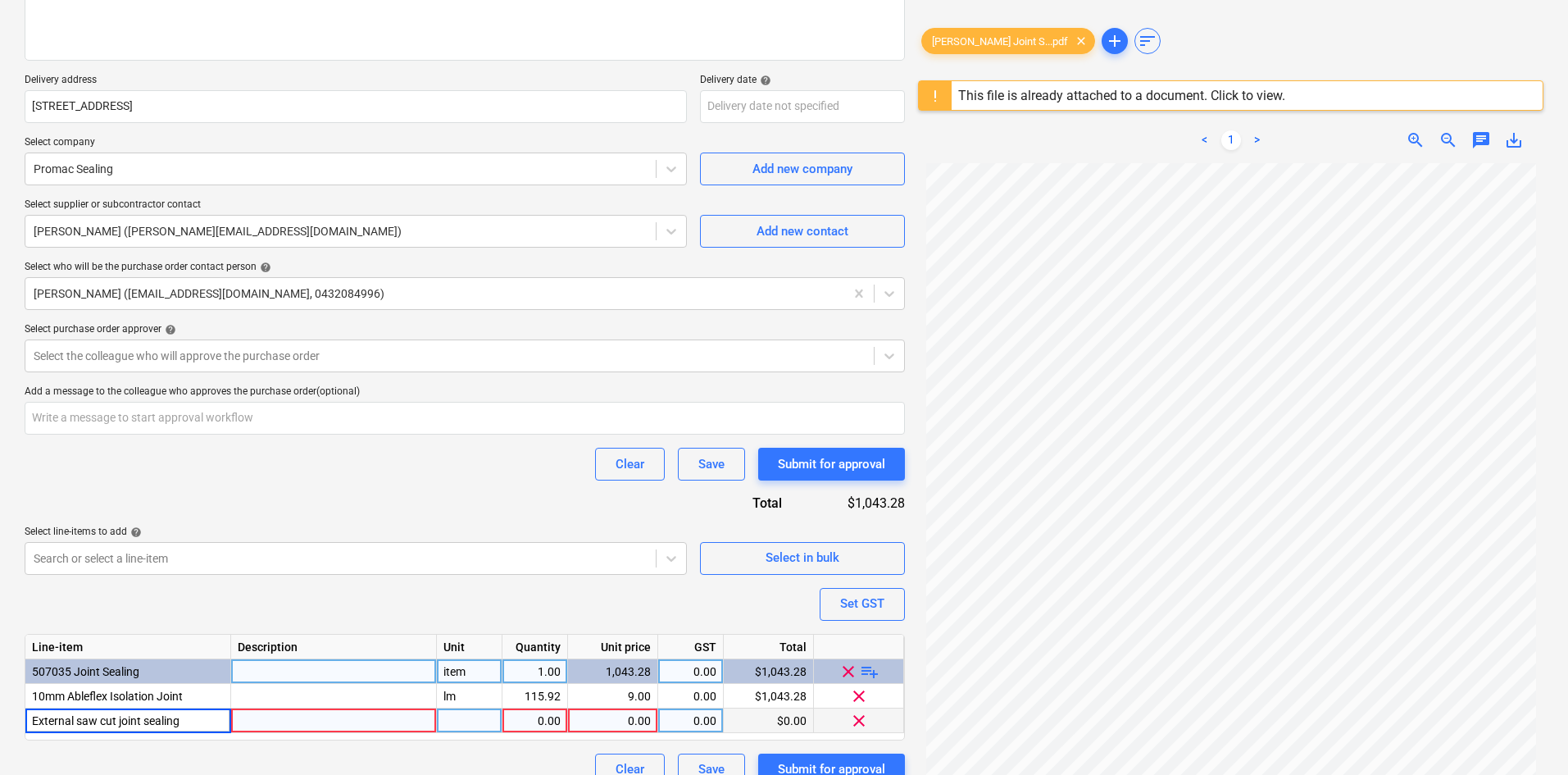
click at [480, 721] on div at bounding box center [470, 720] width 66 height 24
click at [550, 719] on div "1.00" at bounding box center [534, 720] width 51 height 24
click at [625, 719] on div "0.00" at bounding box center [613, 720] width 76 height 24
click at [894, 601] on button "Set GST" at bounding box center [863, 604] width 85 height 33
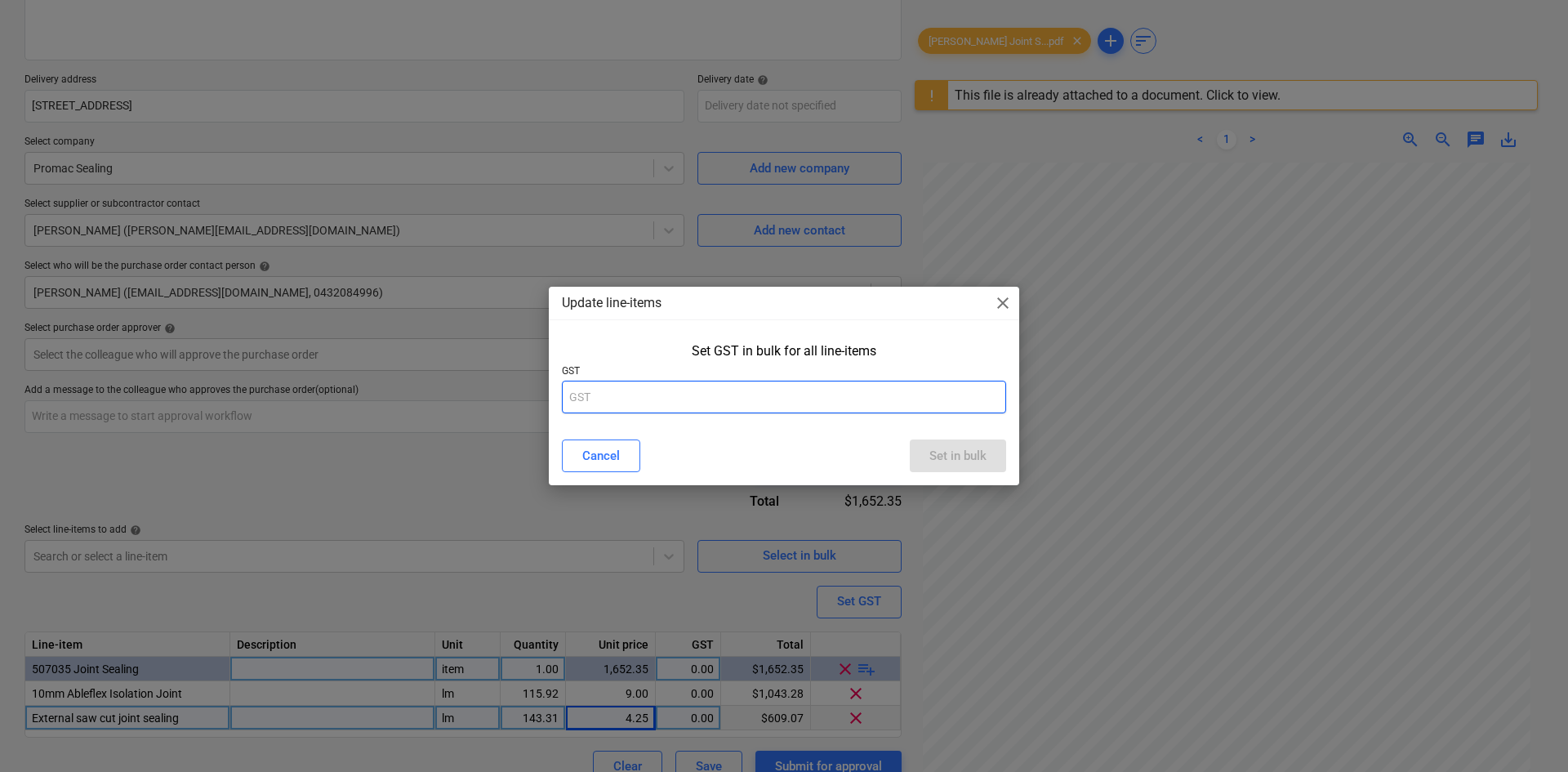
click at [747, 390] on input "text" at bounding box center [784, 397] width 445 height 33
click at [949, 461] on div "Set in bulk" at bounding box center [958, 455] width 57 height 21
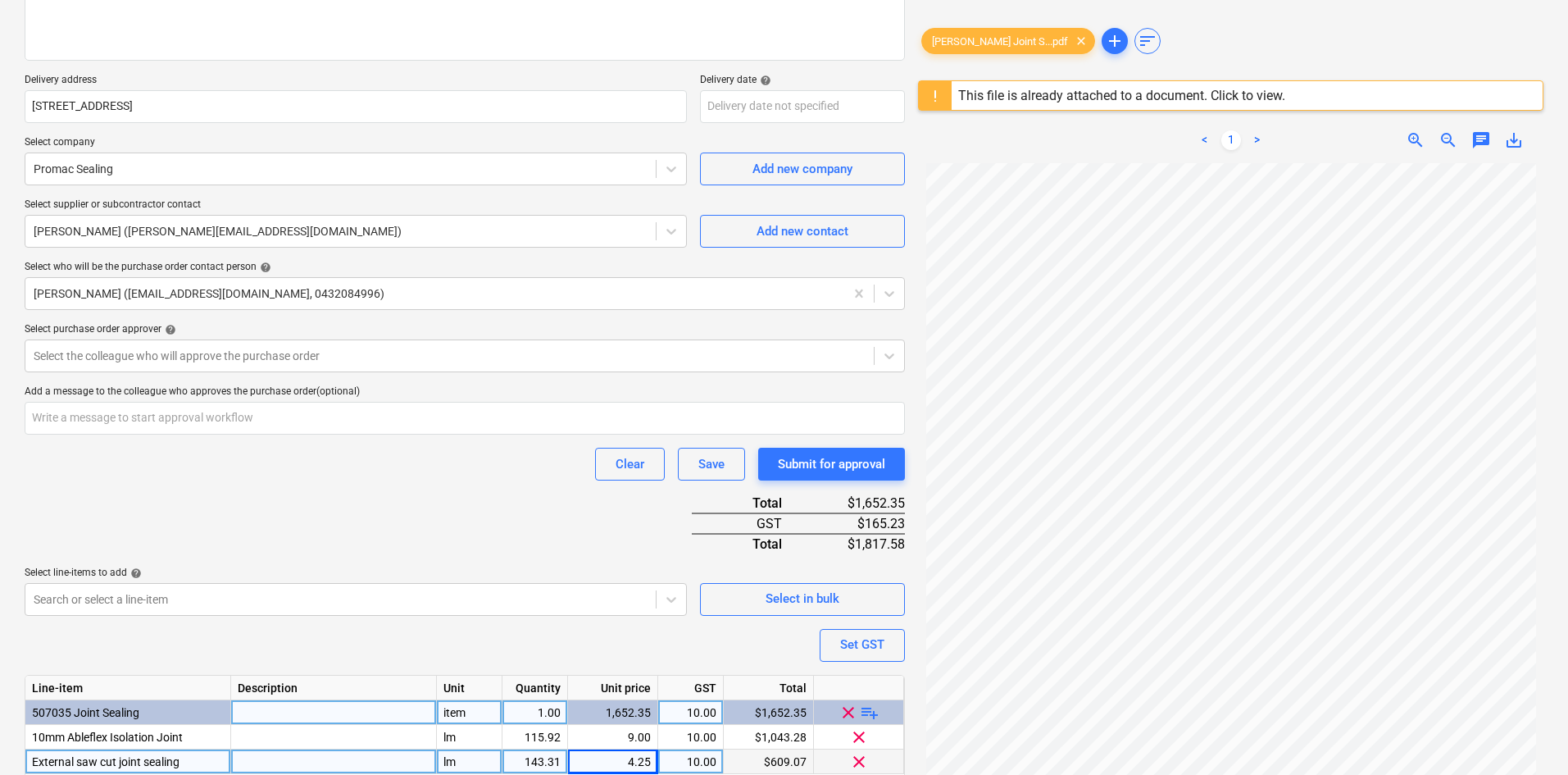
click at [328, 479] on div "Clear Save Submit for approval" at bounding box center [464, 464] width 880 height 33
click at [414, 544] on div "Purchase order name help Purchase order Purchase order reference number help 00…" at bounding box center [464, 356] width 880 height 942
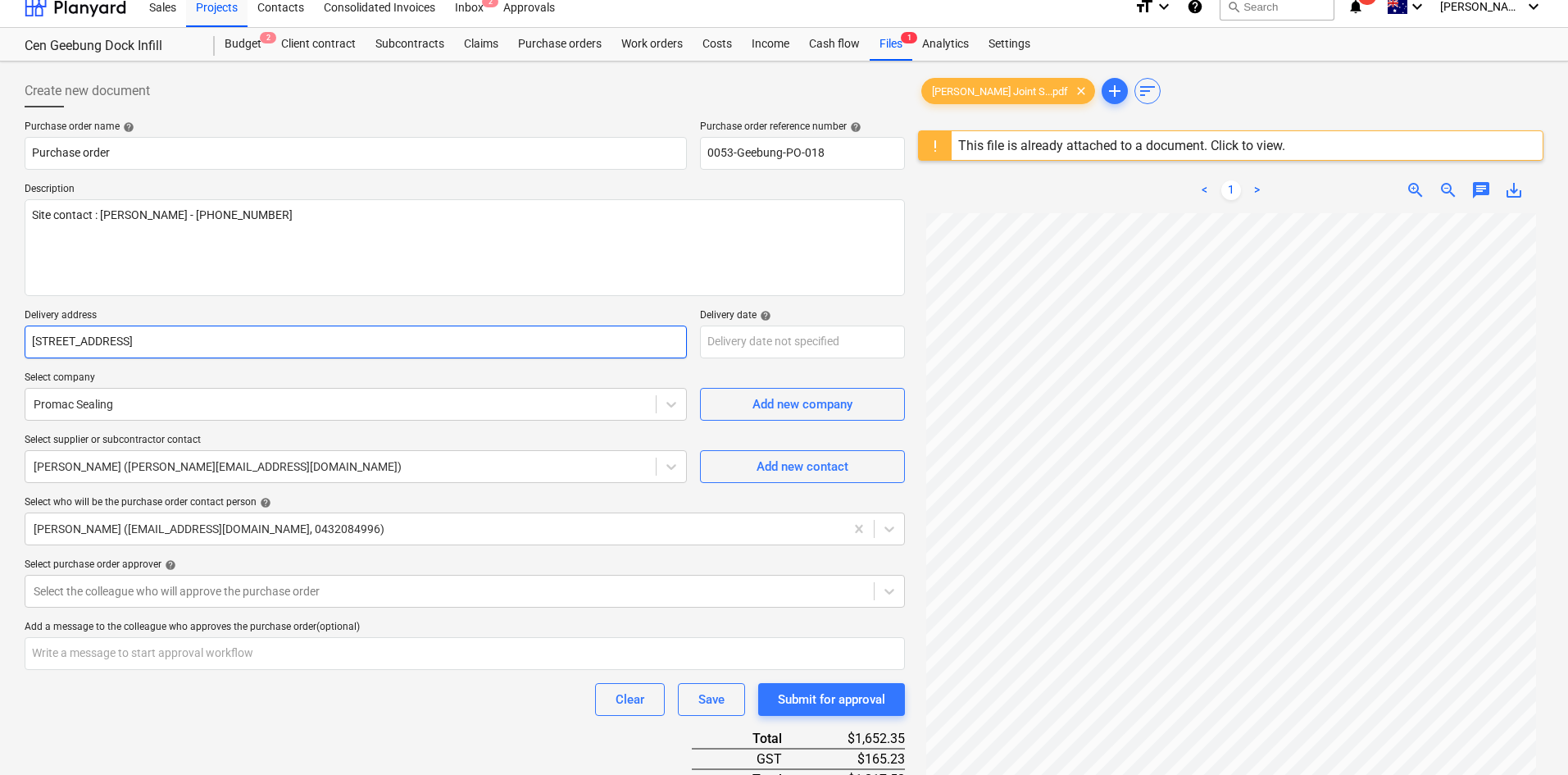
scroll to position [85, 0]
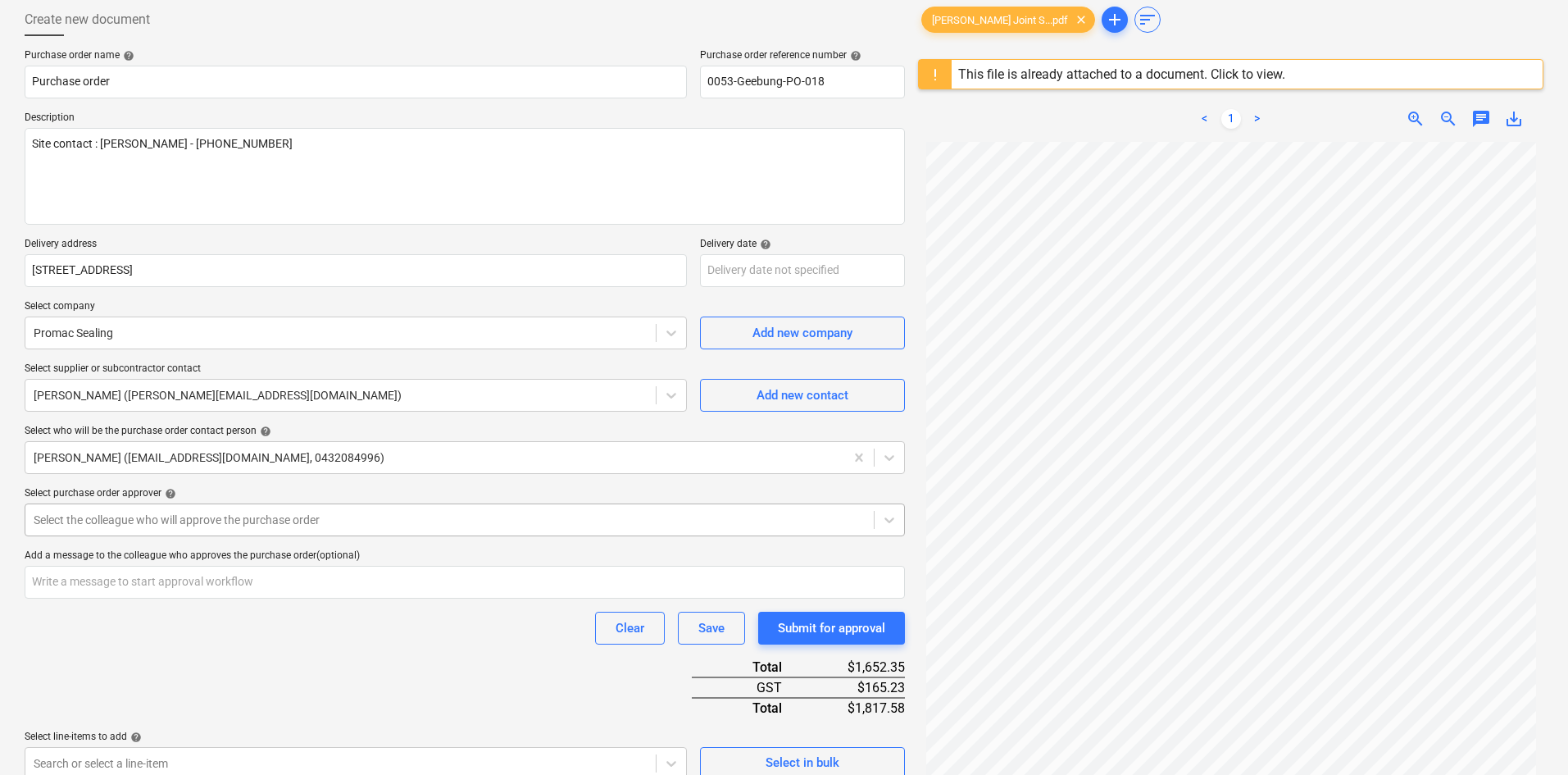
click at [217, 513] on div at bounding box center [449, 519] width 832 height 16
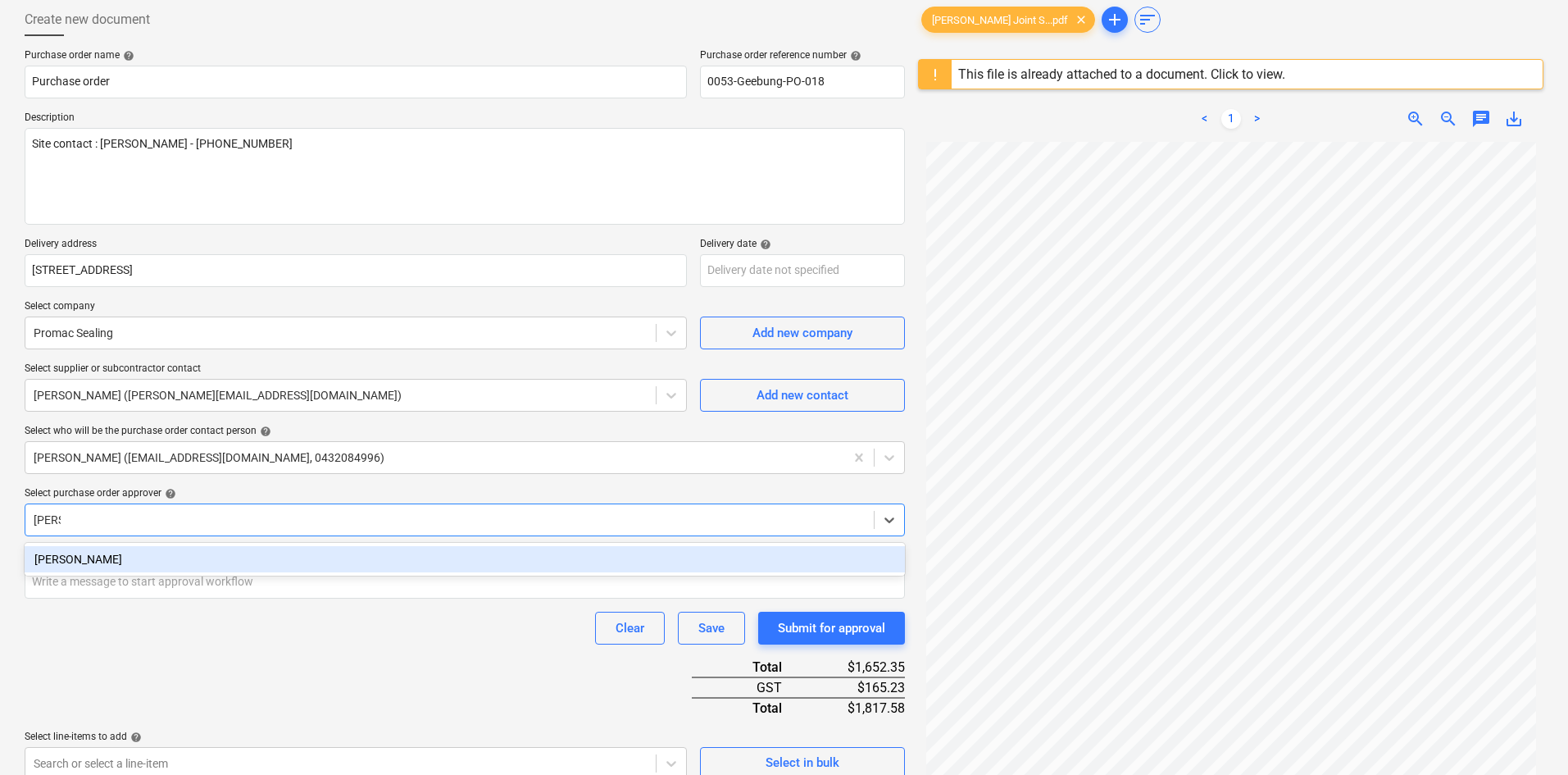
click at [213, 547] on div "[PERSON_NAME]" at bounding box center [464, 559] width 880 height 26
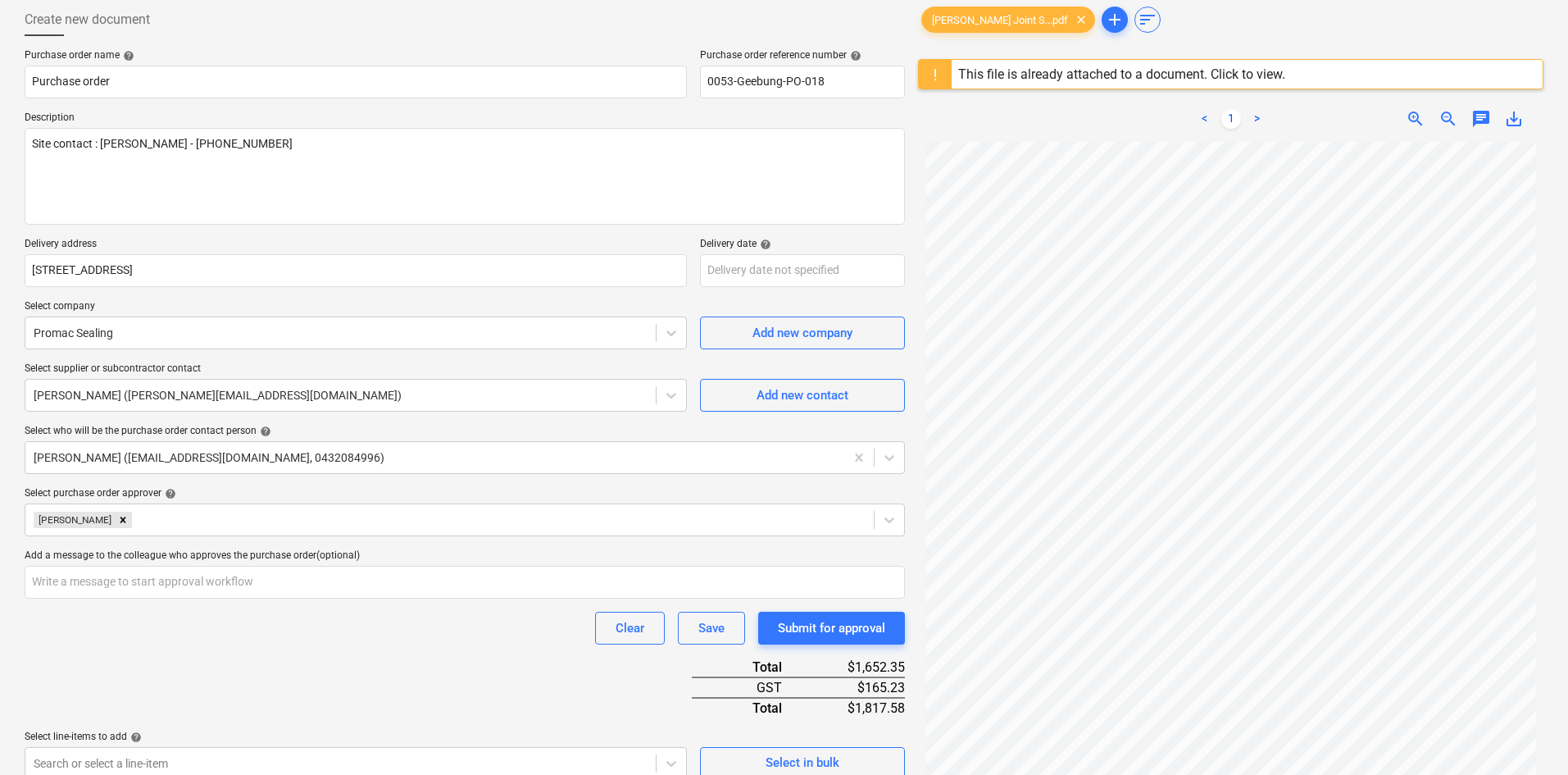
click at [272, 487] on div "Select purchase order approver help" at bounding box center [464, 494] width 880 height 14
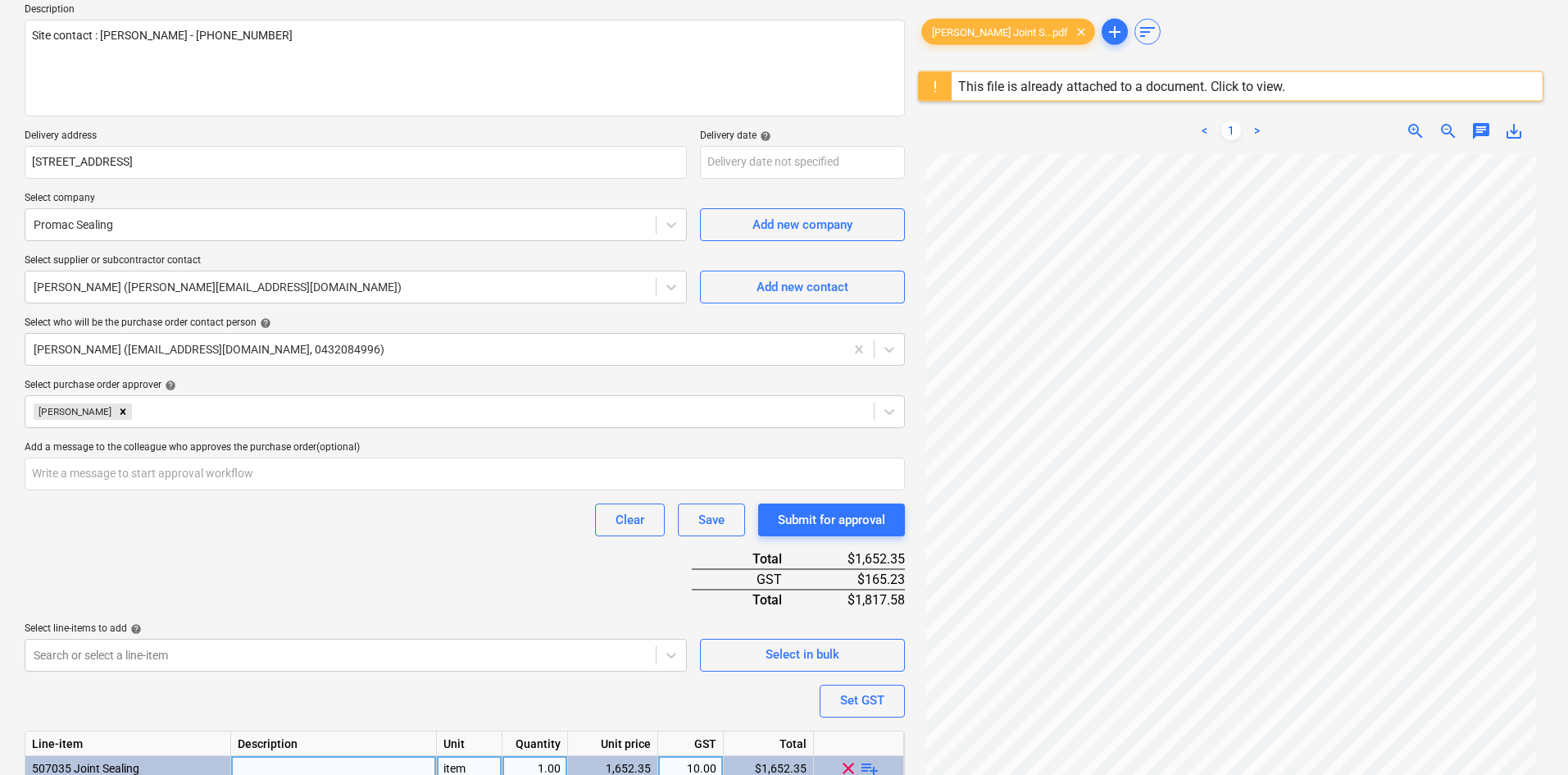
scroll to position [315, 0]
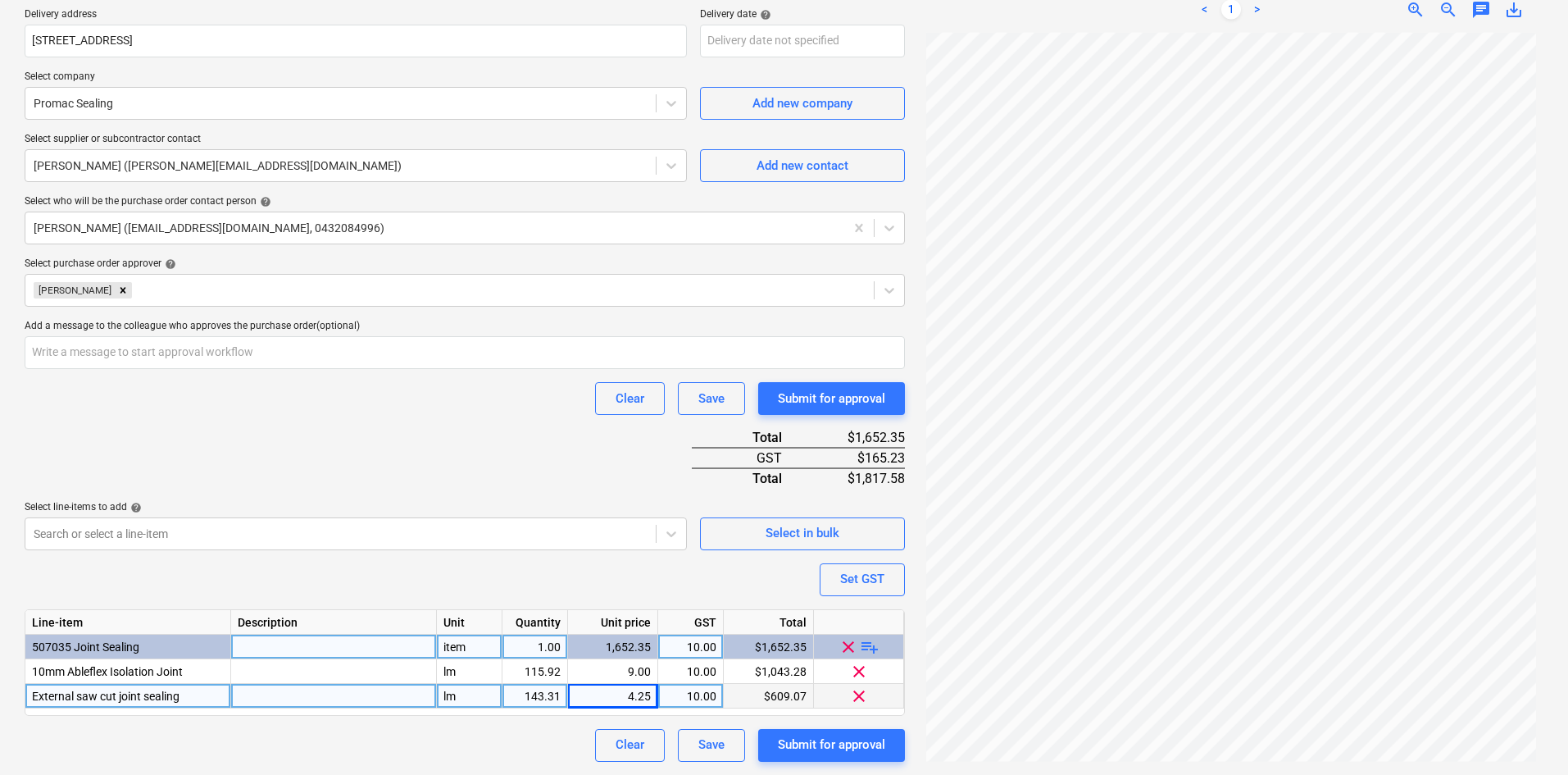
click at [525, 474] on div "Purchase order name help Purchase order Purchase order reference number help 00…" at bounding box center [464, 290] width 880 height 942
click at [514, 397] on div "Clear Save Submit for approval" at bounding box center [464, 398] width 880 height 33
click at [379, 439] on div "Purchase order name help Purchase order Purchase order reference number help 00…" at bounding box center [464, 290] width 880 height 942
click at [855, 750] on div "Submit for approval" at bounding box center [831, 744] width 107 height 21
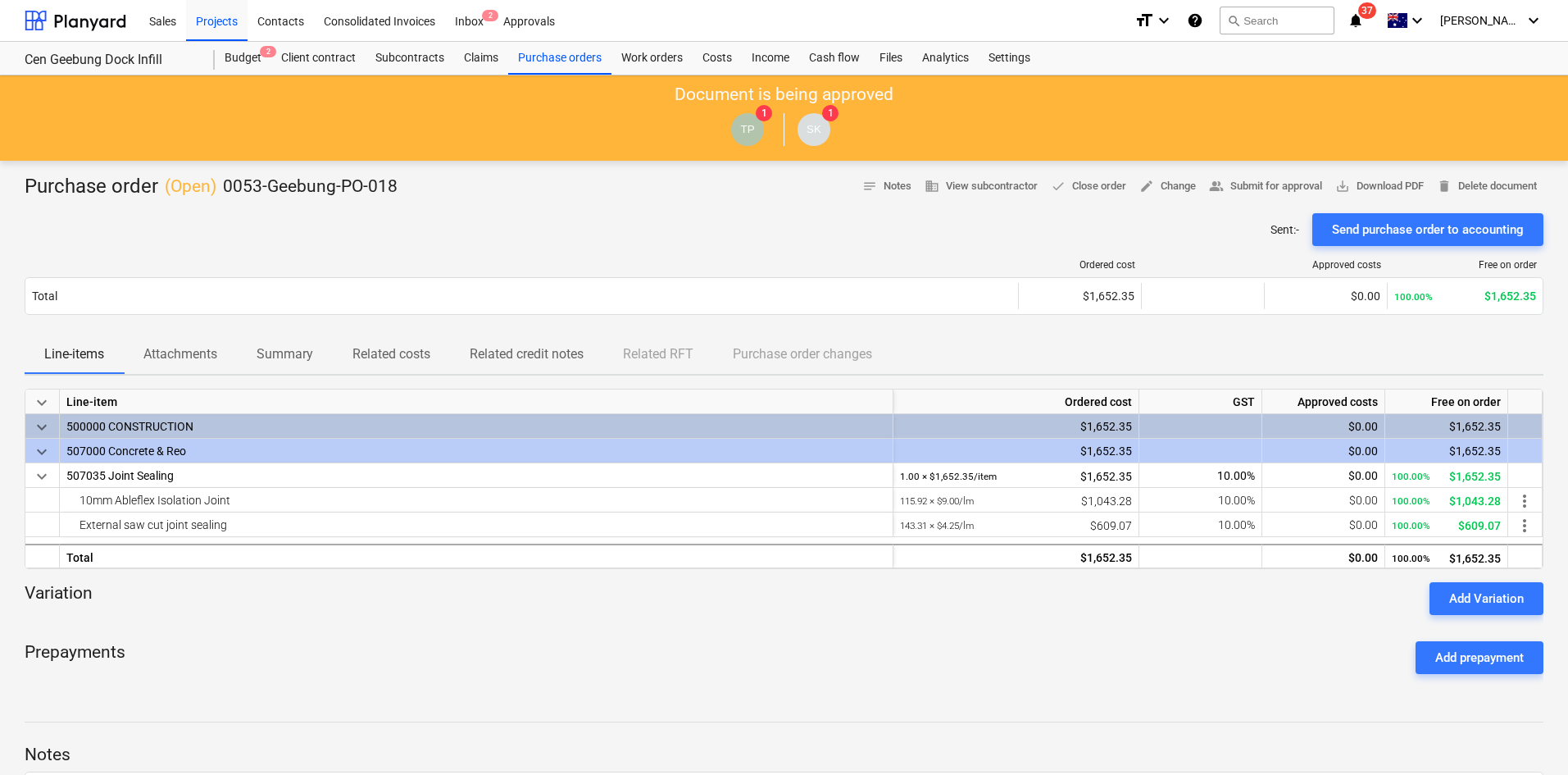
click at [1409, 21] on div "format_size keyboard_arrow_down help search Search notifications 37 keyboard_ar…" at bounding box center [1338, 20] width 409 height 41
click at [1364, 23] on icon "notifications" at bounding box center [1355, 20] width 16 height 19
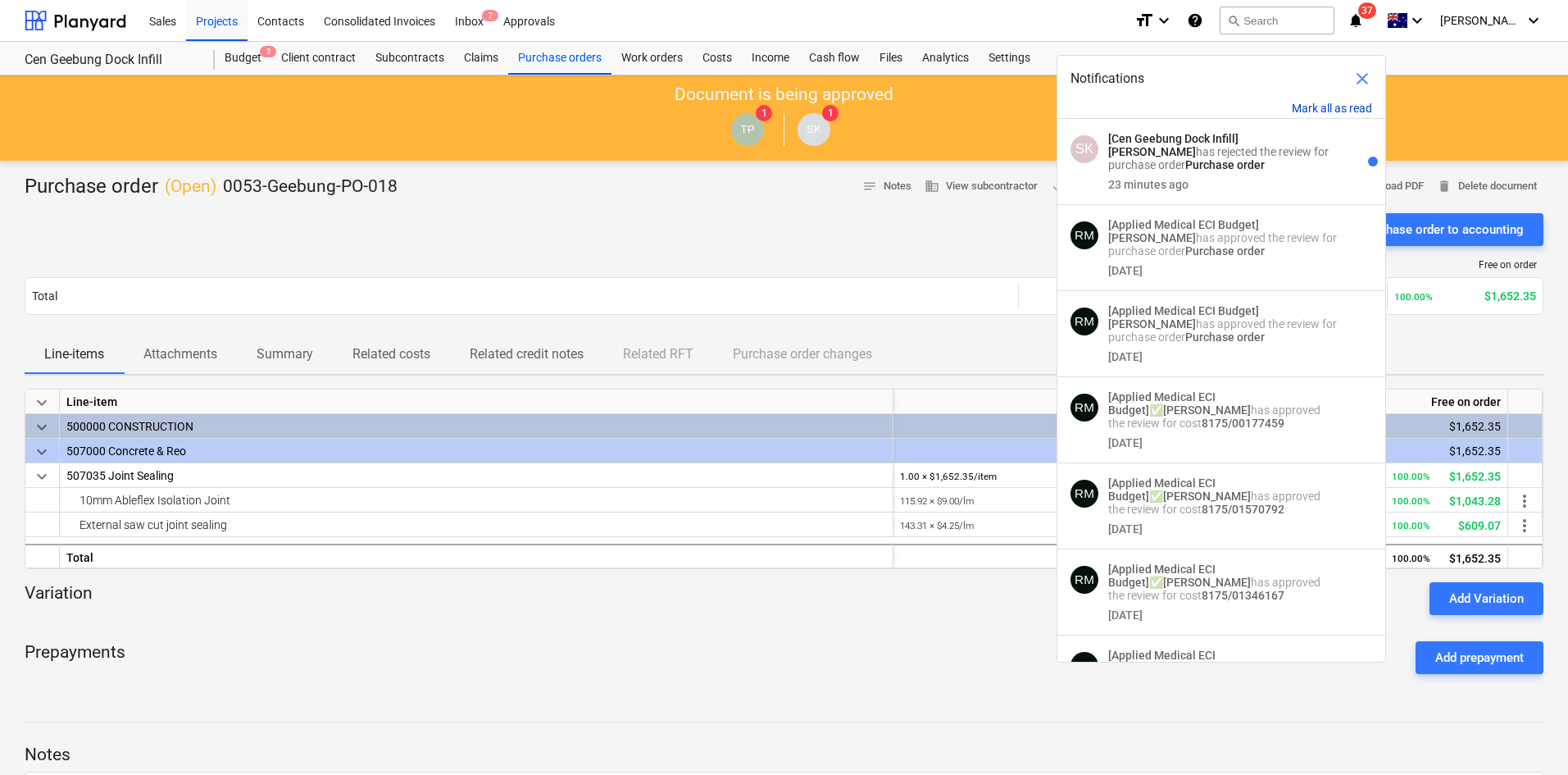
click at [1339, 106] on button "Mark all as read" at bounding box center [1331, 108] width 80 height 14
click at [1334, 107] on button "Mark all as read" at bounding box center [1331, 108] width 80 height 14
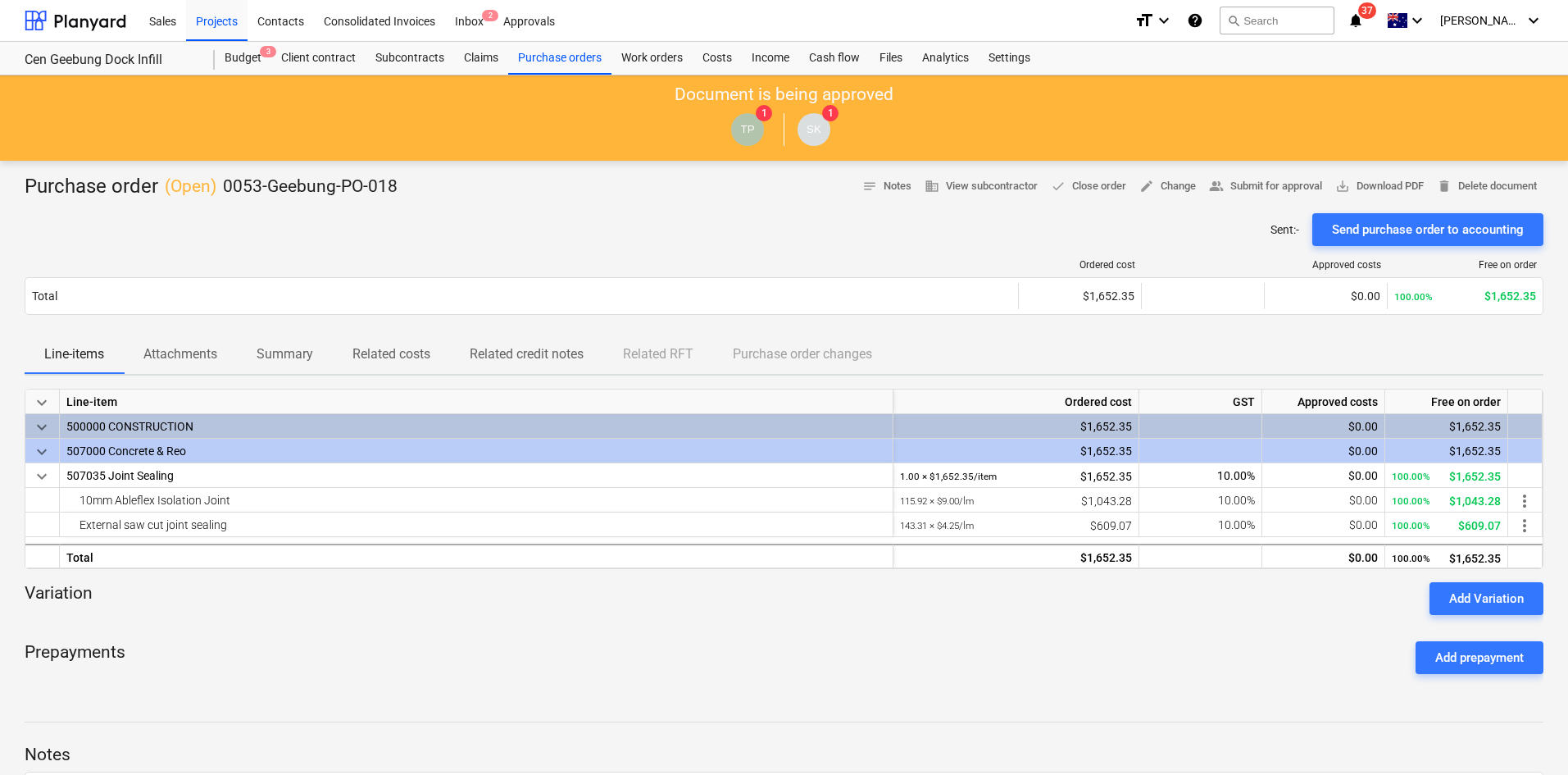
click at [579, 255] on div "Ordered cost Approved costs Free on order Total $1,652.35 $0.00 100.00% $1,652.…" at bounding box center [784, 291] width 1519 height 89
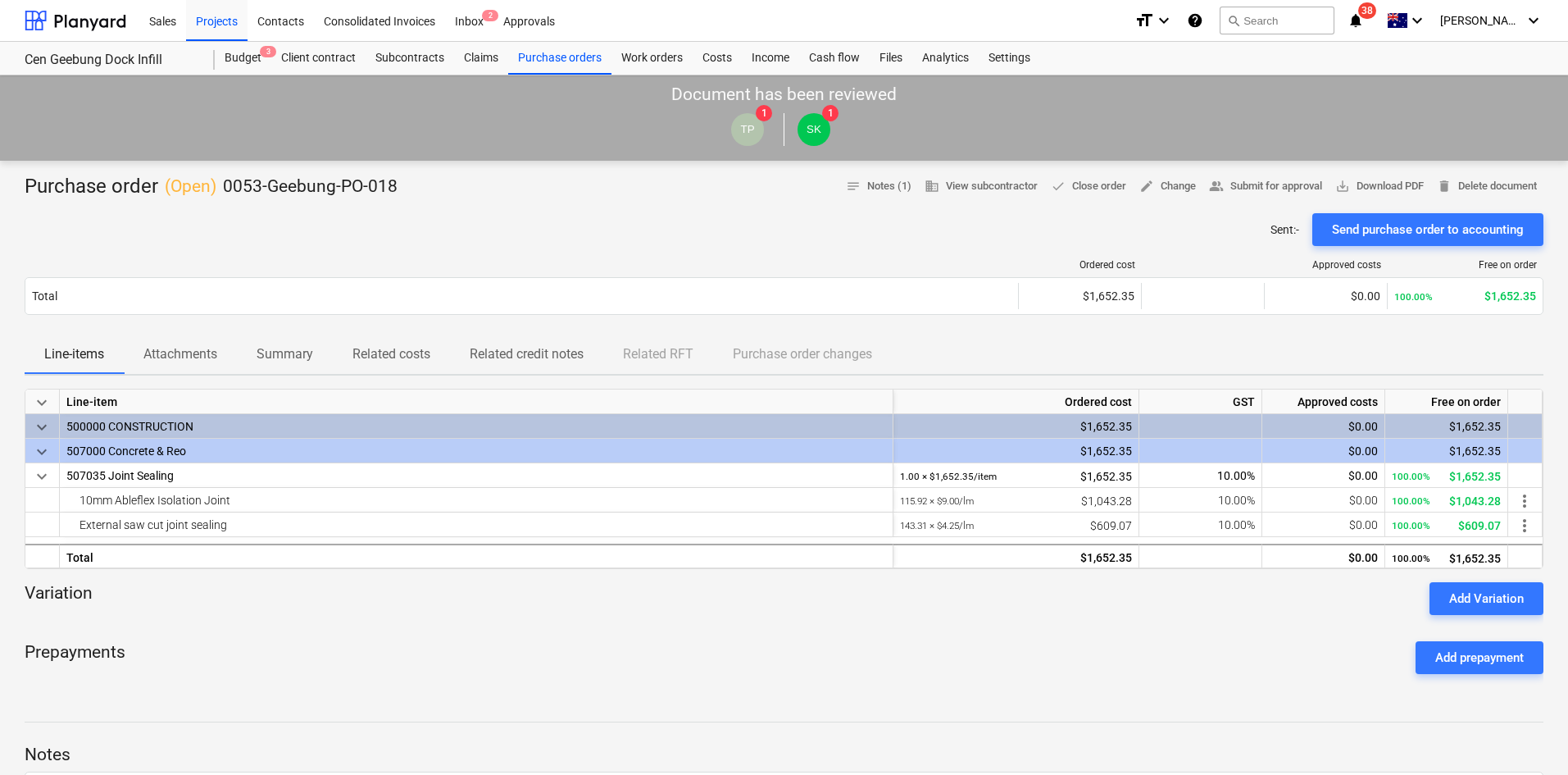
click at [1377, 14] on span "38" at bounding box center [1367, 11] width 18 height 16
click at [1358, 186] on span "save_alt Download PDF" at bounding box center [1380, 187] width 89 height 19
drag, startPoint x: 541, startPoint y: 197, endPoint x: 1099, endPoint y: 17, distance: 586.3
click at [541, 197] on div "Purchase order ( Open ) 0053-Geebung-PO-018 notes Notes (1) business View subco…" at bounding box center [784, 187] width 1519 height 26
